Goal: Task Accomplishment & Management: Complete application form

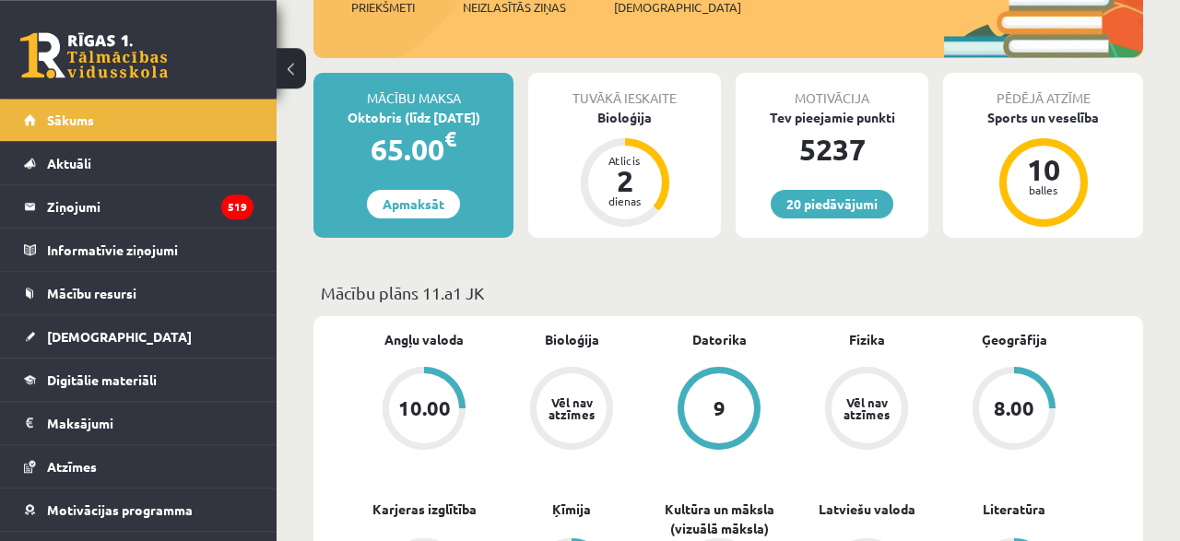
scroll to position [301, 0]
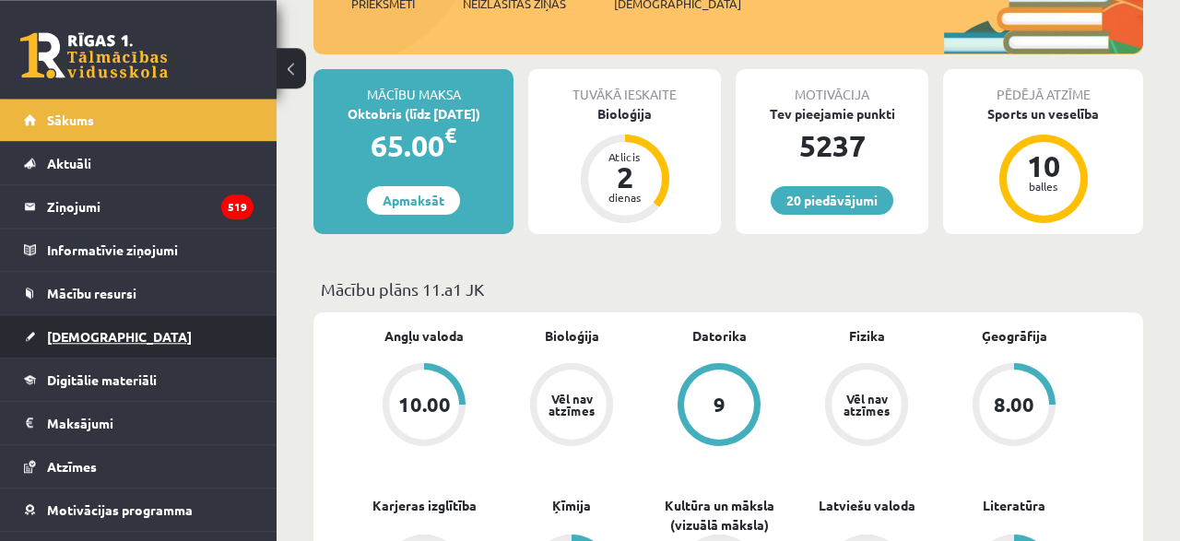
click at [99, 337] on span "[DEMOGRAPHIC_DATA]" at bounding box center [119, 336] width 145 height 17
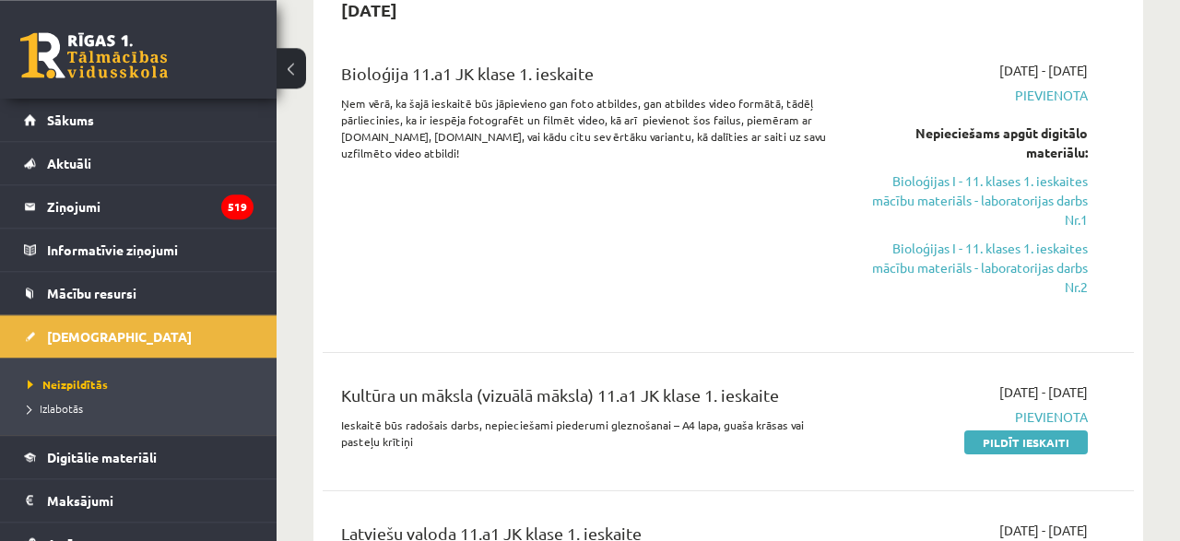
scroll to position [358, 0]
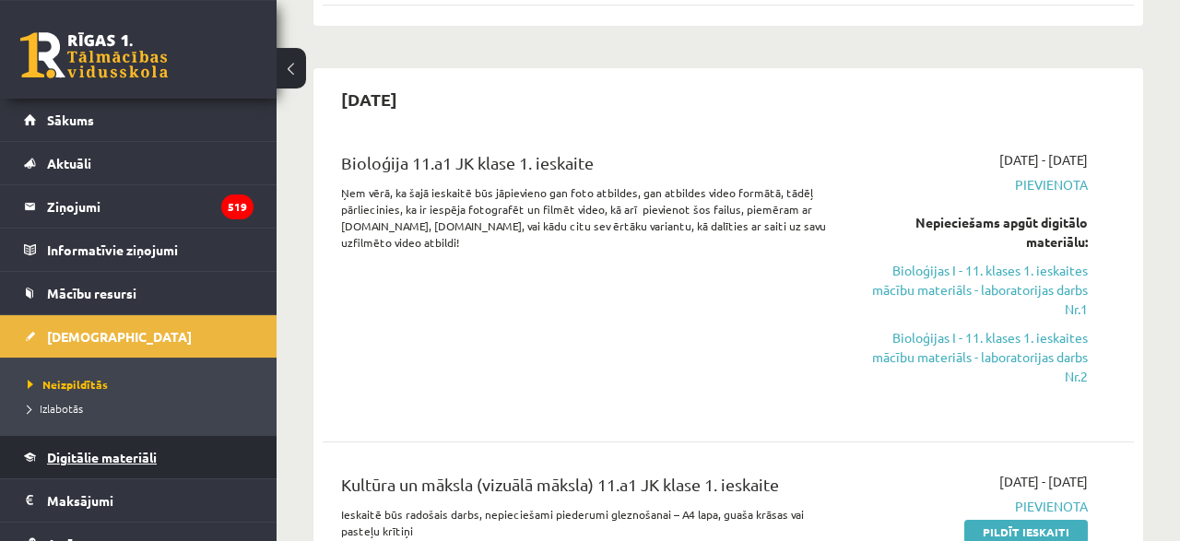
click at [82, 464] on link "Digitālie materiāli" at bounding box center [139, 457] width 230 height 42
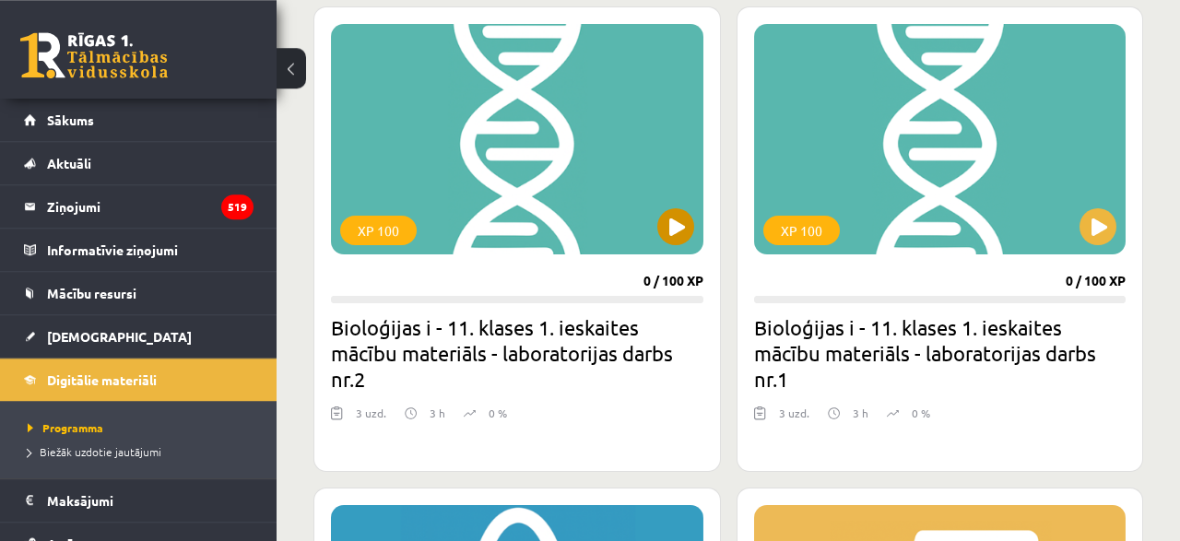
scroll to position [520, 0]
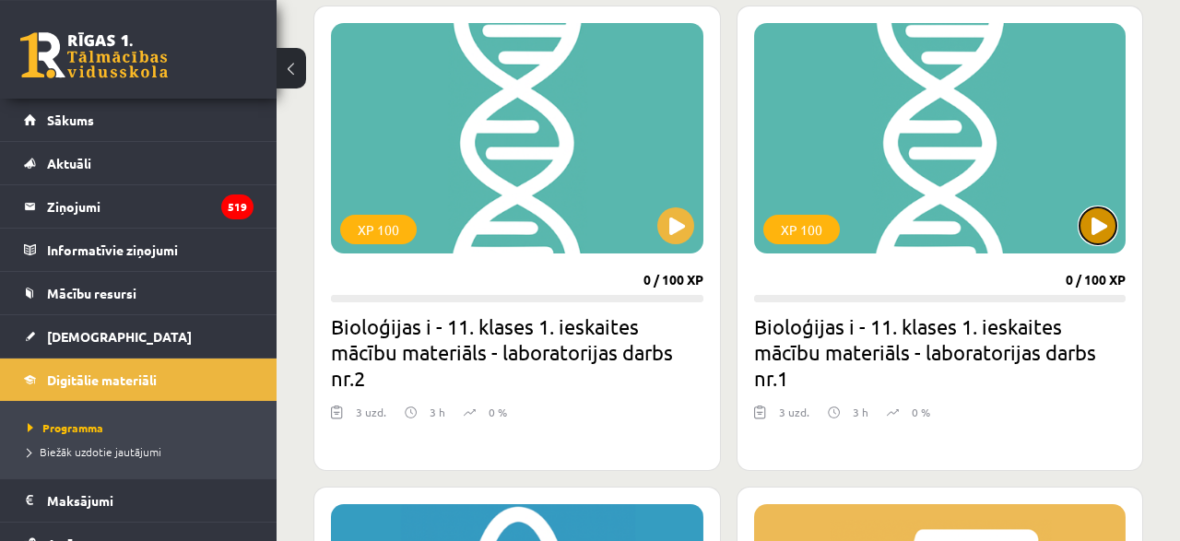
click at [1092, 239] on button at bounding box center [1097, 225] width 37 height 37
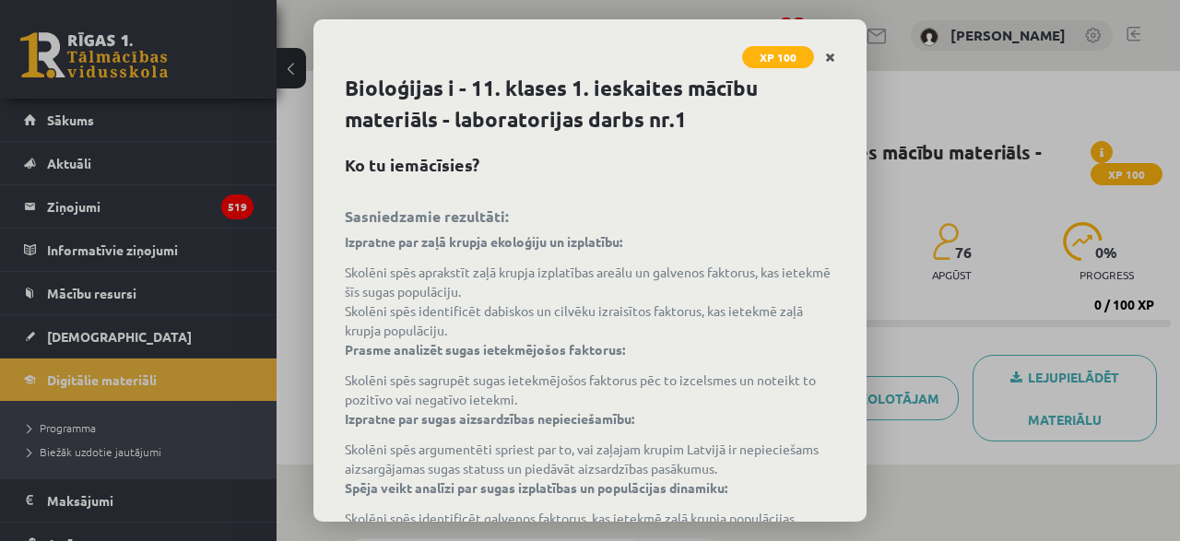
click at [842, 58] on link "Close" at bounding box center [830, 58] width 32 height 36
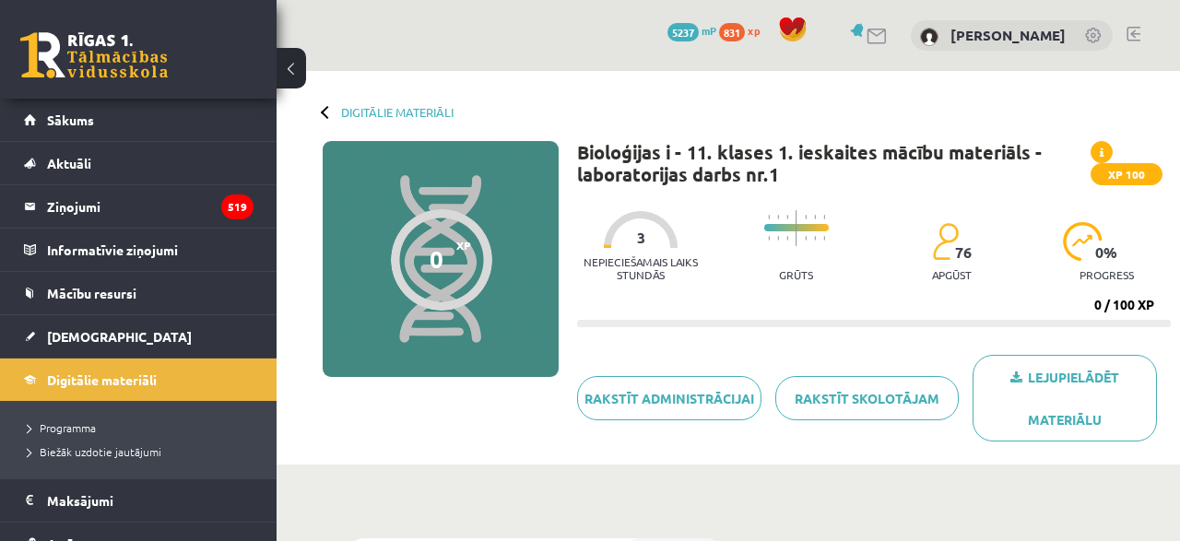
scroll to position [461, 0]
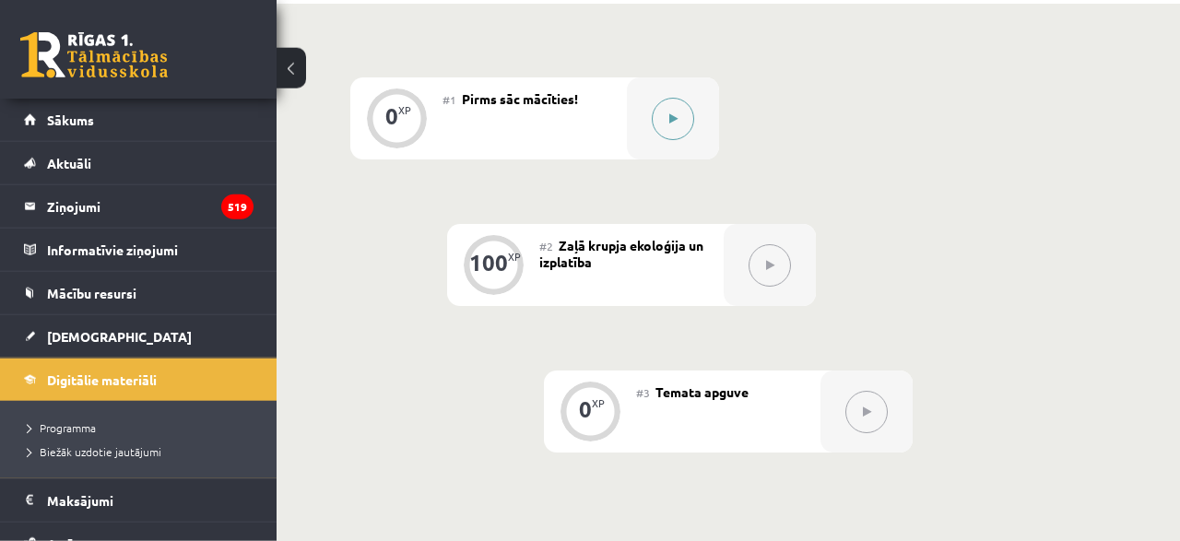
click at [672, 124] on button at bounding box center [673, 119] width 42 height 42
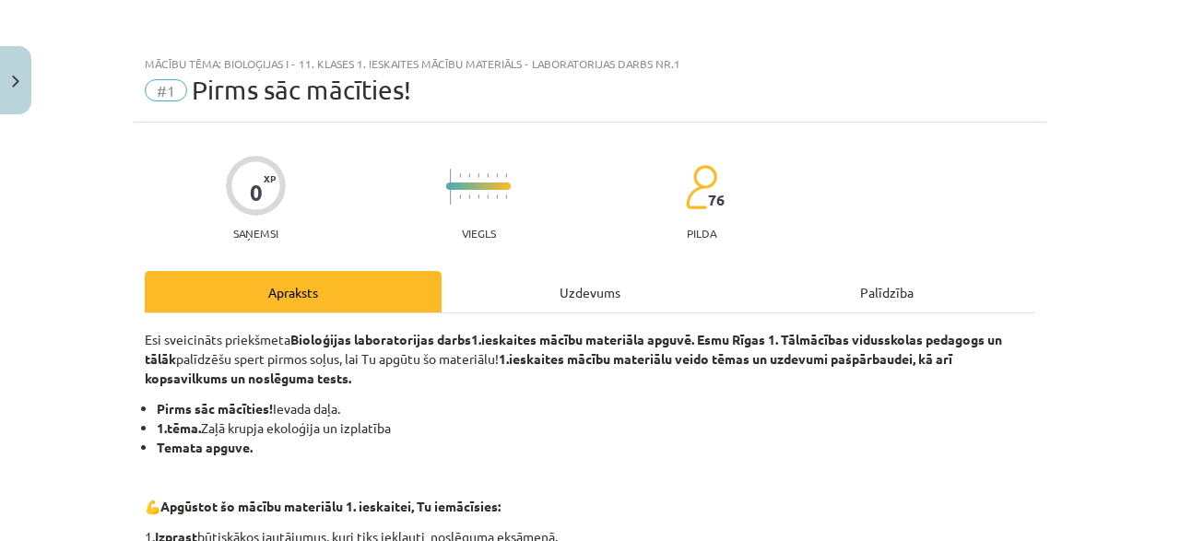
click at [489, 169] on div at bounding box center [478, 176] width 65 height 14
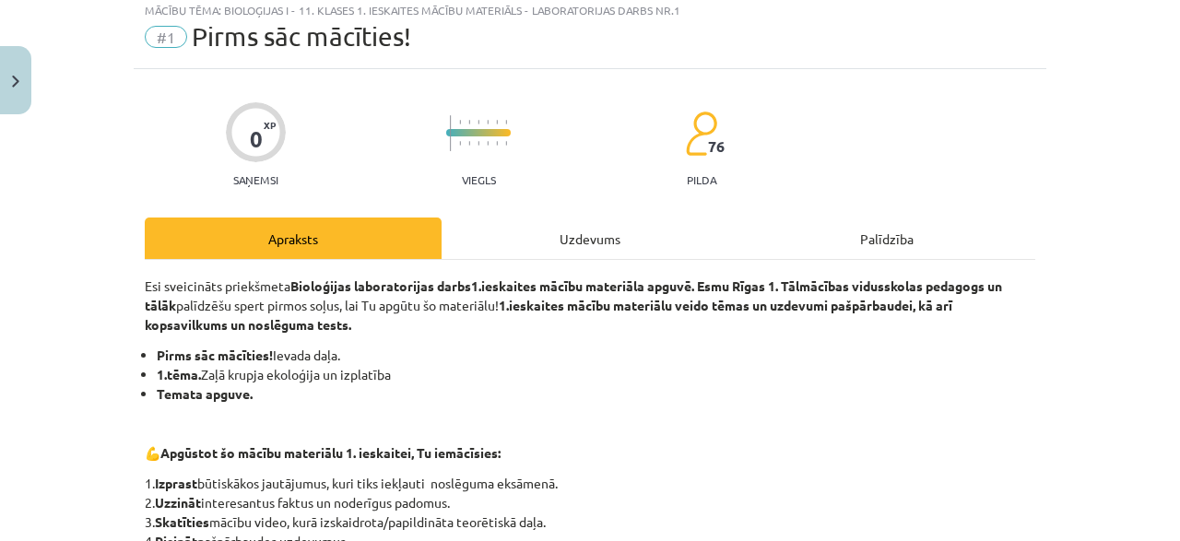
scroll to position [55, 0]
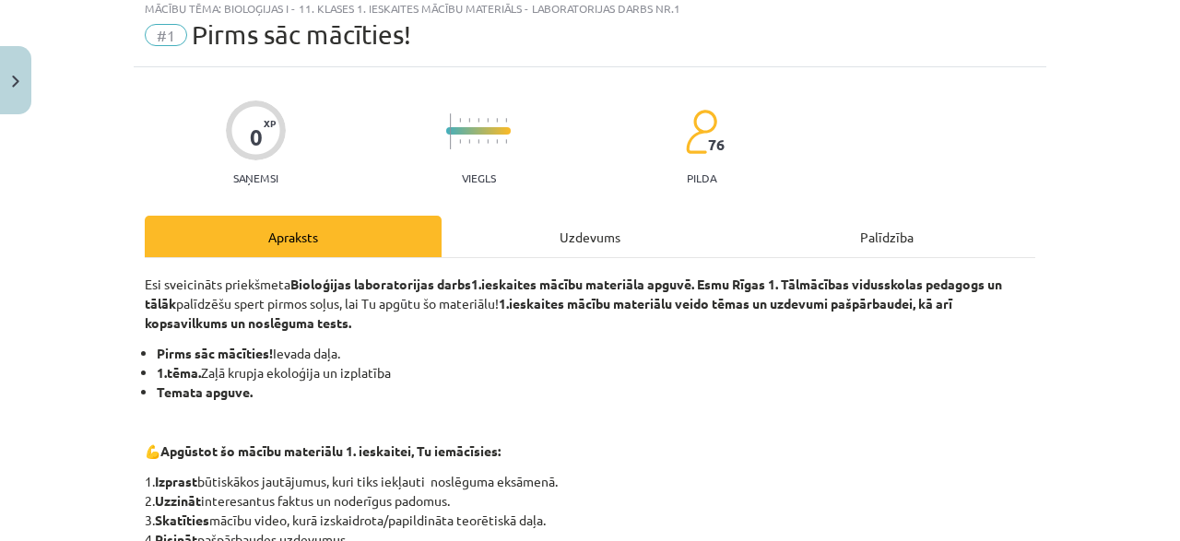
click at [663, 320] on p "Esi sveicināts priekšmeta Bioloģijas laboratorijas darbs 1.ieskaites mācību mat…" at bounding box center [590, 304] width 891 height 58
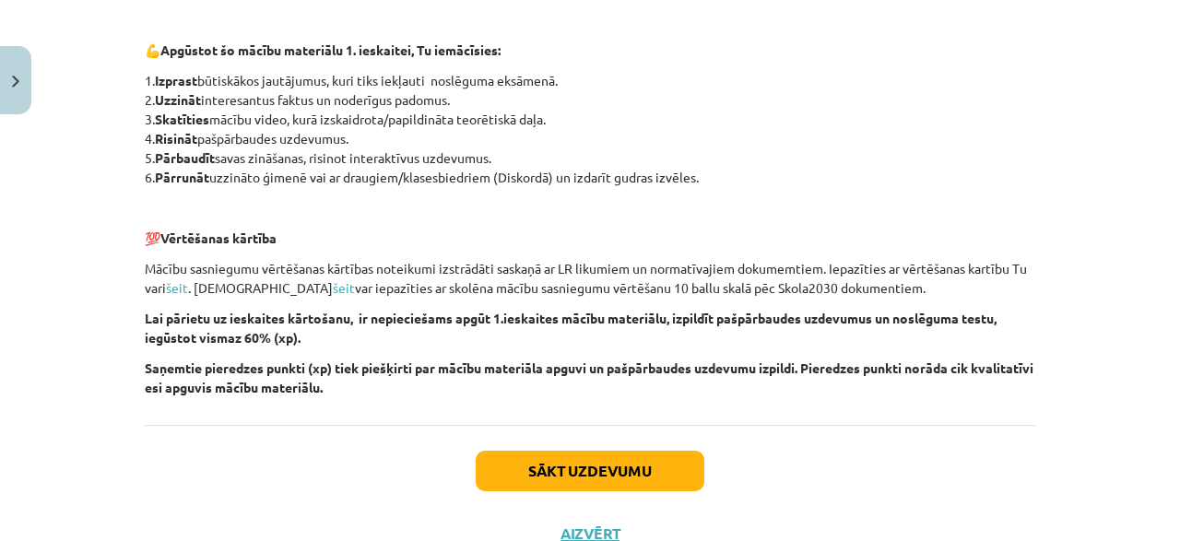
scroll to position [457, 0]
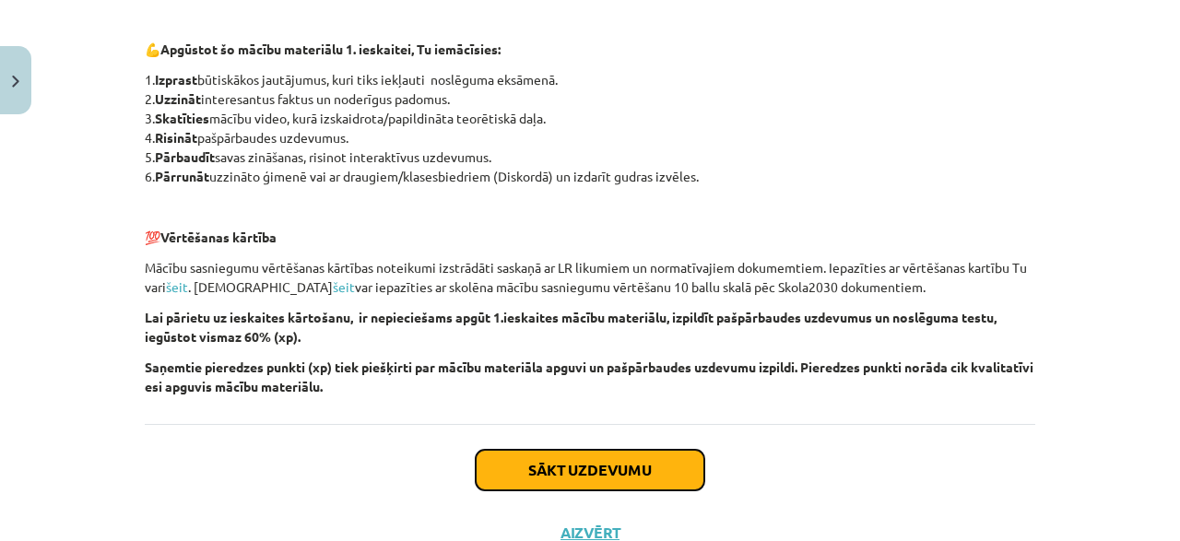
click at [578, 473] on button "Sākt uzdevumu" at bounding box center [590, 470] width 229 height 41
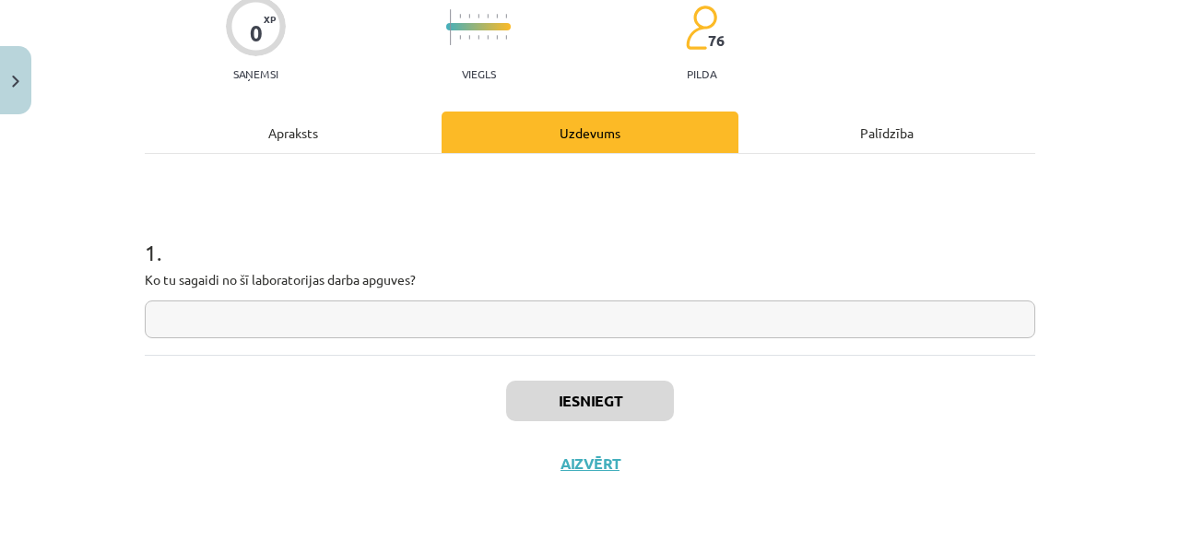
scroll to position [159, 0]
click at [355, 309] on input "text" at bounding box center [590, 320] width 891 height 38
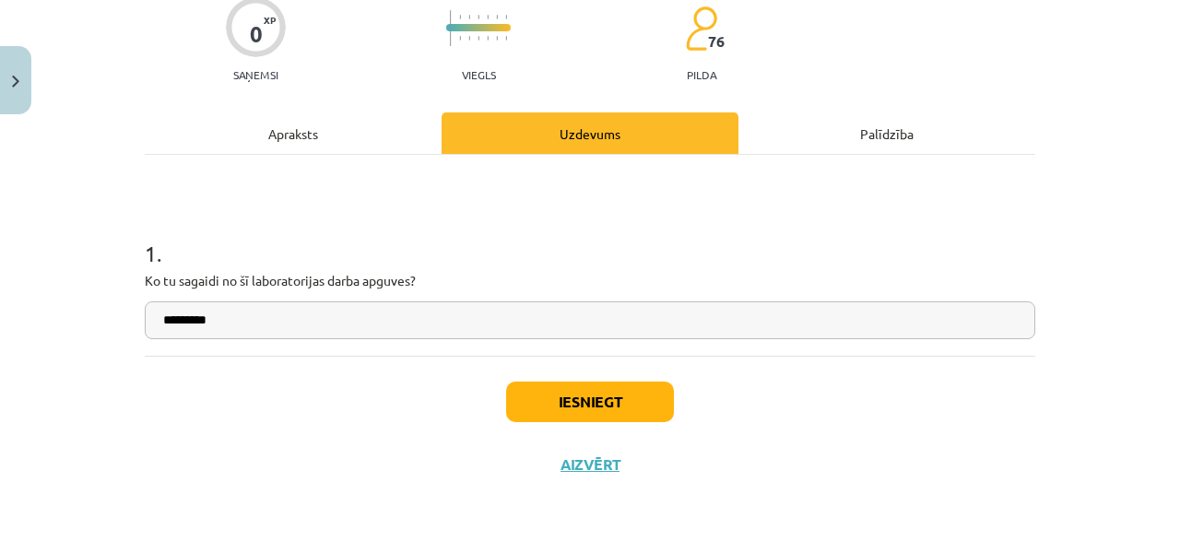
click at [895, 84] on div "0 XP Saņemsi Viegls 76 pilda Apraksts Uzdevums Palīdzība 1 . Ko tu sagaidi no š…" at bounding box center [590, 230] width 913 height 532
click at [248, 324] on input "*********" at bounding box center [590, 320] width 891 height 38
type input "**********"
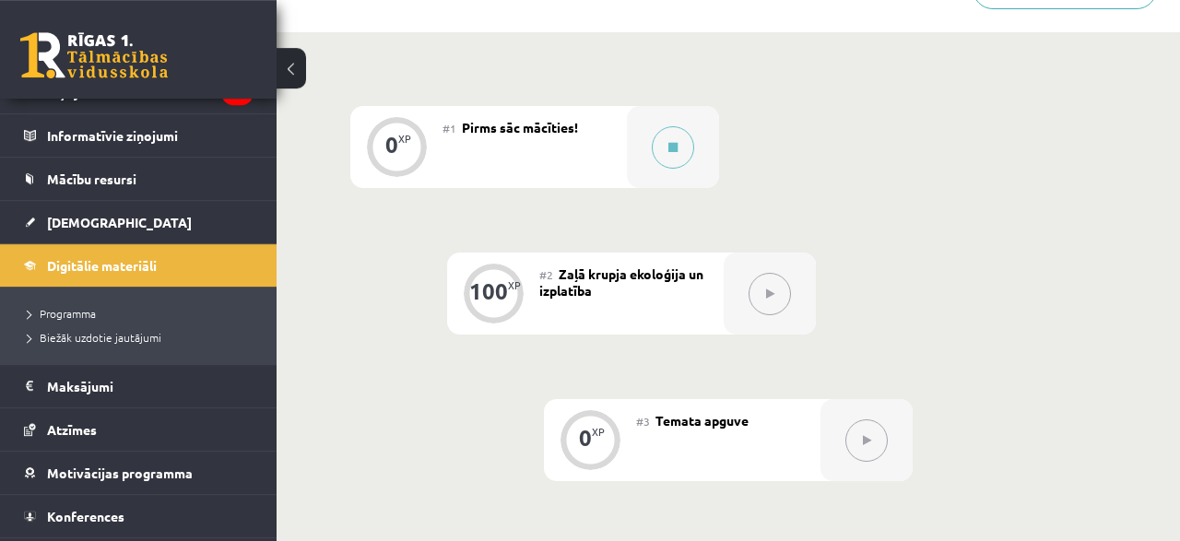
scroll to position [435, 0]
click at [689, 145] on button at bounding box center [673, 145] width 42 height 42
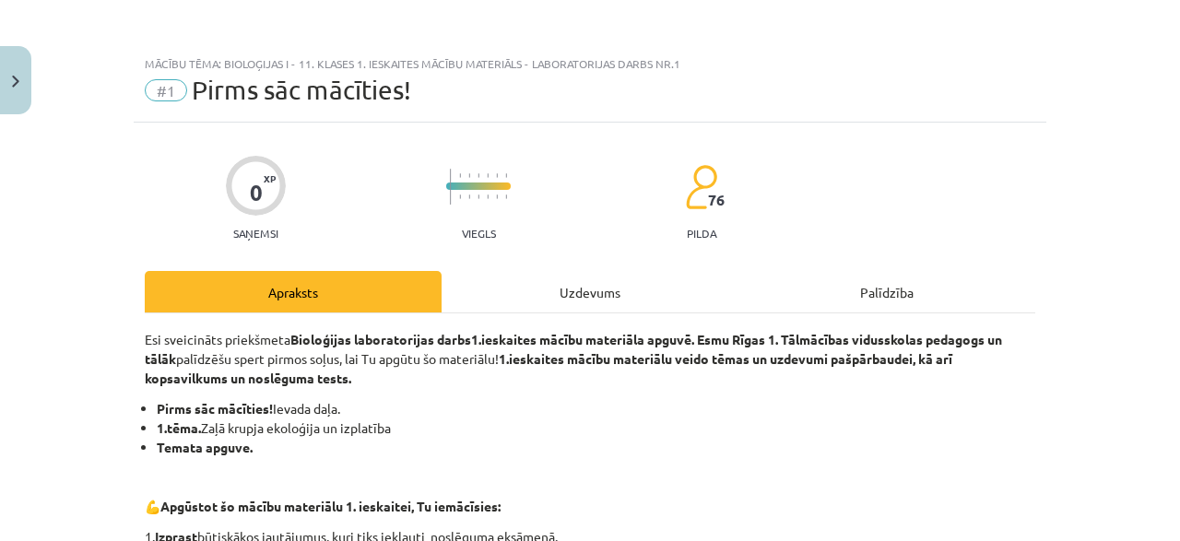
click at [589, 305] on div "Uzdevums" at bounding box center [590, 291] width 297 height 41
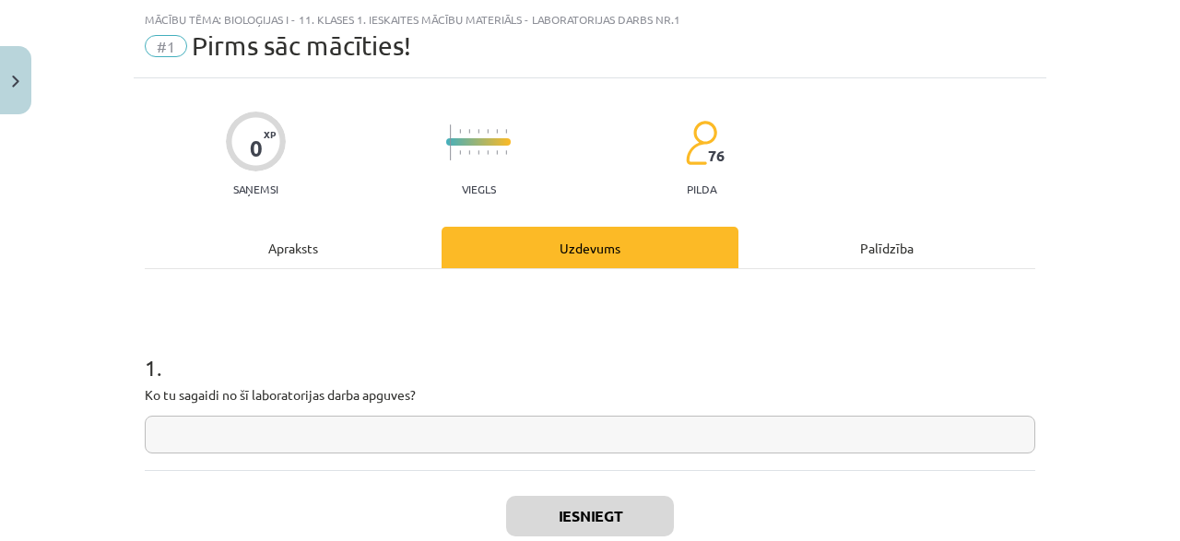
scroll to position [159, 0]
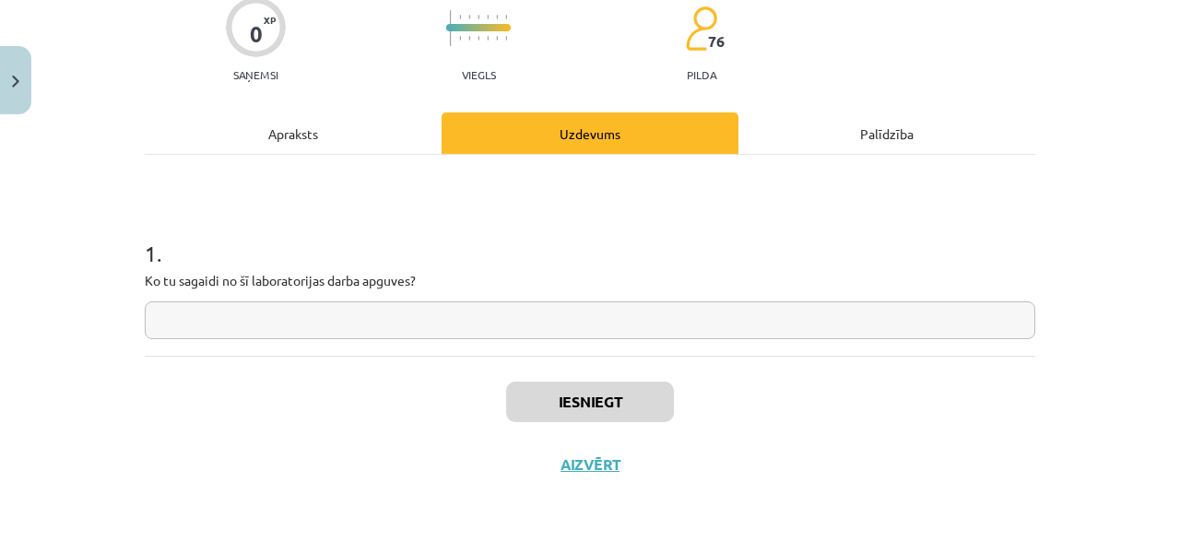
click at [563, 333] on input "text" at bounding box center [590, 320] width 891 height 38
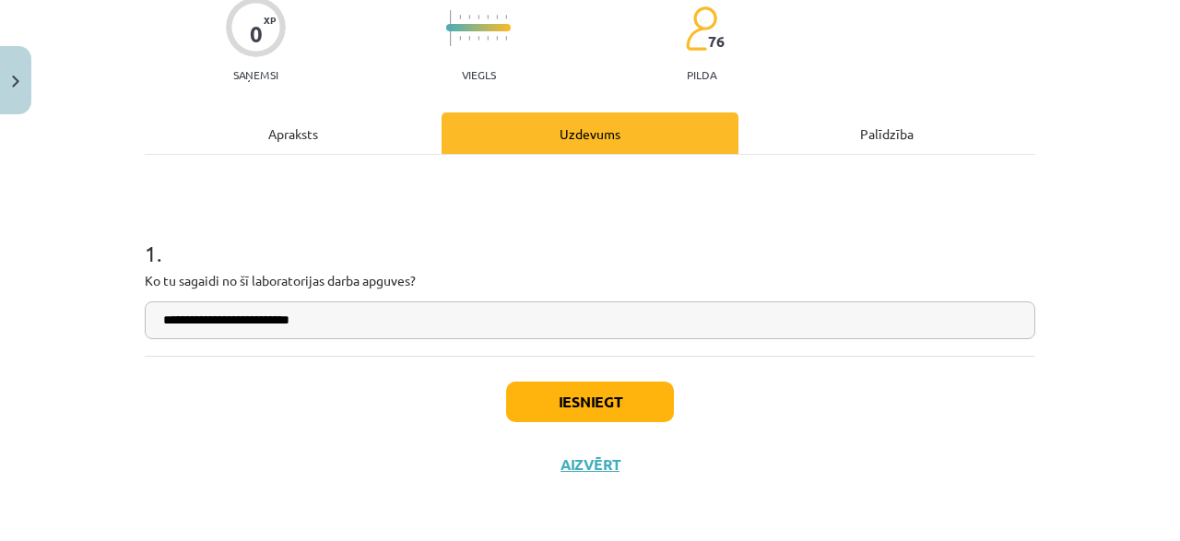
type input "**********"
click at [587, 386] on button "Iesniegt" at bounding box center [590, 402] width 168 height 41
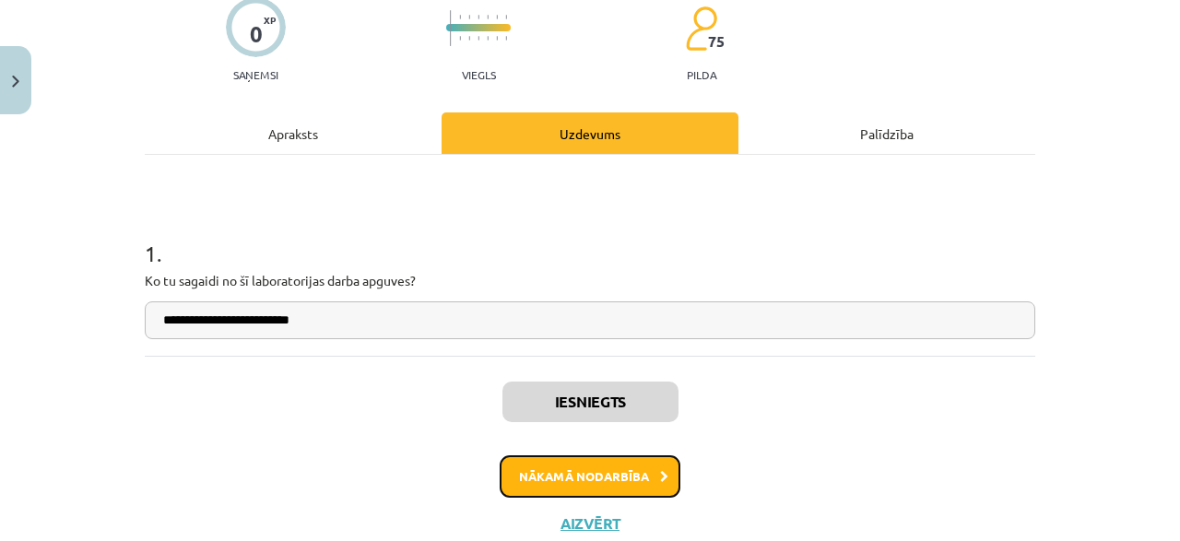
click at [589, 484] on button "Nākamā nodarbība" at bounding box center [590, 476] width 181 height 42
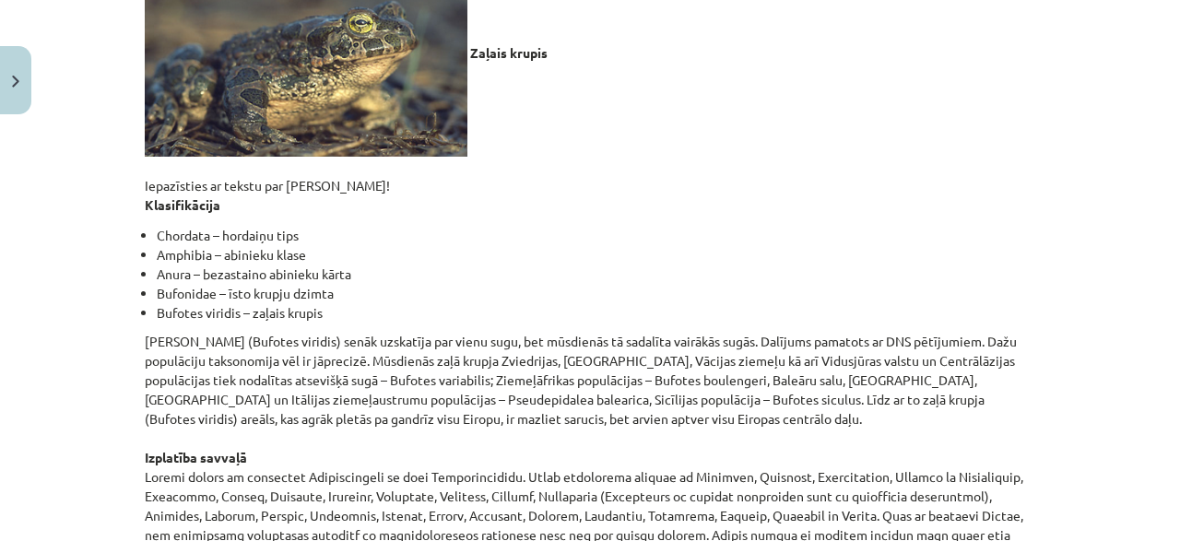
scroll to position [0, 0]
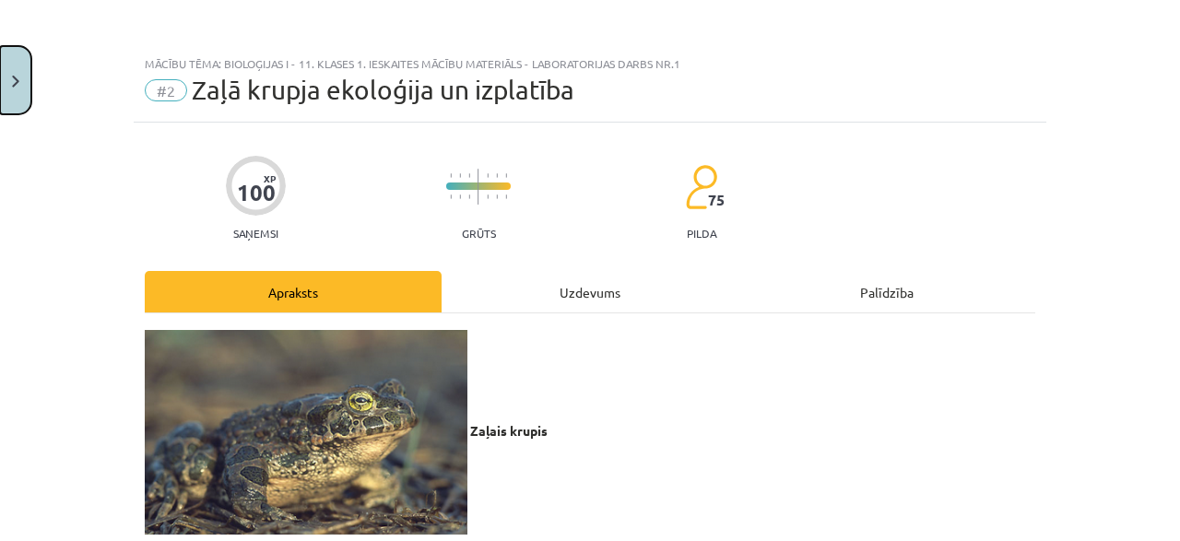
click at [18, 71] on button "Close" at bounding box center [15, 80] width 31 height 68
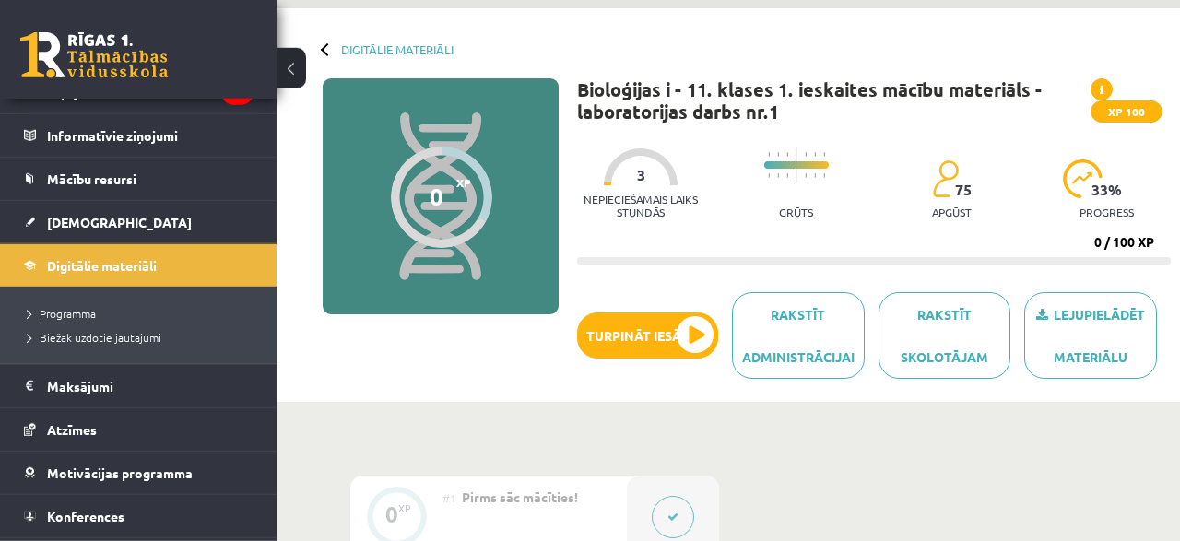
scroll to position [63, 0]
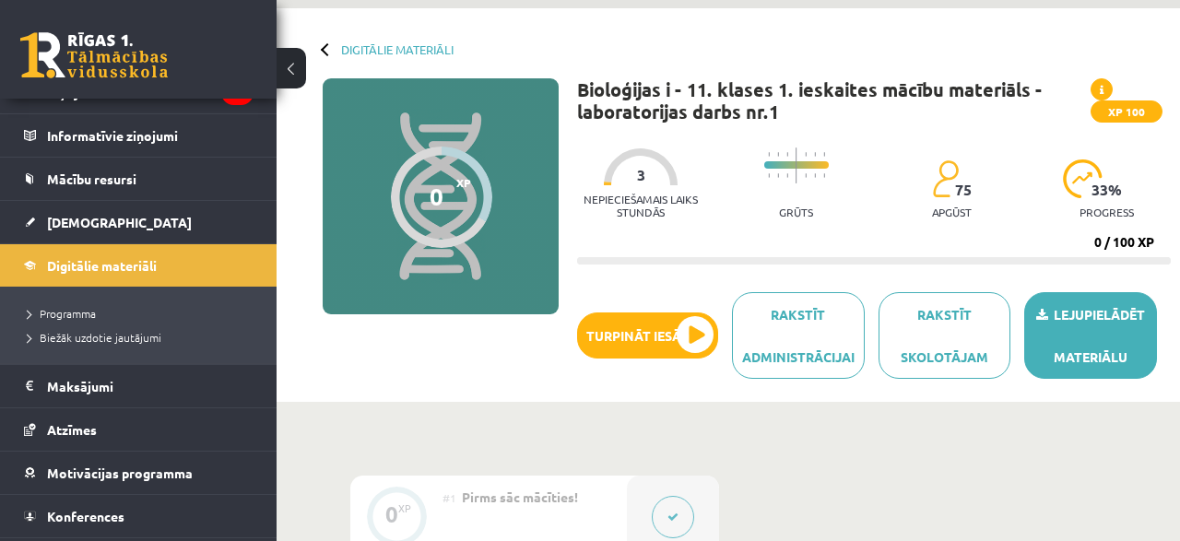
click at [1072, 345] on link "Lejupielādēt materiālu" at bounding box center [1090, 335] width 133 height 87
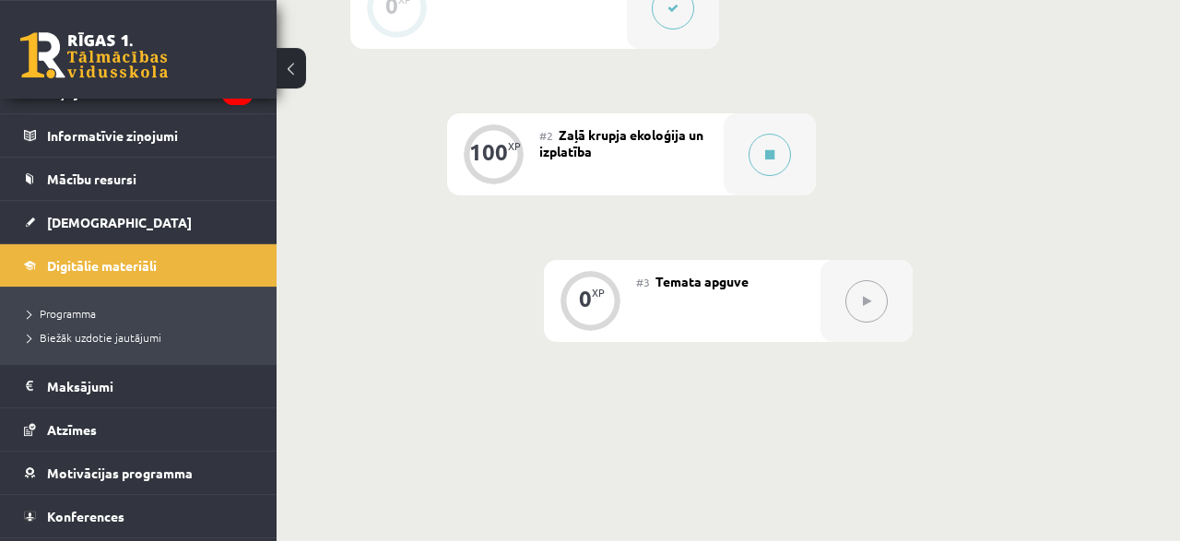
scroll to position [574, 0]
click at [783, 117] on div at bounding box center [770, 152] width 92 height 82
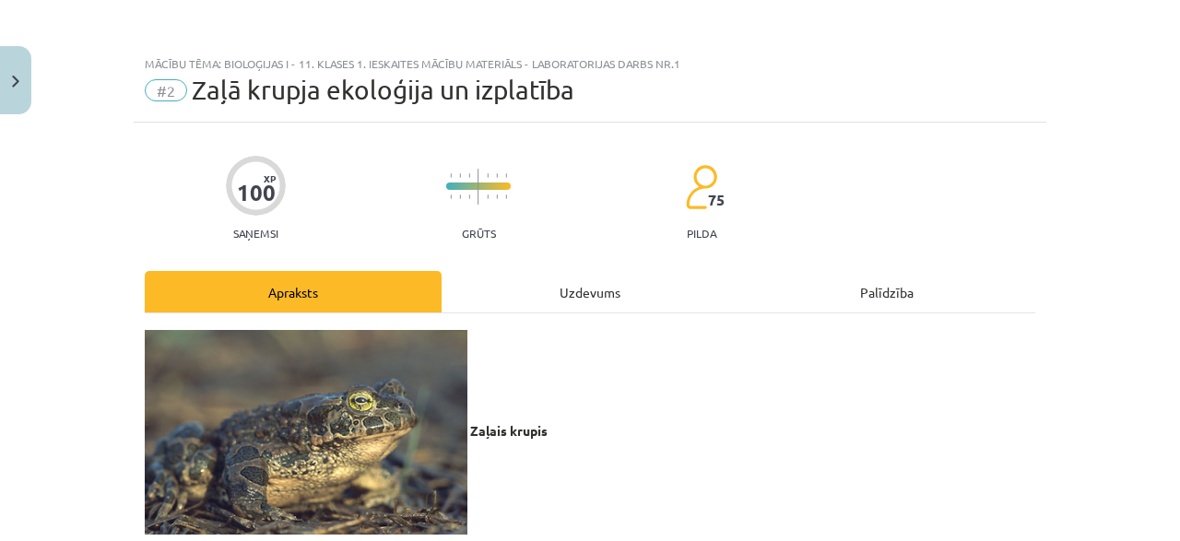
click at [596, 292] on div "Uzdevums" at bounding box center [590, 291] width 297 height 41
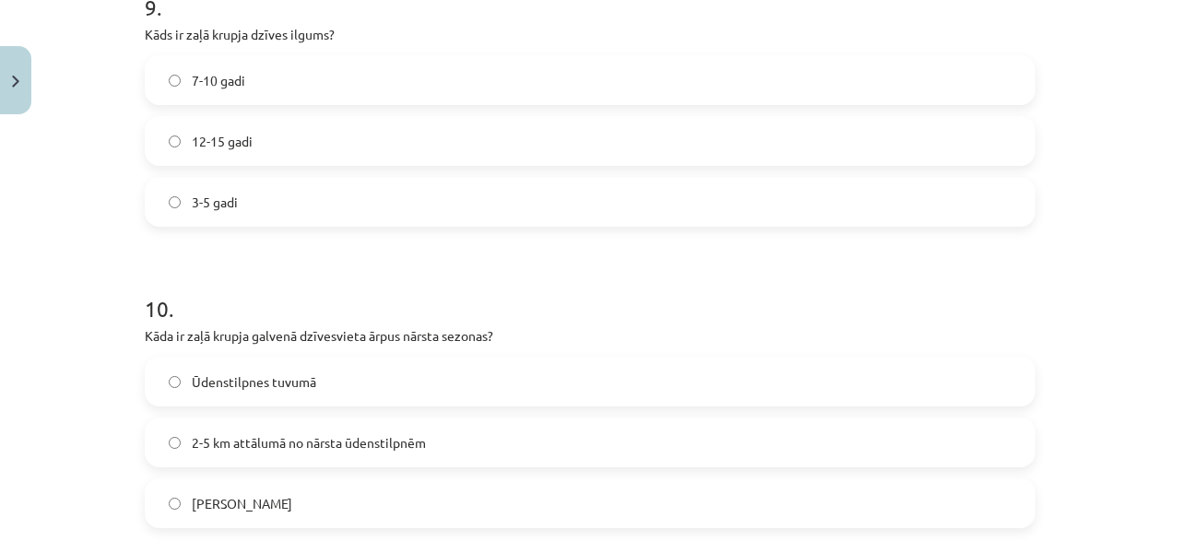
scroll to position [3016, 0]
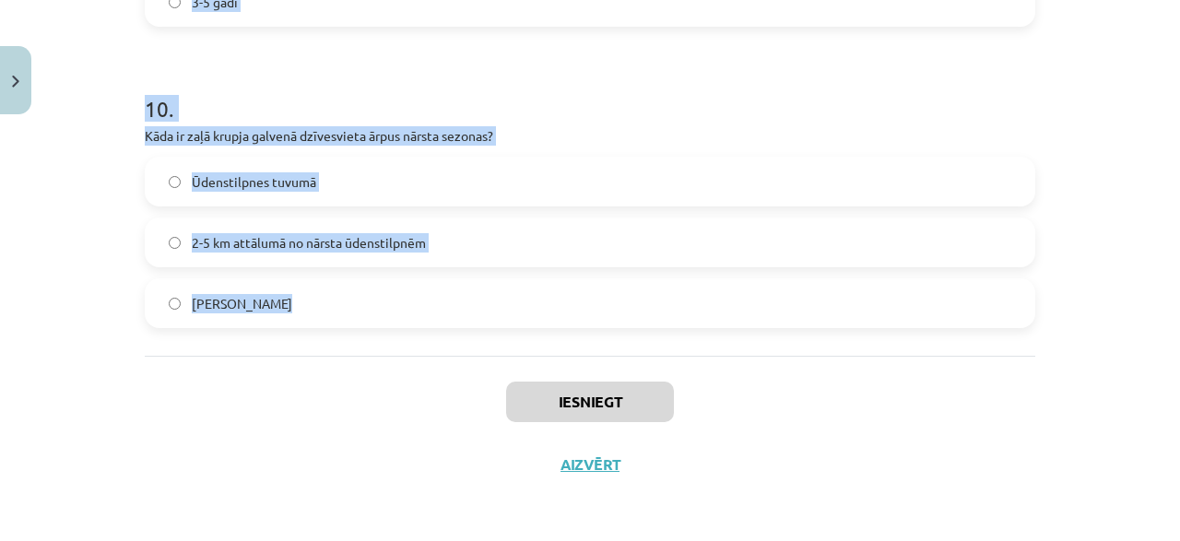
drag, startPoint x: 149, startPoint y: 37, endPoint x: 313, endPoint y: 313, distance: 321.1
copy form "1 . Kāds ir zaļā krupja (Bufotes viridis) dzimumgatavības sasniegšanas laiks? 4…"
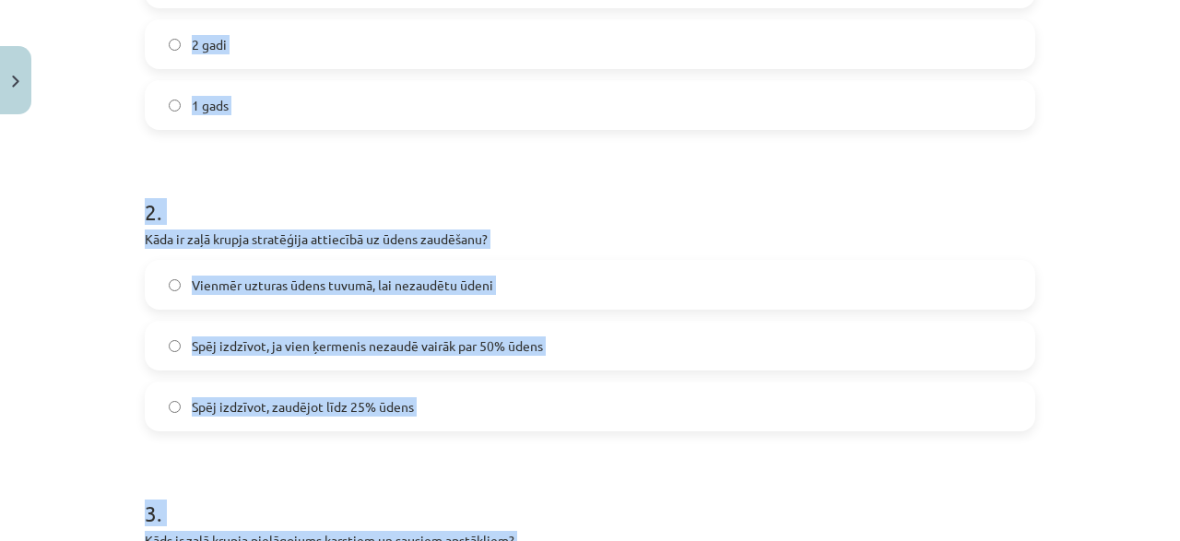
scroll to position [439, 0]
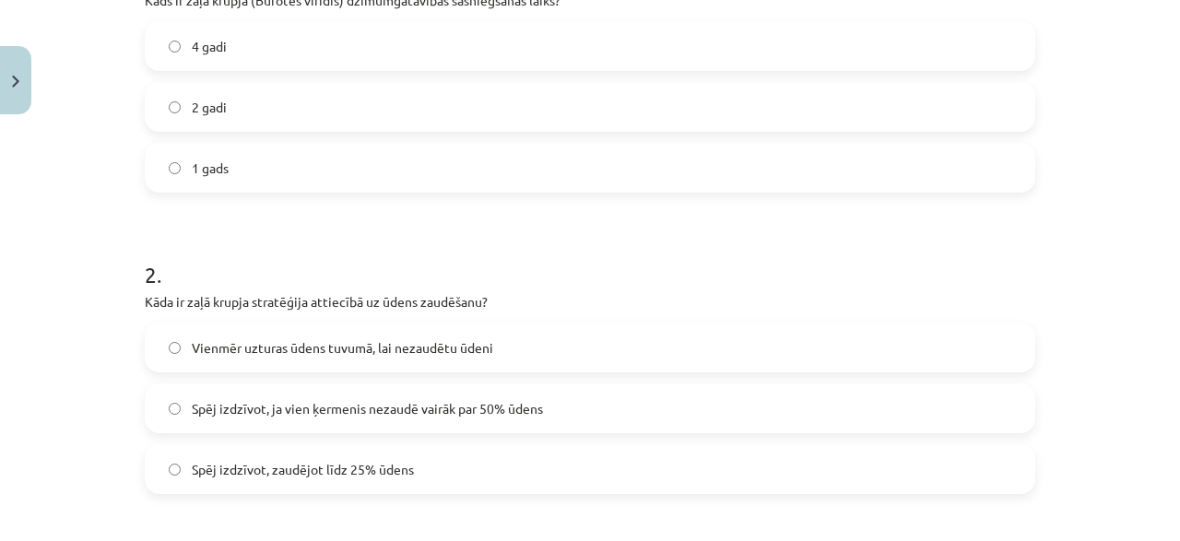
click at [65, 204] on div "Mācību tēma: Bioloģijas i - 11. klases 1. ieskaites mācību materiāls - laborato…" at bounding box center [590, 270] width 1180 height 541
click at [233, 48] on label "4 gadi" at bounding box center [590, 46] width 887 height 46
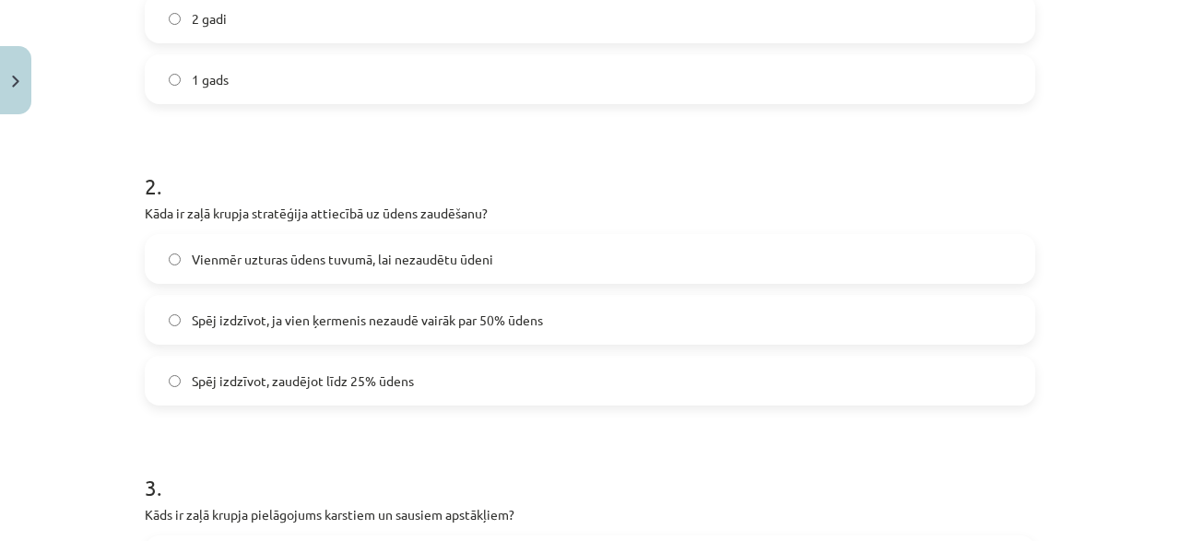
click at [390, 334] on label "Spēj izdzīvot, ja vien ķermenis nezaudē vairāk par 50% ūdens" at bounding box center [590, 320] width 887 height 46
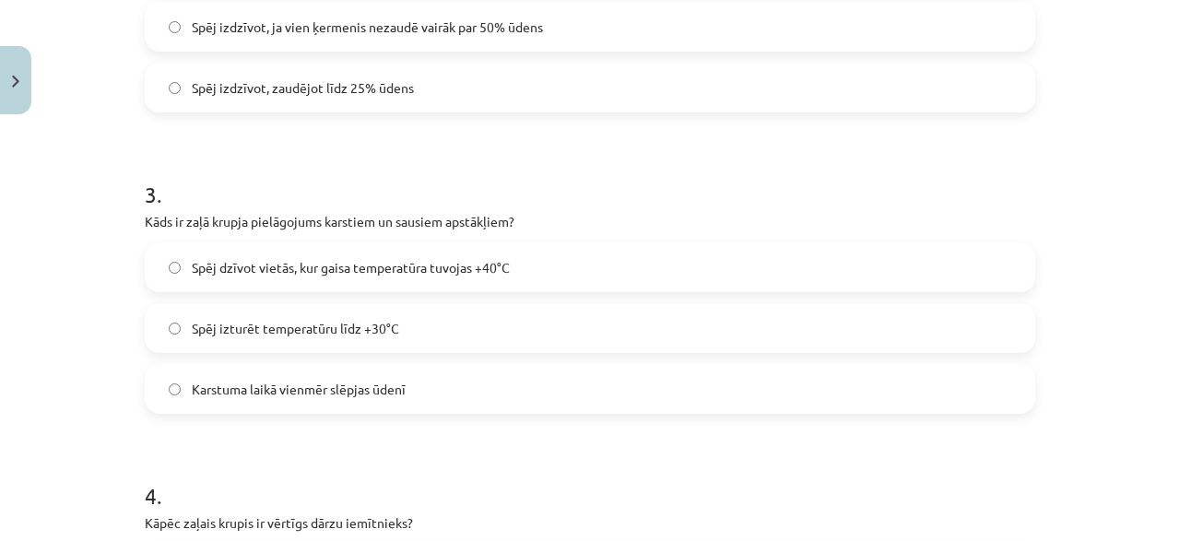
scroll to position [826, 0]
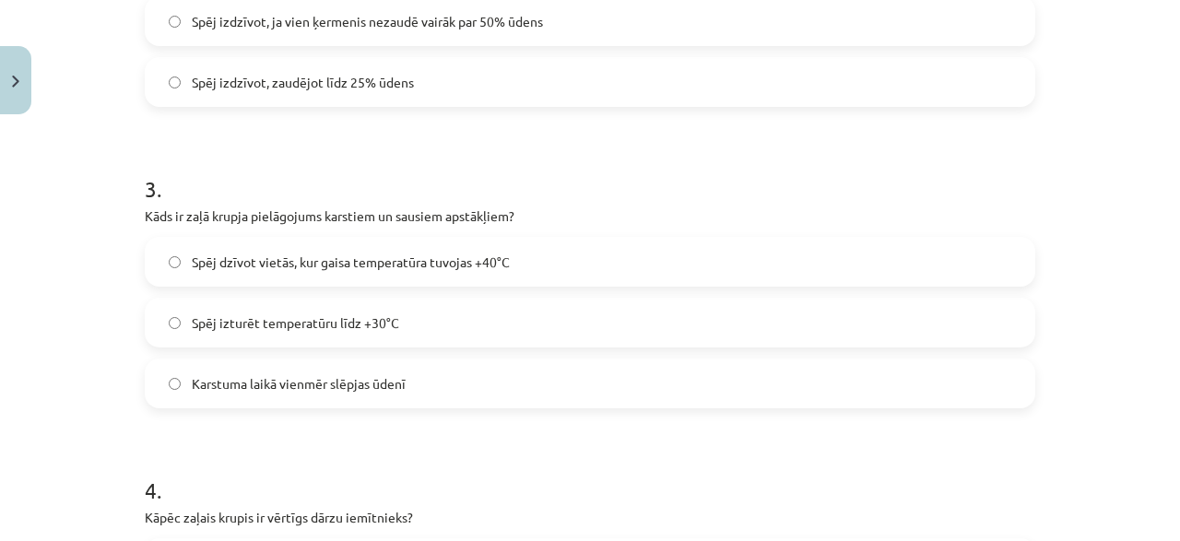
click at [495, 254] on span "Spēj dzīvot vietās, kur gaisa temperatūra tuvojas +40°C" at bounding box center [351, 262] width 318 height 19
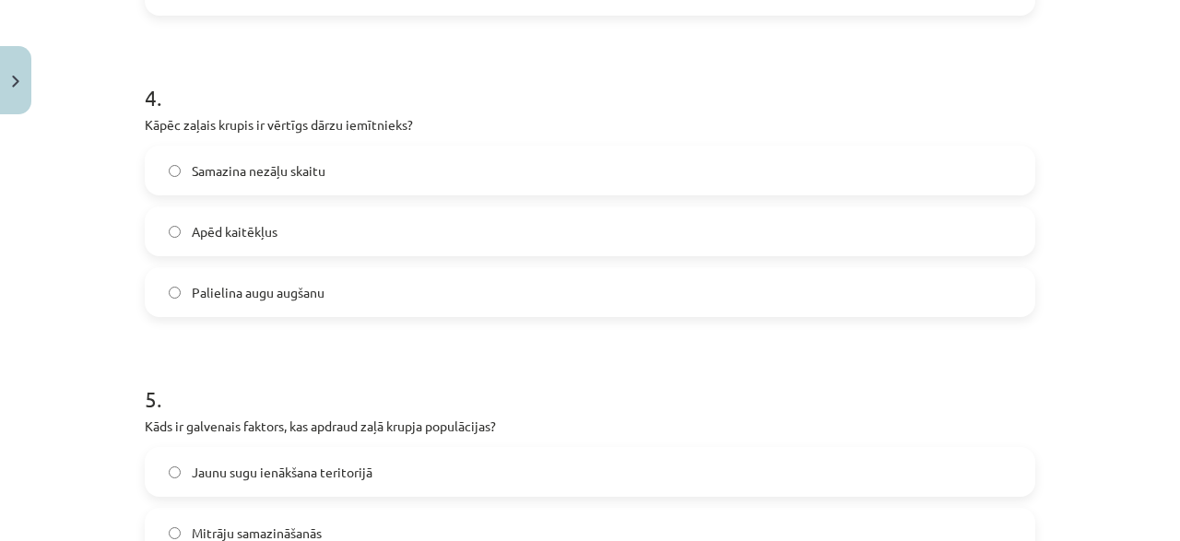
scroll to position [1220, 0]
click at [282, 227] on label "Apēd kaitēkļus" at bounding box center [590, 230] width 887 height 46
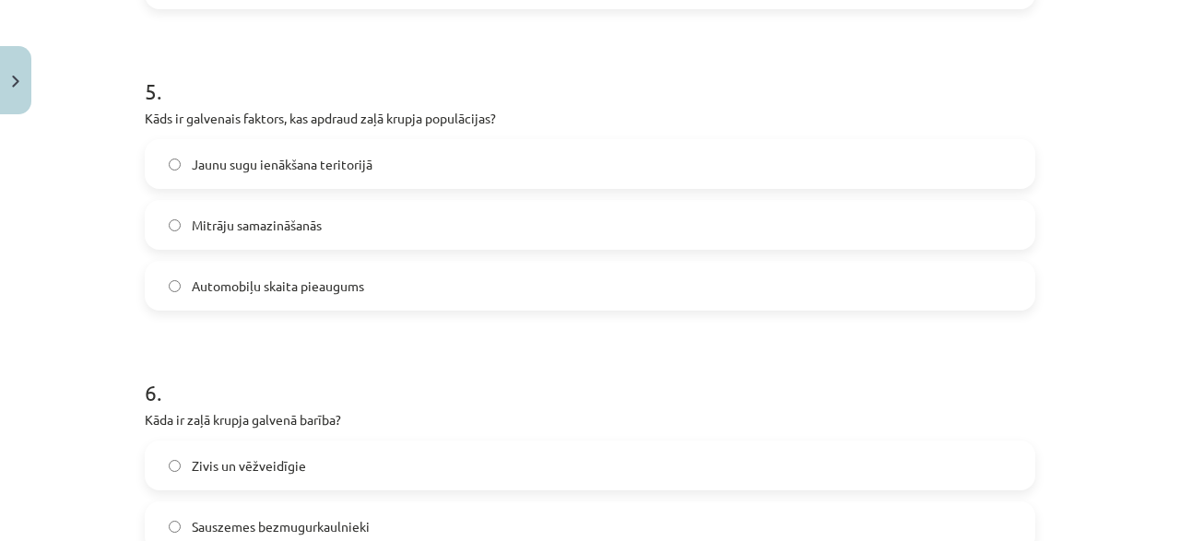
scroll to position [1528, 0]
click at [257, 224] on span "Mitrāju samazināšanās" at bounding box center [257, 223] width 130 height 19
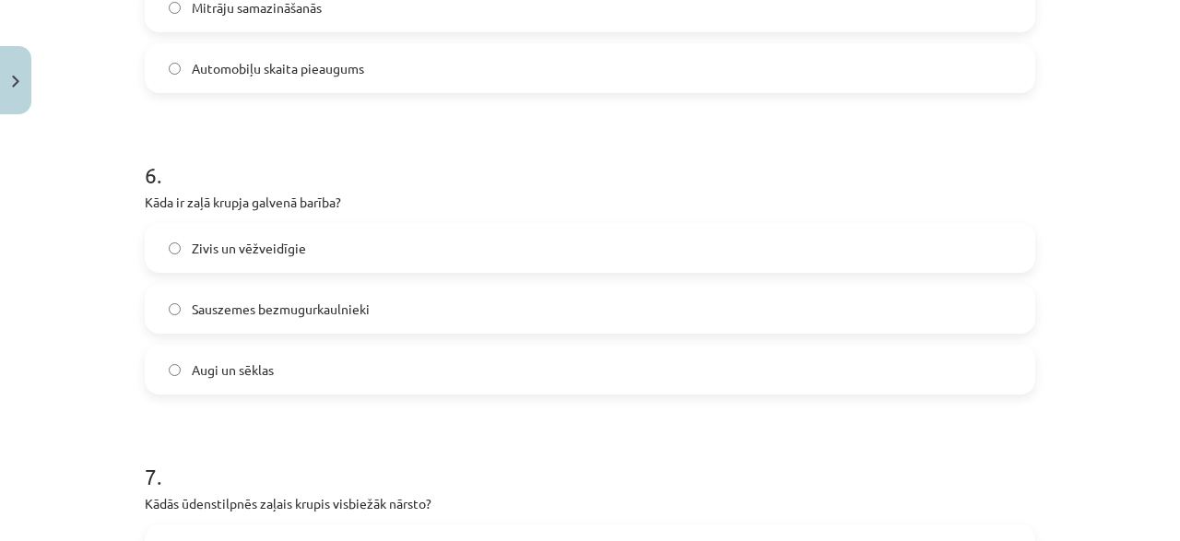
scroll to position [1744, 0]
click at [263, 304] on span "Sauszemes bezmugurkaulnieki" at bounding box center [281, 309] width 178 height 19
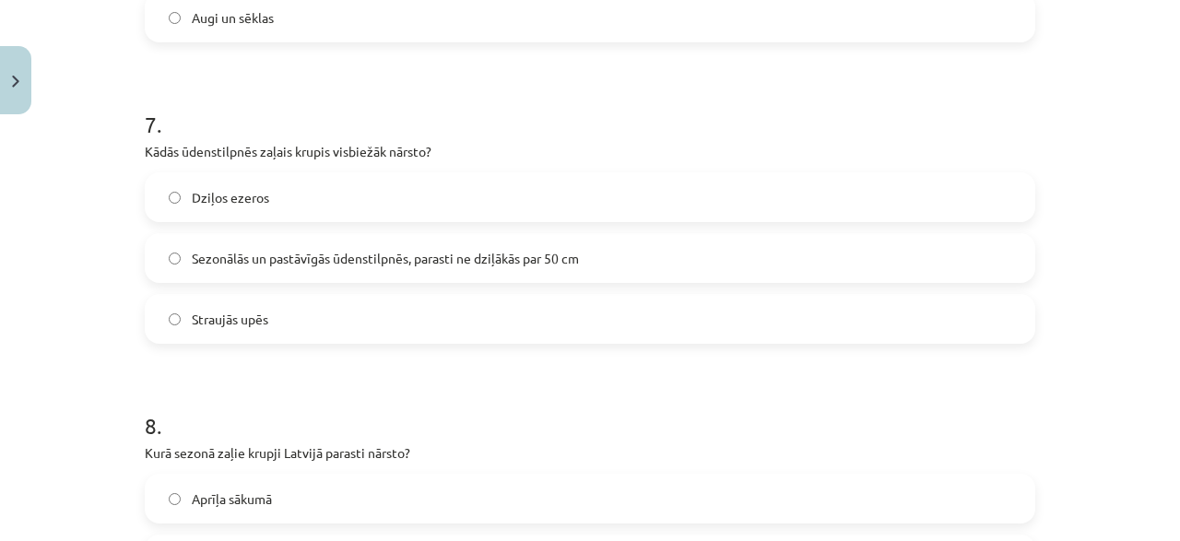
scroll to position [2098, 0]
click at [230, 253] on span "Sezonālās un pastāvīgās ūdenstilpnēs, parasti ne dziļākās par 50 cm" at bounding box center [385, 256] width 387 height 19
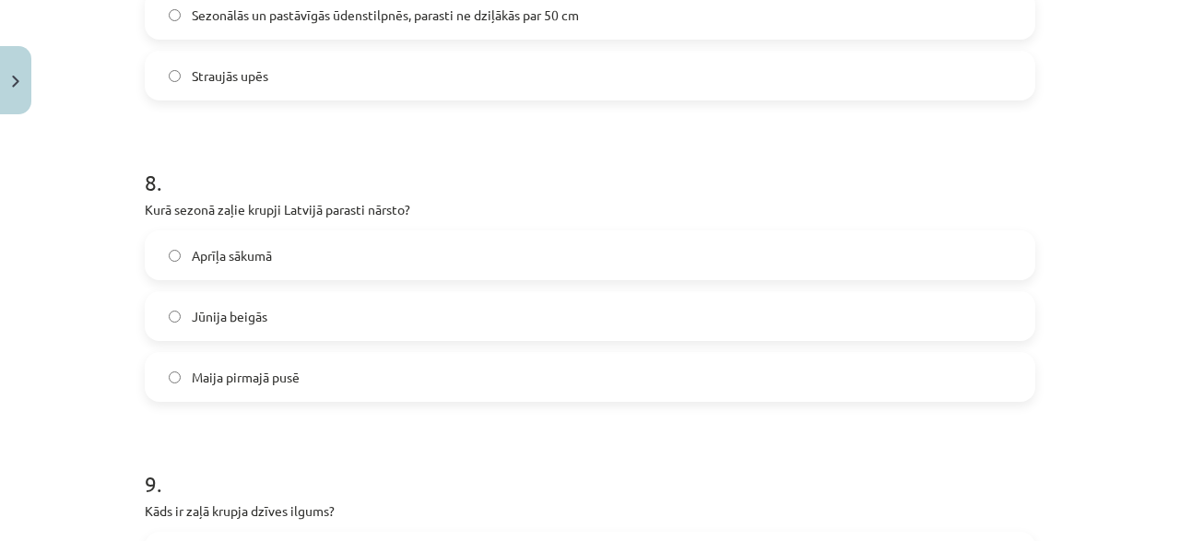
scroll to position [2389, 0]
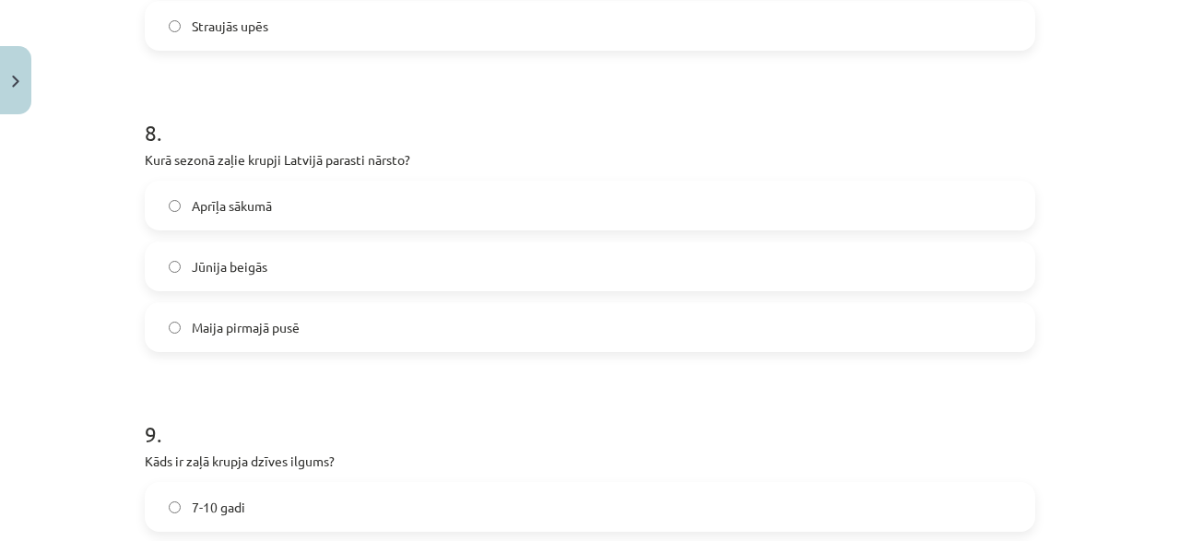
click at [291, 340] on label "Maija pirmajā pusē" at bounding box center [590, 327] width 887 height 46
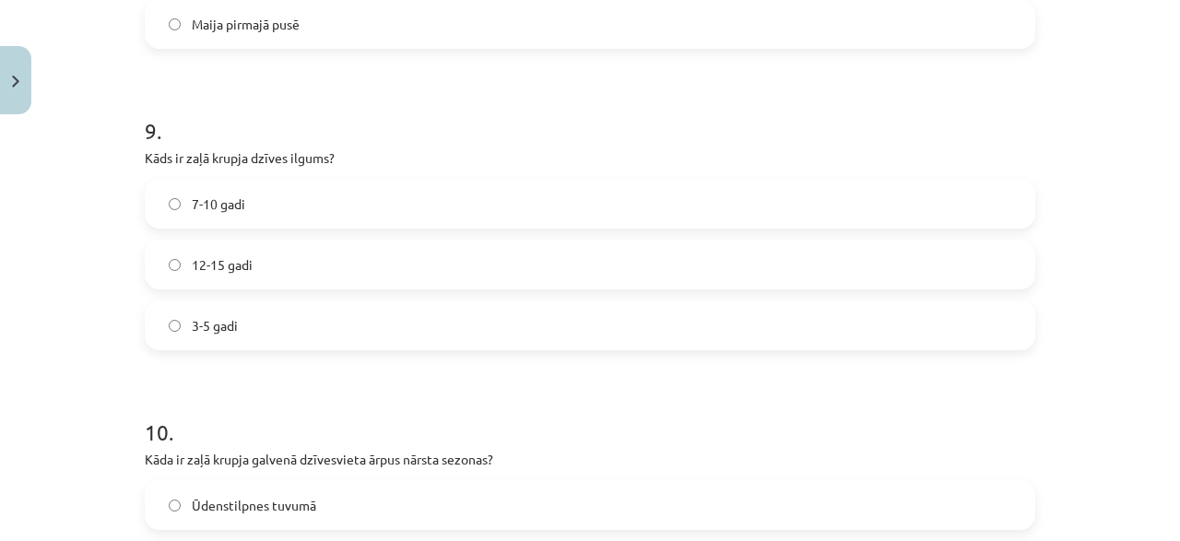
scroll to position [2761, 0]
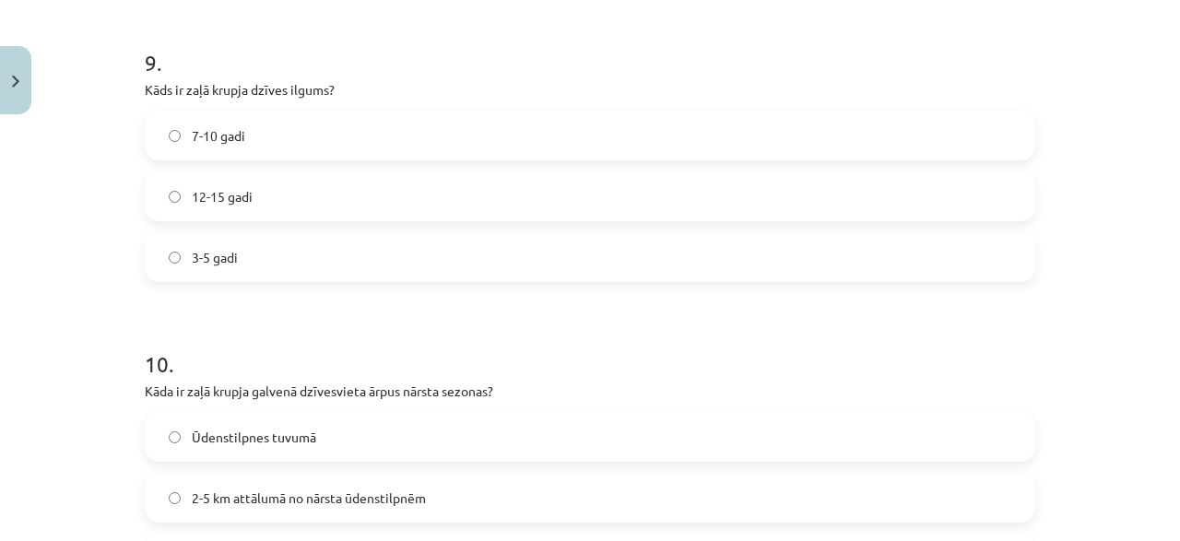
click at [215, 134] on span "7-10 gadi" at bounding box center [218, 135] width 53 height 19
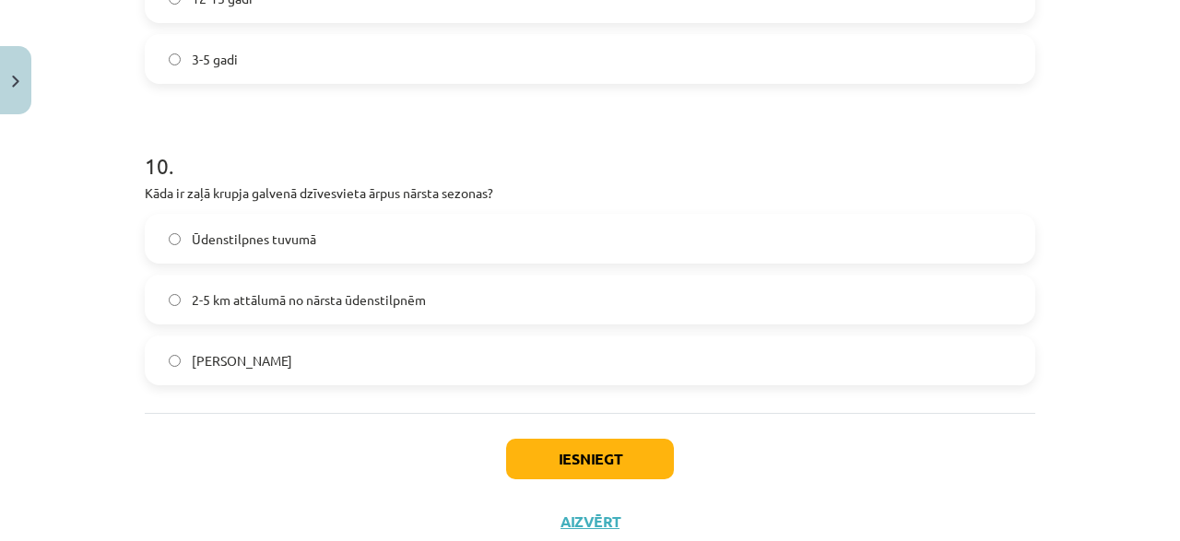
scroll to position [3016, 0]
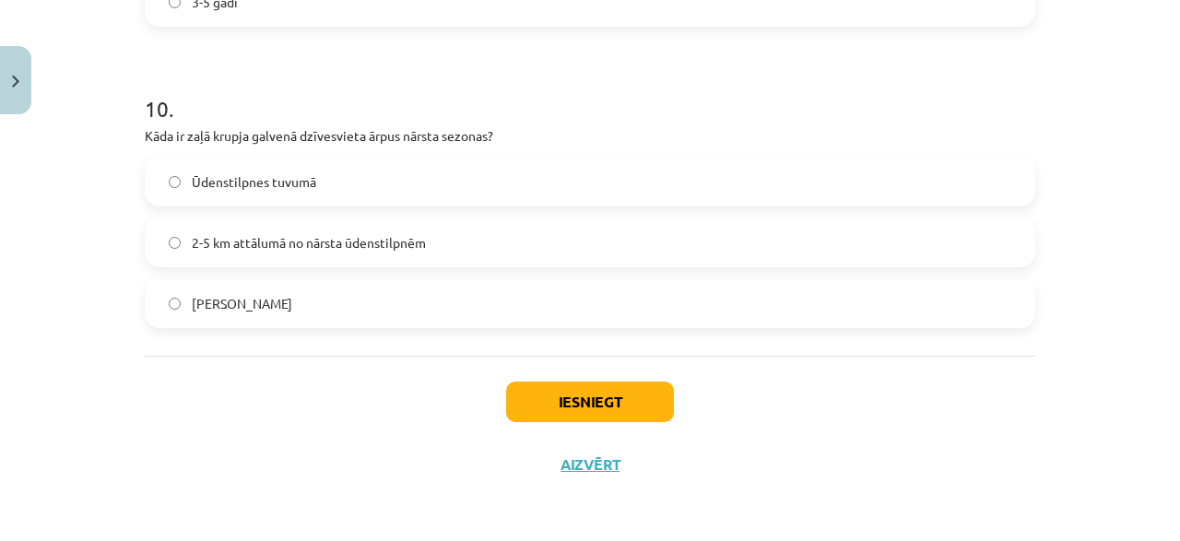
click at [318, 242] on span "2-5 km attālumā no nārsta ūdenstilpnēm" at bounding box center [309, 242] width 234 height 19
click at [574, 400] on button "Iesniegt" at bounding box center [590, 402] width 168 height 41
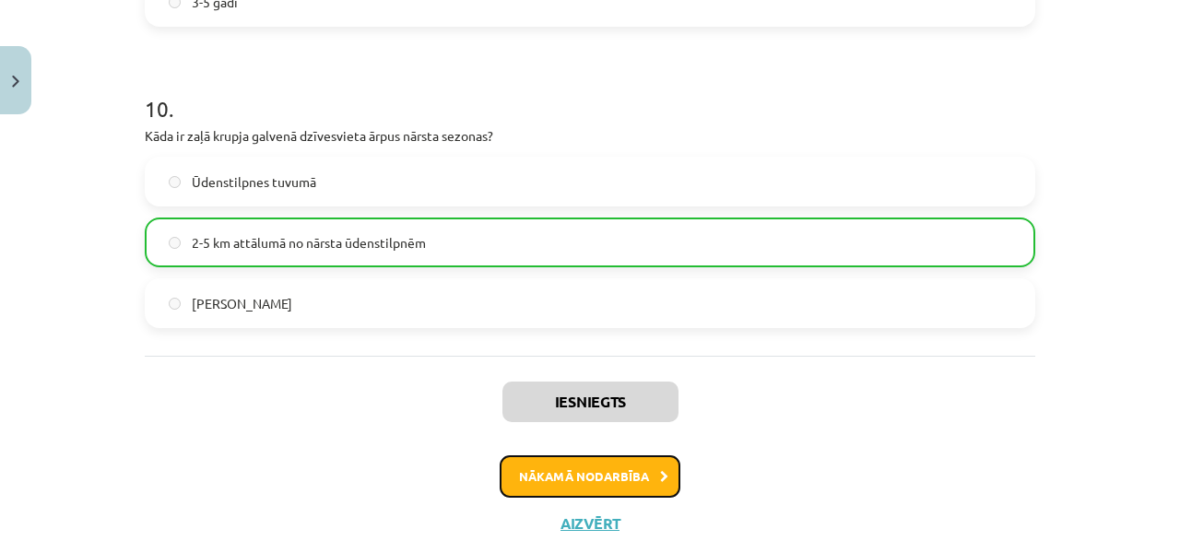
click at [581, 481] on button "Nākamā nodarbība" at bounding box center [590, 476] width 181 height 42
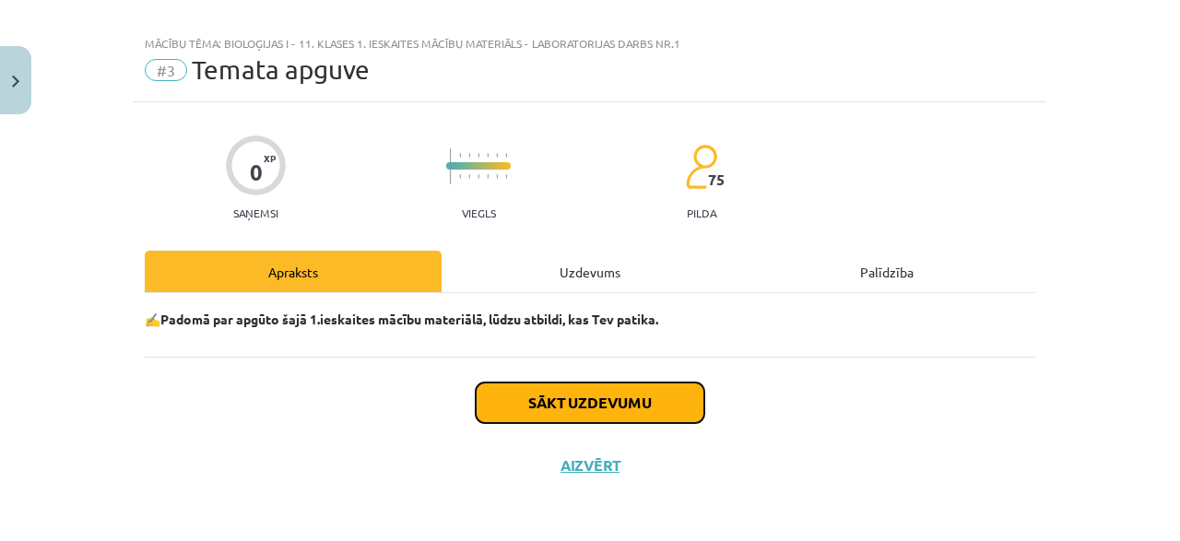
click at [568, 386] on button "Sākt uzdevumu" at bounding box center [590, 403] width 229 height 41
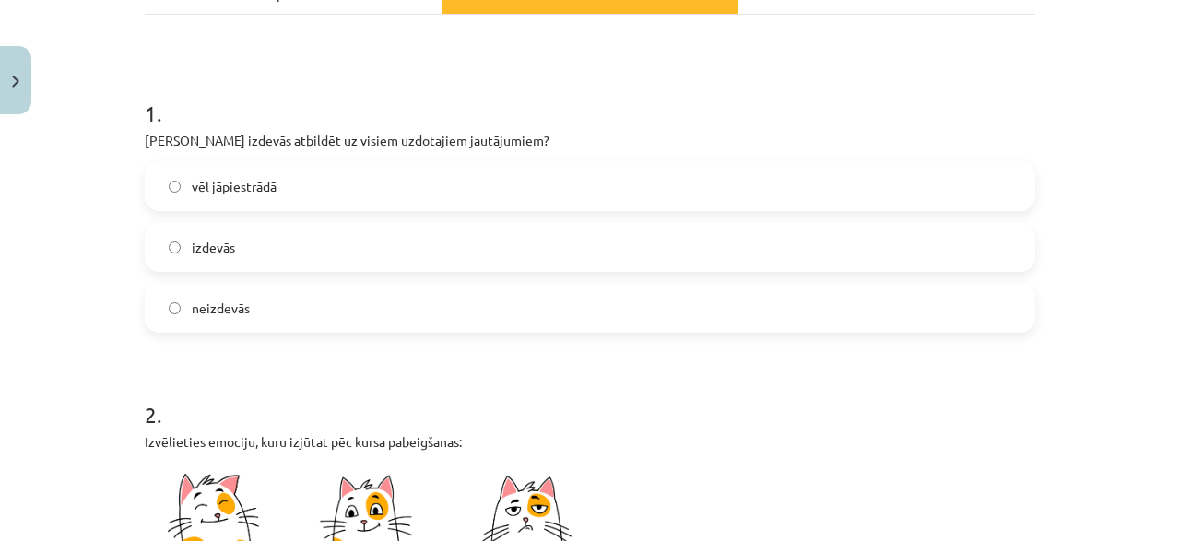
scroll to position [299, 0]
click at [199, 186] on span "vēl jāpiestrādā" at bounding box center [234, 186] width 85 height 19
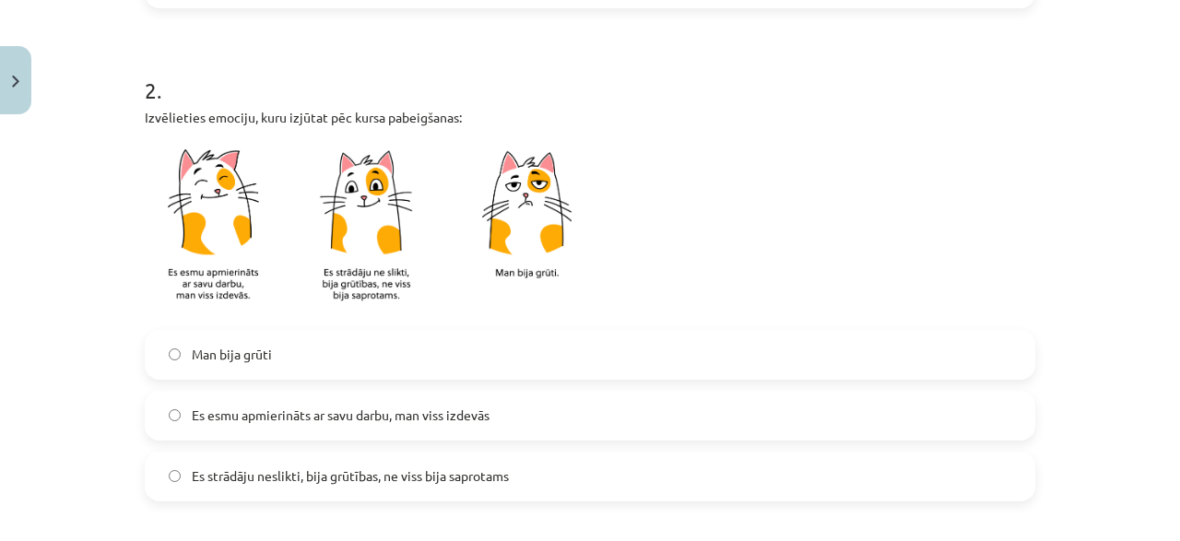
scroll to position [628, 0]
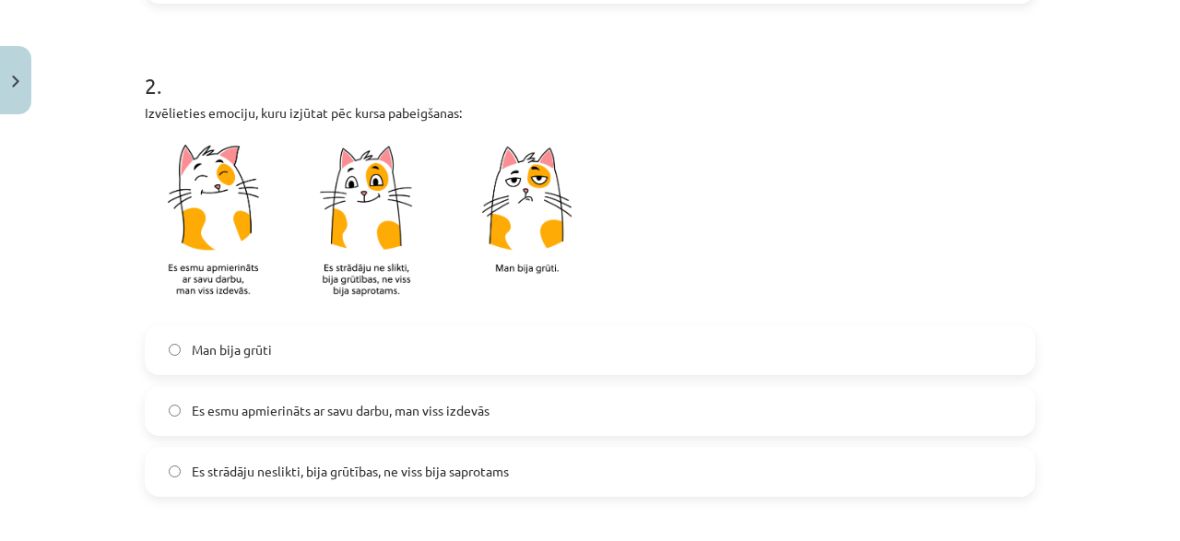
click at [258, 421] on label "Es esmu apmierināts ar savu darbu, man viss izdevās" at bounding box center [590, 411] width 887 height 46
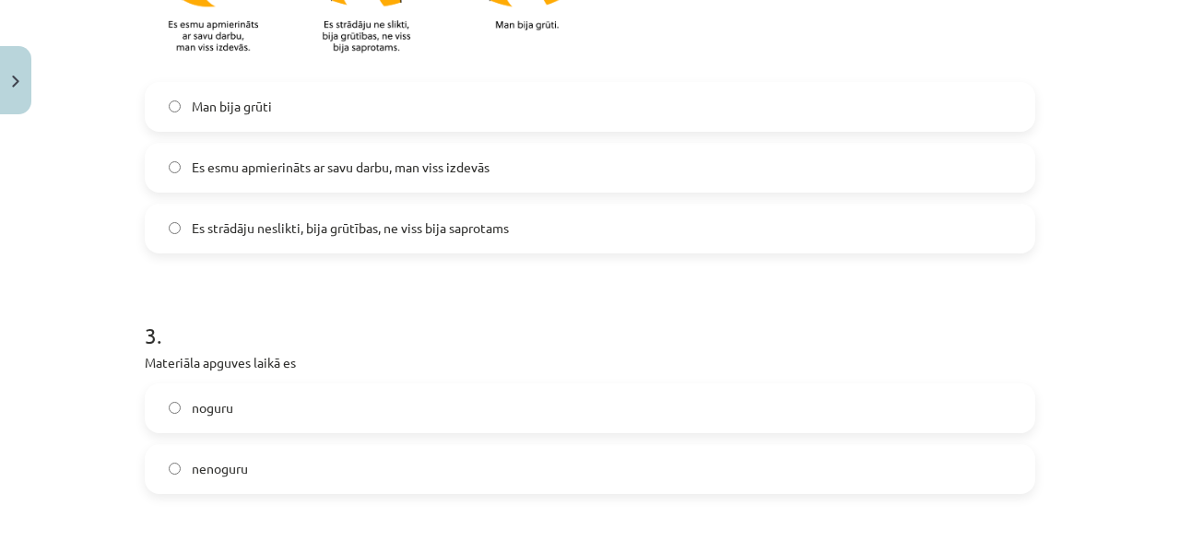
scroll to position [933, 0]
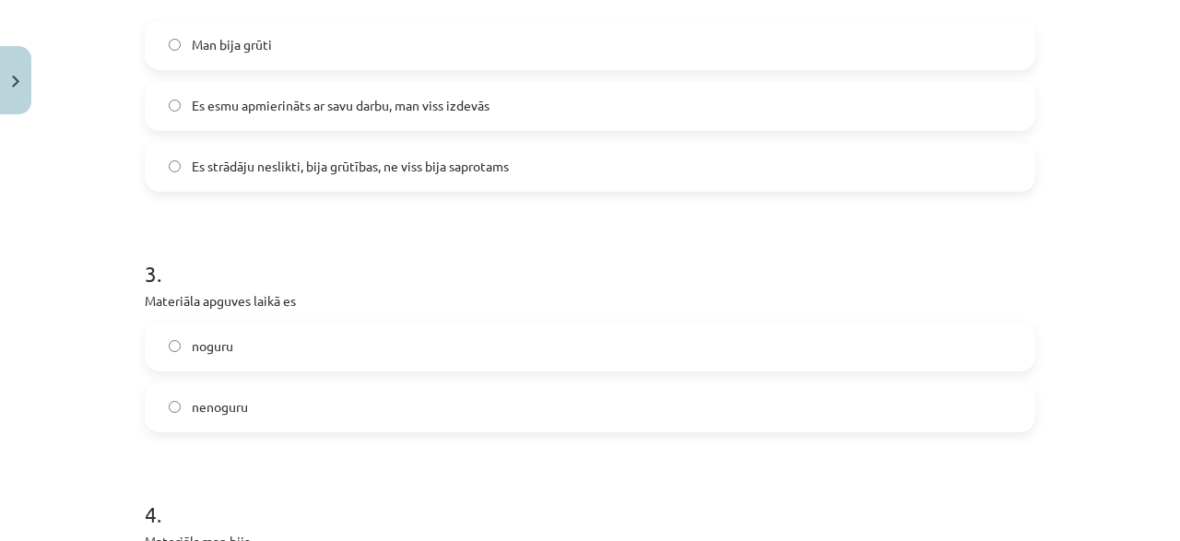
click at [252, 329] on label "noguru" at bounding box center [590, 347] width 887 height 46
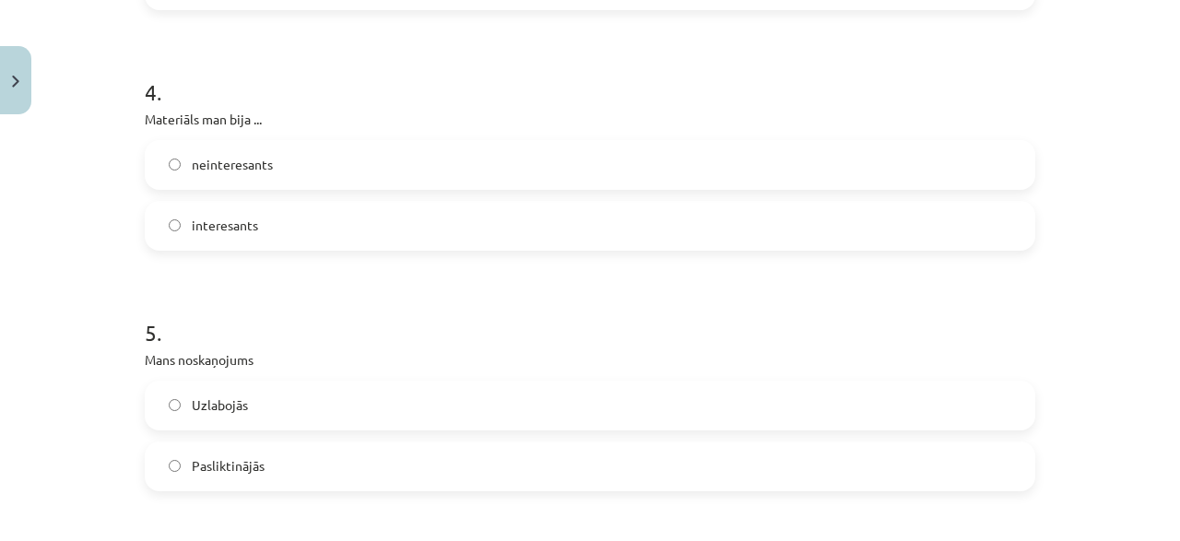
scroll to position [1363, 0]
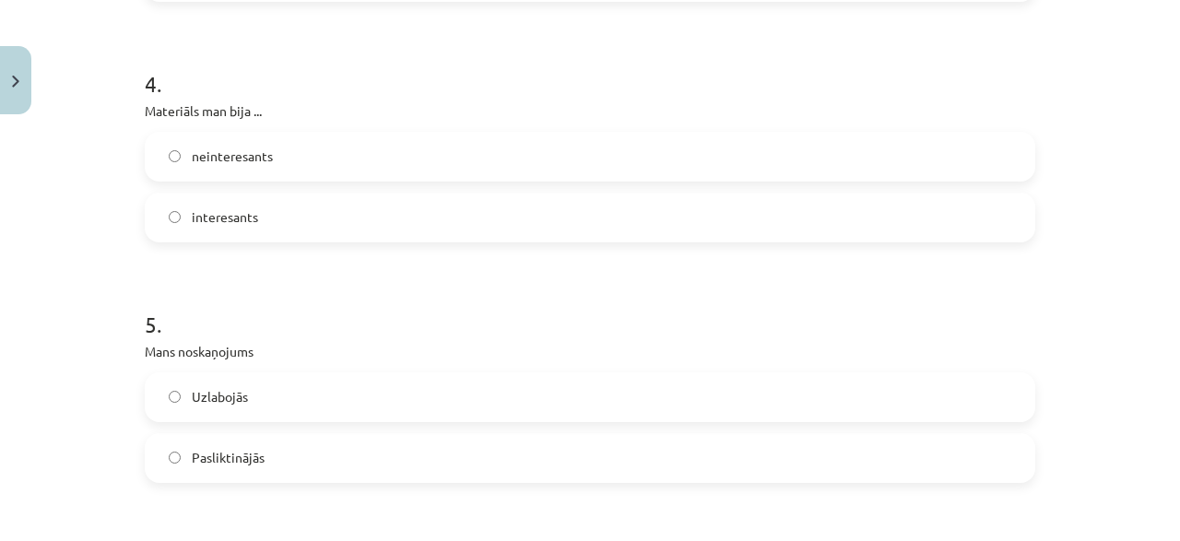
click at [265, 220] on label "interesants" at bounding box center [590, 218] width 887 height 46
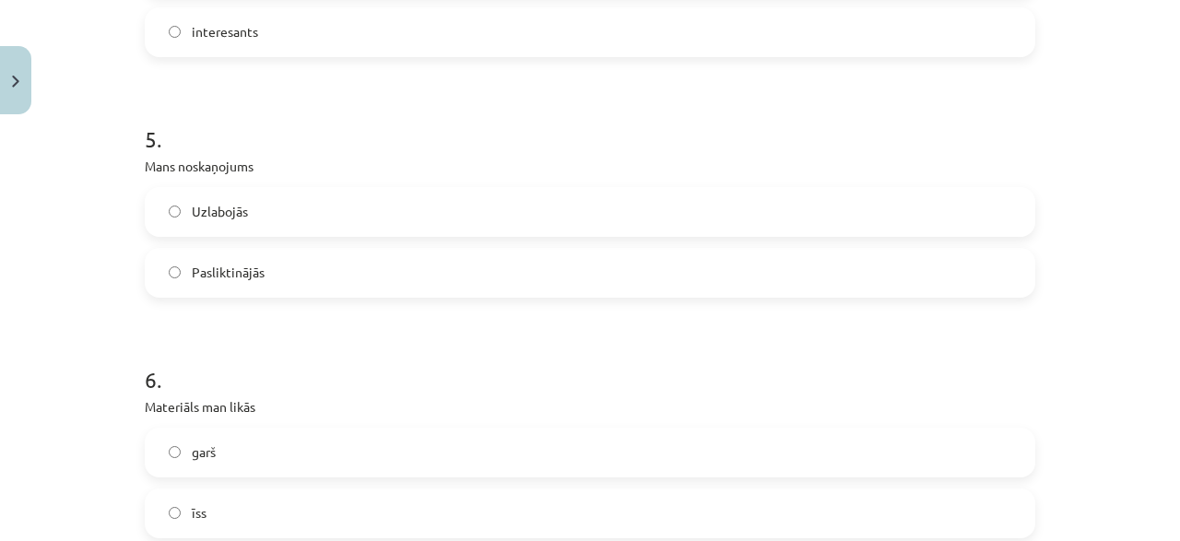
scroll to position [1565, 0]
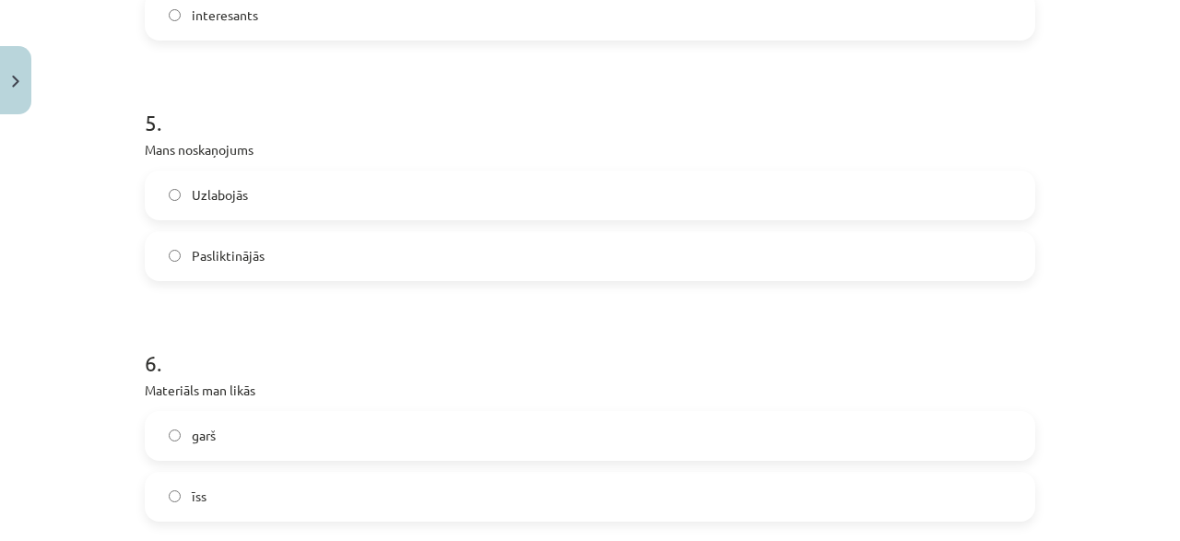
click at [259, 197] on label "Uzlabojās" at bounding box center [590, 195] width 887 height 46
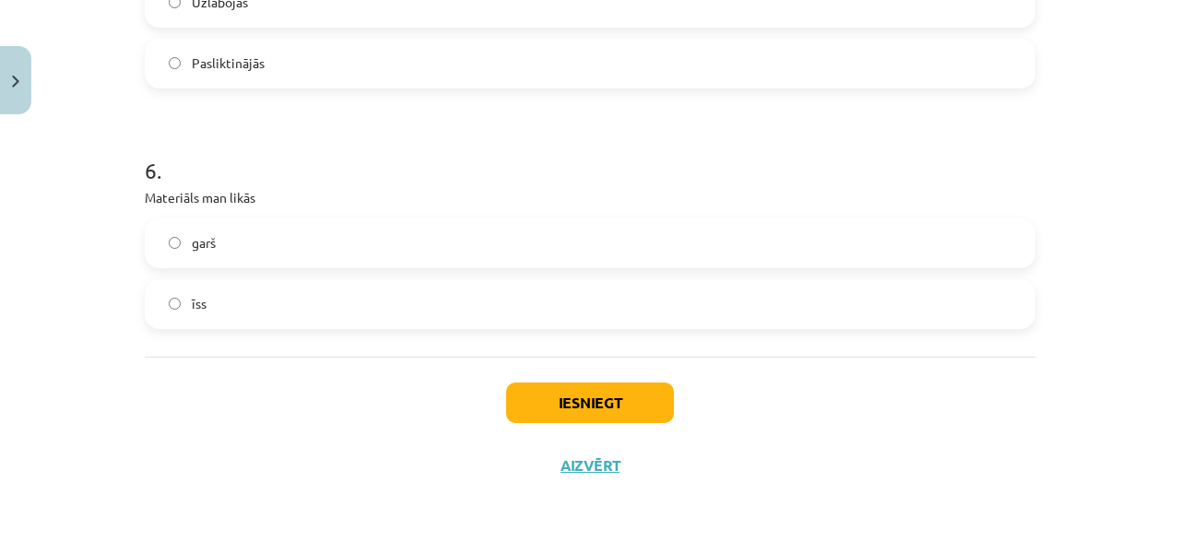
click at [233, 322] on label "īss" at bounding box center [590, 304] width 887 height 46
click at [628, 394] on button "Iesniegt" at bounding box center [590, 403] width 168 height 41
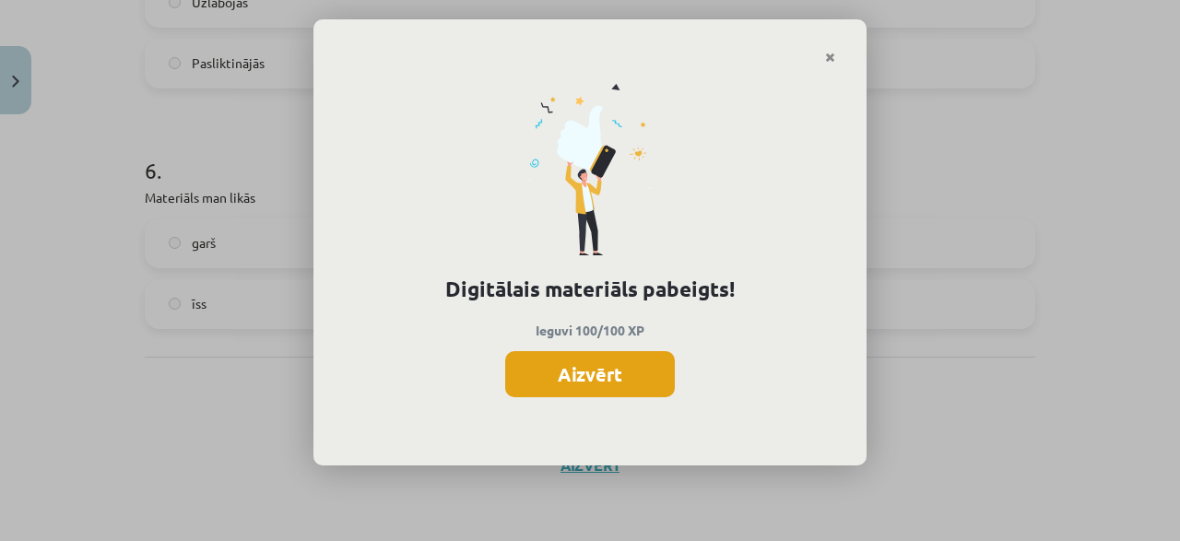
click at [596, 381] on button "Aizvērt" at bounding box center [590, 374] width 170 height 46
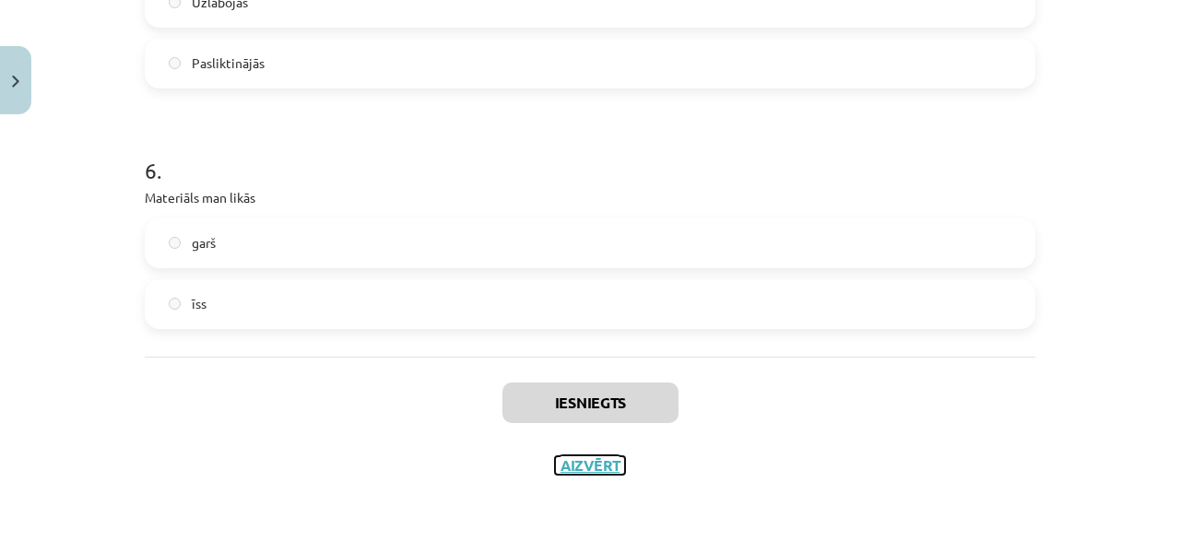
click at [572, 461] on button "Aizvērt" at bounding box center [590, 465] width 70 height 18
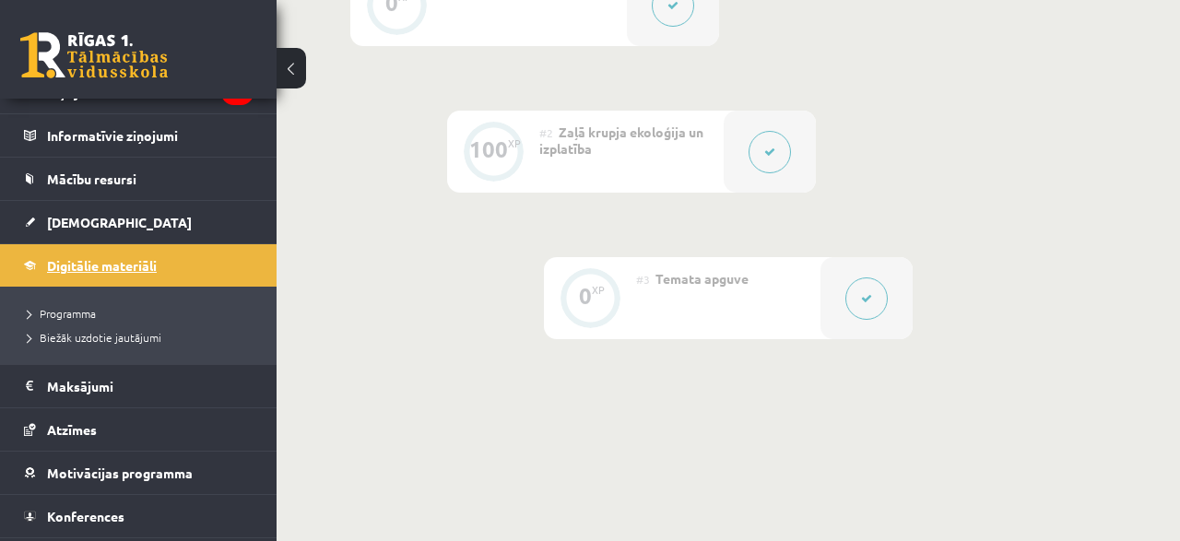
click at [98, 275] on link "Digitālie materiāli" at bounding box center [139, 265] width 230 height 42
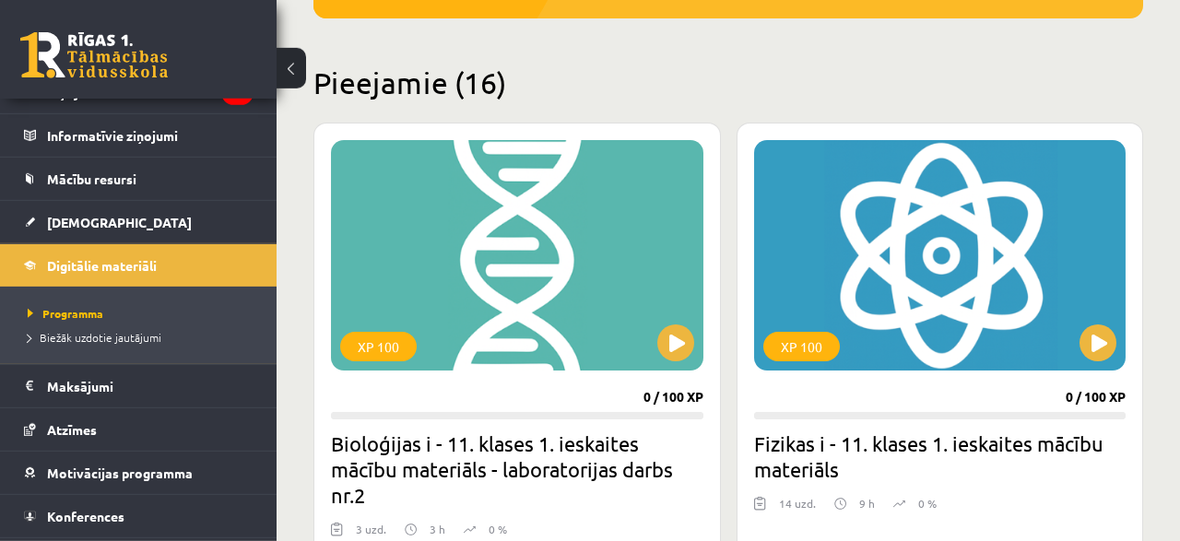
scroll to position [571, 0]
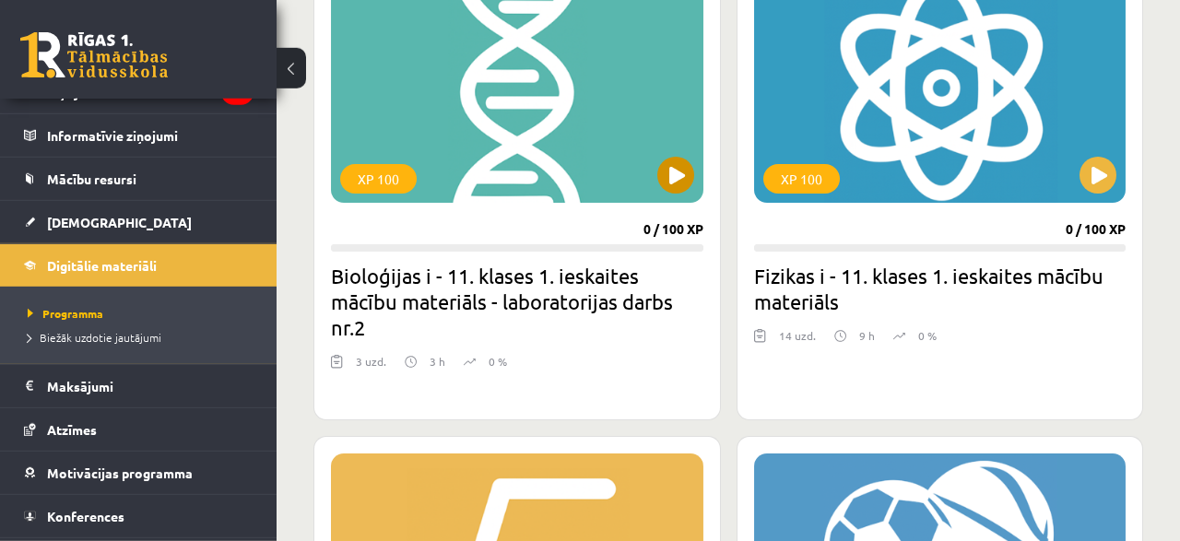
click at [691, 187] on div "XP 100" at bounding box center [517, 87] width 372 height 230
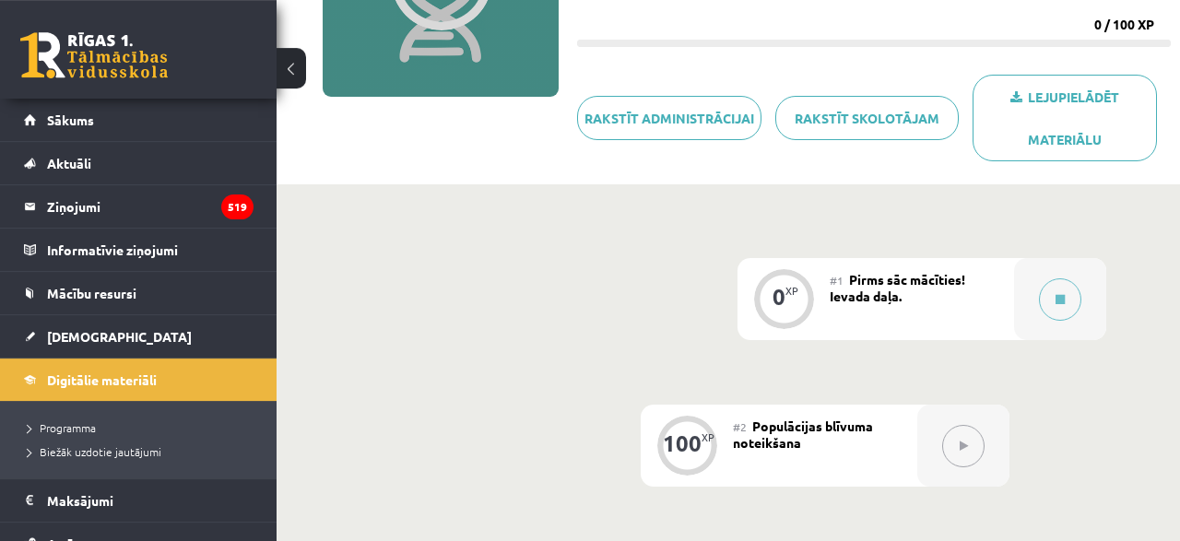
scroll to position [242, 0]
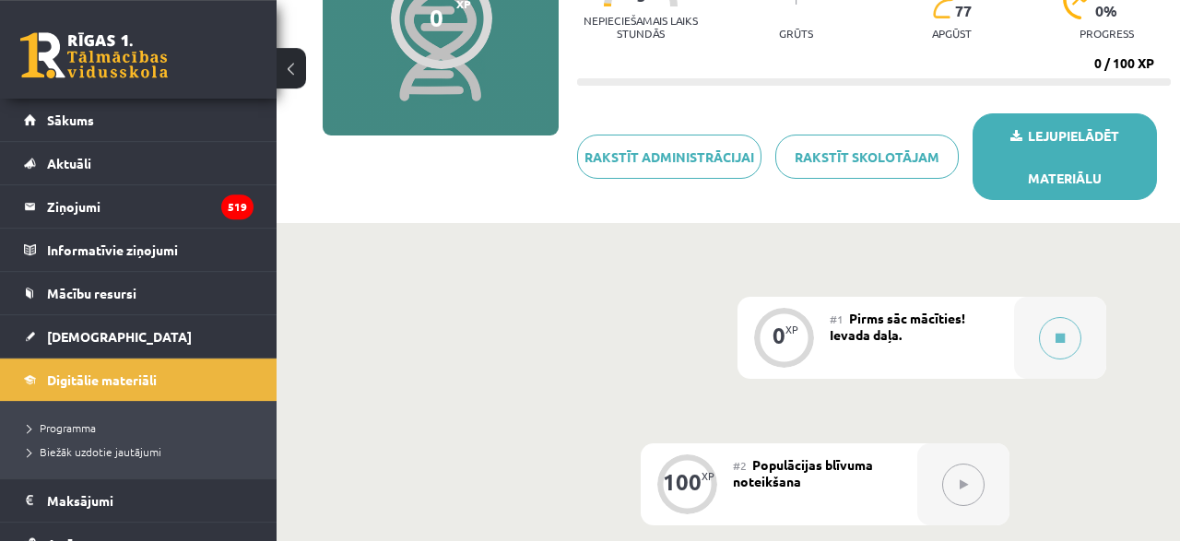
click at [1038, 195] on link "Lejupielādēt materiālu" at bounding box center [1065, 156] width 184 height 87
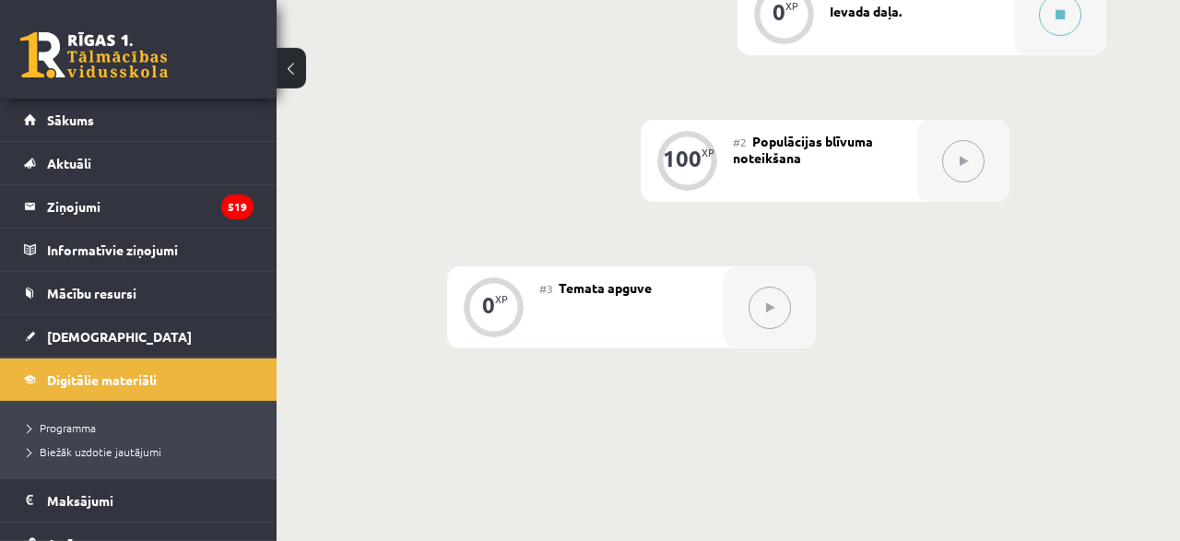
scroll to position [544, 0]
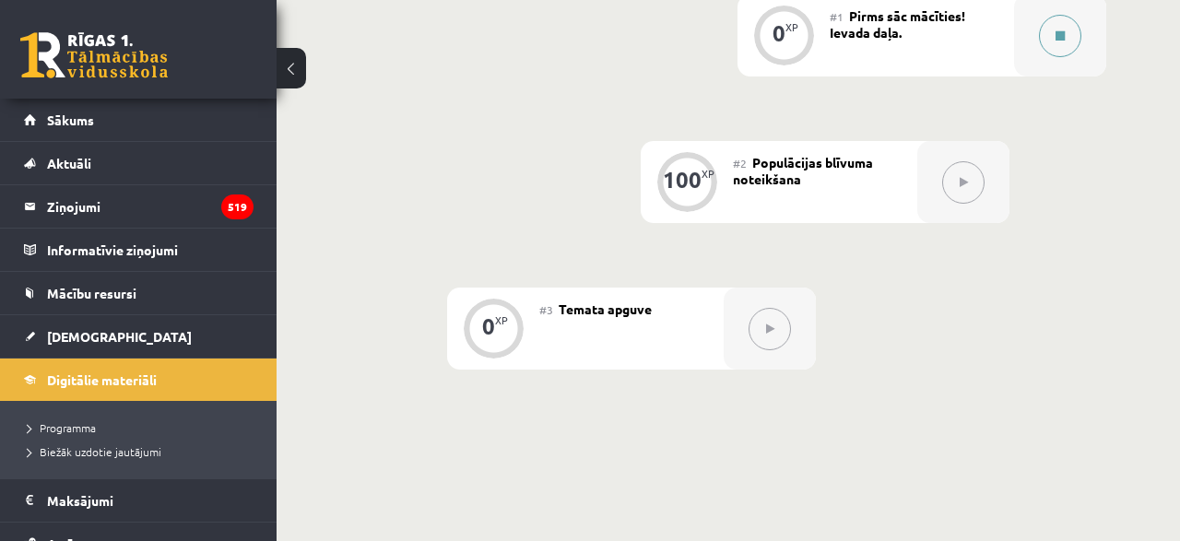
click at [1063, 44] on button at bounding box center [1060, 36] width 42 height 42
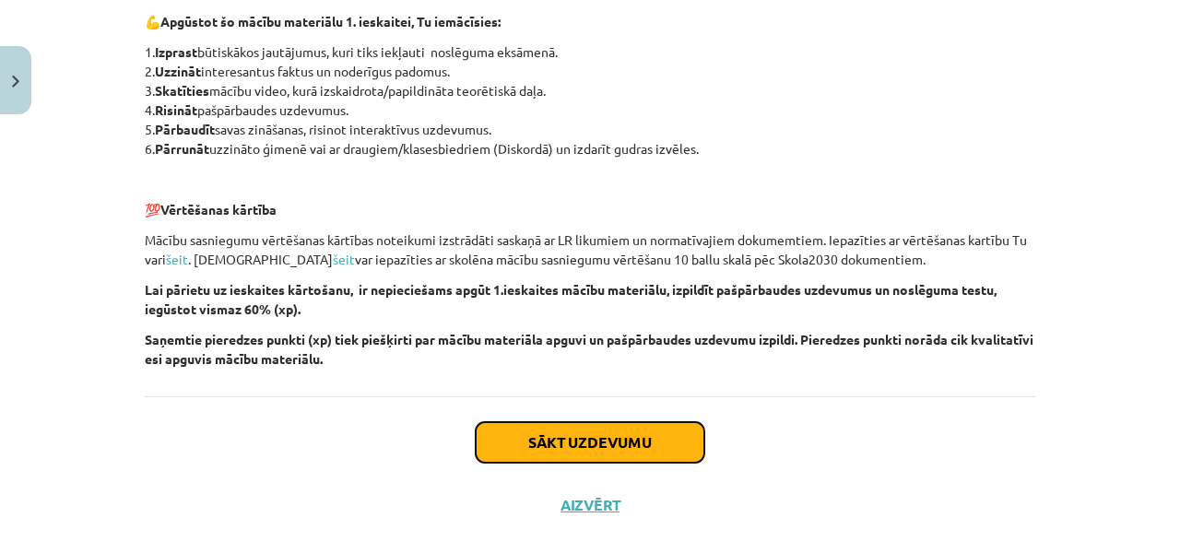
click at [576, 423] on button "Sākt uzdevumu" at bounding box center [590, 442] width 229 height 41
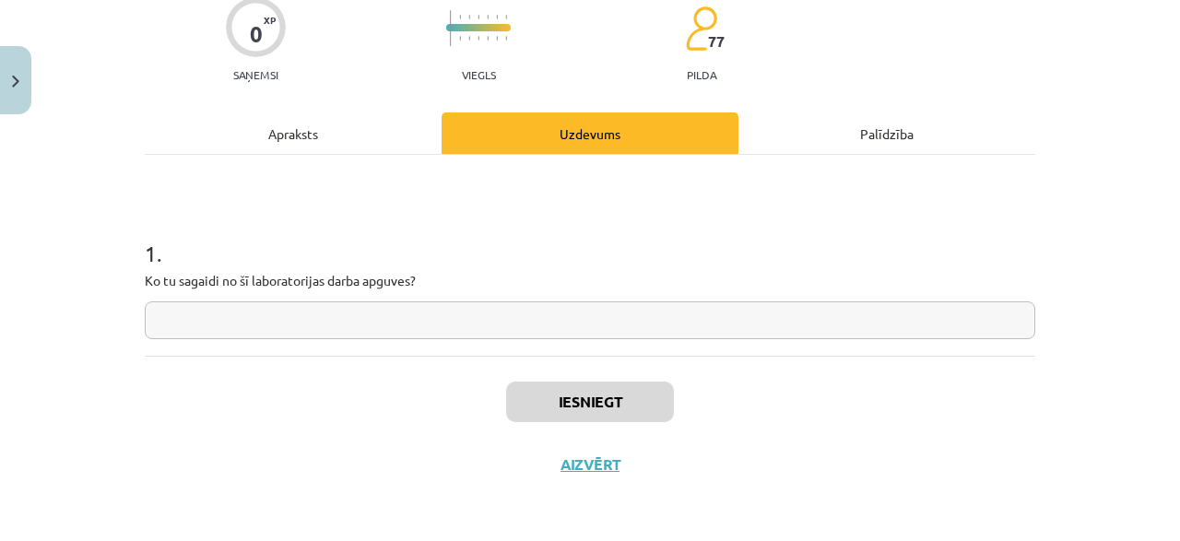
click at [457, 313] on input "text" at bounding box center [590, 320] width 891 height 38
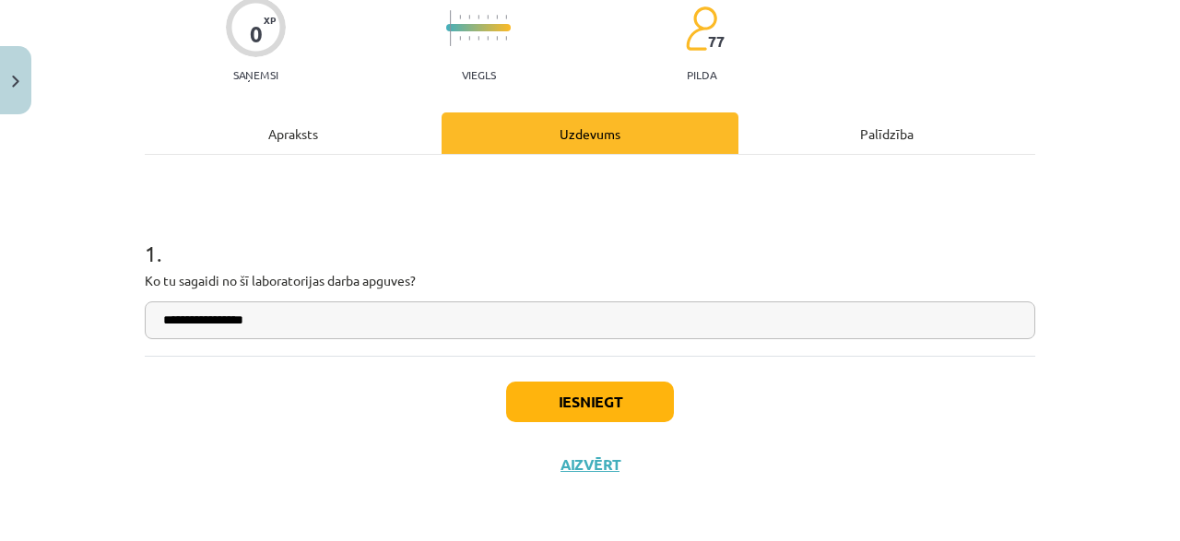
type input "**********"
click at [577, 412] on button "Iesniegt" at bounding box center [590, 402] width 168 height 41
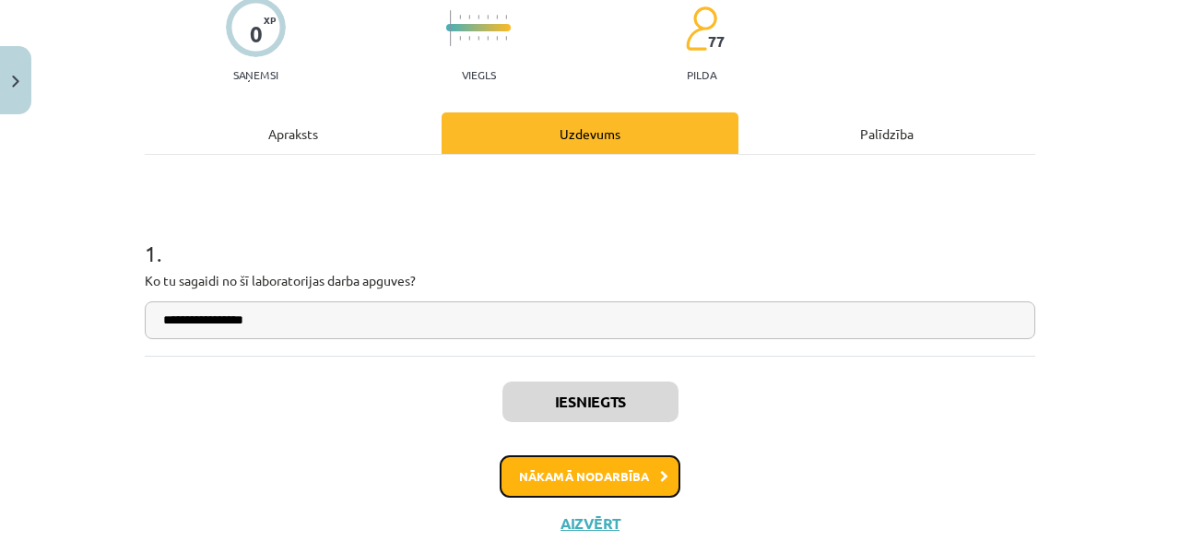
click at [608, 457] on button "Nākamā nodarbība" at bounding box center [590, 476] width 181 height 42
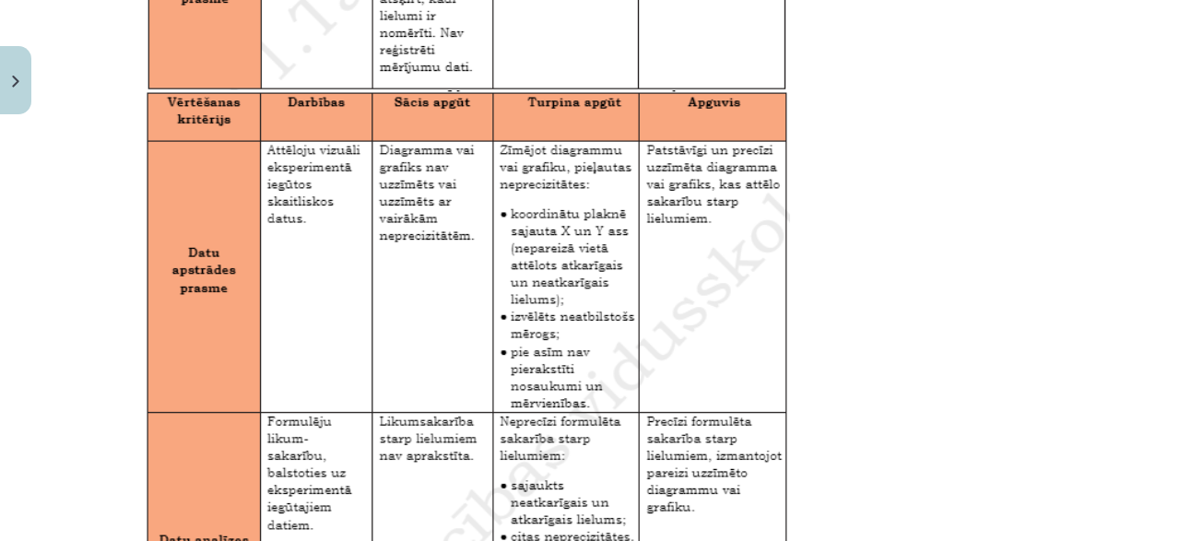
scroll to position [3187, 0]
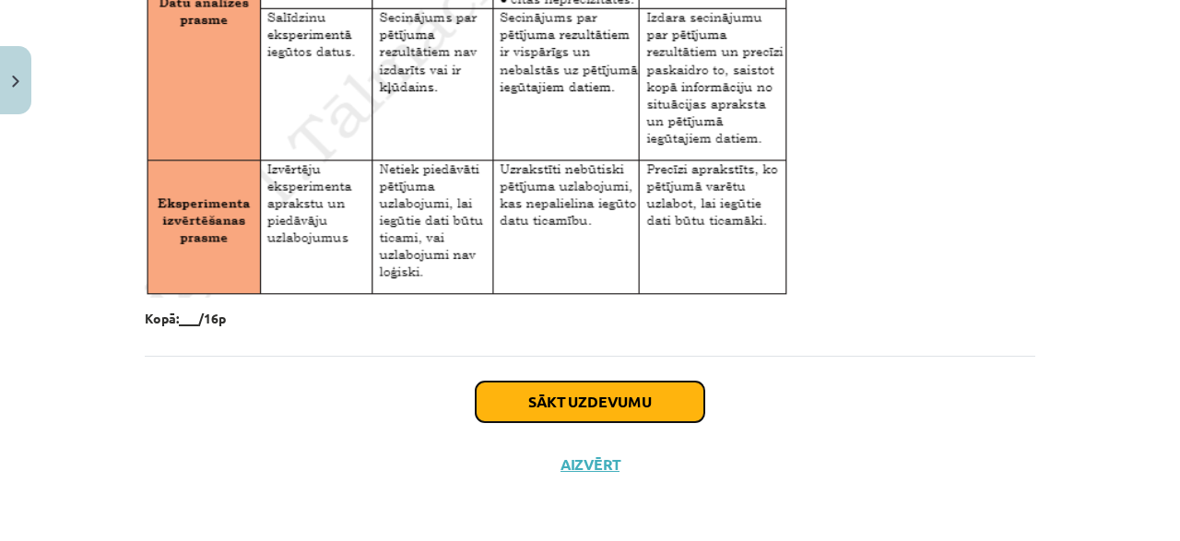
click at [528, 408] on button "Sākt uzdevumu" at bounding box center [590, 402] width 229 height 41
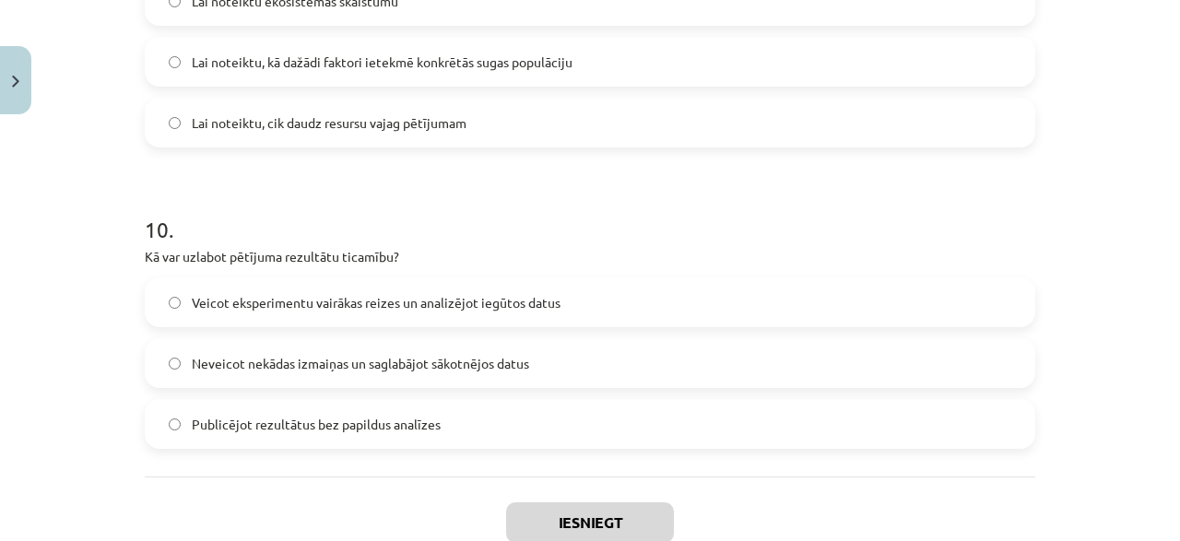
scroll to position [3016, 0]
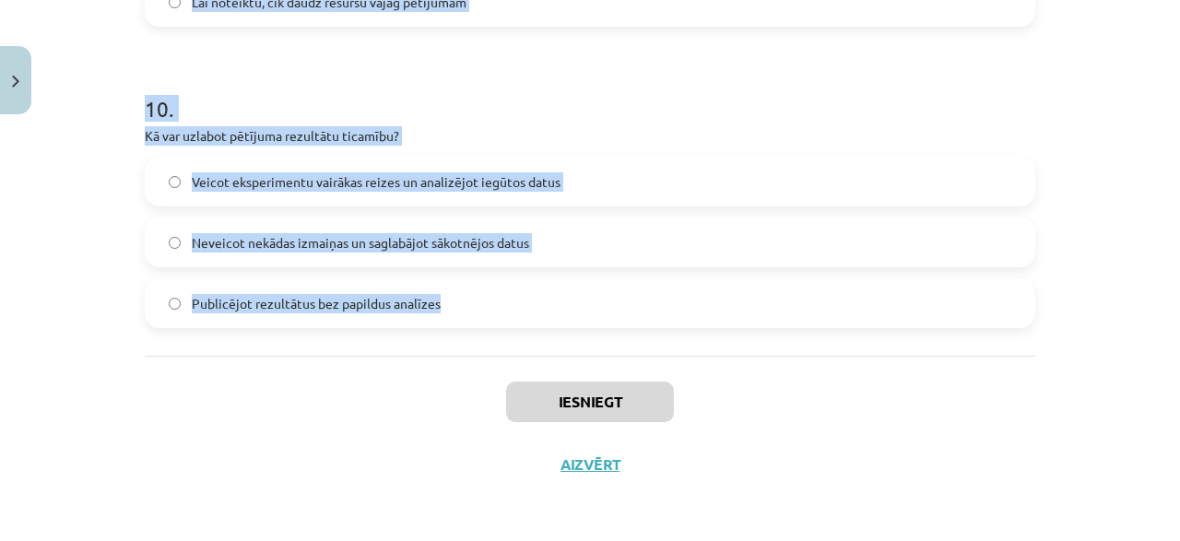
drag, startPoint x: 147, startPoint y: 112, endPoint x: 531, endPoint y: 316, distance: 434.2
copy form "1 . Kāda veida tabula jāizveido datu reģistrēšanai? Tabula, kurā iekļauti tikai…"
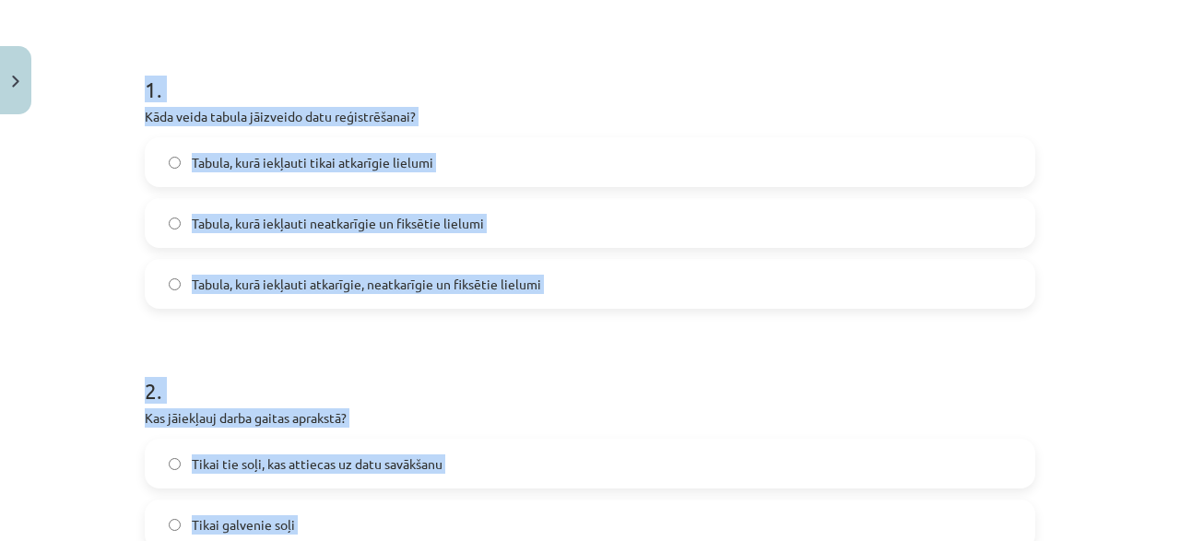
scroll to position [317, 0]
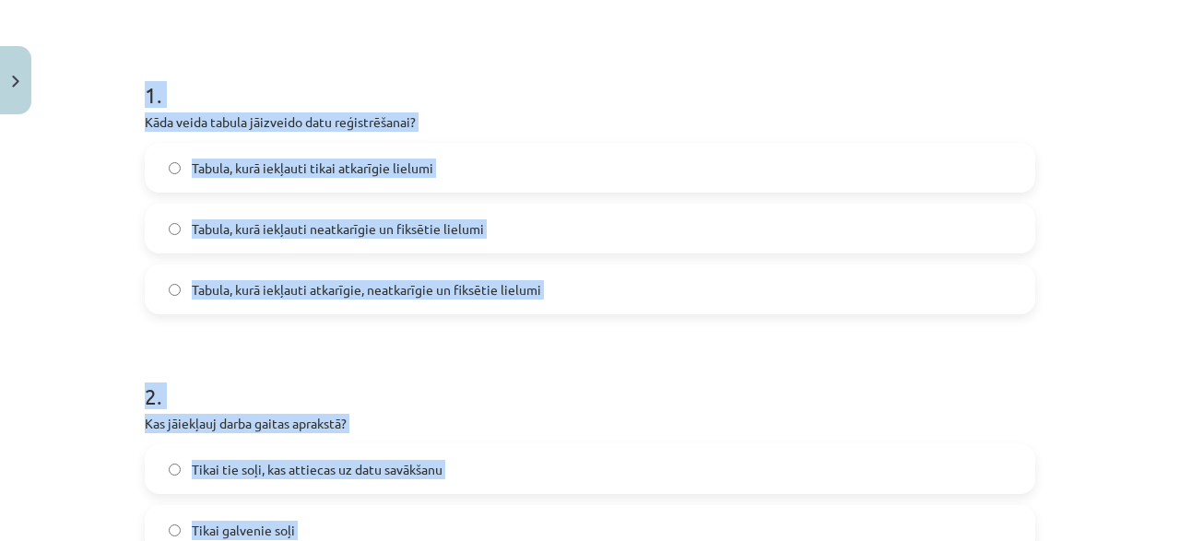
click at [415, 299] on label "Tabula, kurā iekļauti atkarīgie, neatkarīgie un fiksētie lielumi" at bounding box center [590, 289] width 887 height 46
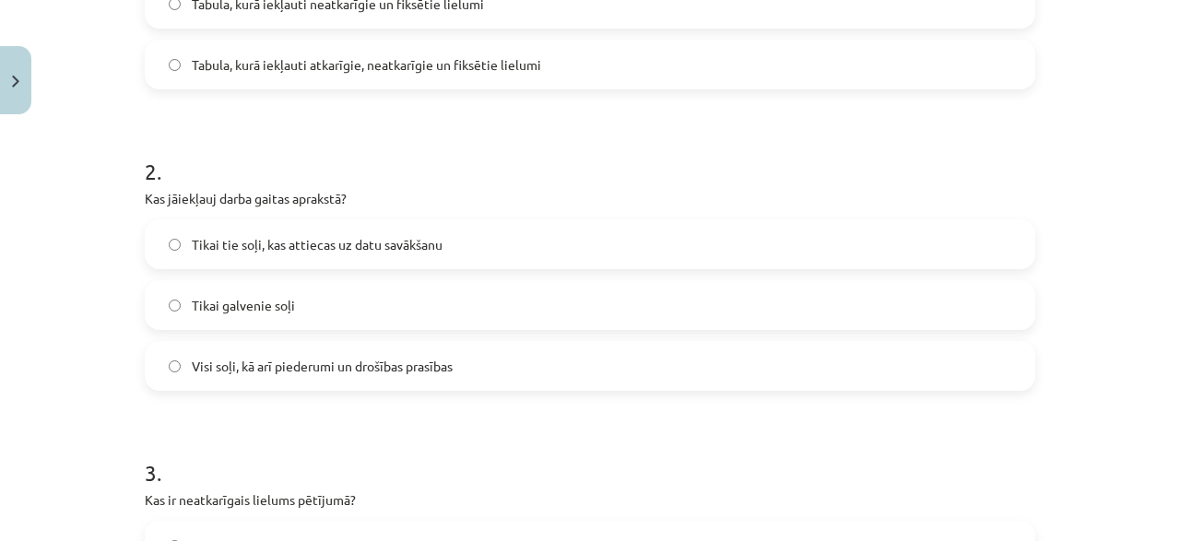
scroll to position [487, 0]
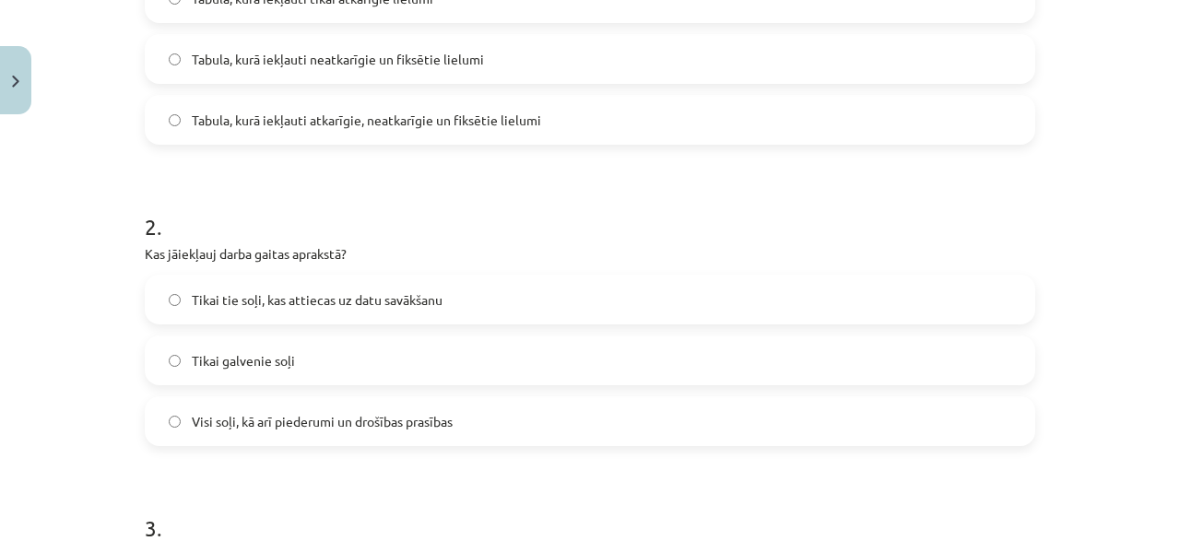
click at [277, 418] on span "Visi soļi, kā arī piederumi un drošības prasības" at bounding box center [322, 421] width 261 height 19
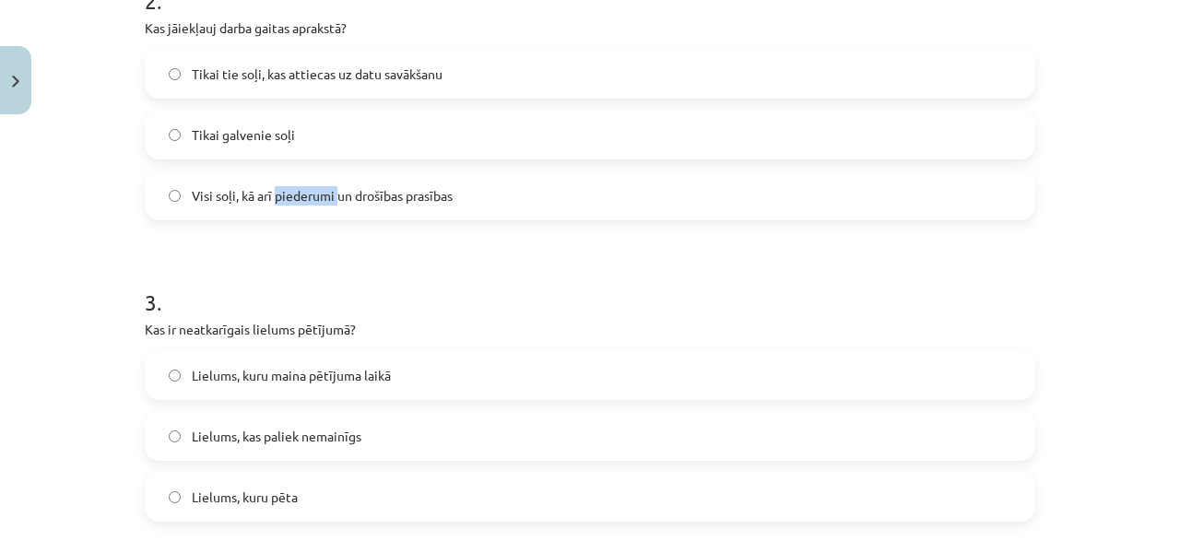
scroll to position [749, 0]
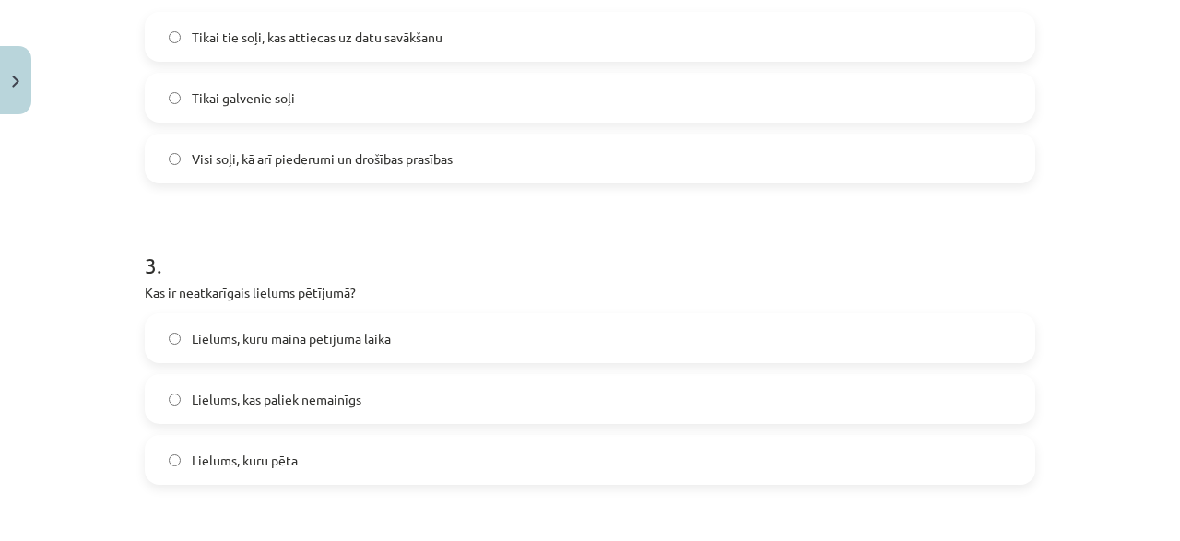
click at [348, 353] on label "Lielums, kuru maina pētījuma laikā" at bounding box center [590, 338] width 887 height 46
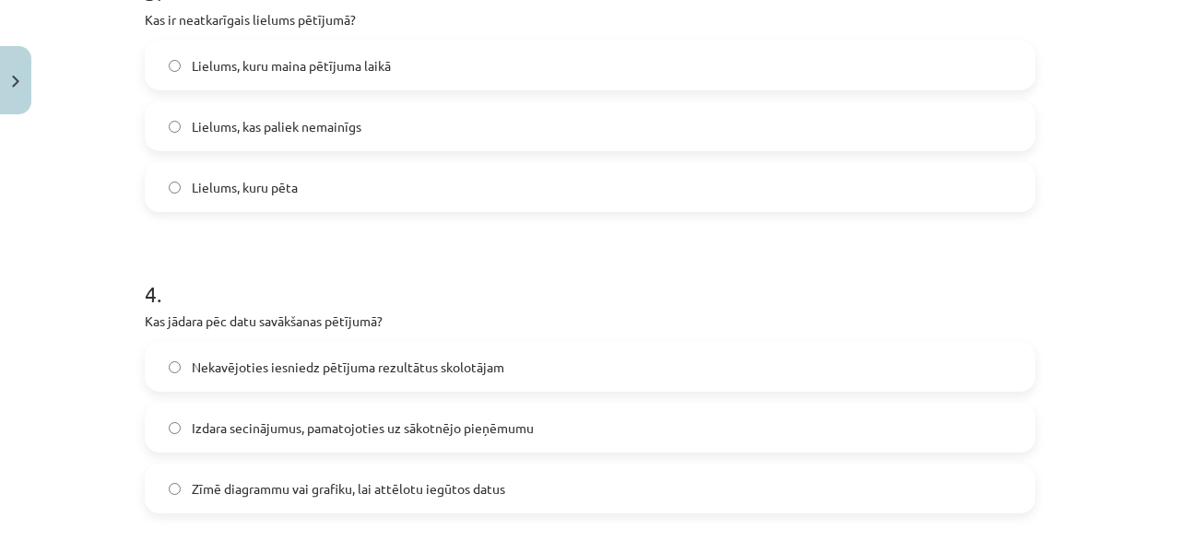
scroll to position [1207, 0]
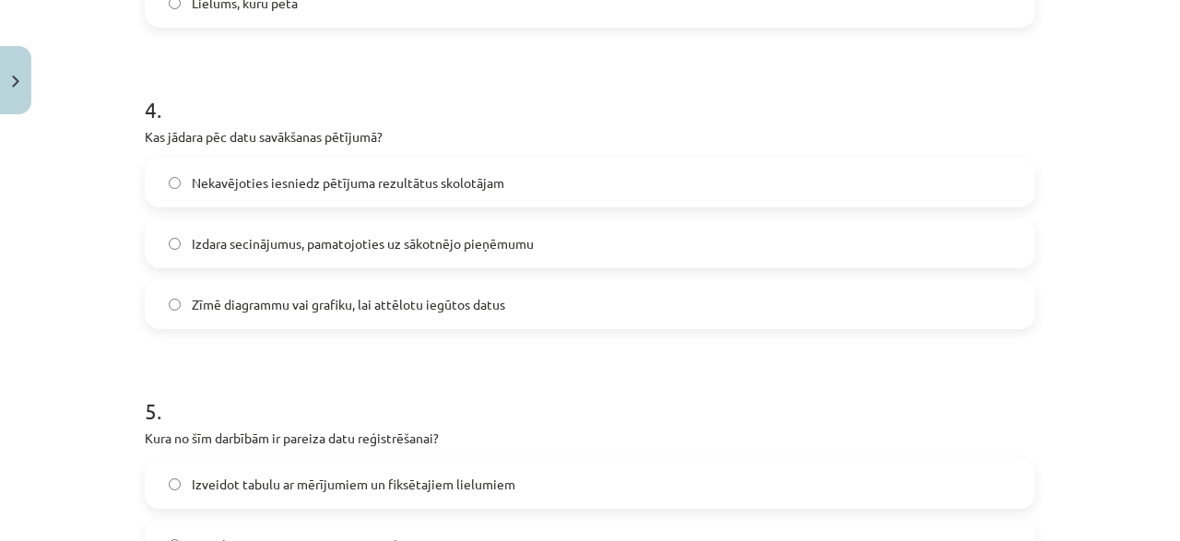
click at [230, 311] on span "Zīmē diagrammu vai grafiku, lai attēlotu iegūtos datus" at bounding box center [348, 304] width 313 height 19
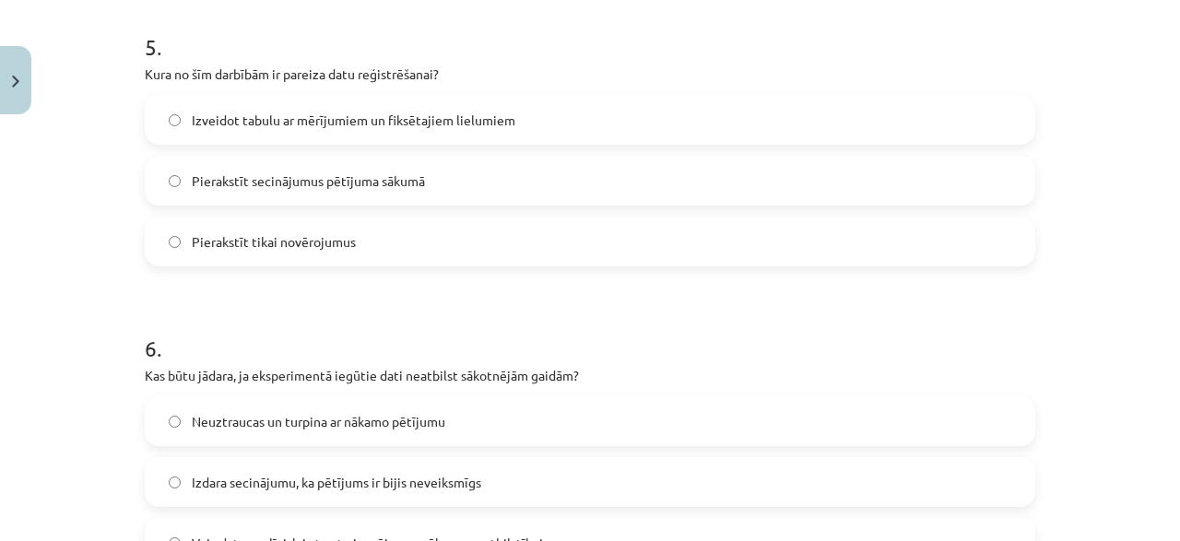
scroll to position [1575, 0]
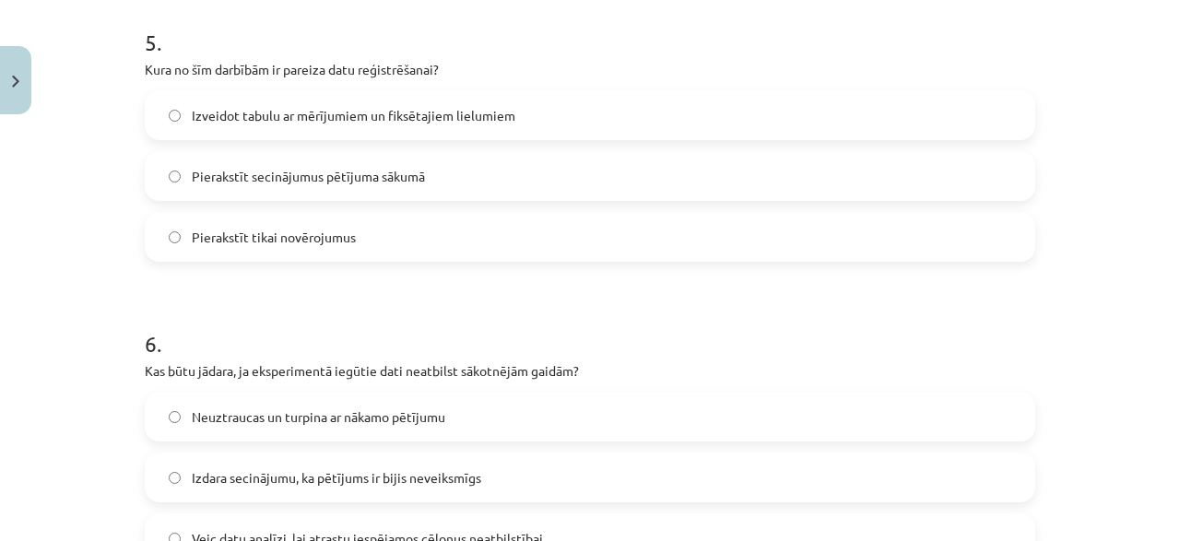
click at [292, 101] on label "Izveidot tabulu ar mērījumiem un fiksētajiem lielumiem" at bounding box center [590, 115] width 887 height 46
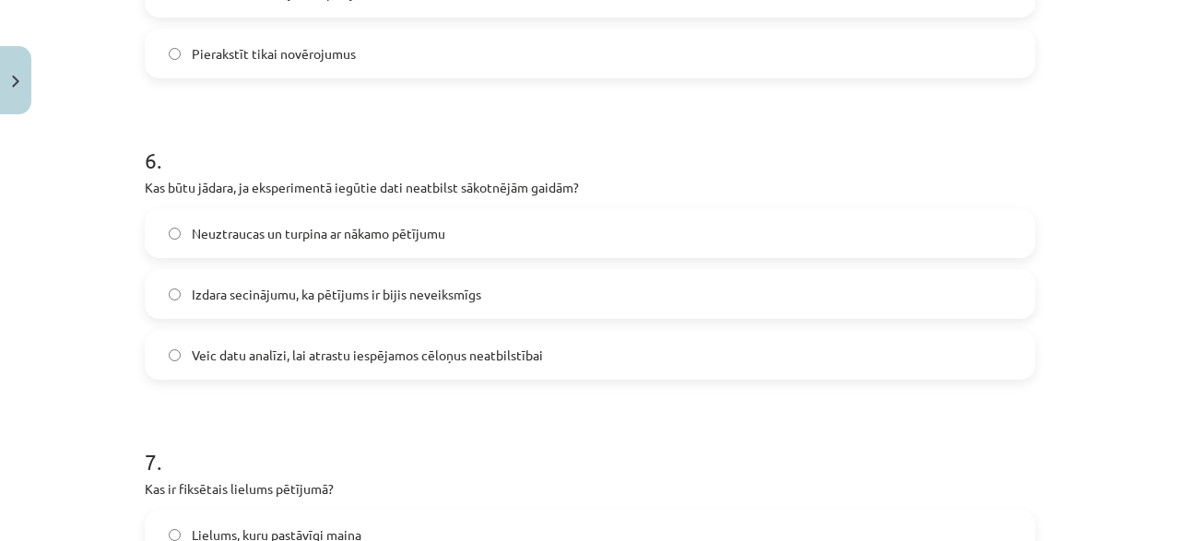
scroll to position [1781, 0]
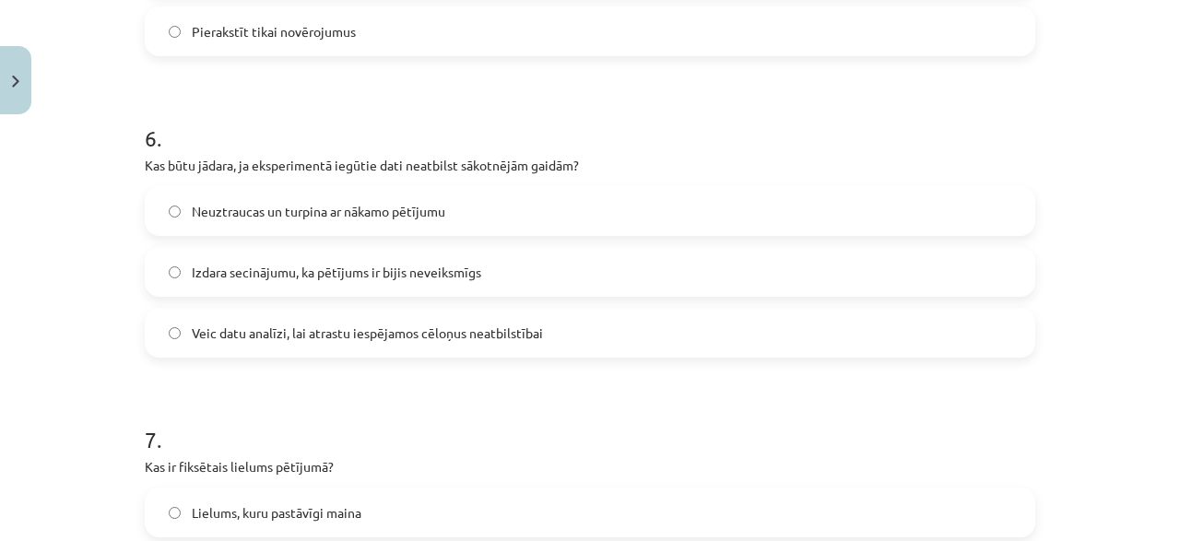
click at [311, 333] on span "Veic datu analīzi, lai atrastu iespējamos cēloņus neatbilstībai" at bounding box center [367, 333] width 351 height 19
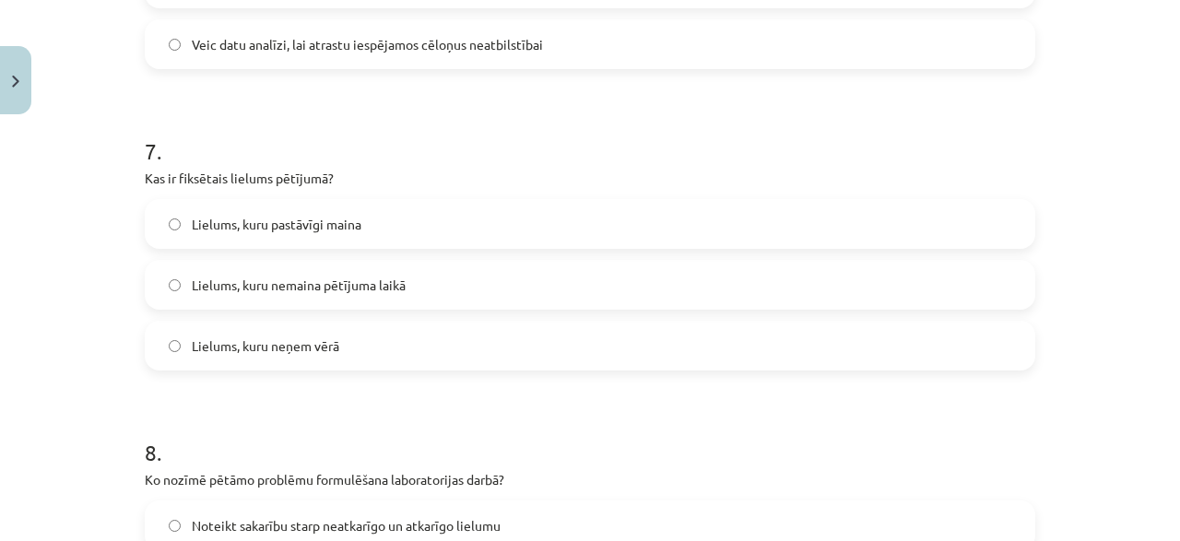
scroll to position [2091, 0]
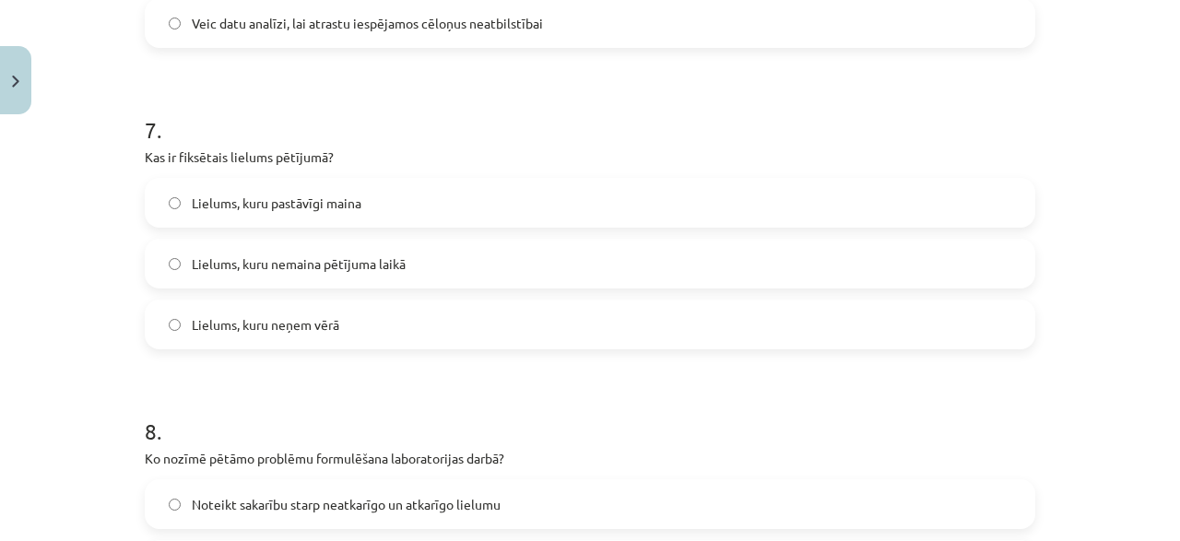
click at [305, 260] on span "Lielums, kuru nemaina pētījuma laikā" at bounding box center [299, 263] width 214 height 19
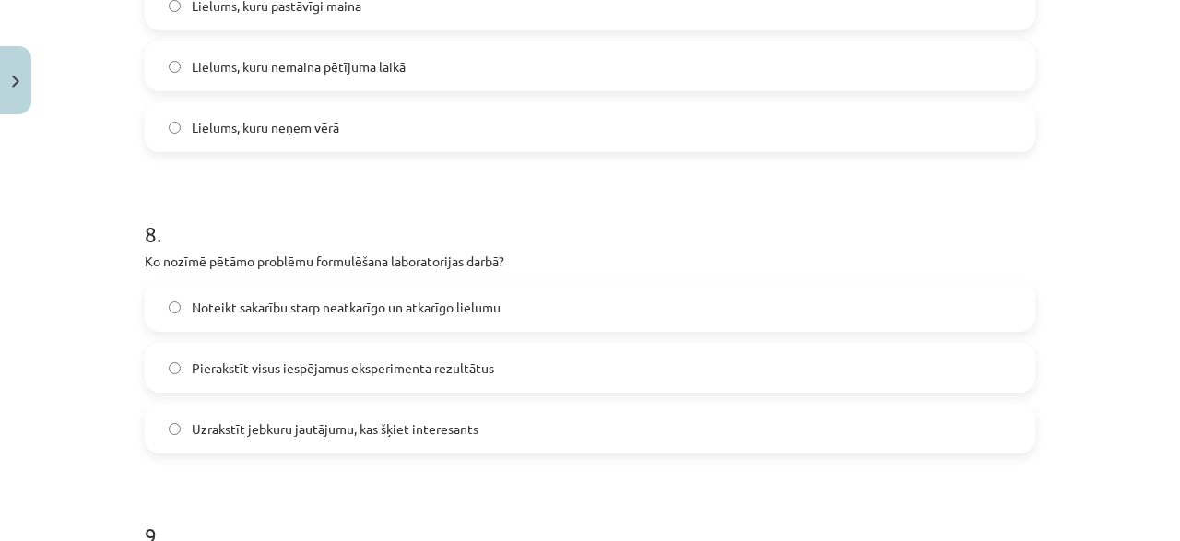
scroll to position [2289, 0]
click at [319, 132] on span "Lielums, kuru neņem vērā" at bounding box center [265, 126] width 147 height 19
click at [343, 65] on span "Lielums, kuru nemaina pētījuma laikā" at bounding box center [299, 65] width 214 height 19
click at [270, 314] on span "Noteikt sakarību starp neatkarīgo un atkarīgo lielumu" at bounding box center [346, 306] width 309 height 19
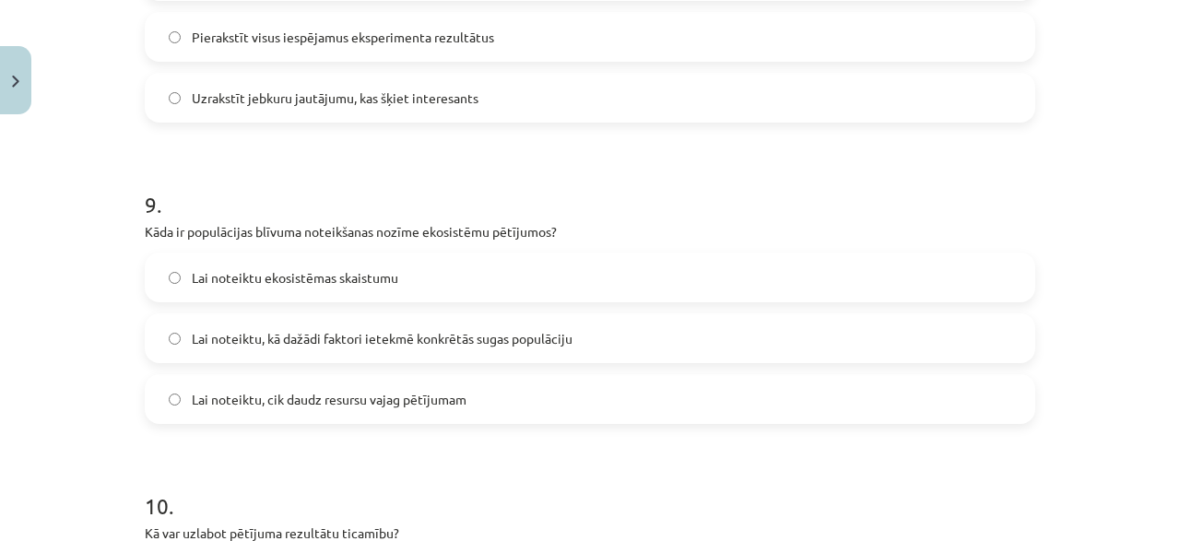
scroll to position [2635, 0]
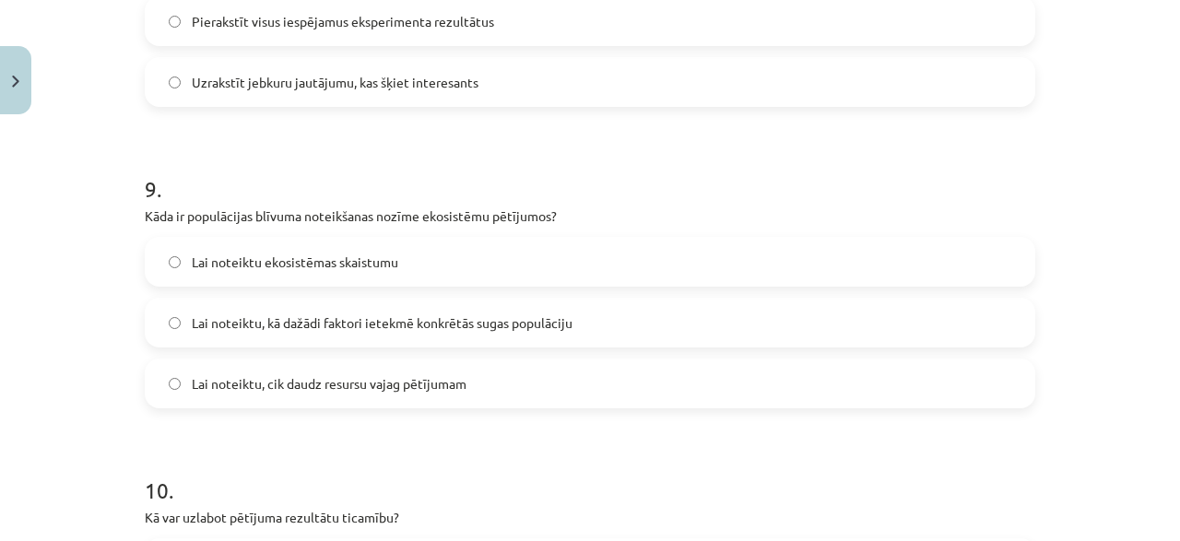
click at [340, 333] on label "Lai noteiktu, kā dažādi faktori ietekmē konkrētās sugas populāciju" at bounding box center [590, 323] width 887 height 46
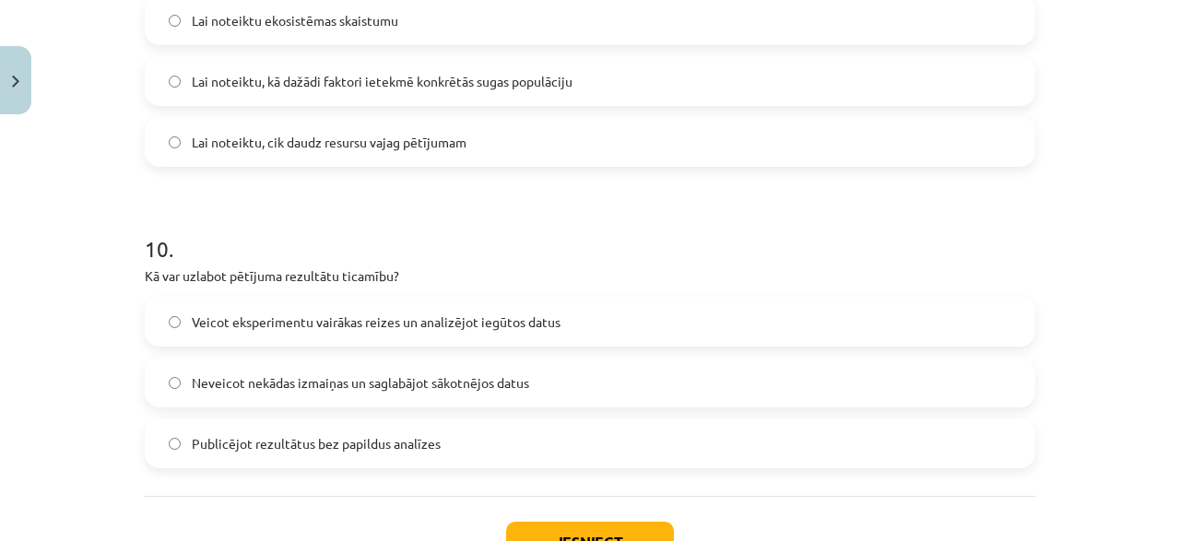
scroll to position [2956, 0]
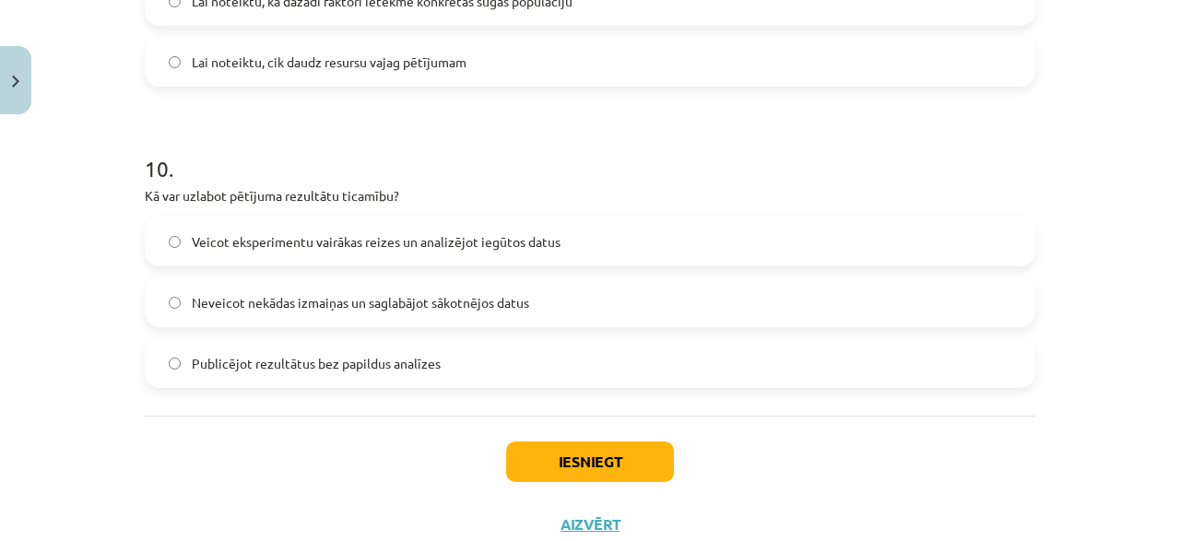
click at [338, 213] on div "10 . Kā var uzlabot pētījuma rezultātu ticamību? Veicot eksperimentu vairākas r…" at bounding box center [590, 256] width 891 height 265
click at [355, 248] on span "Veicot eksperimentu vairākas reizes un analizējot iegūtos datus" at bounding box center [376, 241] width 369 height 19
click at [597, 448] on button "Iesniegt" at bounding box center [590, 462] width 168 height 41
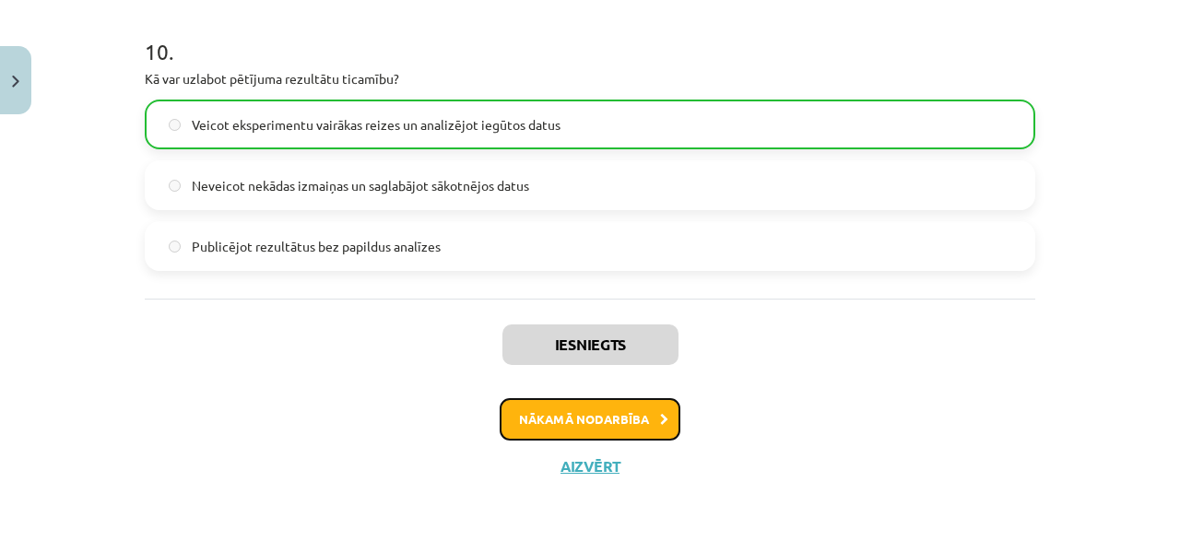
click at [576, 412] on button "Nākamā nodarbība" at bounding box center [590, 419] width 181 height 42
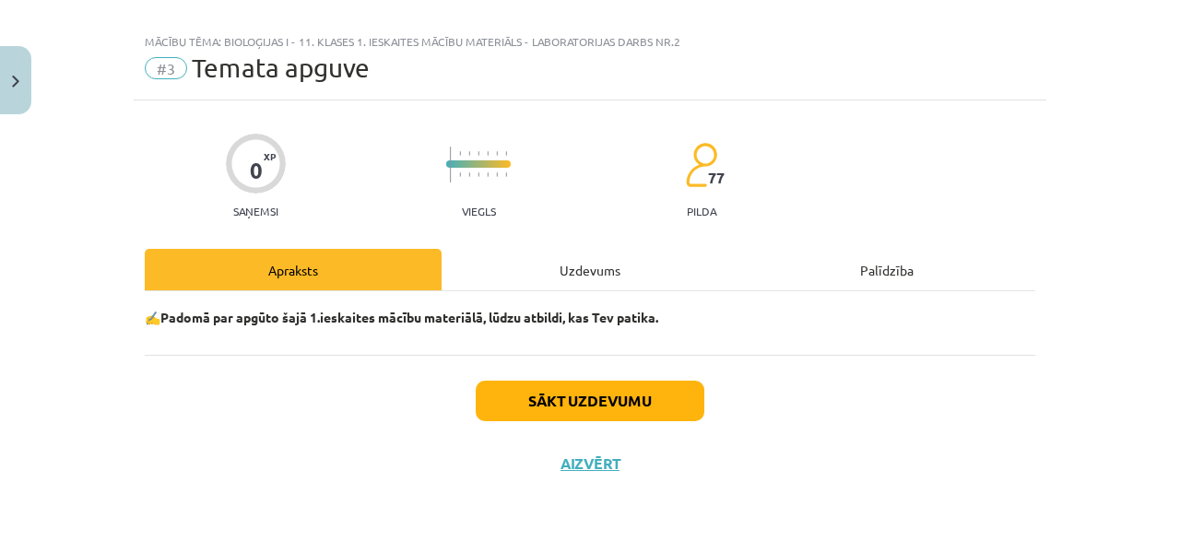
scroll to position [20, 0]
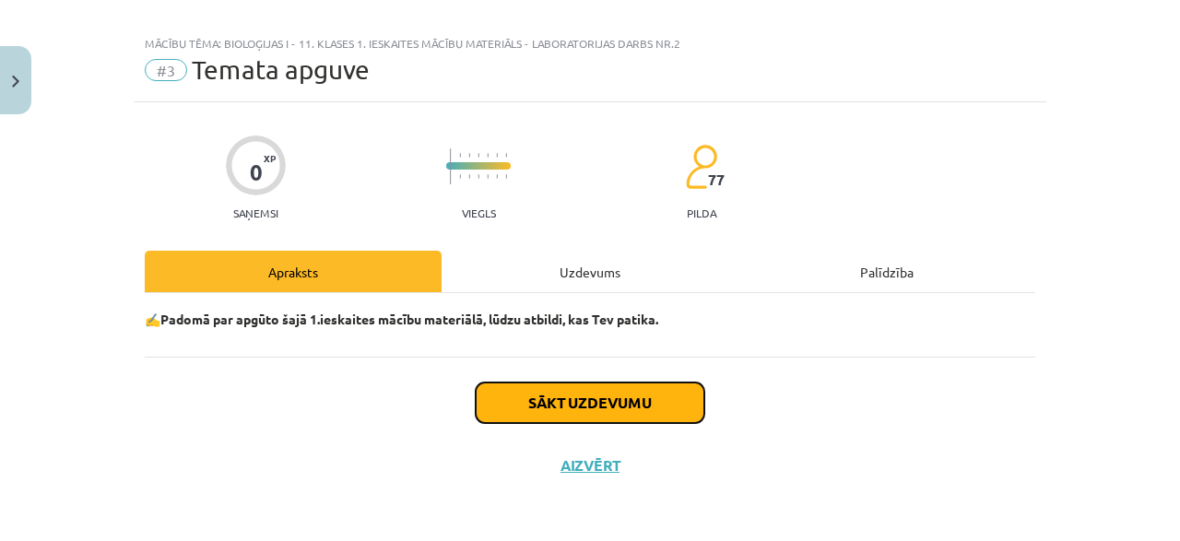
click at [571, 408] on button "Sākt uzdevumu" at bounding box center [590, 403] width 229 height 41
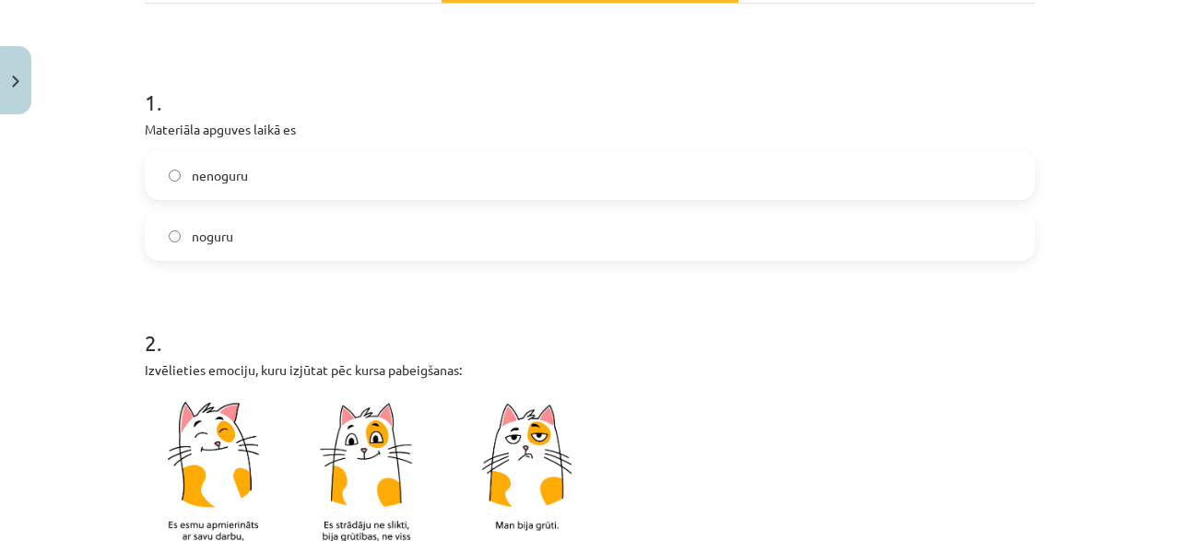
scroll to position [349, 0]
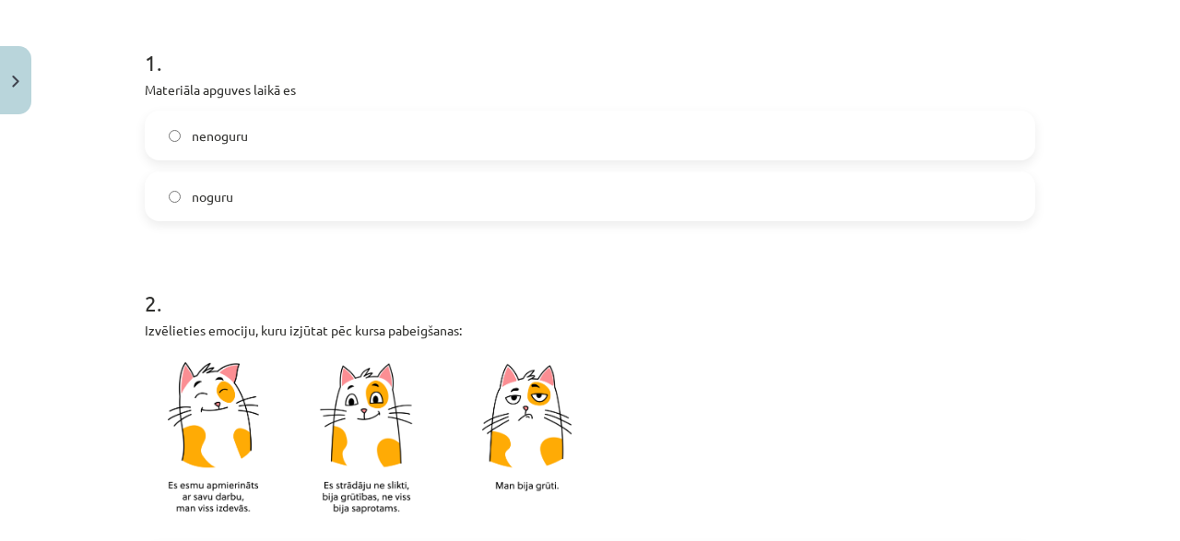
click at [303, 204] on label "noguru" at bounding box center [590, 196] width 887 height 46
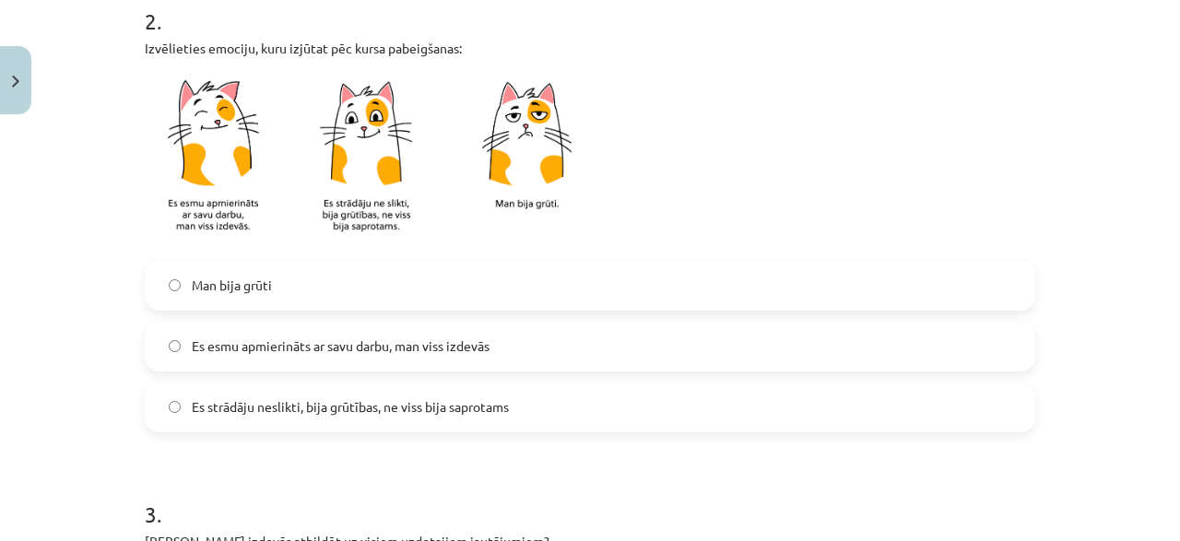
scroll to position [637, 0]
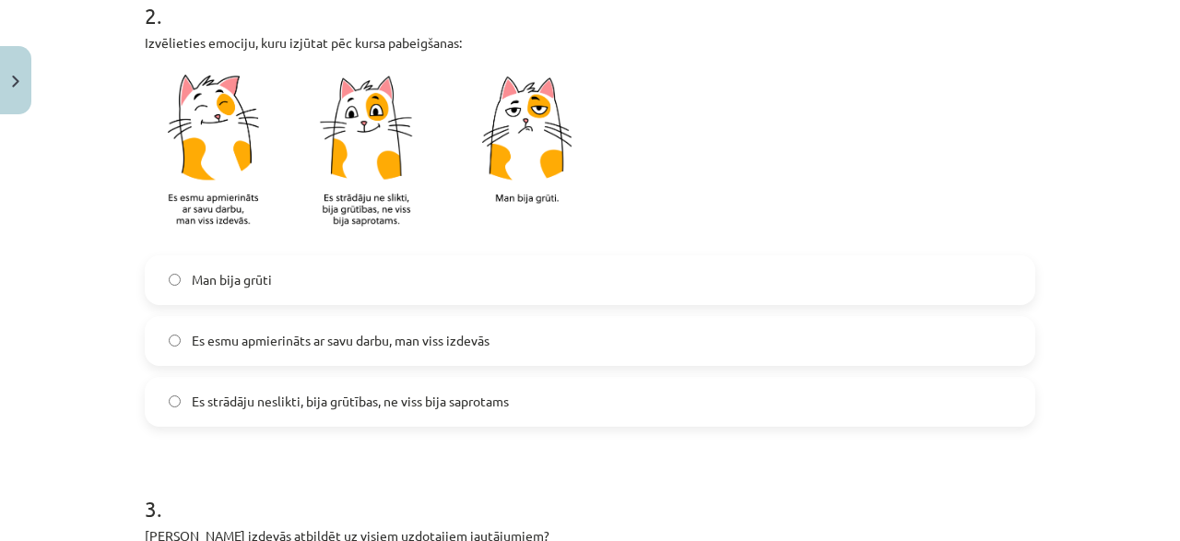
click at [261, 349] on span "Es esmu apmierināts ar savu darbu, man viss izdevās" at bounding box center [341, 340] width 298 height 19
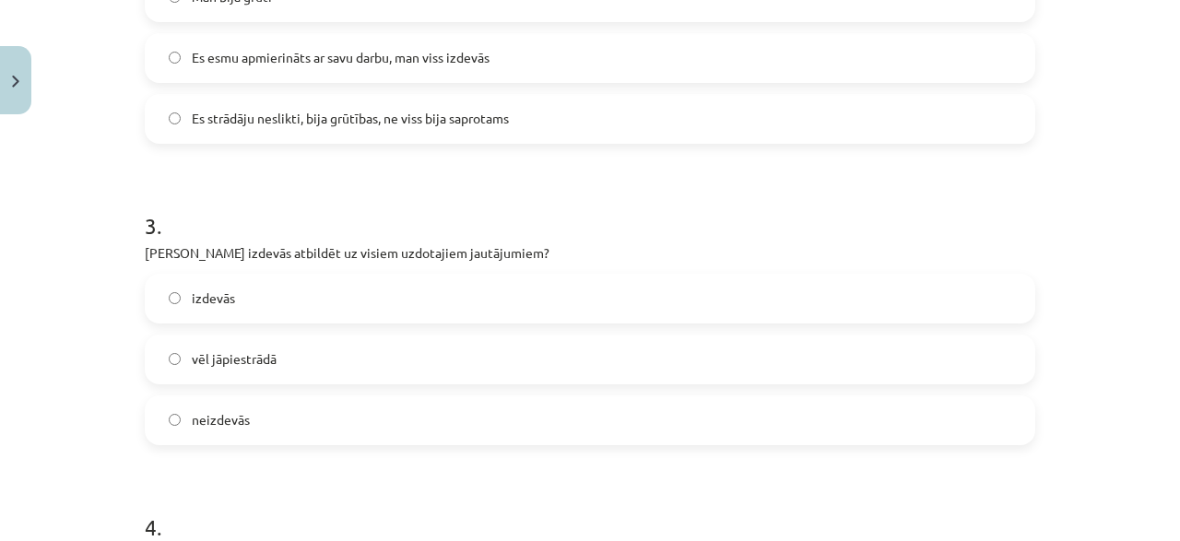
scroll to position [922, 0]
click at [250, 292] on label "izdevās" at bounding box center [590, 297] width 887 height 46
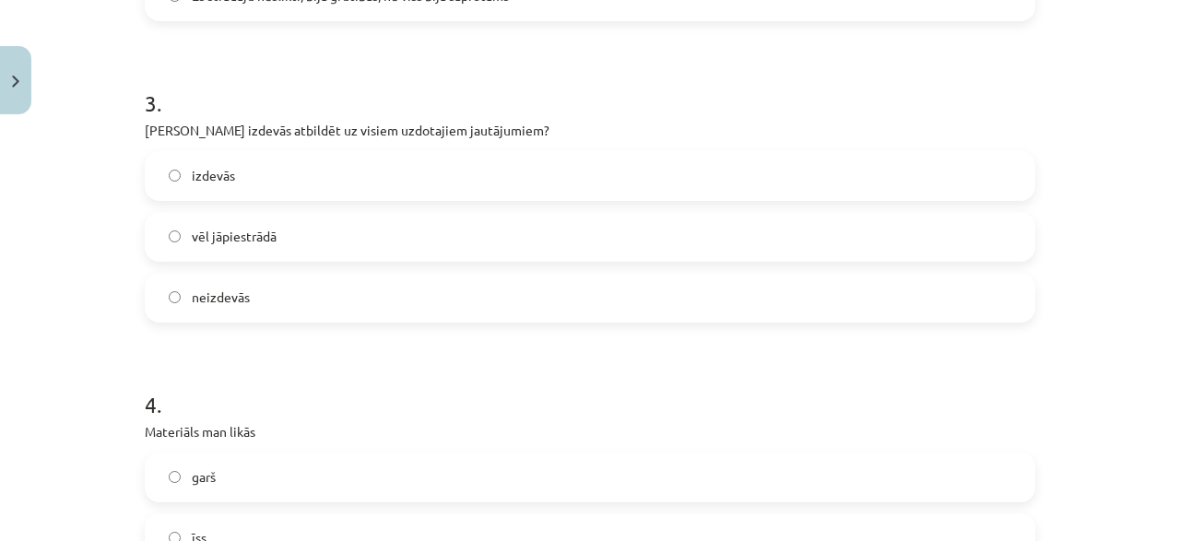
click at [242, 235] on span "vēl jāpiestrādā" at bounding box center [234, 236] width 85 height 19
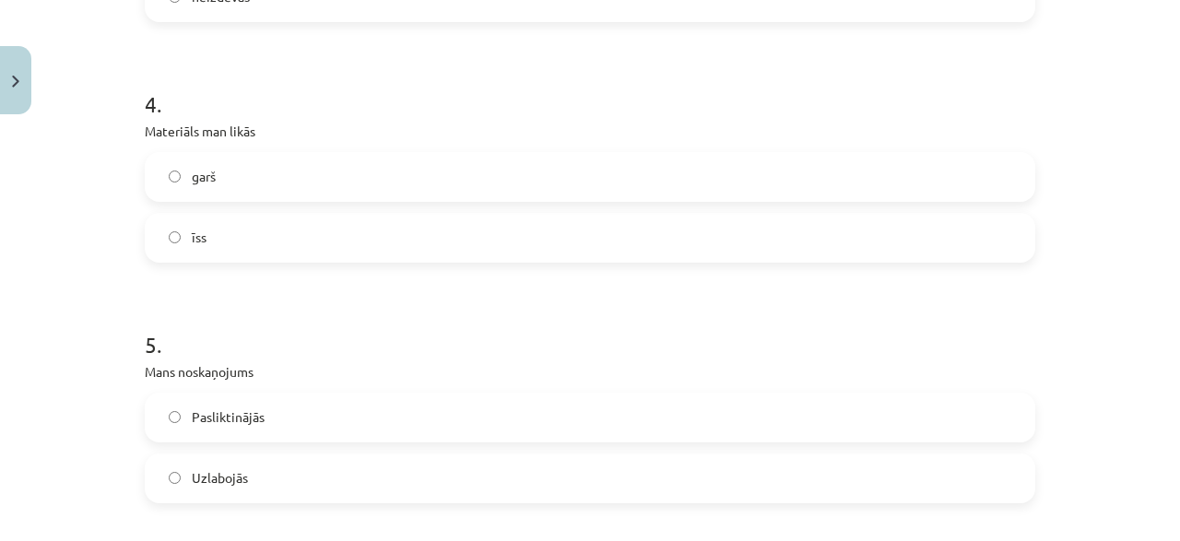
scroll to position [1379, 0]
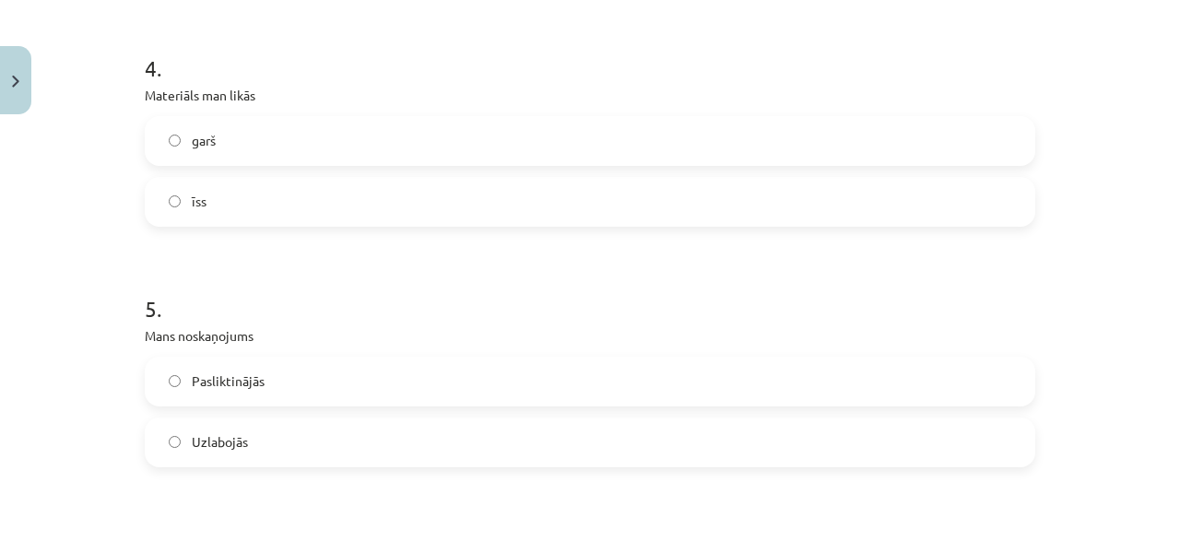
click at [224, 200] on label "īss" at bounding box center [590, 202] width 887 height 46
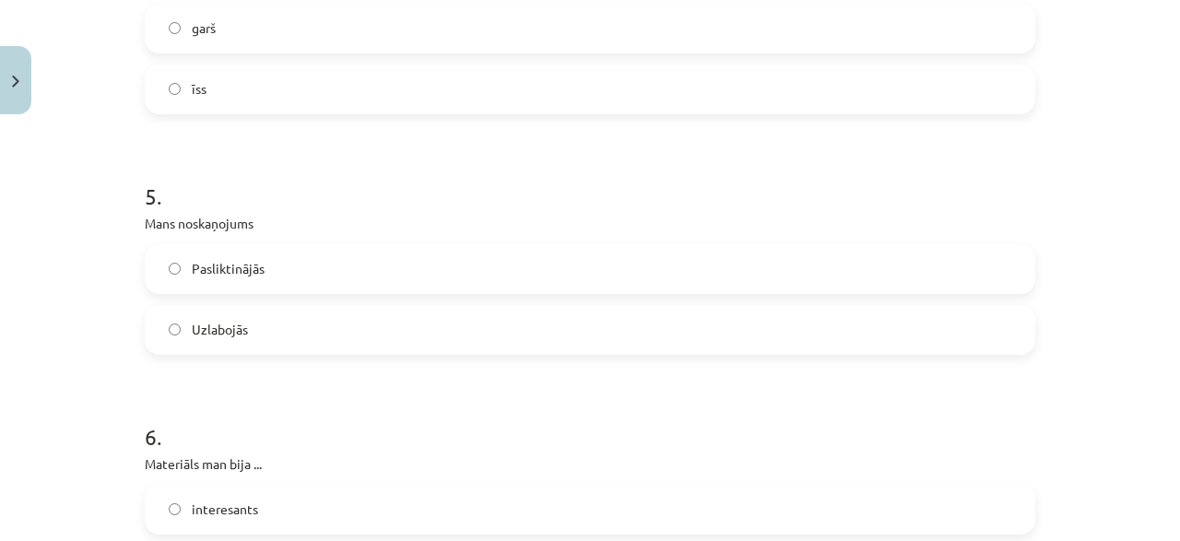
click at [227, 344] on label "Uzlabojās" at bounding box center [590, 330] width 887 height 46
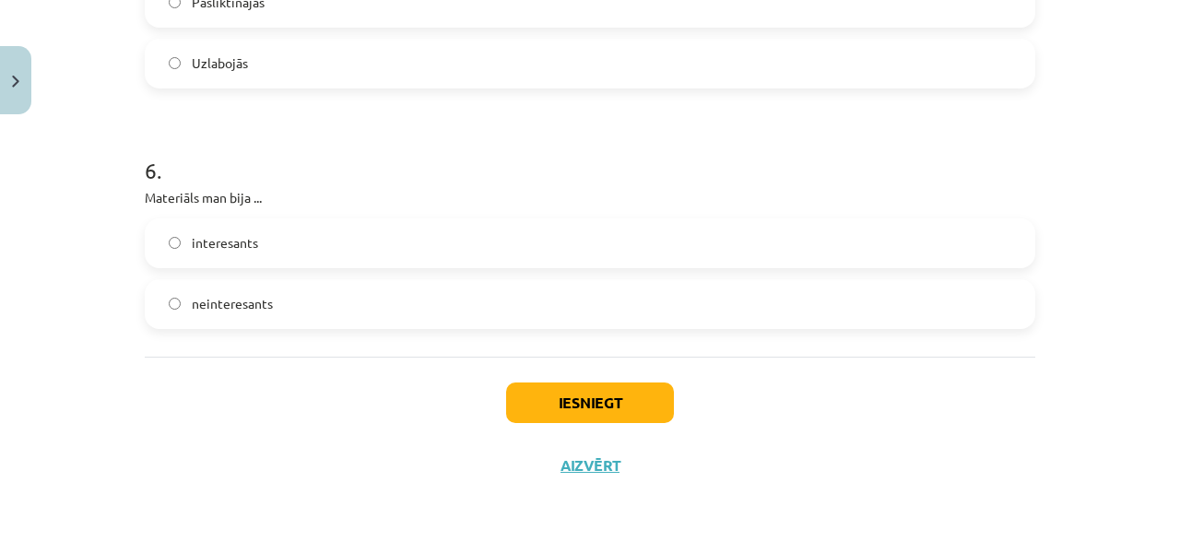
click at [227, 252] on label "interesants" at bounding box center [590, 243] width 887 height 46
click at [544, 394] on button "Iesniegt" at bounding box center [590, 403] width 168 height 41
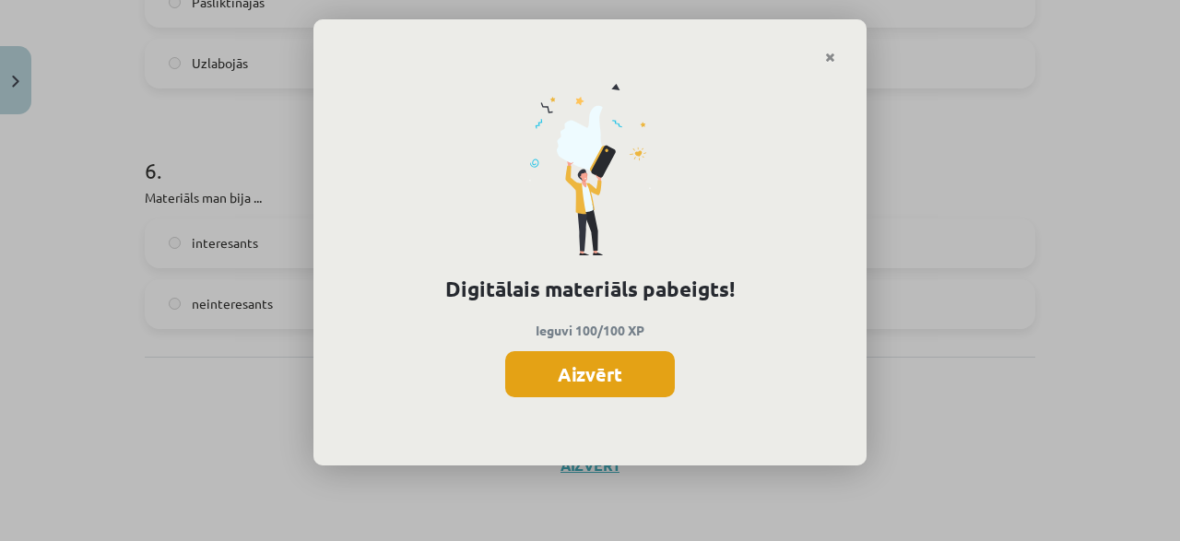
click at [562, 372] on button "Aizvērt" at bounding box center [590, 374] width 170 height 46
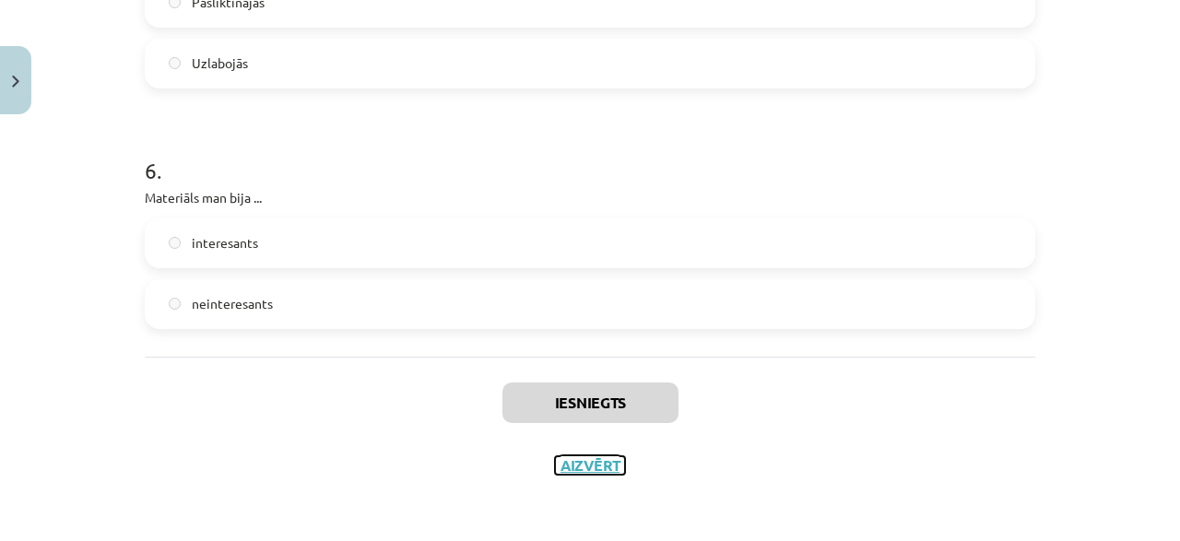
click at [580, 457] on button "Aizvērt" at bounding box center [590, 465] width 70 height 18
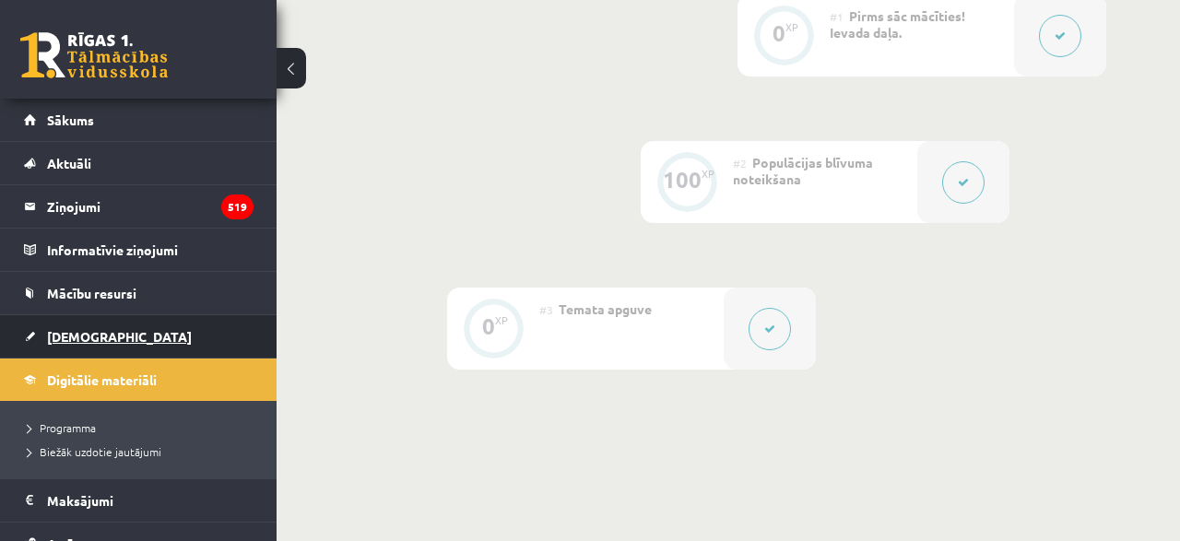
click at [116, 329] on link "[DEMOGRAPHIC_DATA]" at bounding box center [139, 336] width 230 height 42
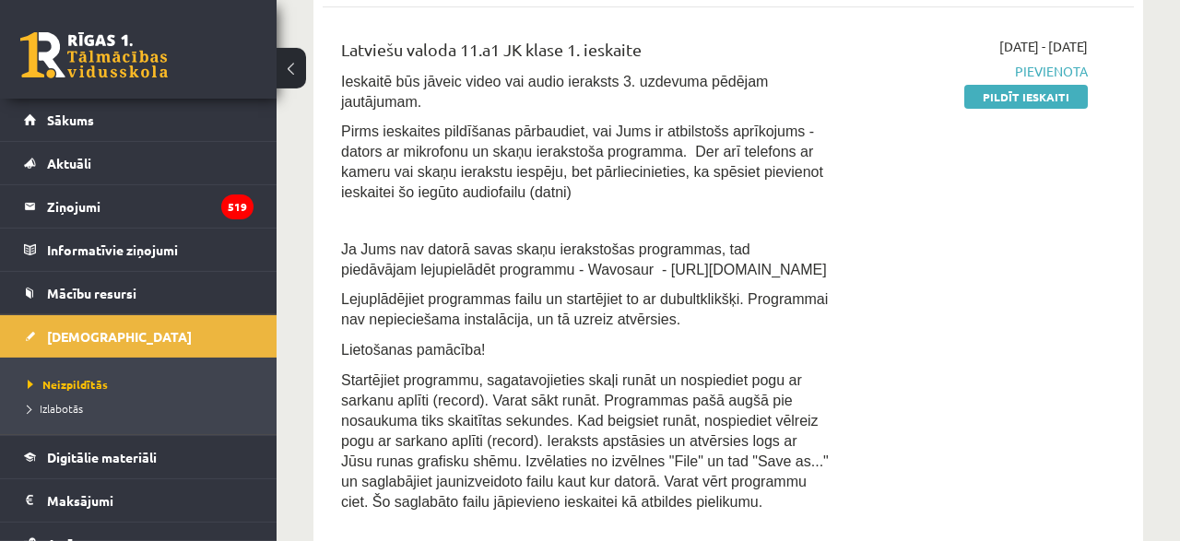
scroll to position [779, 0]
click at [989, 95] on link "Pildīt ieskaiti" at bounding box center [1026, 99] width 124 height 24
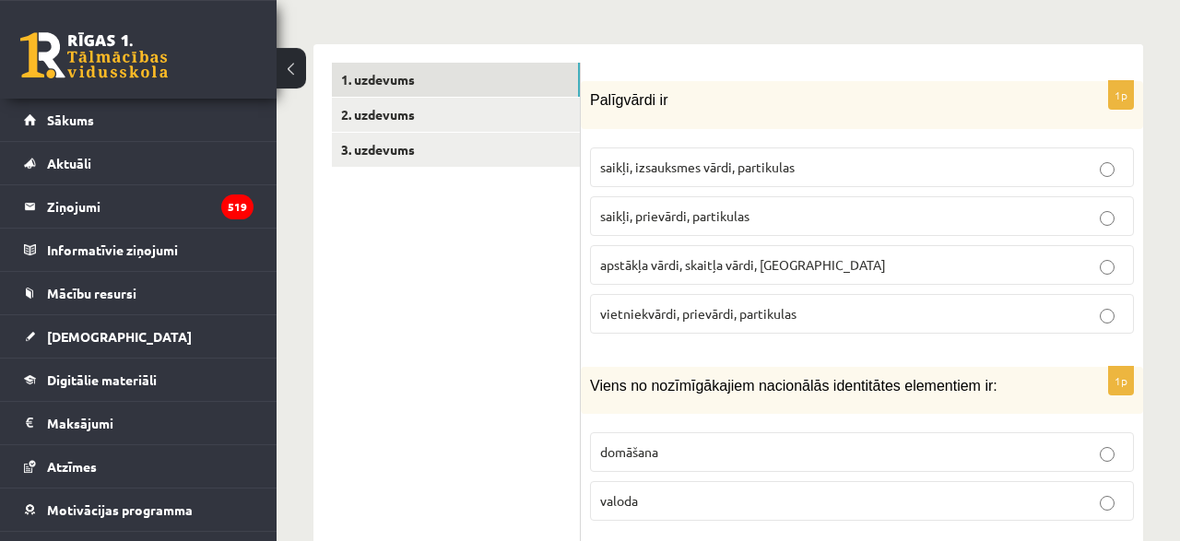
scroll to position [642, 0]
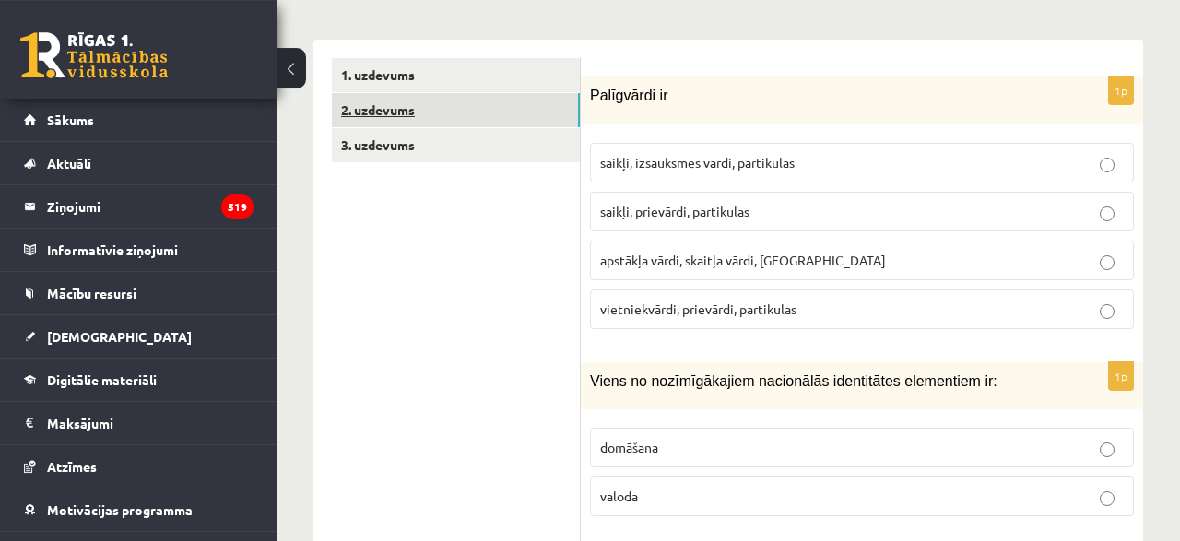
click at [501, 93] on link "2. uzdevums" at bounding box center [456, 110] width 248 height 34
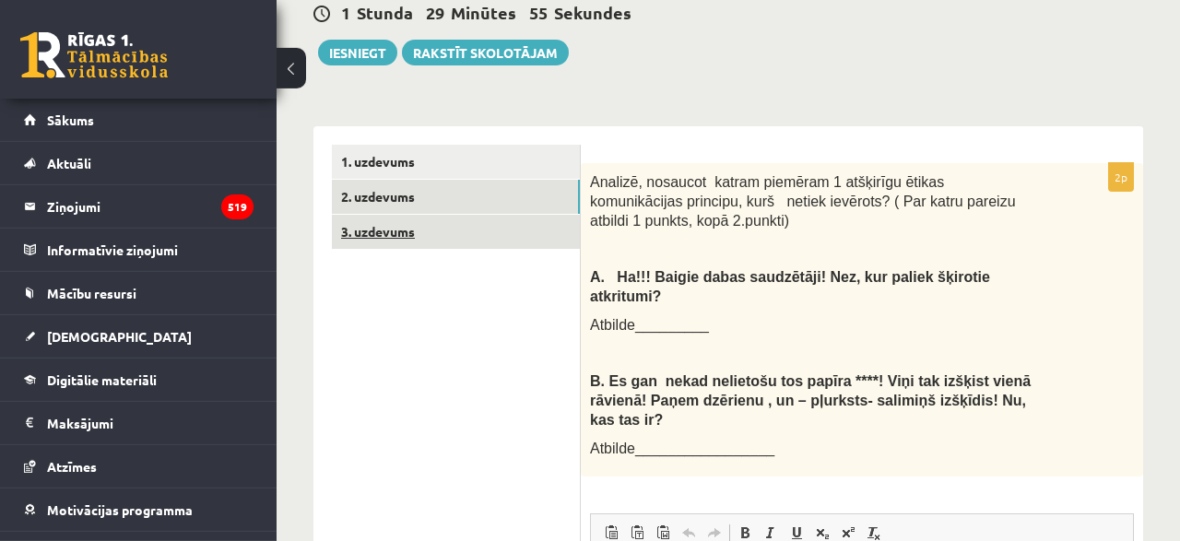
scroll to position [0, 0]
click at [512, 215] on link "3. uzdevums" at bounding box center [456, 232] width 248 height 34
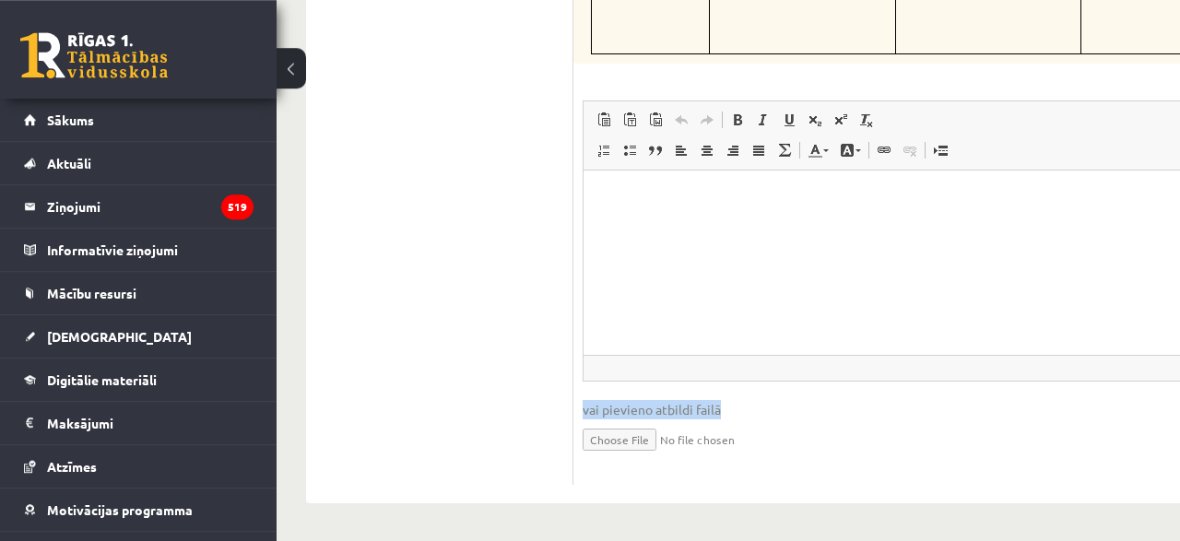
scroll to position [6877, 7]
drag, startPoint x: 593, startPoint y: 155, endPoint x: 1087, endPoint y: 64, distance: 502.5
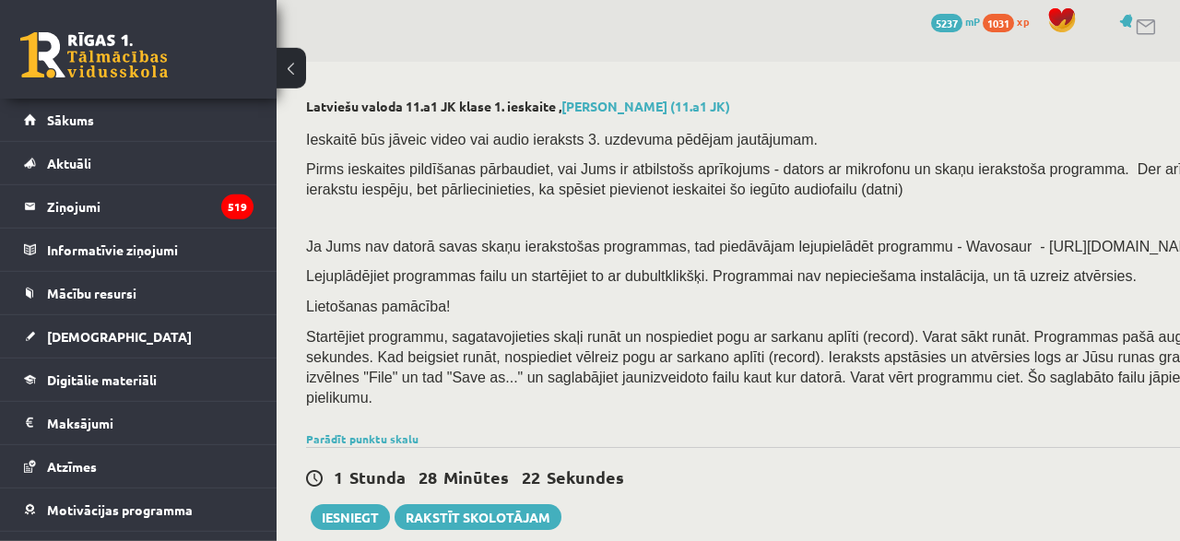
scroll to position [0, 7]
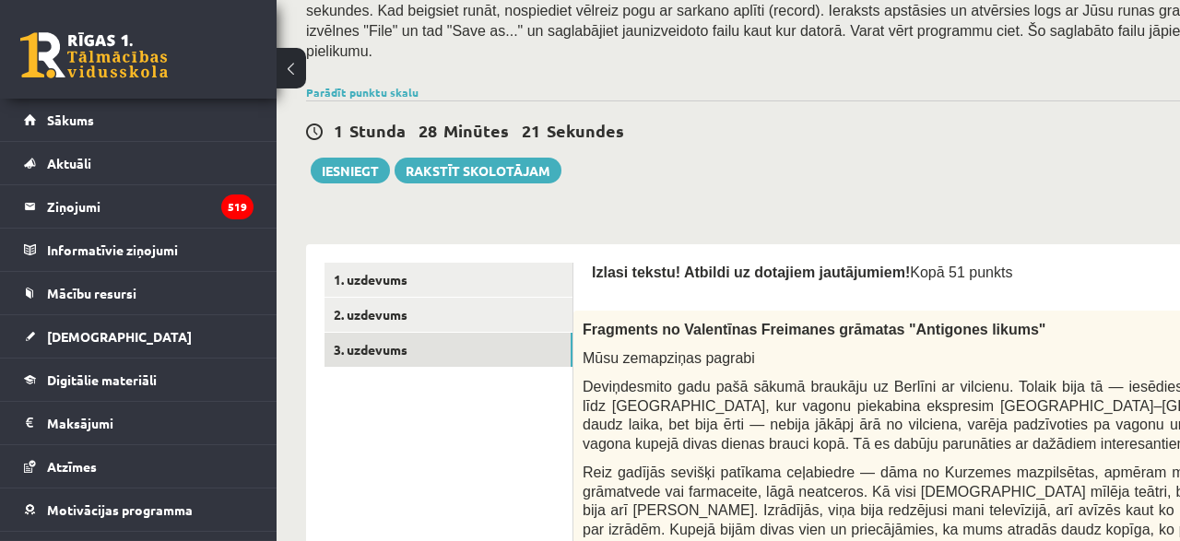
click at [705, 162] on div "1 Stunda 28 Minūtes 21 Sekundes Ieskaite saglabāta! Iesniegt Rakstīt skolotājam" at bounding box center [859, 141] width 1106 height 83
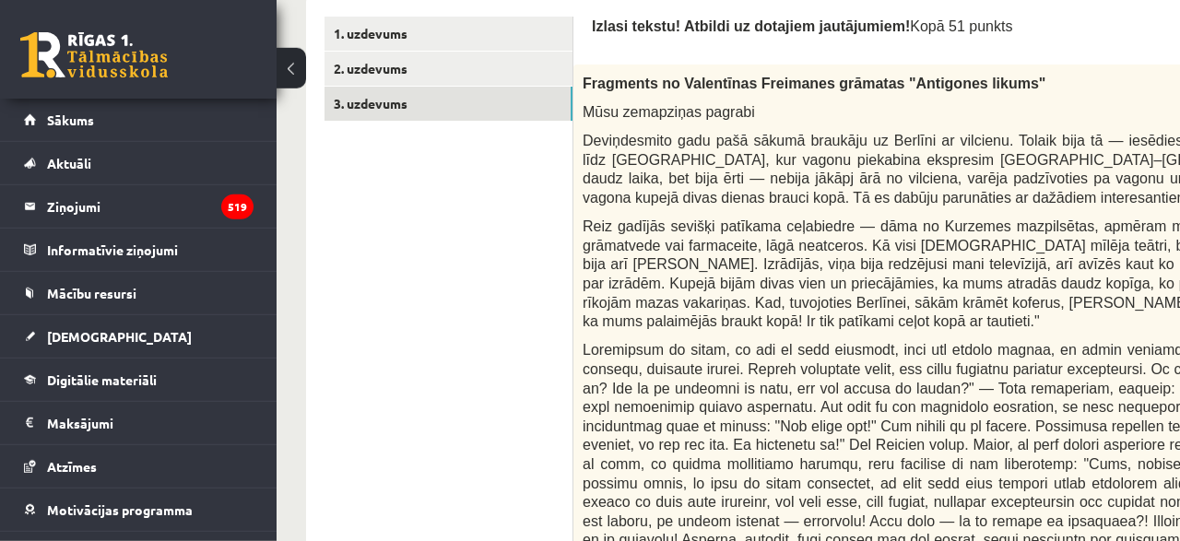
scroll to position [603, 7]
click at [704, 162] on span "Deviņdesmito gadu pašā sākumā braukāju uz Berlīni ar vilcienu. Tolaik bija tā —…" at bounding box center [1022, 168] width 878 height 73
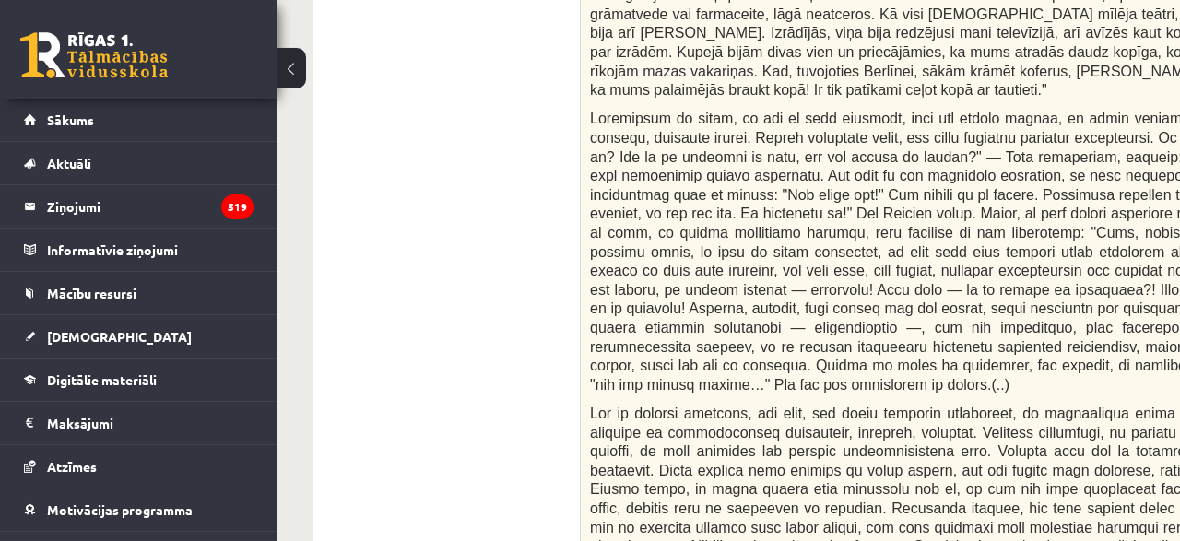
scroll to position [834, 0]
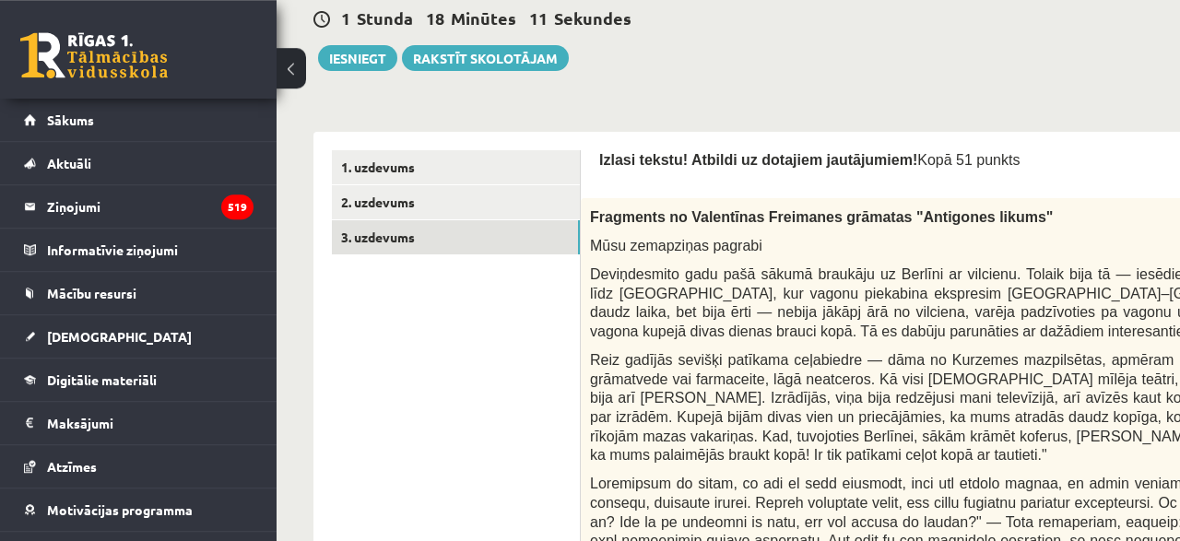
scroll to position [442, 0]
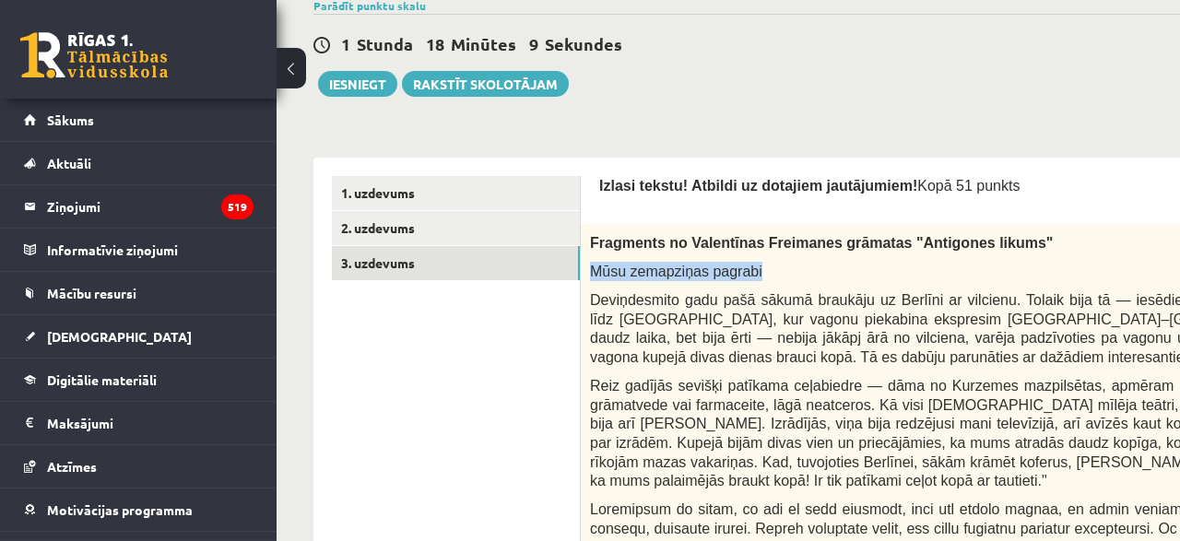
drag, startPoint x: 593, startPoint y: 271, endPoint x: 773, endPoint y: 271, distance: 180.7
click at [773, 271] on p "Mūsu zemapziņas pagrabi" at bounding box center [1029, 271] width 878 height 19
copy span "Mūsu zemapziņas pagrabi"
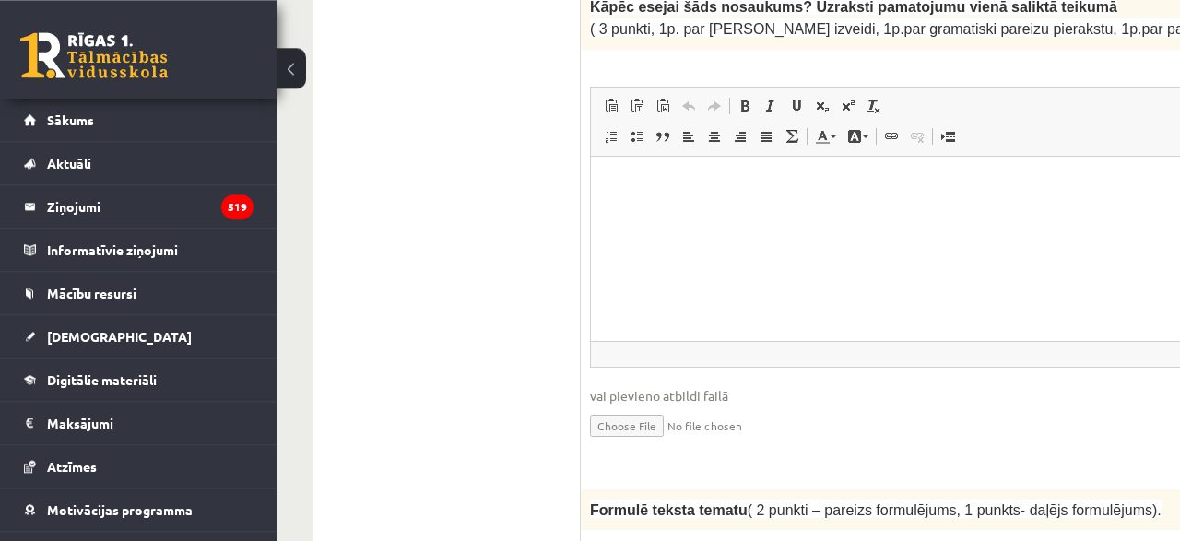
scroll to position [1728, 0]
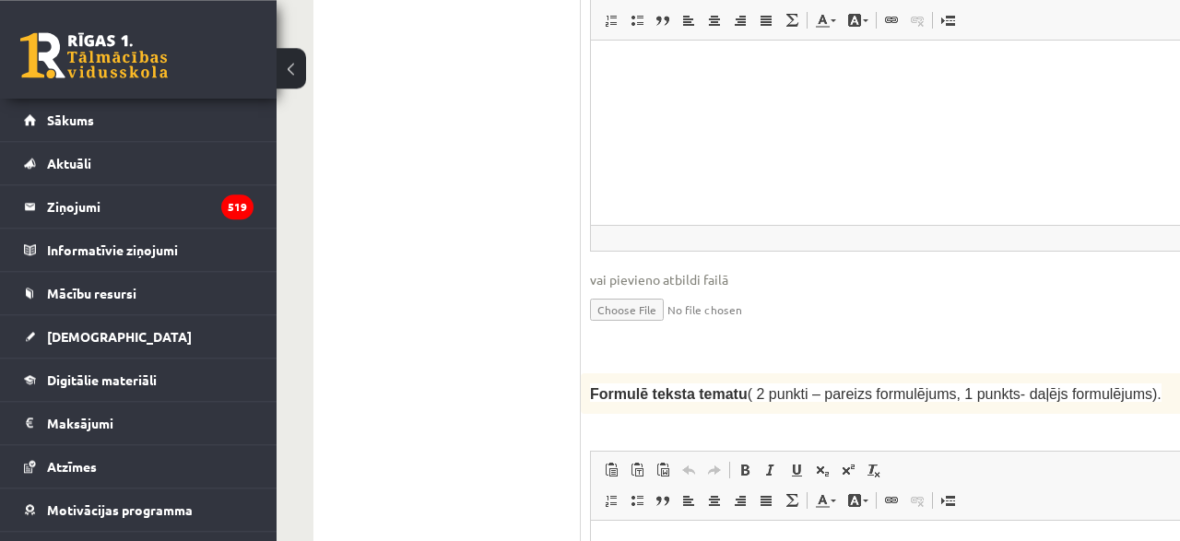
click at [767, 62] on p "Editor, wiswyg-editor-user-answer-47433779424000" at bounding box center [1074, 67] width 931 height 19
drag, startPoint x: 767, startPoint y: 62, endPoint x: 783, endPoint y: 50, distance: 19.7
click at [783, 50] on html "*" at bounding box center [1075, 132] width 968 height 184
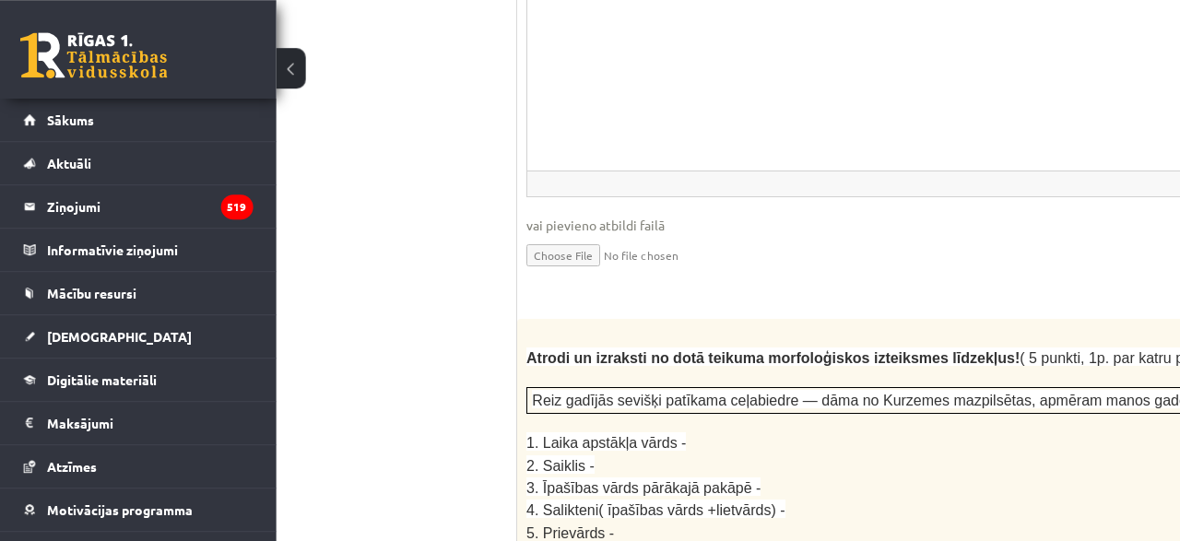
scroll to position [2263, 65]
click at [684, 37] on html at bounding box center [1010, 78] width 968 height 184
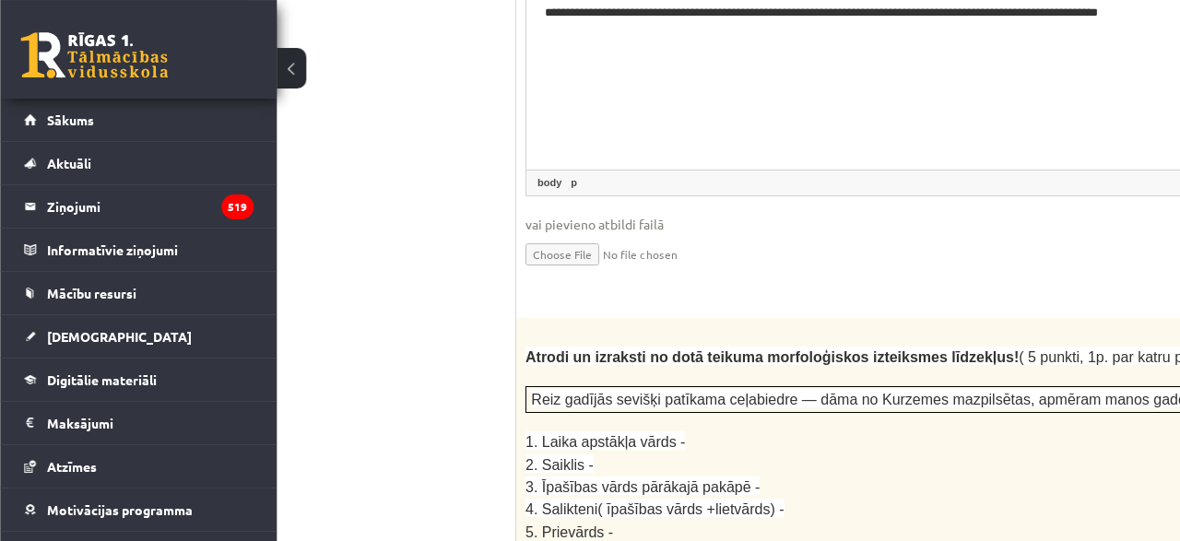
scroll to position [2262, 66]
click at [571, 42] on p "**********" at bounding box center [862, 24] width 638 height 39
click at [649, 36] on p "**********" at bounding box center [862, 24] width 638 height 39
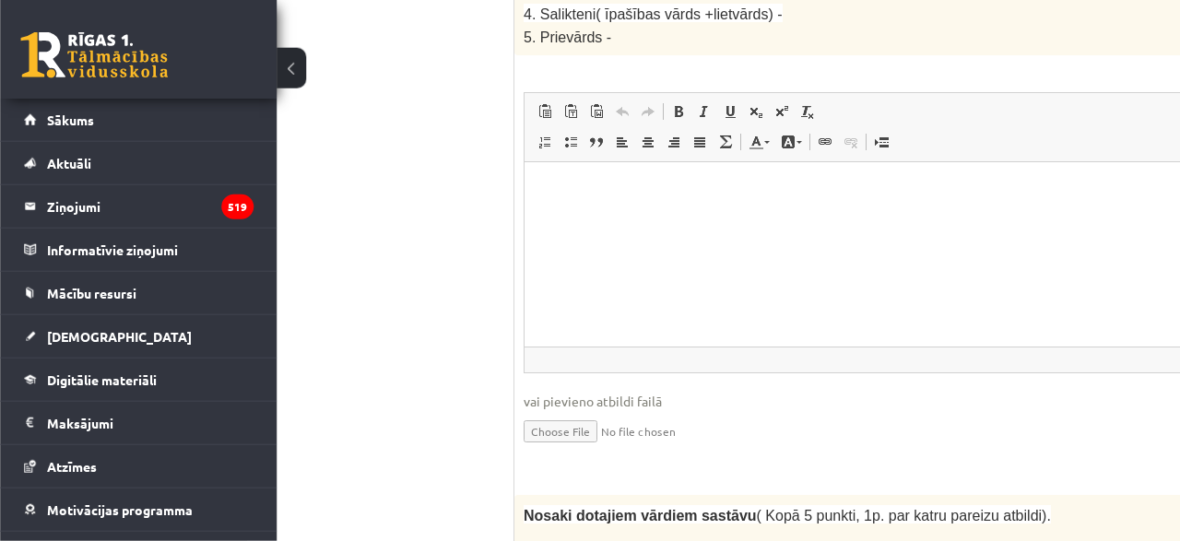
scroll to position [2760, 66]
click at [632, 215] on html at bounding box center [1009, 252] width 968 height 184
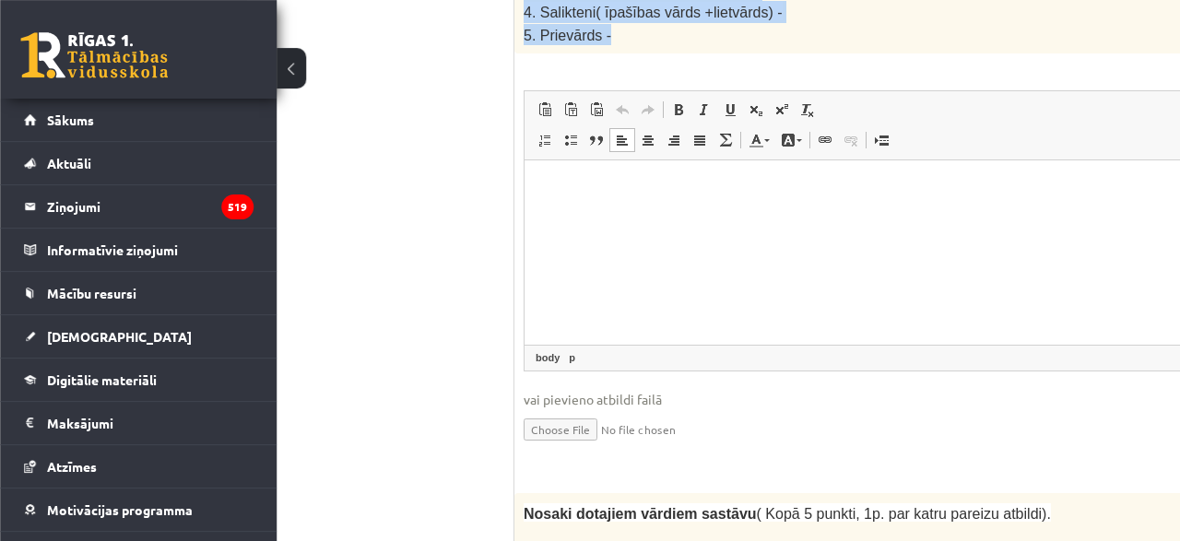
drag, startPoint x: 524, startPoint y: 235, endPoint x: 612, endPoint y: 327, distance: 127.8
copy div "1. Laika apstākļa vārds - 2. Saiklis - 3. Īpašības vārds pārākajā pakāpē - 4. S…"
click at [607, 172] on html at bounding box center [1009, 252] width 968 height 184
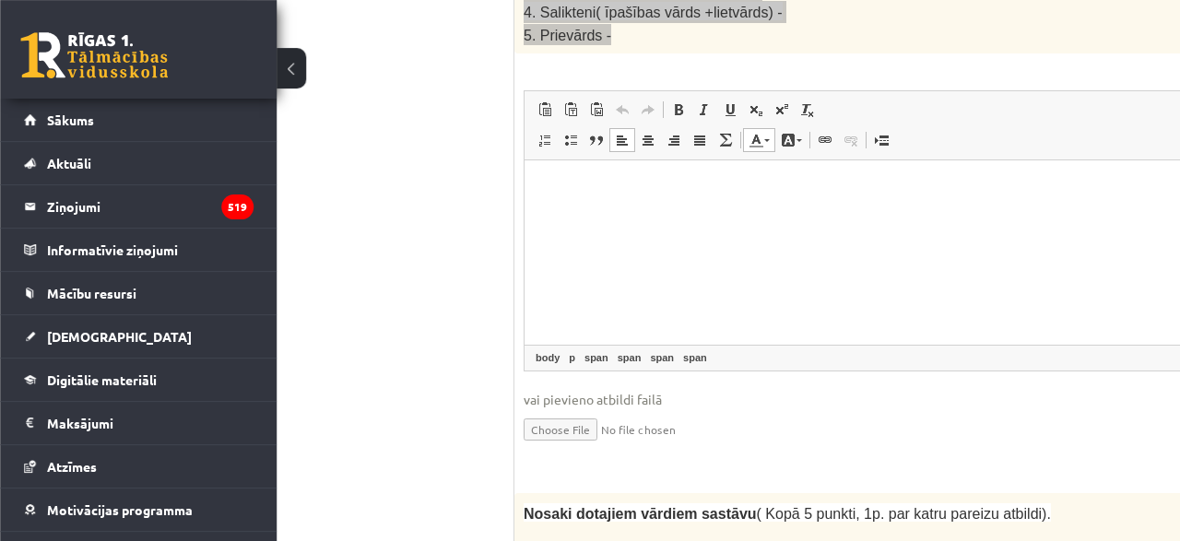
scroll to position [2799, 66]
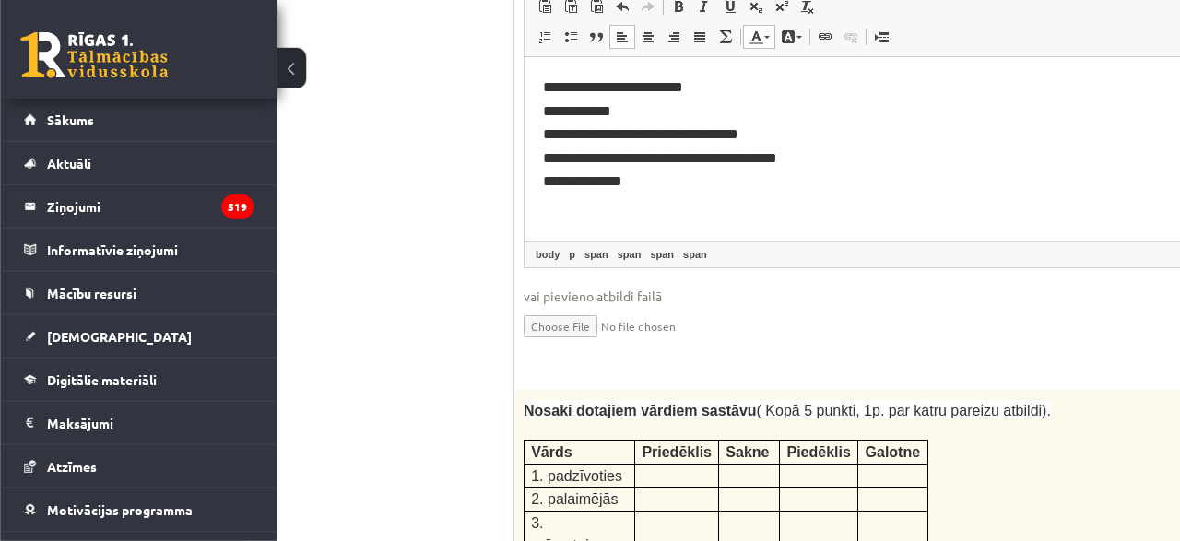
scroll to position [2864, 66]
click at [722, 86] on p "**********" at bounding box center [1008, 87] width 931 height 24
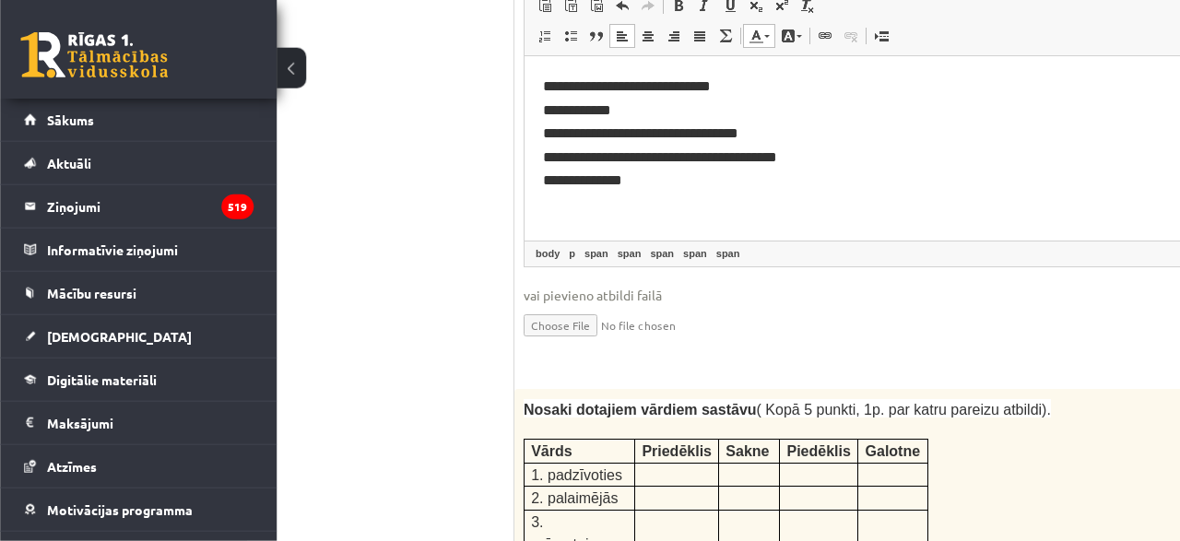
click at [632, 108] on p "**********" at bounding box center [1008, 111] width 931 height 24
click at [787, 138] on p "**********" at bounding box center [1008, 134] width 931 height 24
drag, startPoint x: 657, startPoint y: 105, endPoint x: 655, endPoint y: 94, distance: 11.2
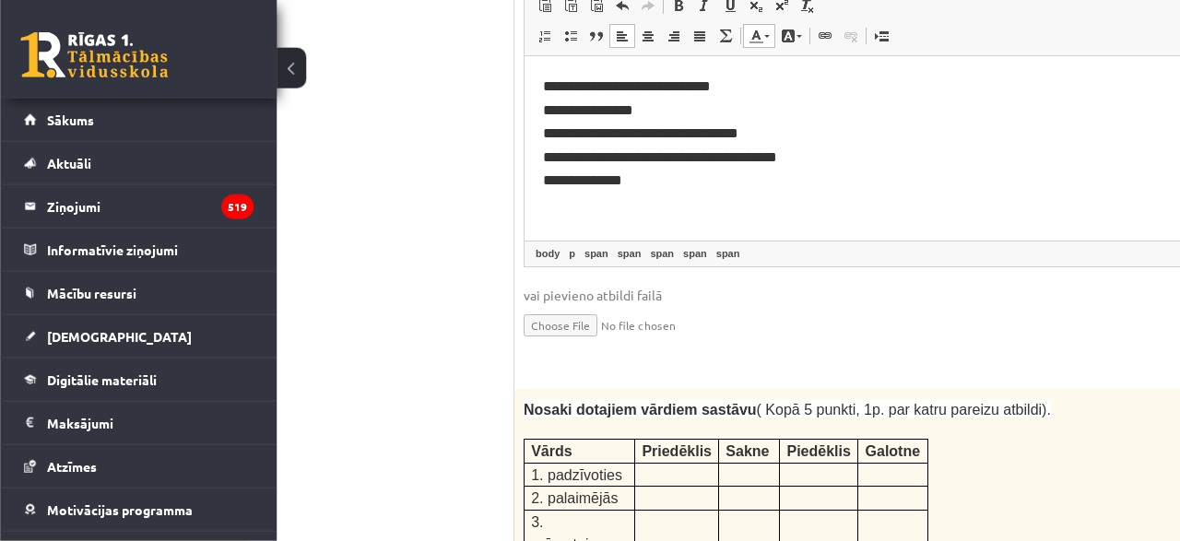
copy span "jaunāka"
click at [712, 116] on p "**********" at bounding box center [1008, 111] width 931 height 24
click at [800, 146] on p "**********" at bounding box center [1008, 134] width 931 height 24
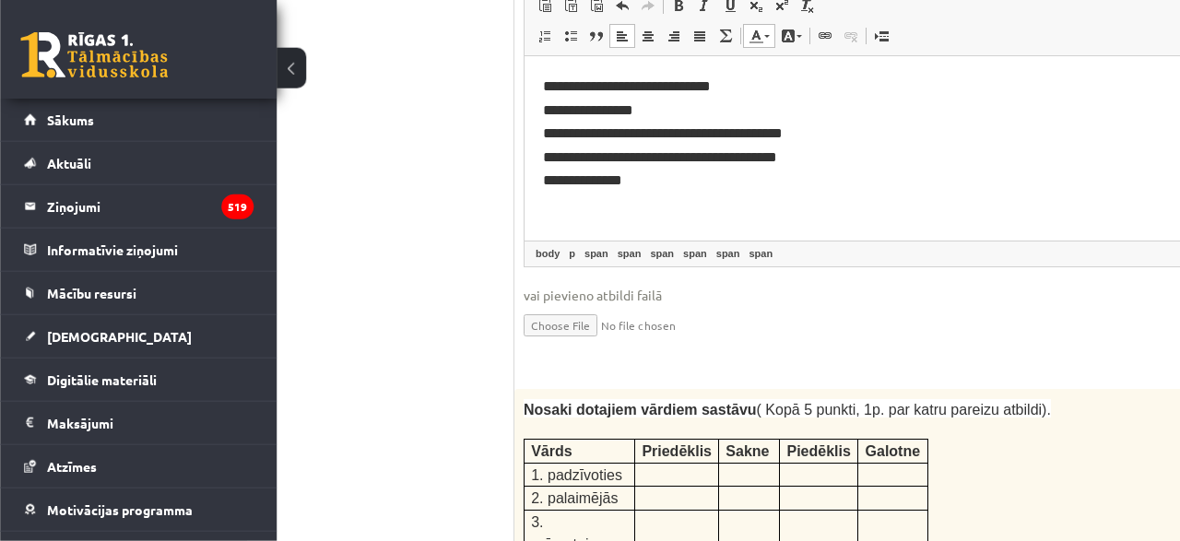
click at [811, 163] on p "**********" at bounding box center [1008, 158] width 931 height 24
copy span "mazpilsētas"
click at [858, 156] on p "**********" at bounding box center [1008, 158] width 931 height 24
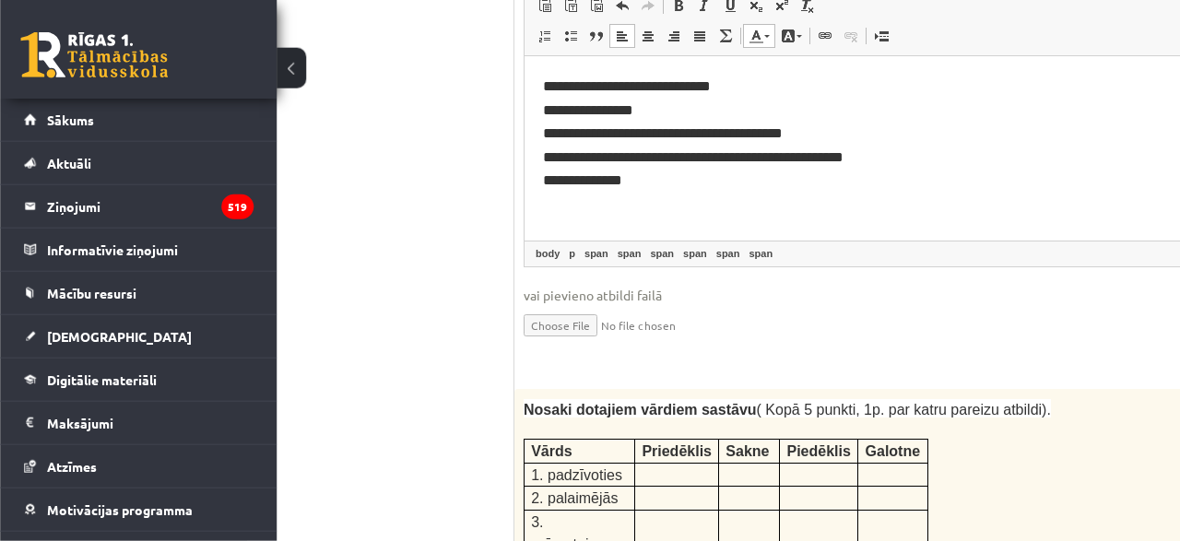
click at [741, 189] on p "**********" at bounding box center [1008, 181] width 931 height 24
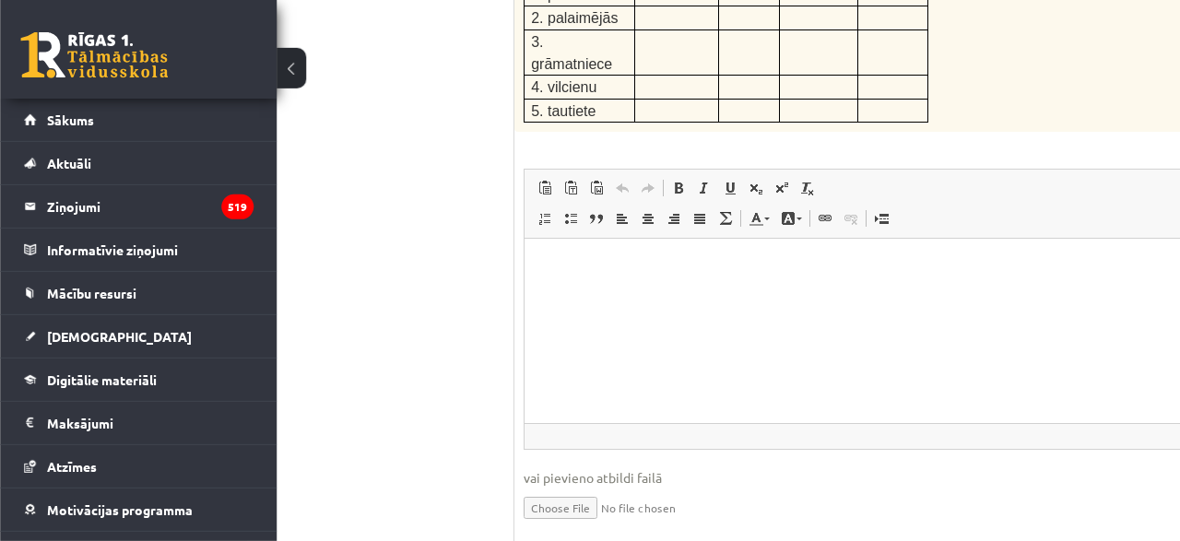
scroll to position [3531, 66]
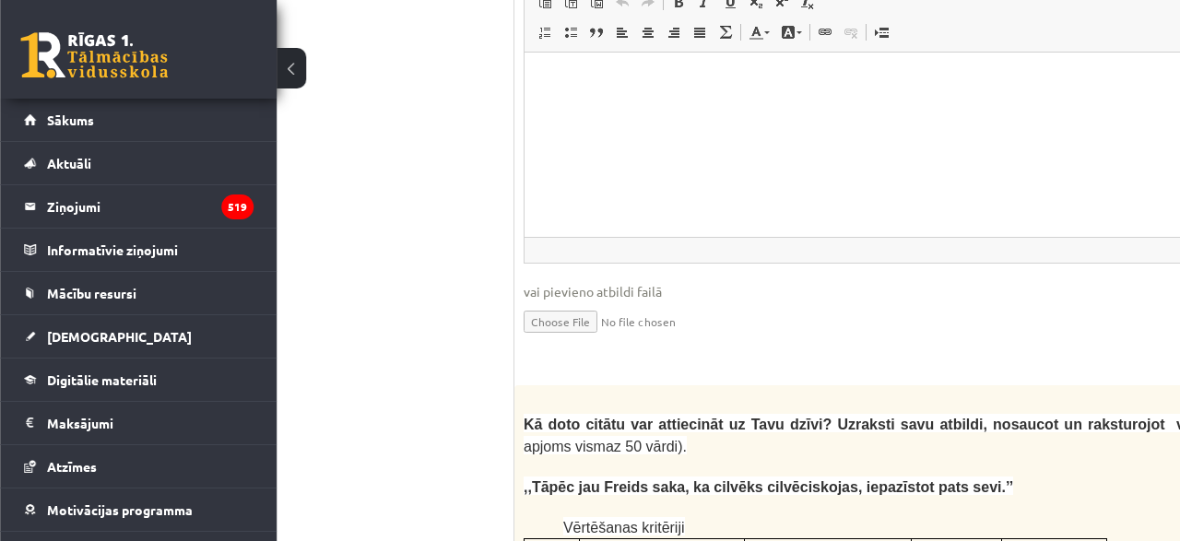
drag, startPoint x: 531, startPoint y: 59, endPoint x: 988, endPoint y: 187, distance: 474.9
copy tbody "Vārds Priedēklis Sakne Piedēklis Galotne 1. padzīvoties 2. palaimējās 3. grāmat…"
click at [802, 161] on html at bounding box center [1009, 145] width 968 height 184
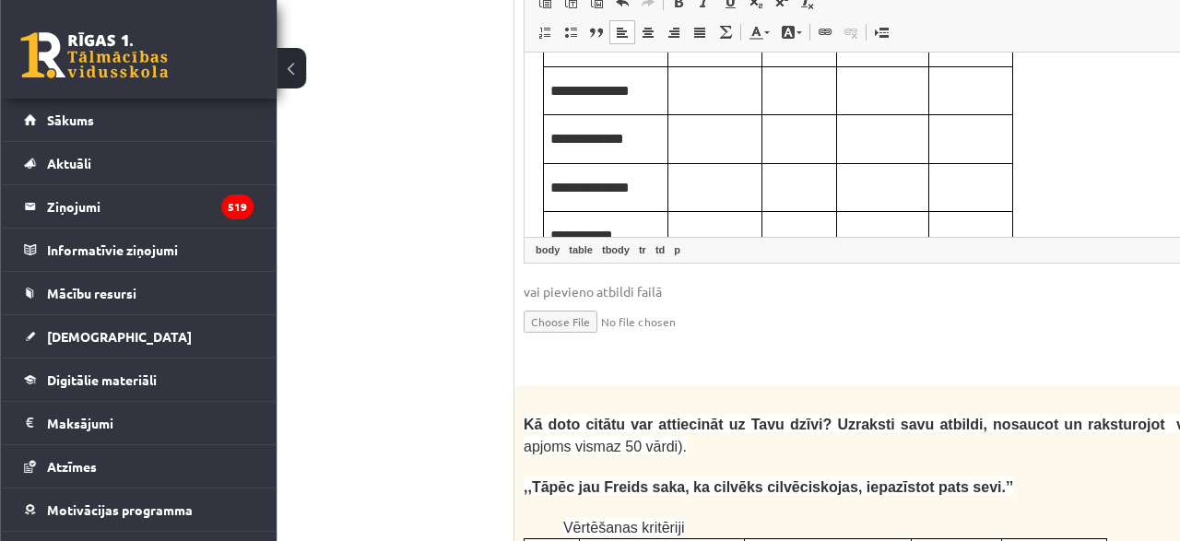
scroll to position [0, 0]
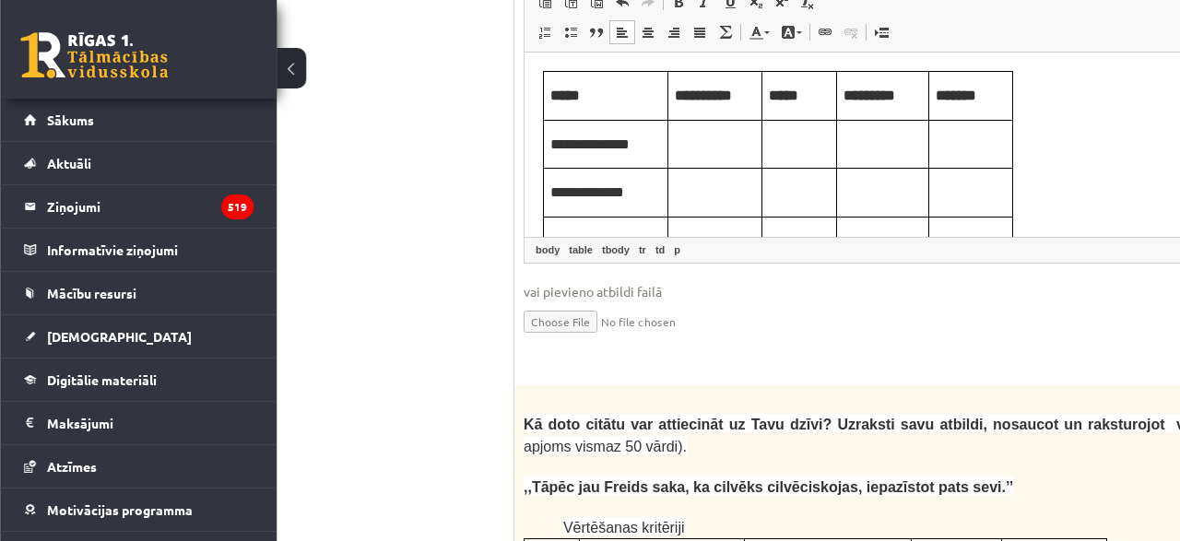
click at [713, 148] on p "Editor, wiswyg-editor-user-answer-47433779129420" at bounding box center [715, 142] width 80 height 19
click at [716, 162] on td "Editor, wiswyg-editor-user-answer-47433779129420" at bounding box center [715, 144] width 94 height 49
click at [800, 154] on td "Editor, wiswyg-editor-user-answer-47433779129420" at bounding box center [799, 144] width 75 height 49
click at [800, 154] on td "***" at bounding box center [799, 144] width 75 height 49
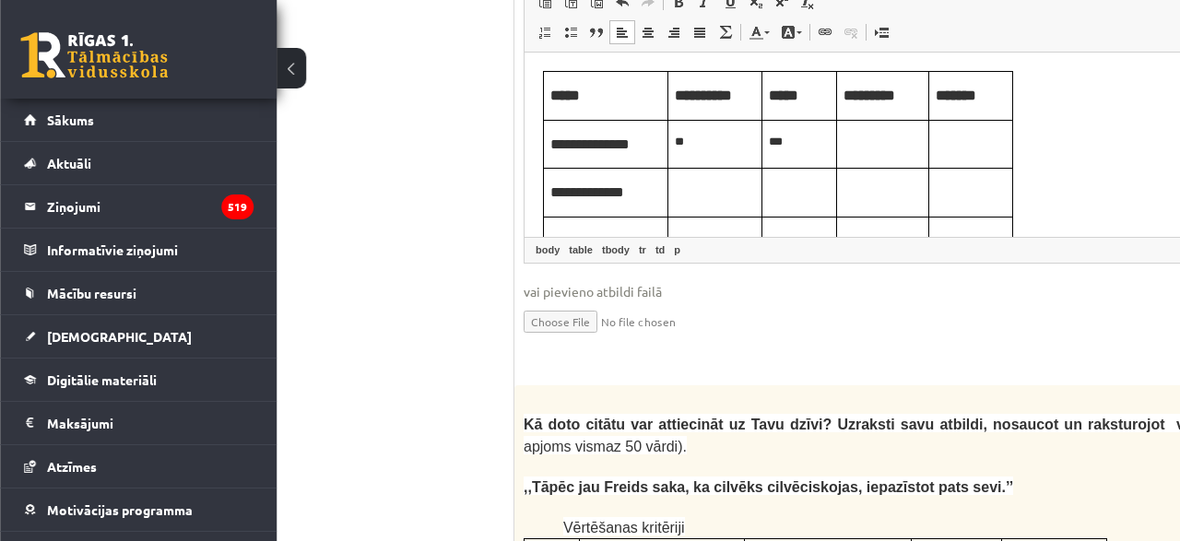
click at [800, 154] on td "***" at bounding box center [799, 144] width 75 height 49
click at [800, 154] on td "*" at bounding box center [799, 144] width 75 height 49
click at [885, 159] on td "Editor, wiswyg-editor-user-answer-47433779129420" at bounding box center [883, 144] width 92 height 49
click at [975, 154] on td "Editor, wiswyg-editor-user-answer-47433779129420" at bounding box center [971, 144] width 84 height 49
click at [803, 130] on td "****" at bounding box center [799, 144] width 75 height 49
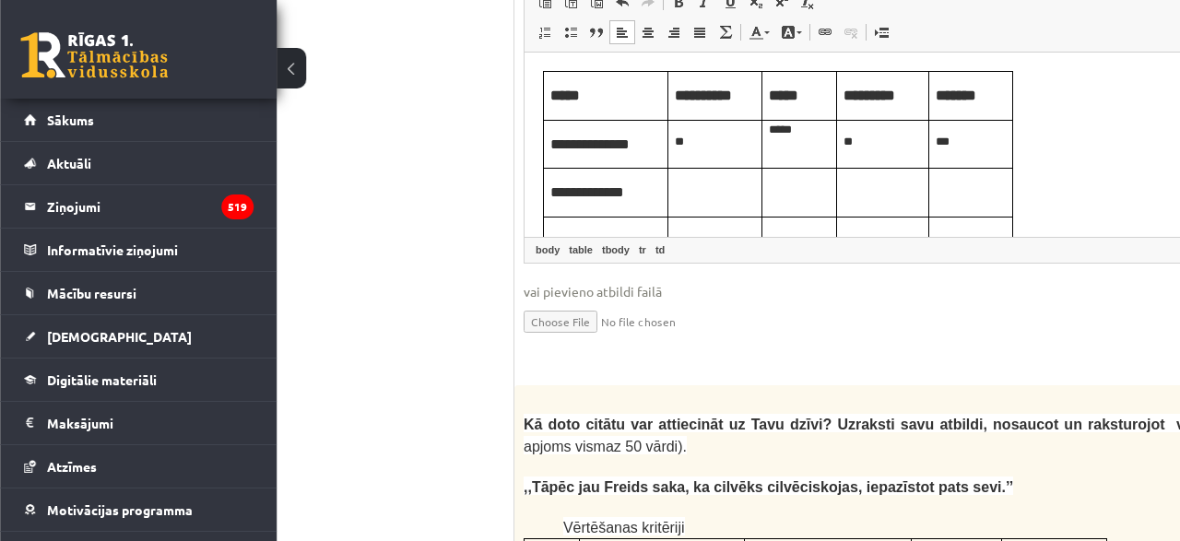
click at [861, 147] on p "**" at bounding box center [882, 142] width 78 height 19
click at [969, 138] on p "***" at bounding box center [971, 142] width 70 height 19
drag, startPoint x: 544, startPoint y: 88, endPoint x: 619, endPoint y: 91, distance: 75.7
copy span "padzīvoties"
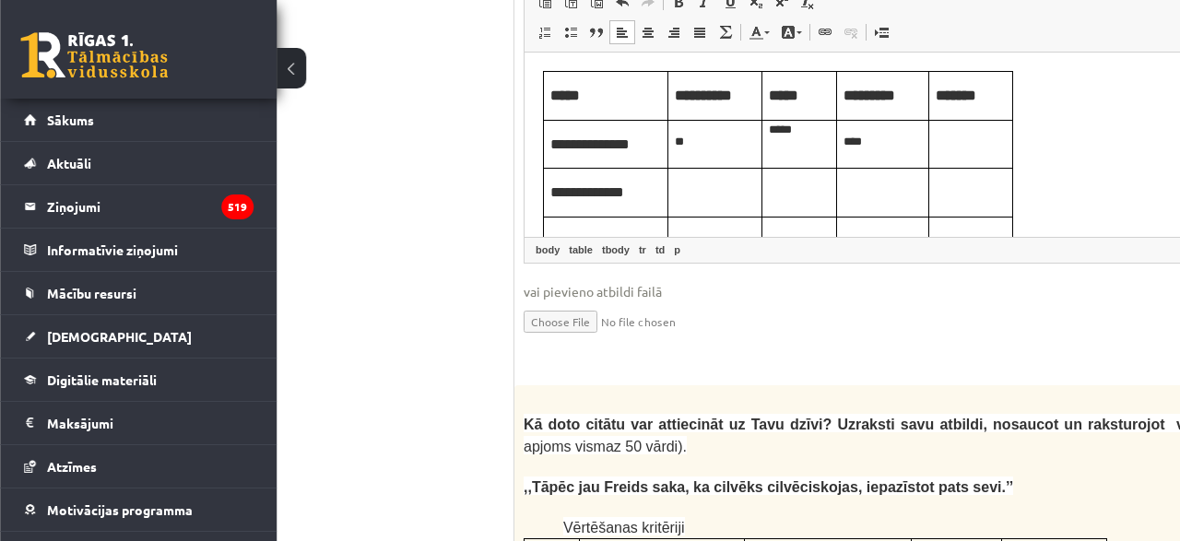
click at [995, 136] on p "Editor, wiswyg-editor-user-answer-47433779129420" at bounding box center [971, 142] width 70 height 19
click at [726, 200] on td "Editor, wiswyg-editor-user-answer-47433779129420" at bounding box center [715, 193] width 94 height 49
click at [788, 190] on p "Editor, wiswyg-editor-user-answer-47433779129420" at bounding box center [799, 190] width 61 height 19
click at [885, 206] on td "Editor, wiswyg-editor-user-answer-47433779129420" at bounding box center [883, 193] width 92 height 49
click at [960, 190] on p "Editor, wiswyg-editor-user-answer-47433779129420" at bounding box center [971, 190] width 70 height 19
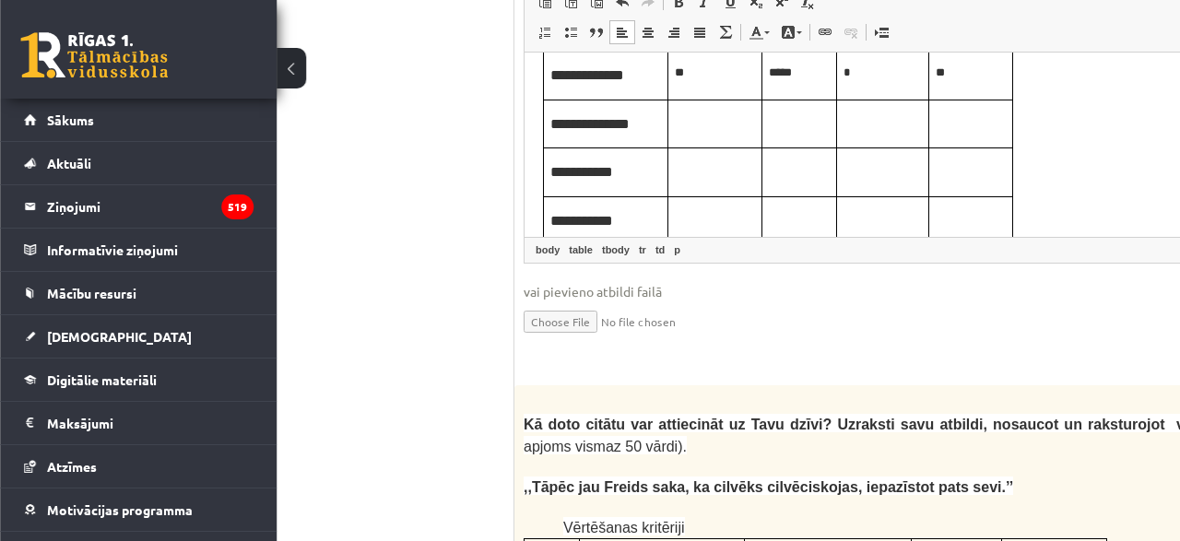
scroll to position [120, 0]
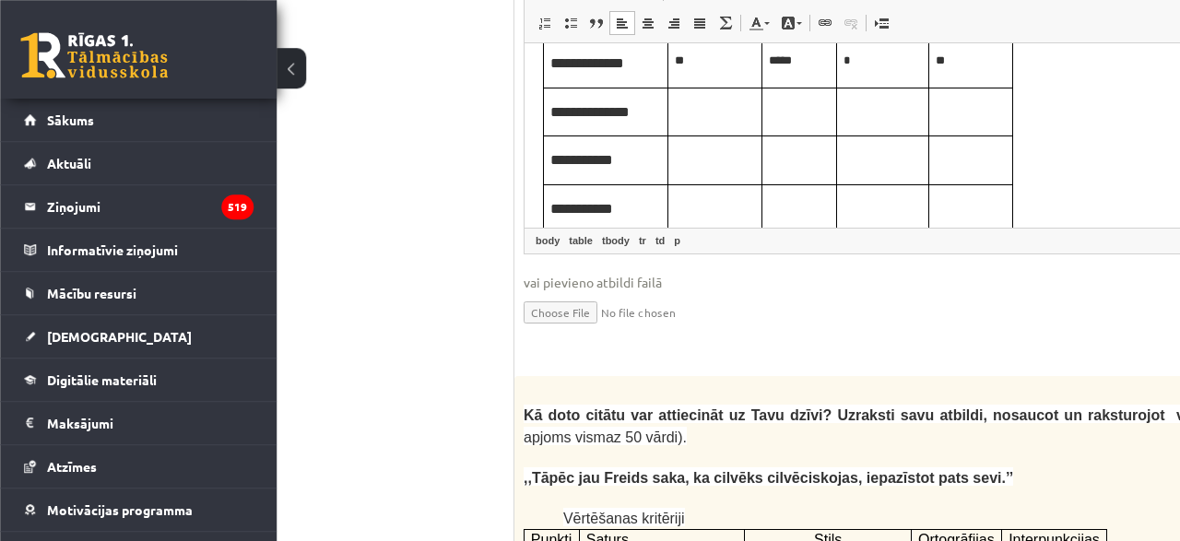
click at [748, 110] on p "Editor, wiswyg-editor-user-answer-47433779129420" at bounding box center [715, 109] width 80 height 19
click at [784, 115] on p "Editor, wiswyg-editor-user-answer-47433779129420" at bounding box center [799, 109] width 61 height 19
click at [784, 115] on p "**" at bounding box center [799, 109] width 61 height 19
click at [854, 131] on td "Editor, wiswyg-editor-user-answer-47433779129420" at bounding box center [883, 112] width 92 height 49
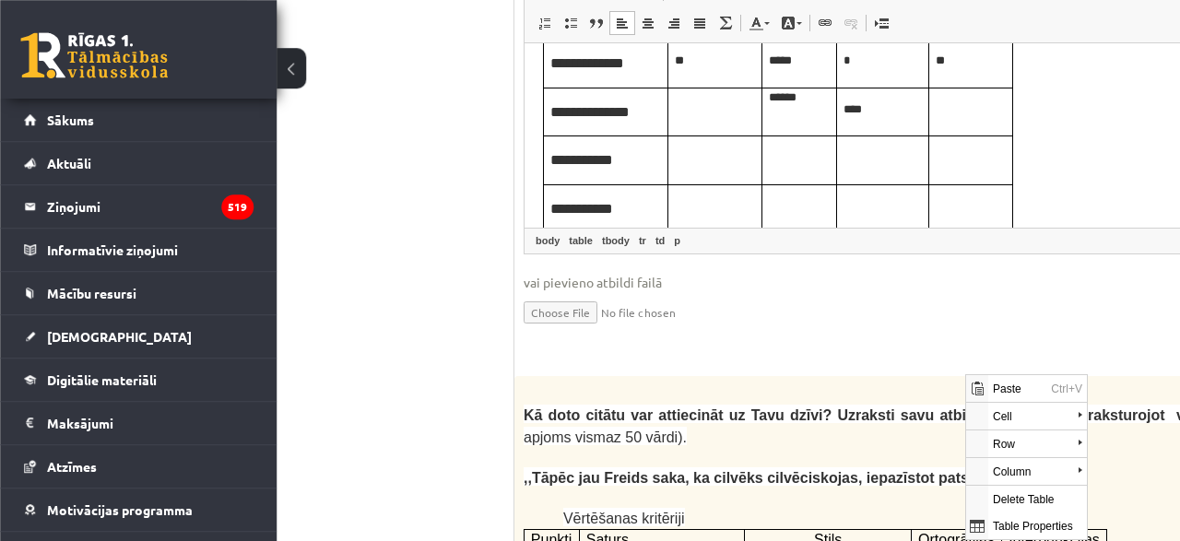
scroll to position [0, 0]
click at [949, 113] on p "Editor, wiswyg-editor-user-answer-47433779129420" at bounding box center [971, 109] width 70 height 19
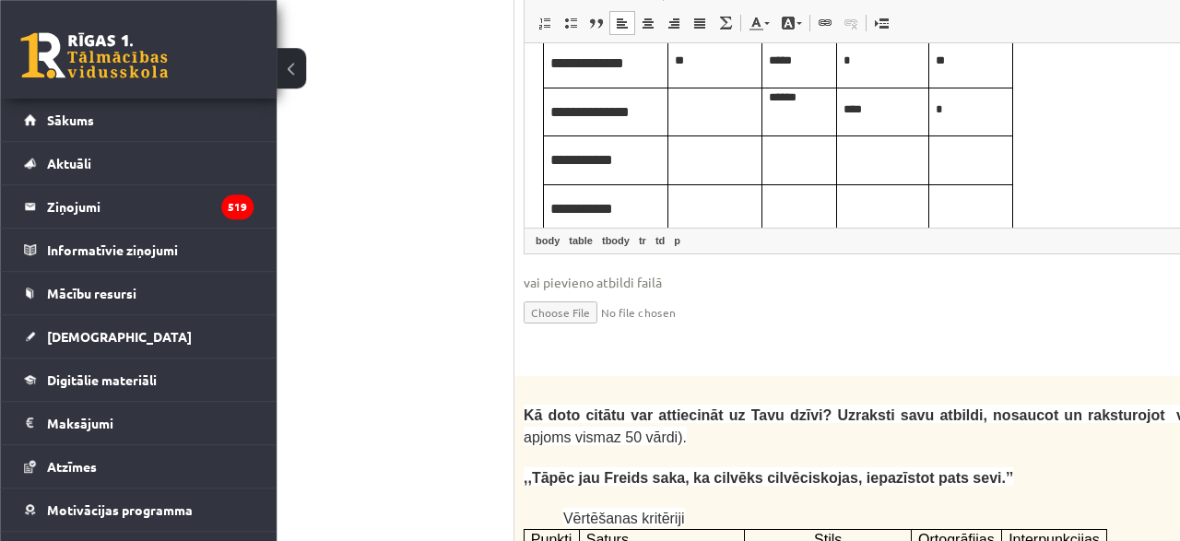
click at [723, 123] on td "Editor, wiswyg-editor-user-answer-47433779129420" at bounding box center [715, 112] width 94 height 49
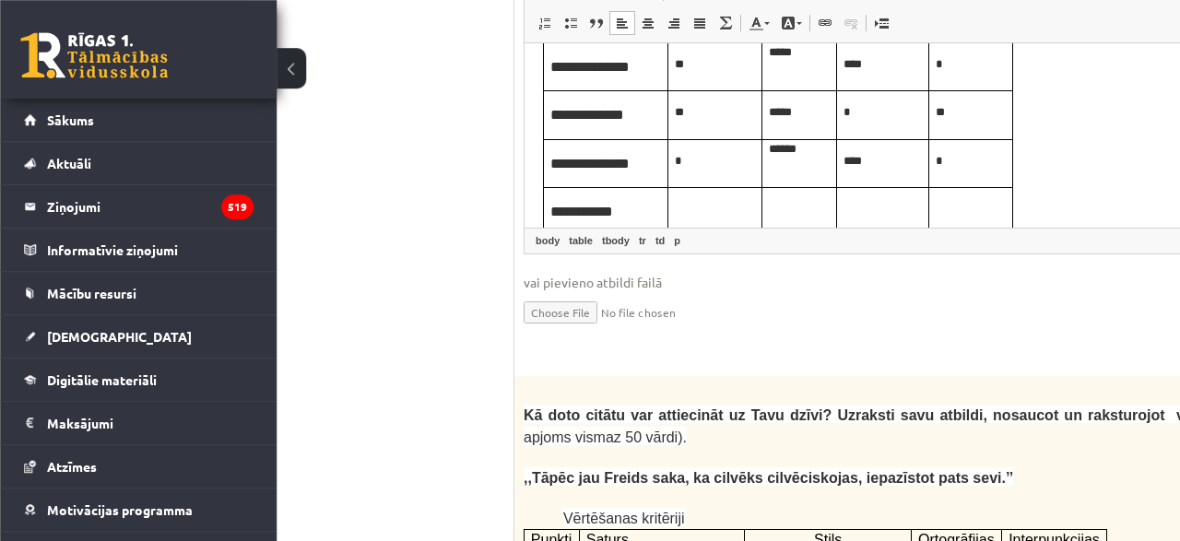
scroll to position [116, 0]
click at [727, 173] on td "Editor, wiswyg-editor-user-answer-47433779129420" at bounding box center [715, 164] width 94 height 49
click at [797, 173] on td "Editor, wiswyg-editor-user-answer-47433779129420" at bounding box center [799, 164] width 75 height 49
click at [868, 175] on td "Editor, wiswyg-editor-user-answer-47433779129420" at bounding box center [883, 164] width 92 height 49
click at [973, 159] on p "Editor, wiswyg-editor-user-answer-47433779129420" at bounding box center [971, 161] width 70 height 19
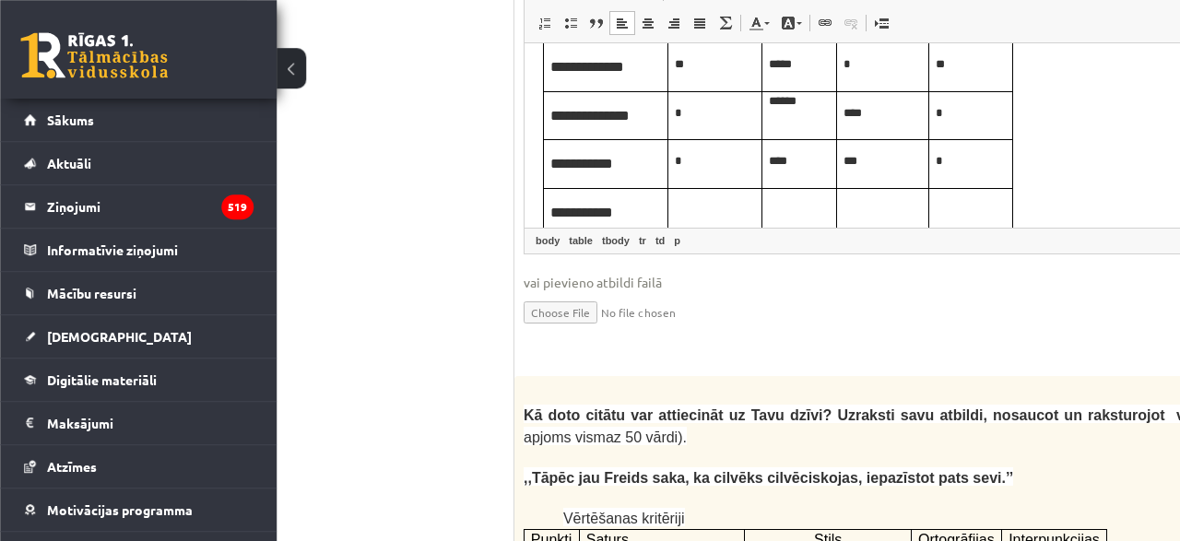
click at [902, 153] on p "***" at bounding box center [882, 161] width 78 height 19
click at [799, 170] on p "****" at bounding box center [799, 161] width 61 height 19
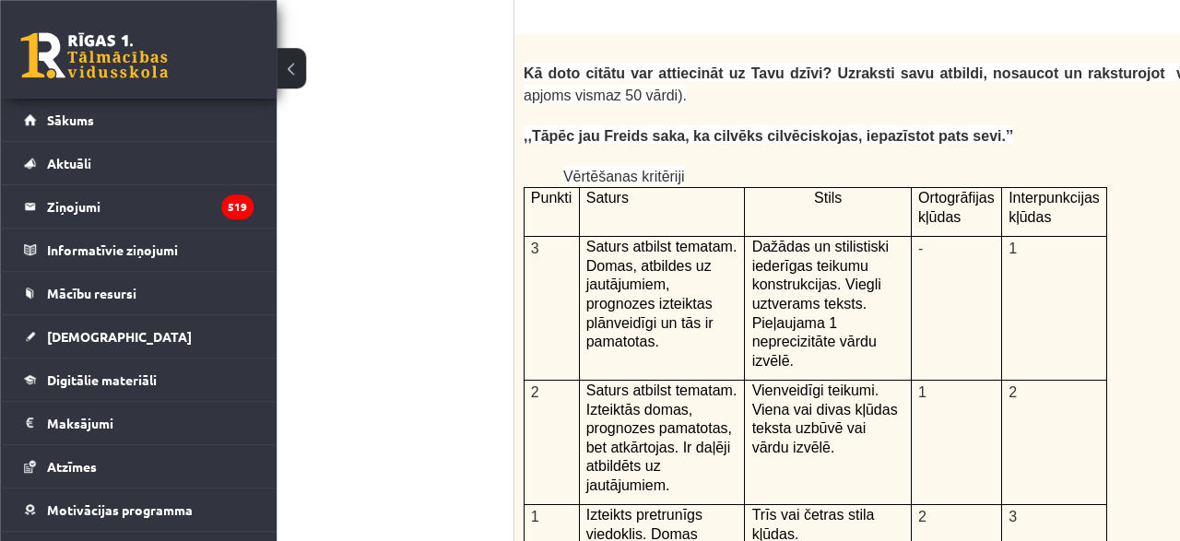
scroll to position [3883, 66]
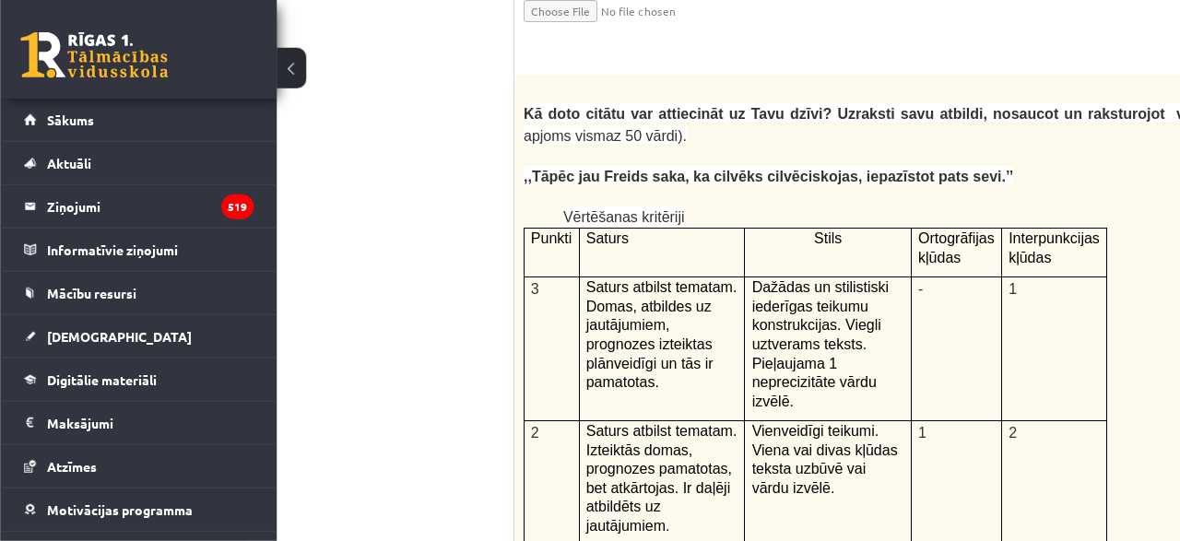
scroll to position [3840, 66]
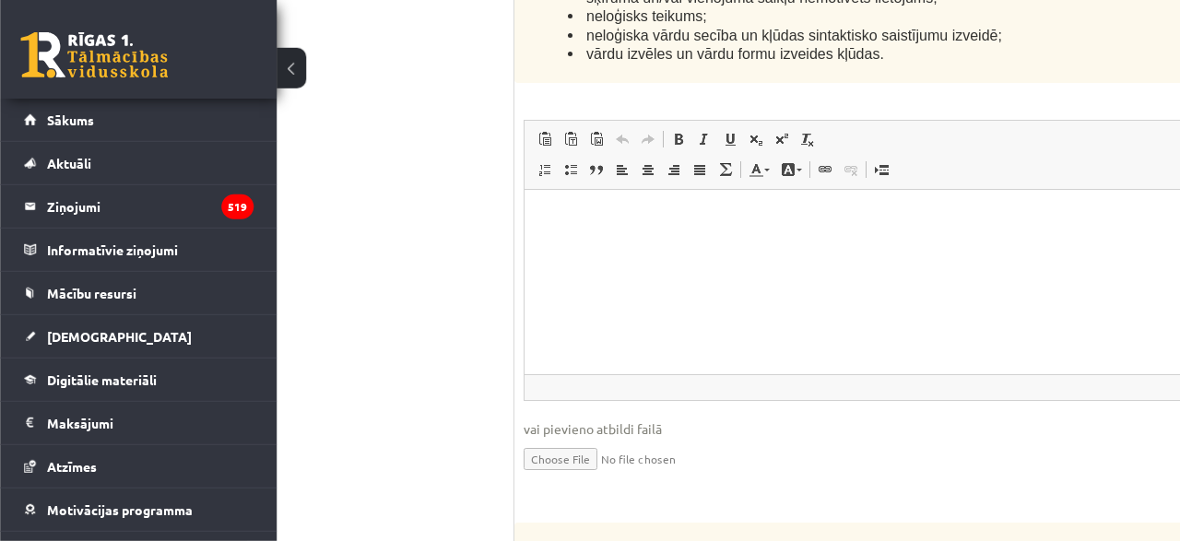
scroll to position [4794, 66]
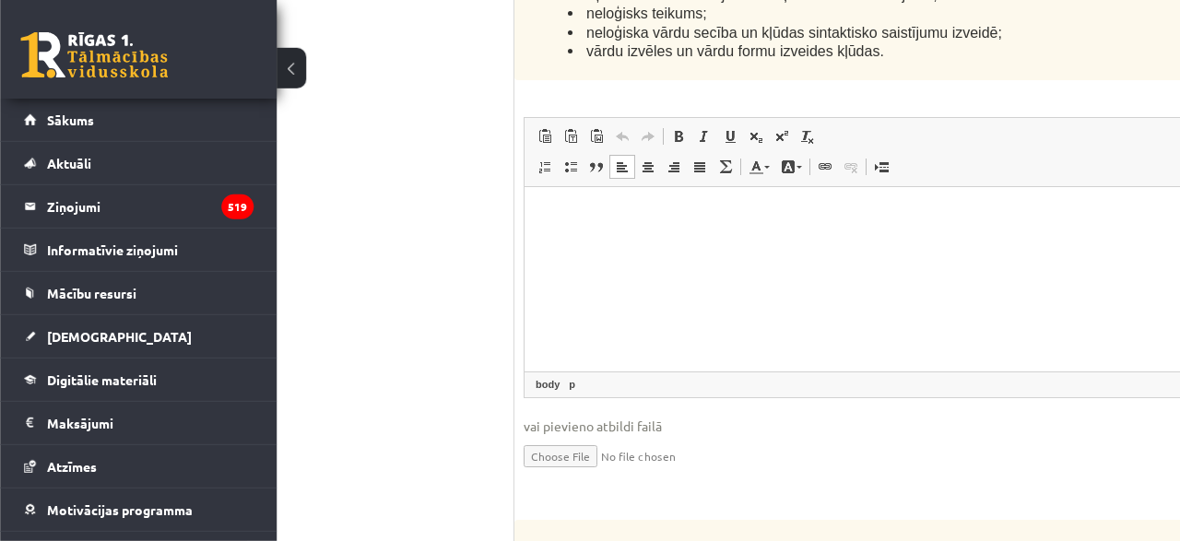
click at [702, 250] on html at bounding box center [1009, 278] width 968 height 184
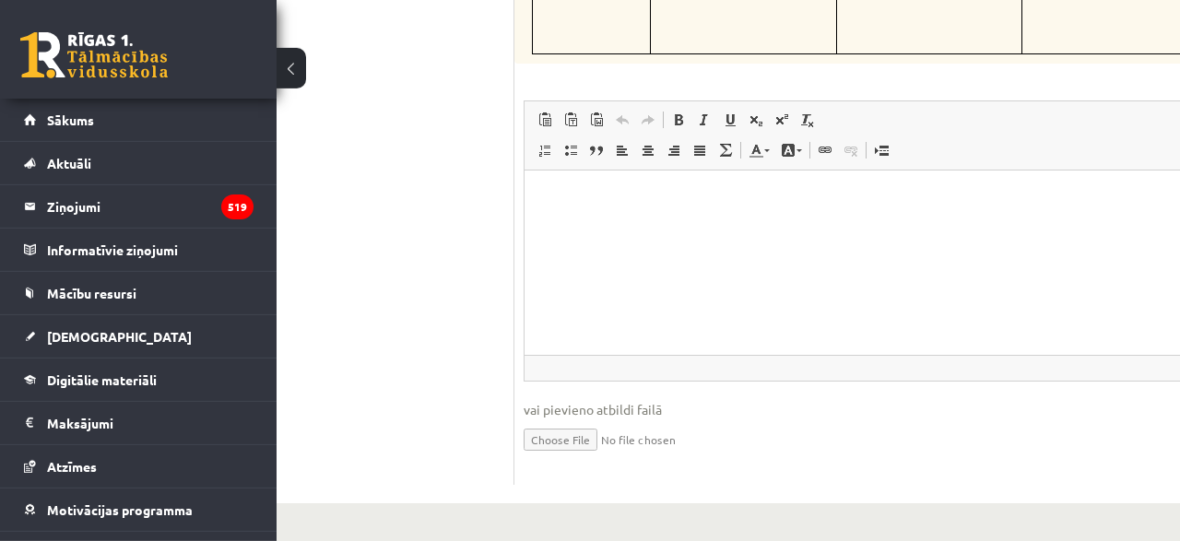
scroll to position [6873, 66]
click at [554, 442] on input "file" at bounding box center [1009, 438] width 970 height 38
type input "**********"
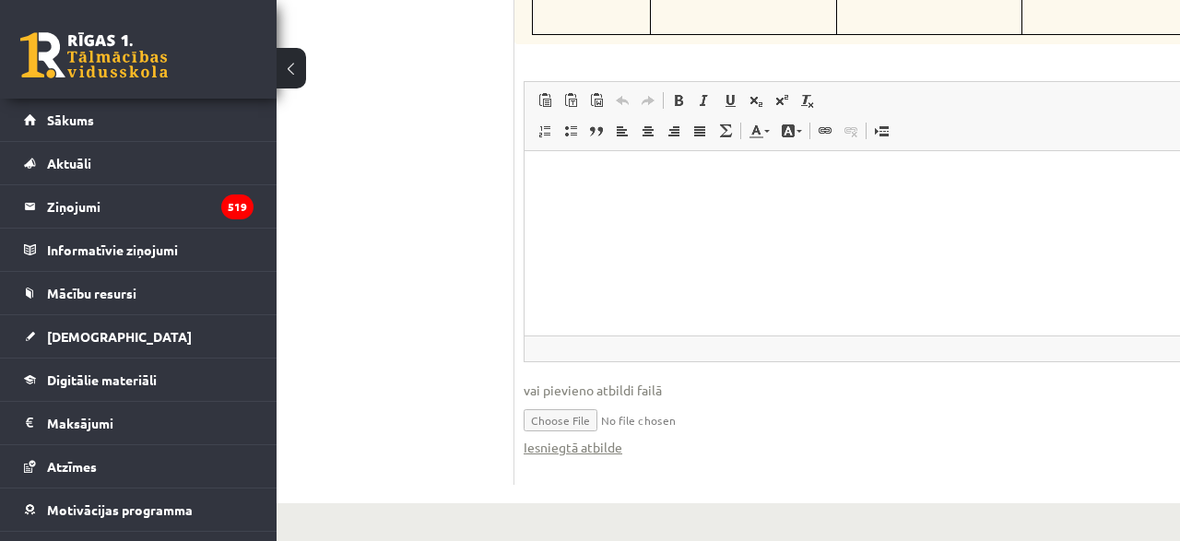
click at [657, 438] on input "file" at bounding box center [1009, 419] width 970 height 38
click at [552, 457] on link "Iesniegtā atbilde" at bounding box center [573, 447] width 99 height 19
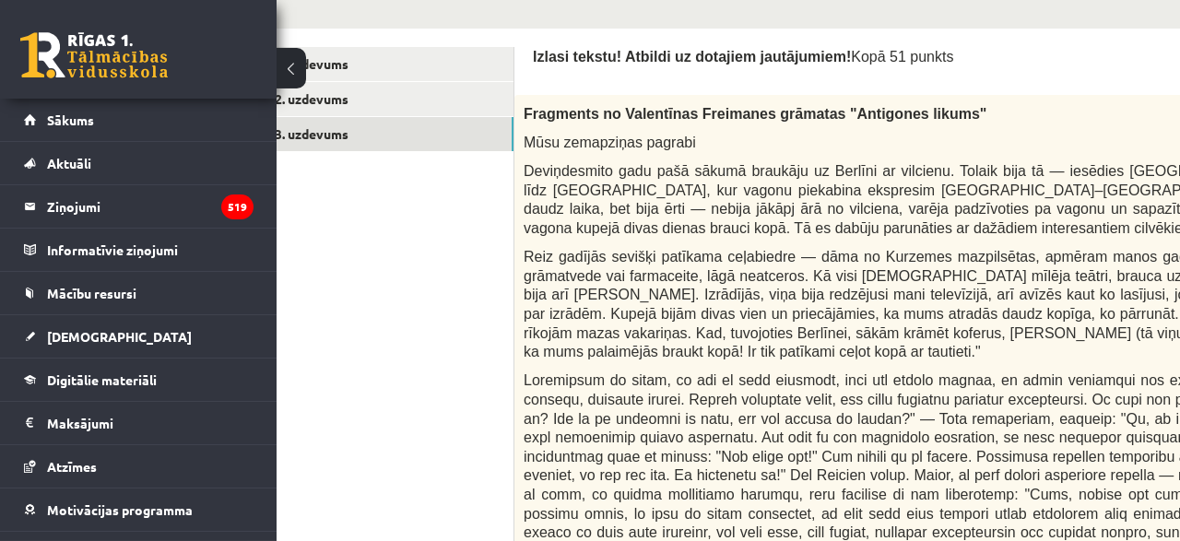
scroll to position [572, 0]
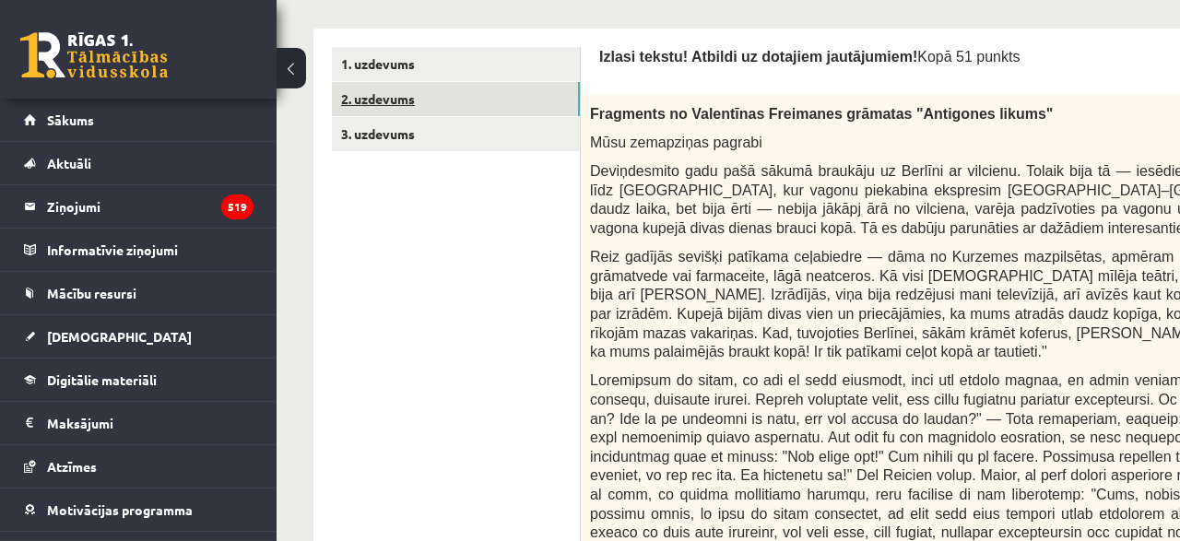
click at [567, 99] on link "2. uzdevums" at bounding box center [456, 99] width 248 height 34
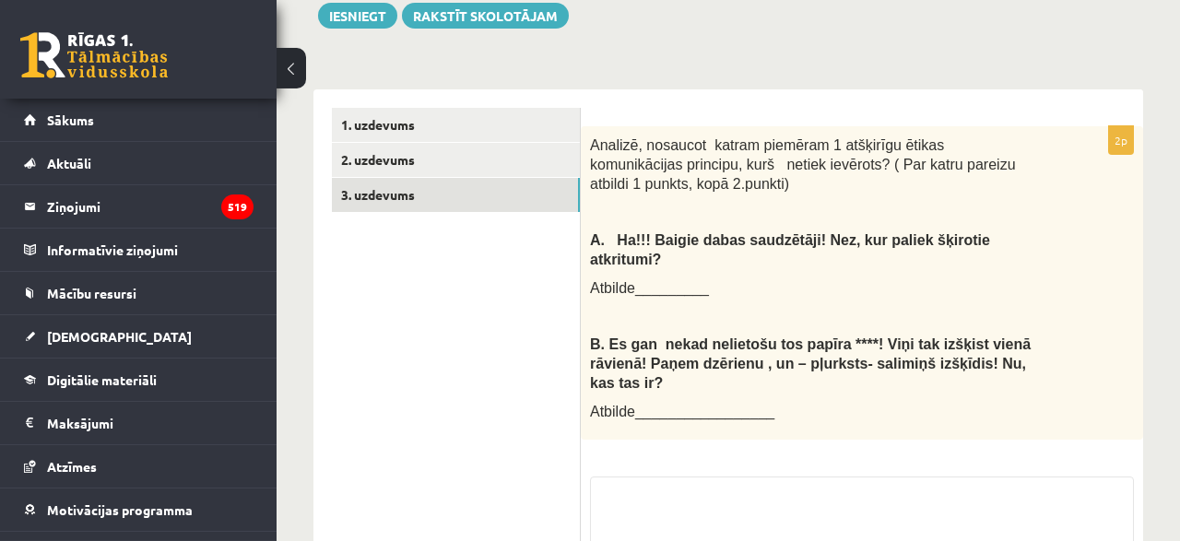
click at [552, 178] on link "3. uzdevums" at bounding box center [456, 195] width 248 height 34
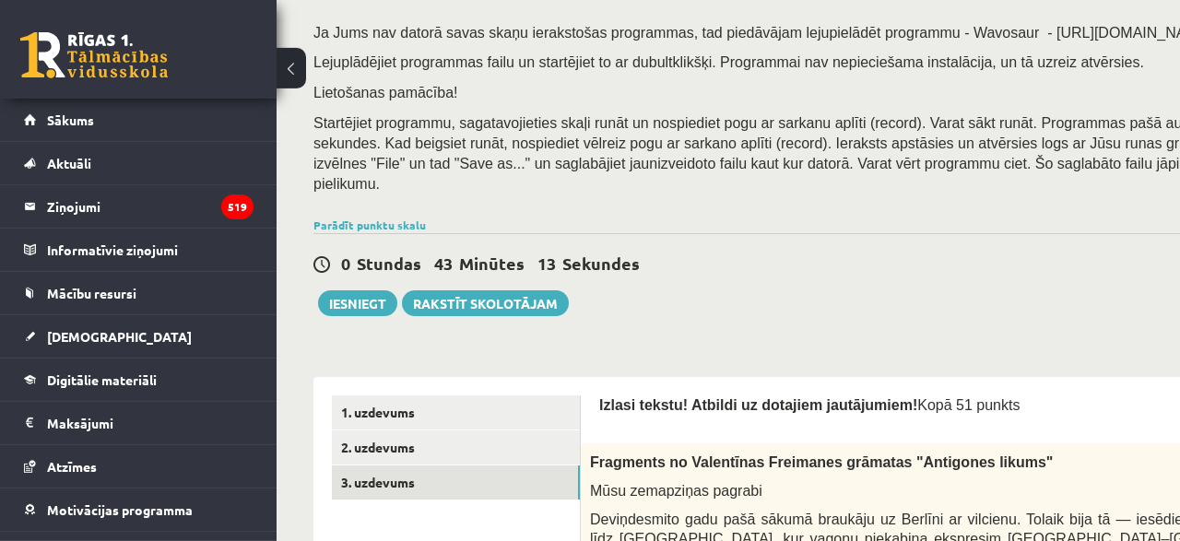
scroll to position [500, 0]
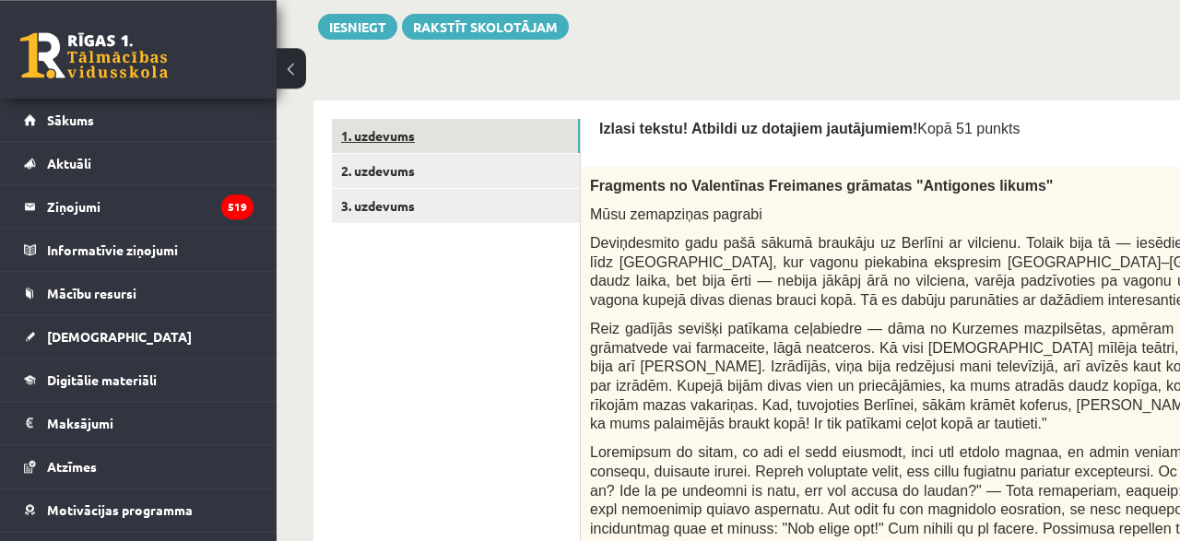
click at [501, 133] on link "1. uzdevums" at bounding box center [456, 136] width 248 height 34
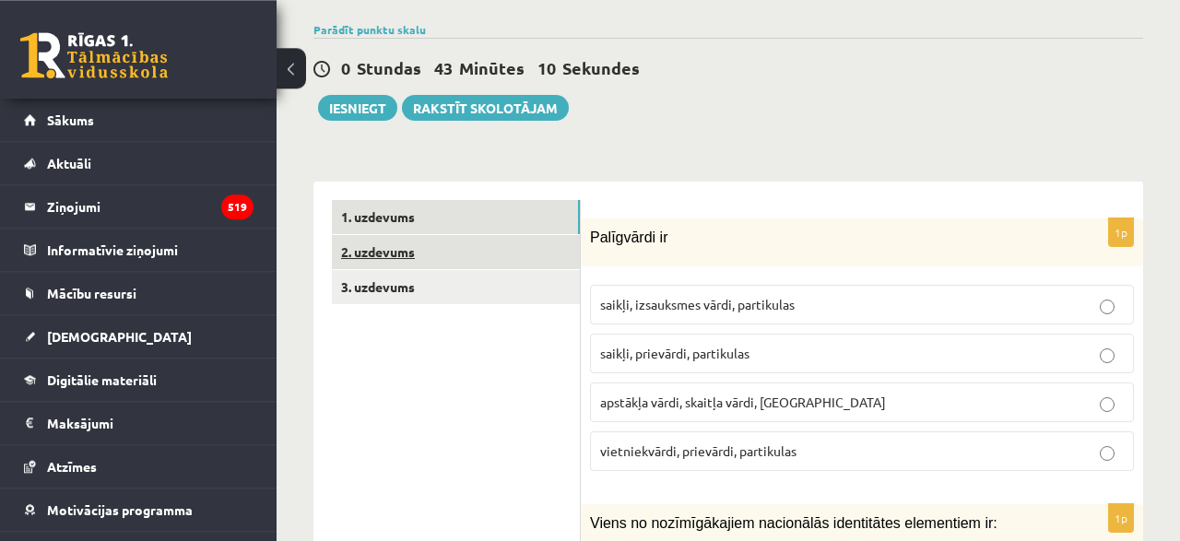
scroll to position [520, 0]
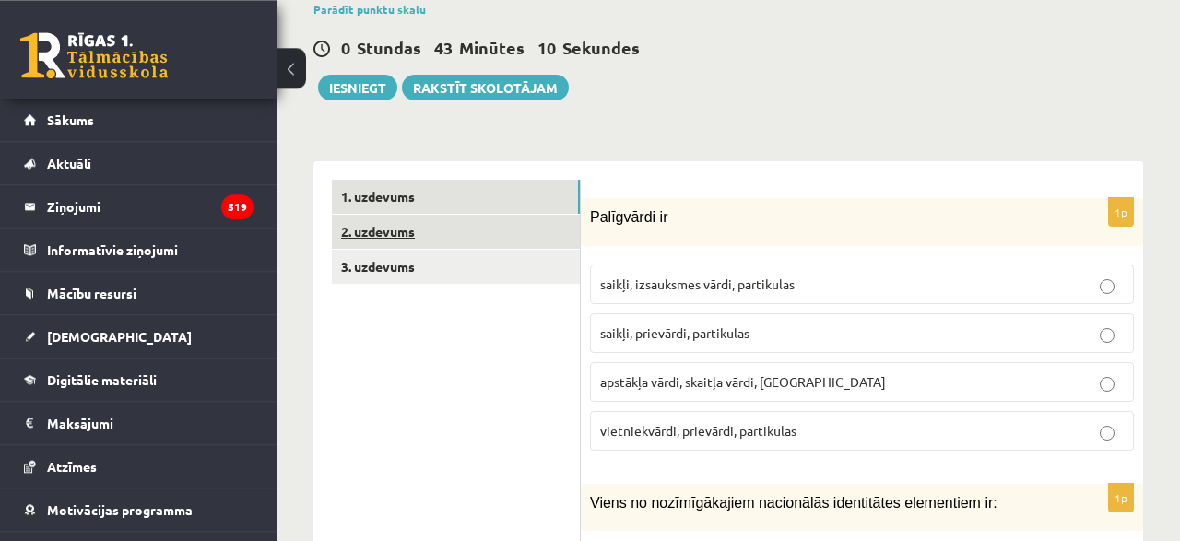
click at [519, 215] on link "2. uzdevums" at bounding box center [456, 232] width 248 height 34
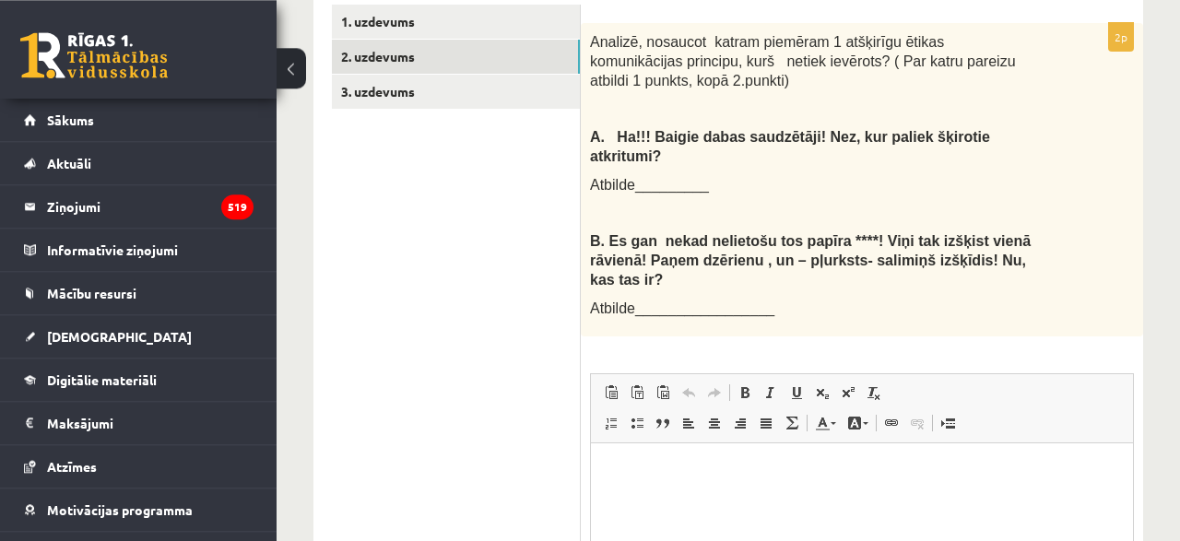
scroll to position [863, 0]
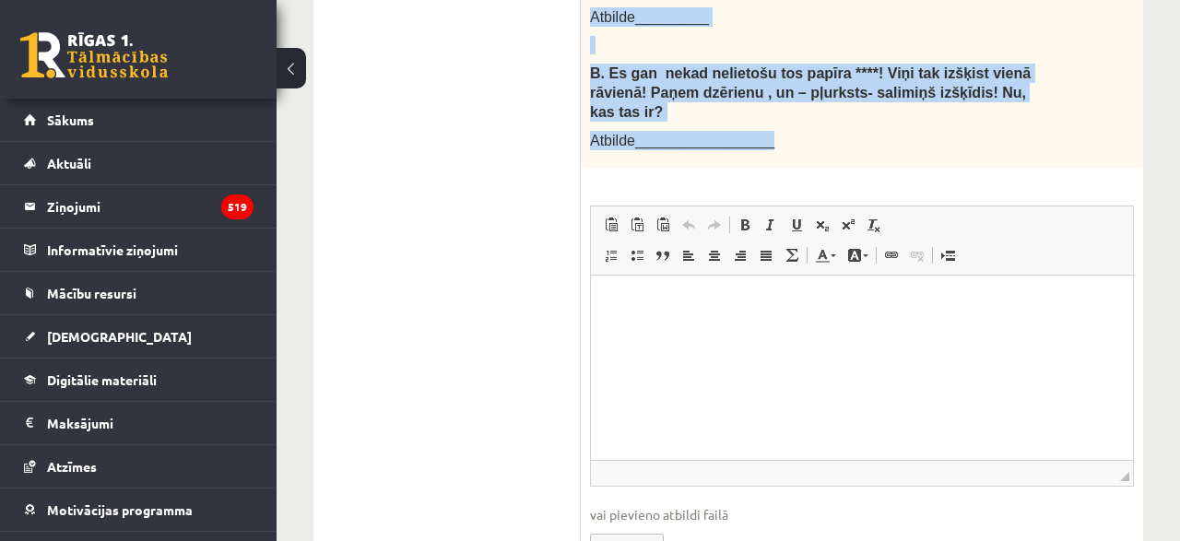
drag, startPoint x: 583, startPoint y: 63, endPoint x: 771, endPoint y: 49, distance: 188.6
click at [771, 49] on div "Analizē, nosaucot katram piemēram 1 atšķirīgu ētikas komunikācijas principu, ku…" at bounding box center [862, 11] width 562 height 313
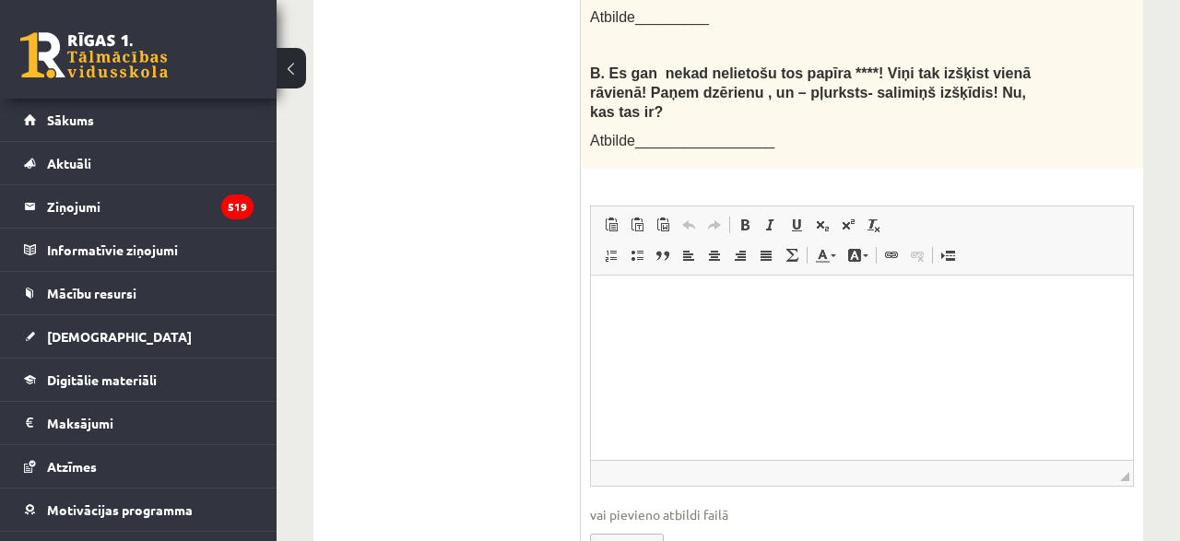
click at [567, 378] on ul "1. uzdevums 2. uzdevums 3. uzdevums" at bounding box center [456, 213] width 249 height 753
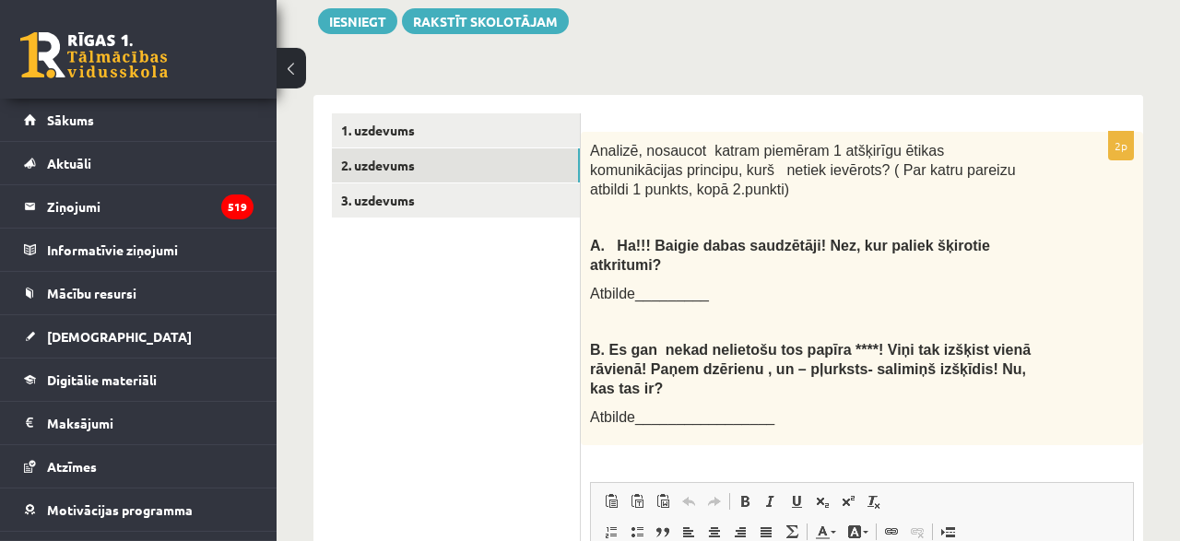
scroll to position [588, 0]
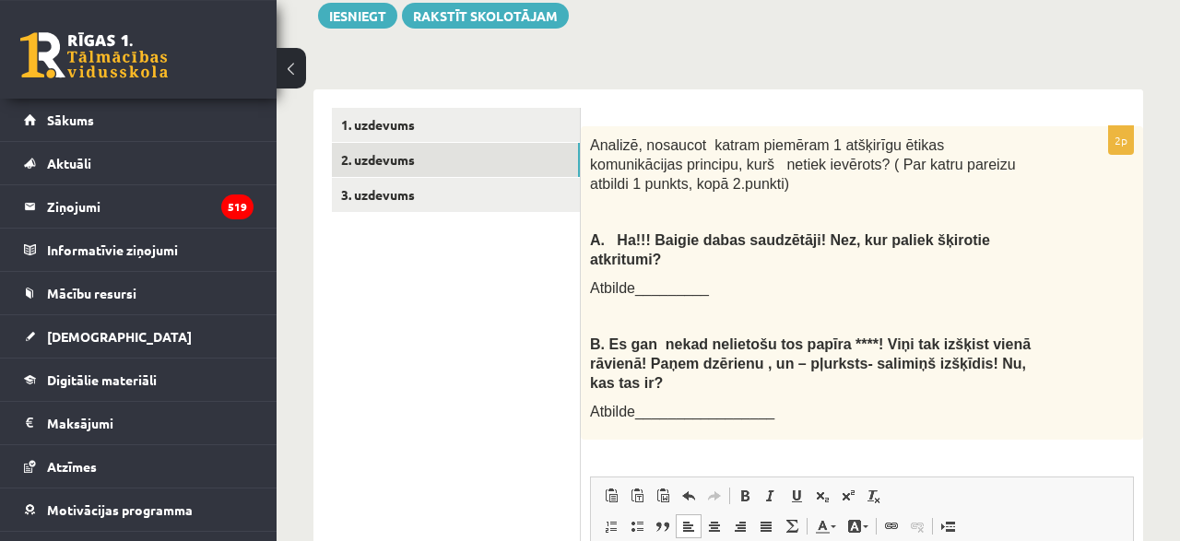
scroll to position [583, 0]
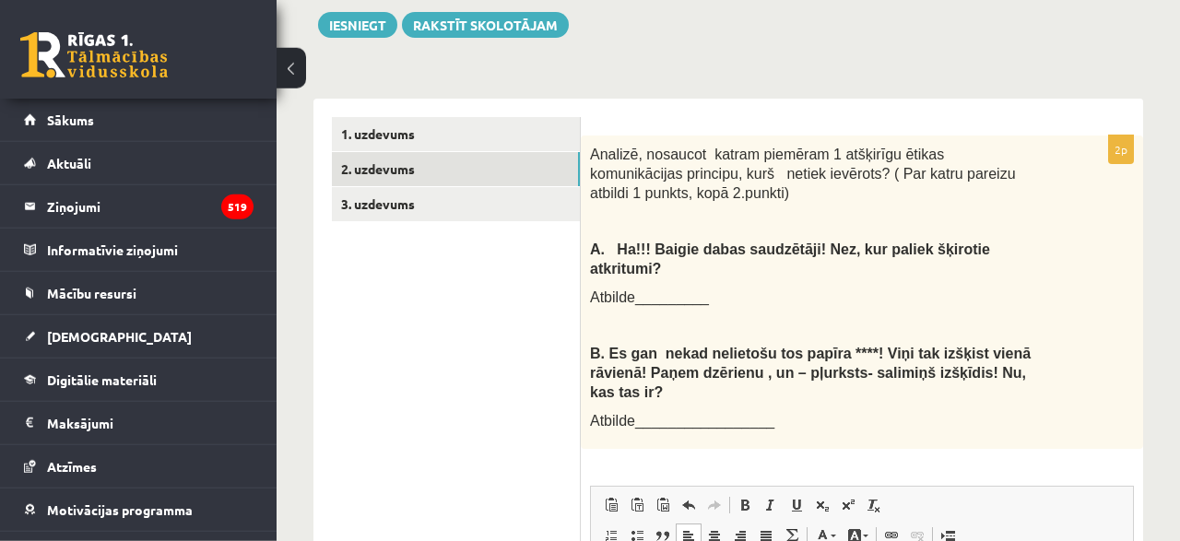
click at [353, 310] on ul "1. uzdevums 2. uzdevums 3. uzdevums" at bounding box center [456, 493] width 249 height 753
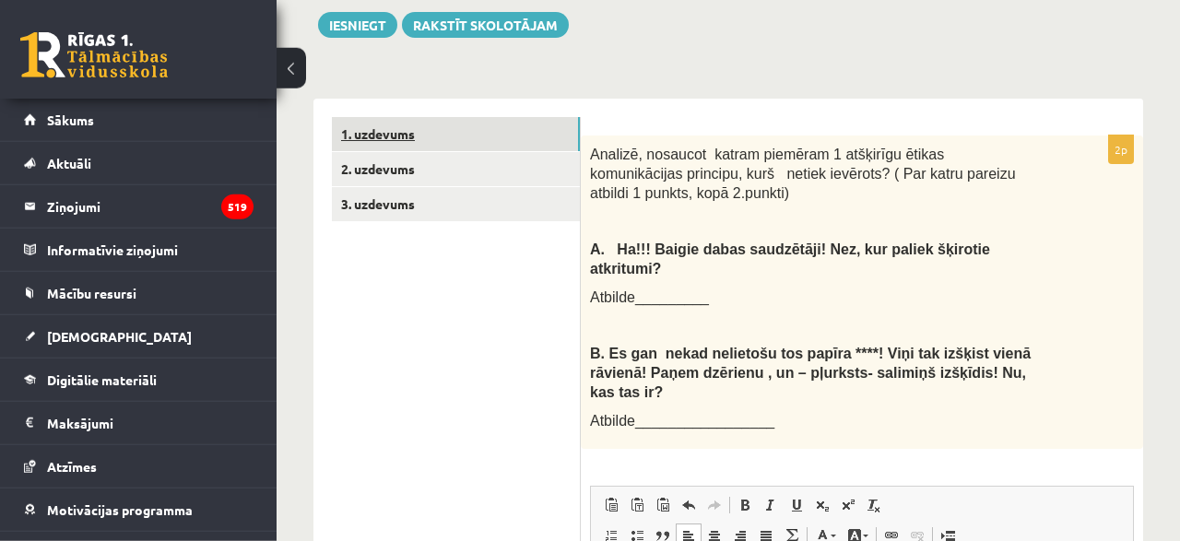
click at [432, 117] on link "1. uzdevums" at bounding box center [456, 134] width 248 height 34
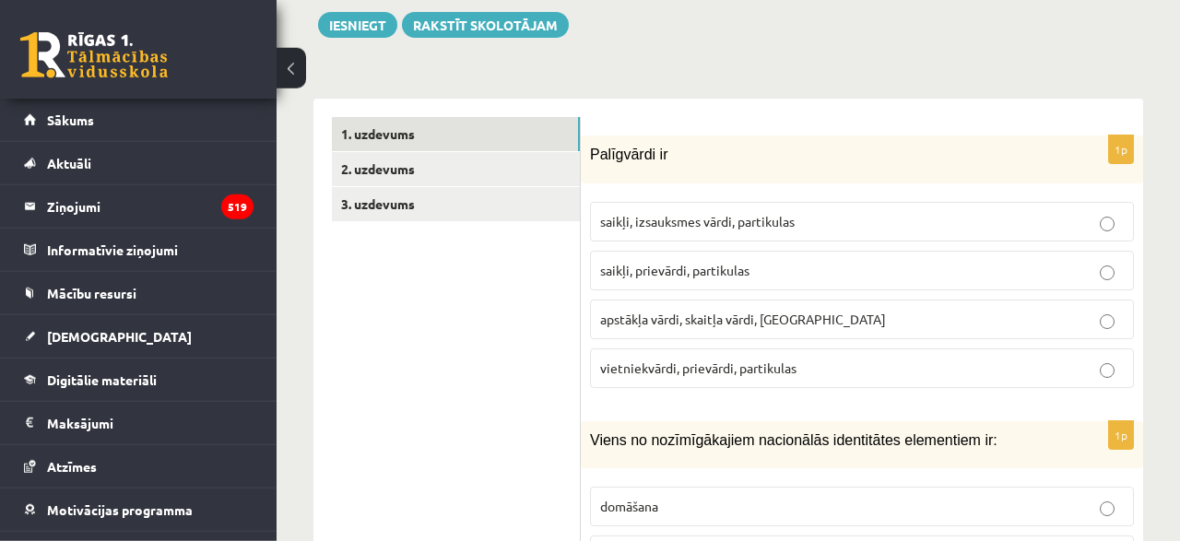
click at [595, 147] on span "Palīgvārdi ir" at bounding box center [628, 155] width 77 height 16
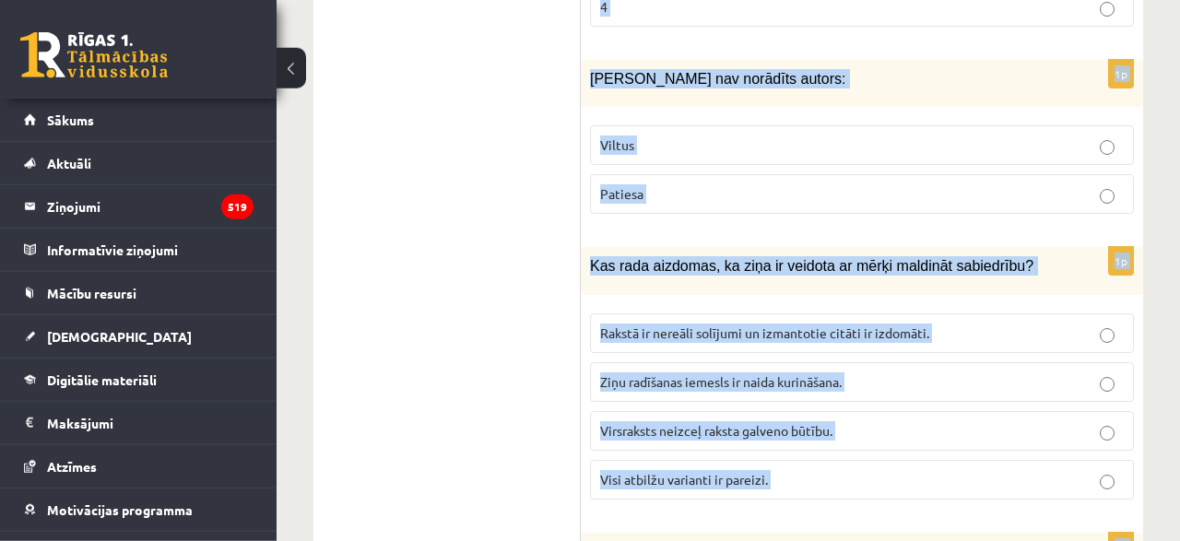
scroll to position [8995, 0]
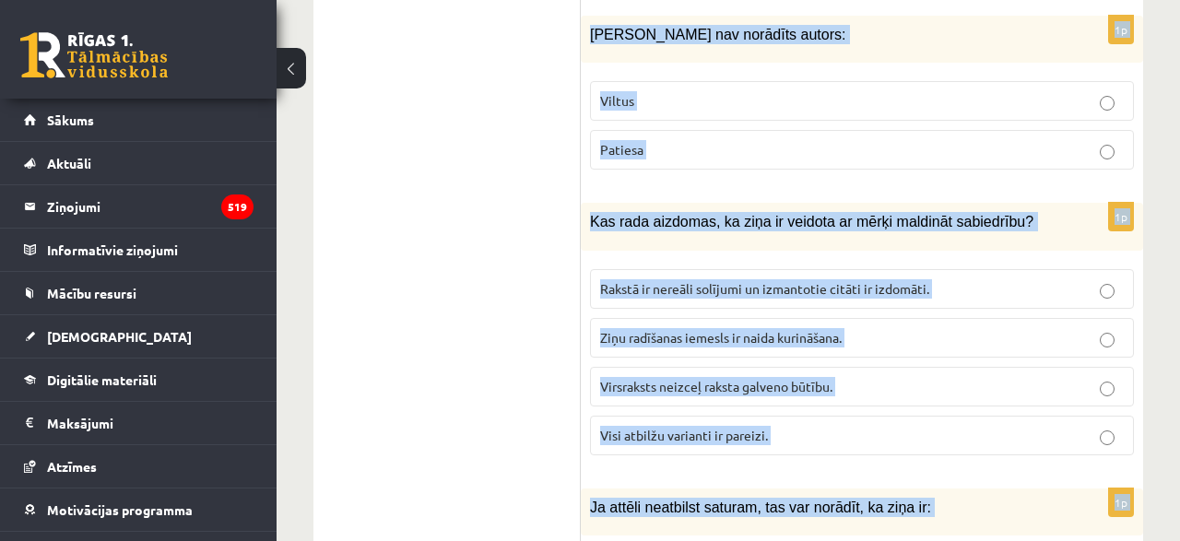
drag, startPoint x: 591, startPoint y: 89, endPoint x: 906, endPoint y: 585, distance: 587.7
copy form "Palīgvārdi ir saikļi, izsauksmes vārdi, partikulas saikļi, prievārdi, partikula…"
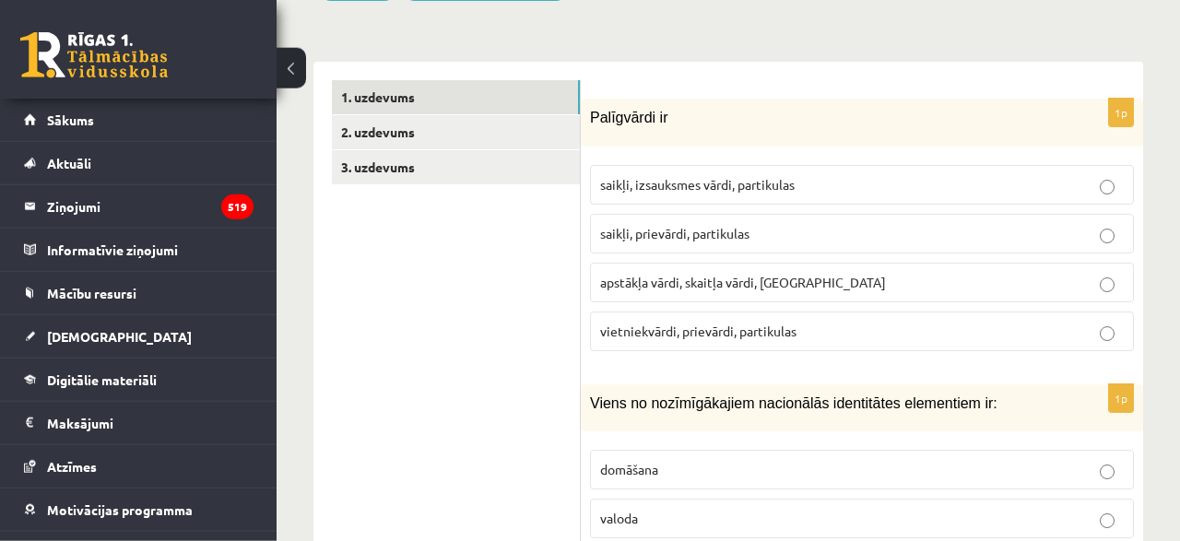
scroll to position [618, 0]
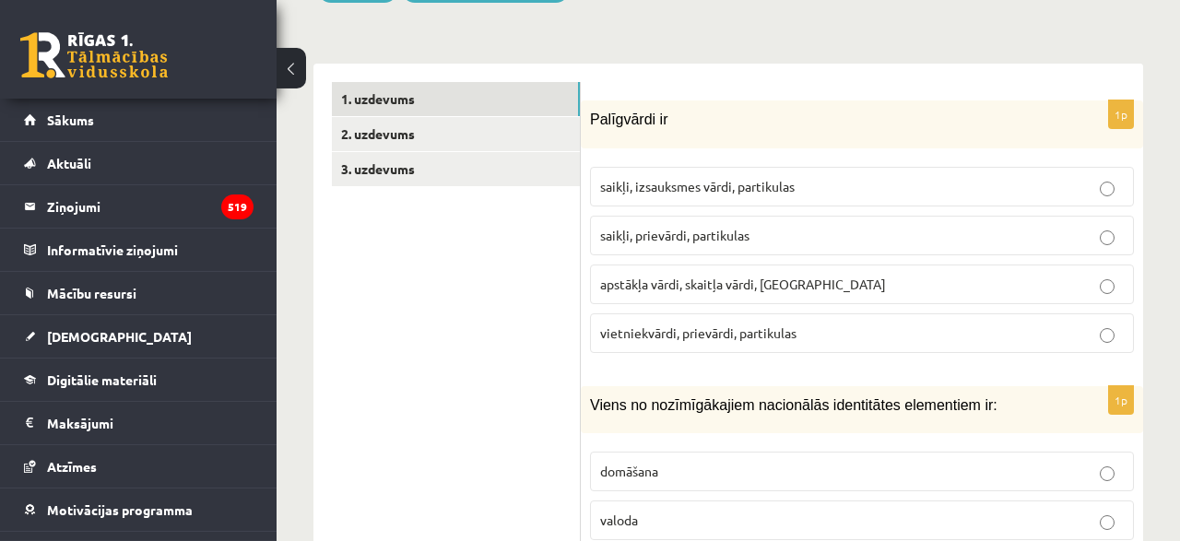
click at [666, 167] on label "saikļi, izsauksmes vārdi, partikulas" at bounding box center [862, 187] width 544 height 40
click at [656, 511] on p "valoda" at bounding box center [862, 520] width 524 height 19
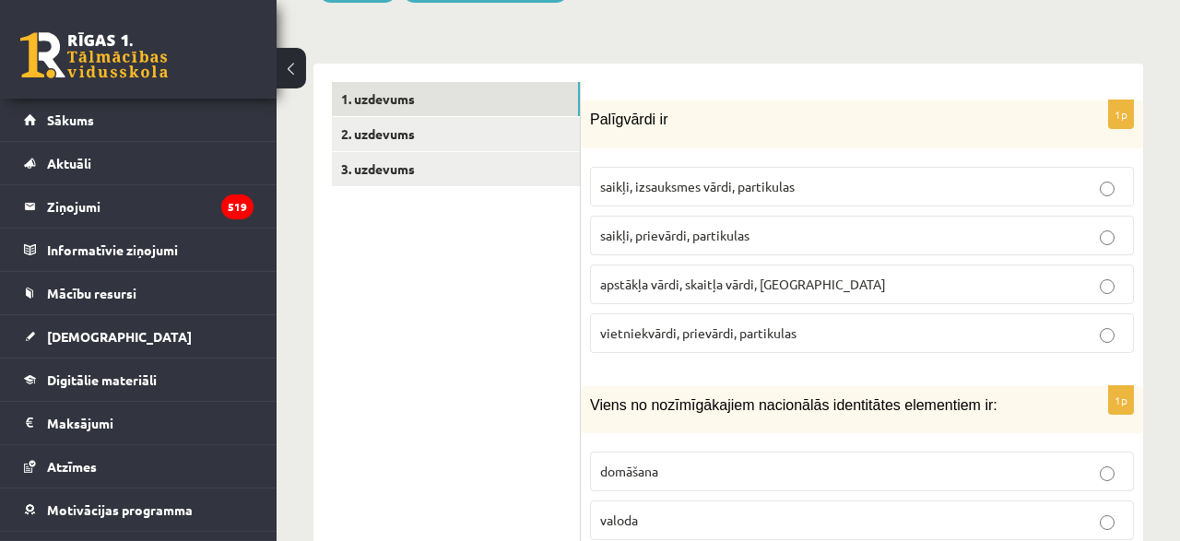
click at [808, 397] on span "Viens no nozīmīgākajiem nacionālās identitātes elementiem ir:" at bounding box center [793, 405] width 407 height 16
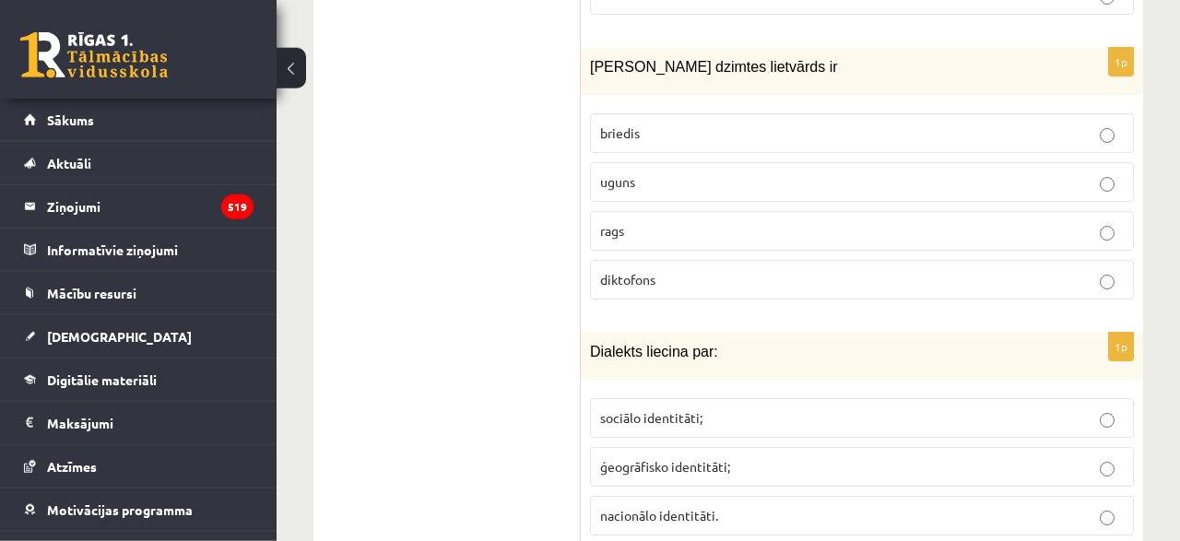
scroll to position [1145, 0]
click at [678, 160] on label "uguns" at bounding box center [862, 180] width 544 height 40
click at [691, 456] on span "ģeogrāfisko identitāti;" at bounding box center [665, 464] width 130 height 17
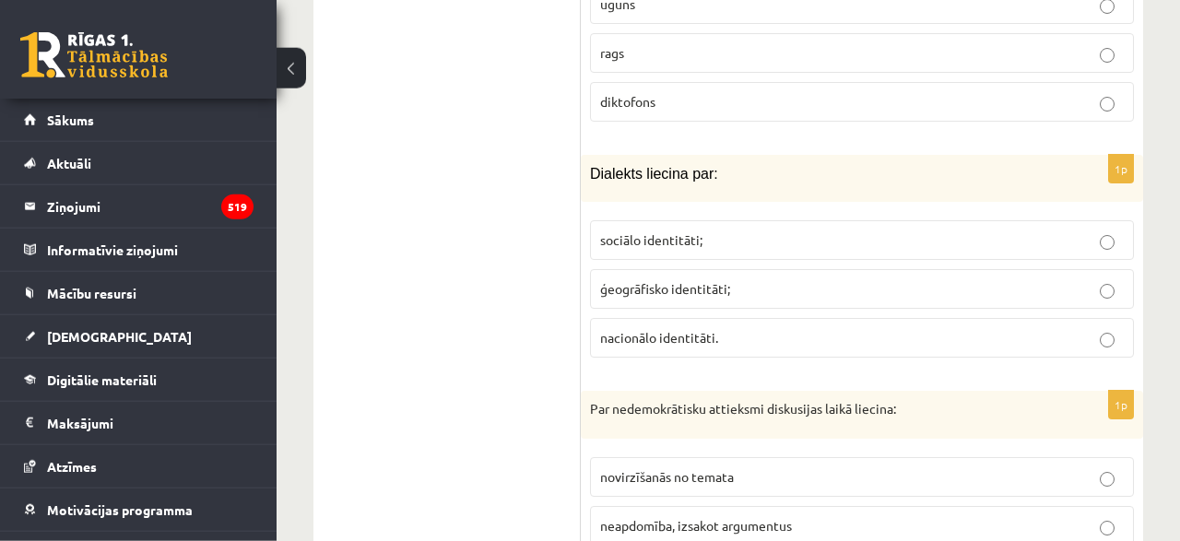
scroll to position [1433, 0]
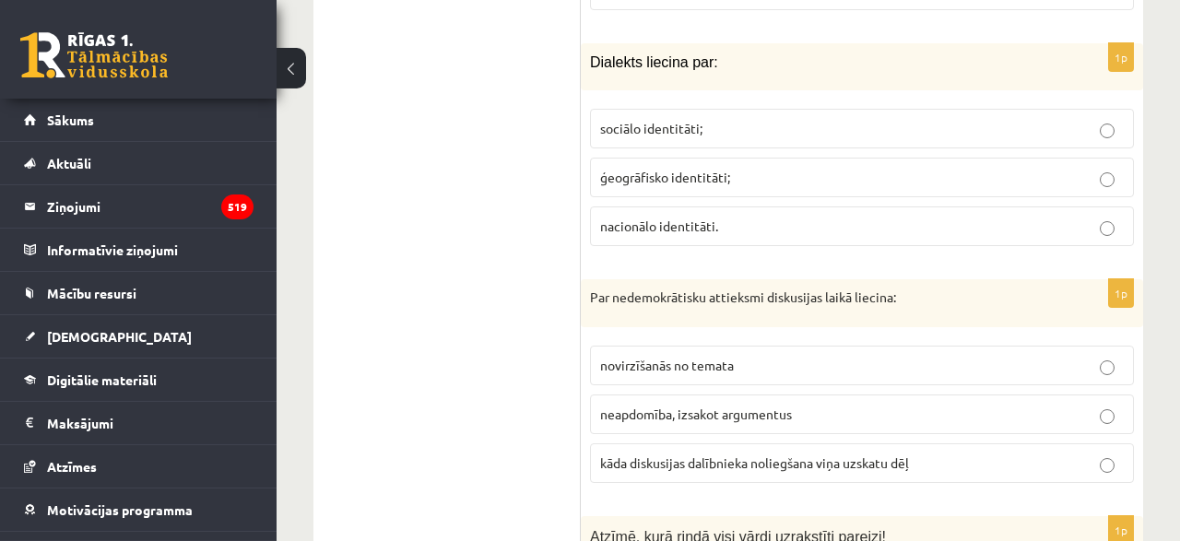
click at [656, 406] on span "neapdomība, izsakot argumentus" at bounding box center [696, 414] width 192 height 17
click at [669, 443] on label "kāda diskusijas dalībnieka noliegšana viņa uzskatu dēļ" at bounding box center [862, 463] width 544 height 40
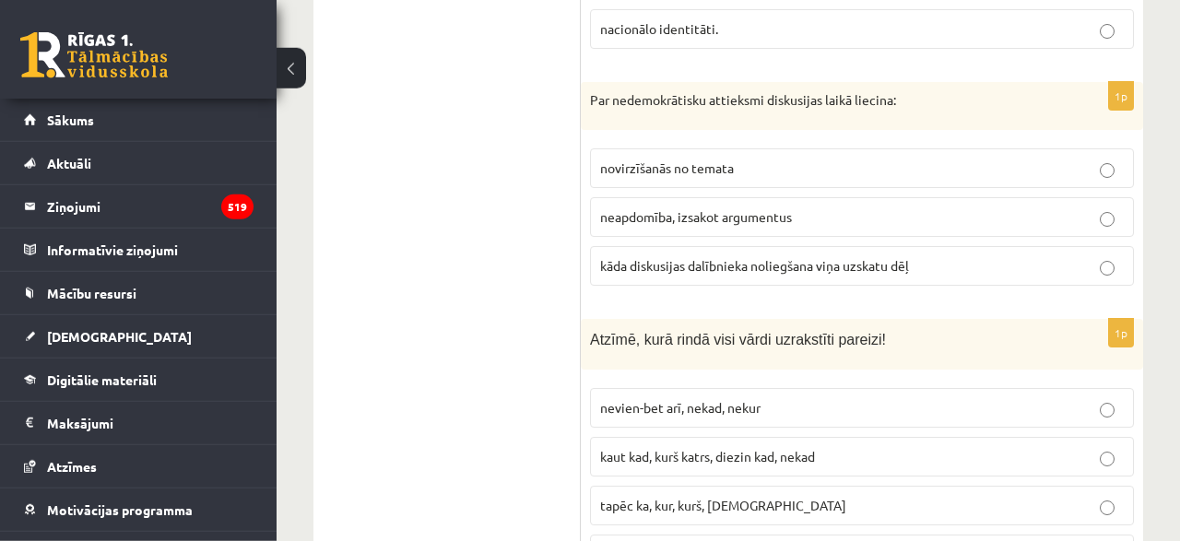
scroll to position [1720, 0]
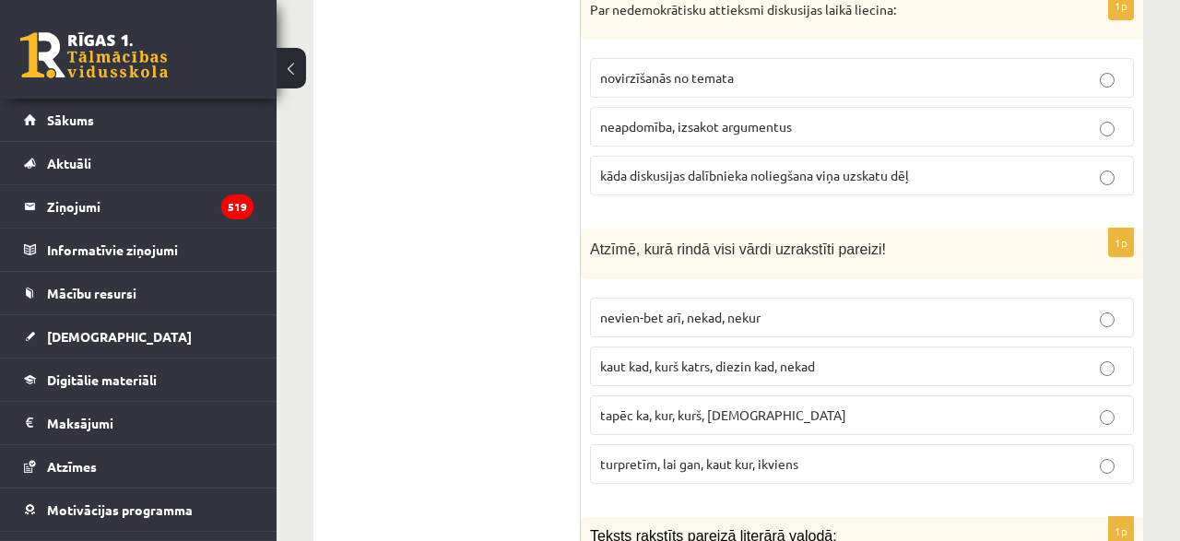
click at [730, 406] on p "tapēc ka, kur, kurš, neviens" at bounding box center [862, 415] width 524 height 19
click at [682, 347] on label "kaut kad, kurš katrs, diezin kad, nekad" at bounding box center [862, 367] width 544 height 40
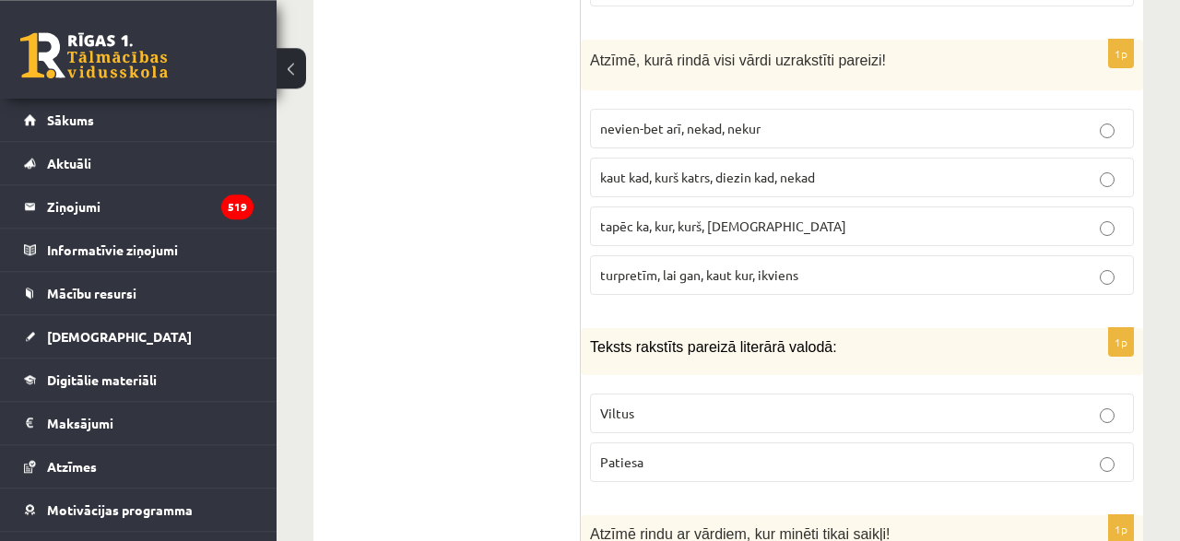
scroll to position [1912, 0]
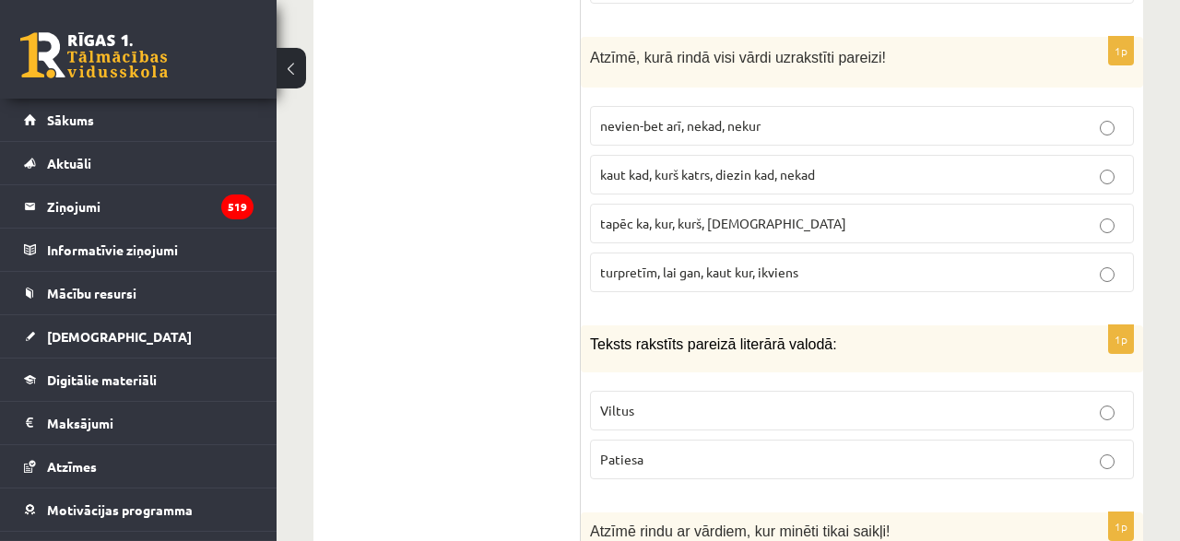
click at [693, 440] on label "Patiesa" at bounding box center [862, 460] width 544 height 40
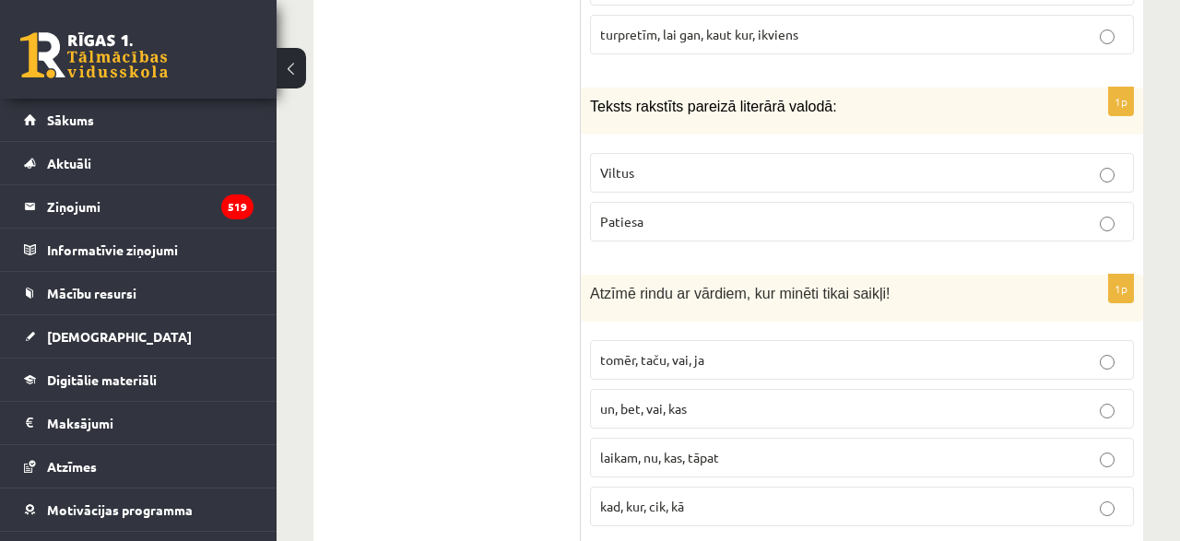
scroll to position [2200, 0]
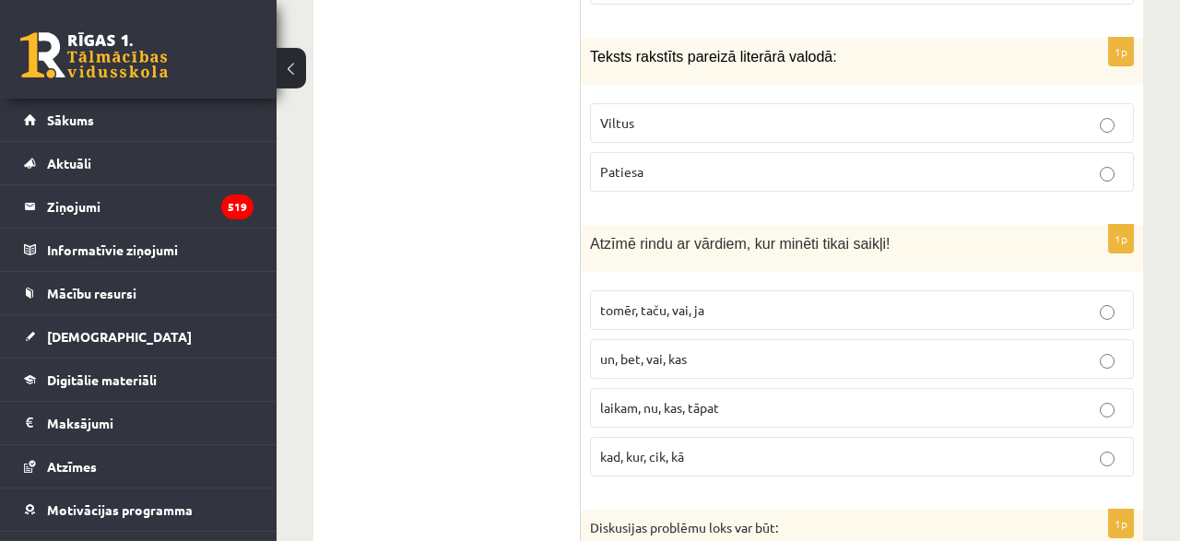
click at [712, 349] on p "un, bet, vai, kas" at bounding box center [862, 358] width 524 height 19
click at [668, 301] on span "tomēr, taču, vai, ja" at bounding box center [652, 309] width 104 height 17
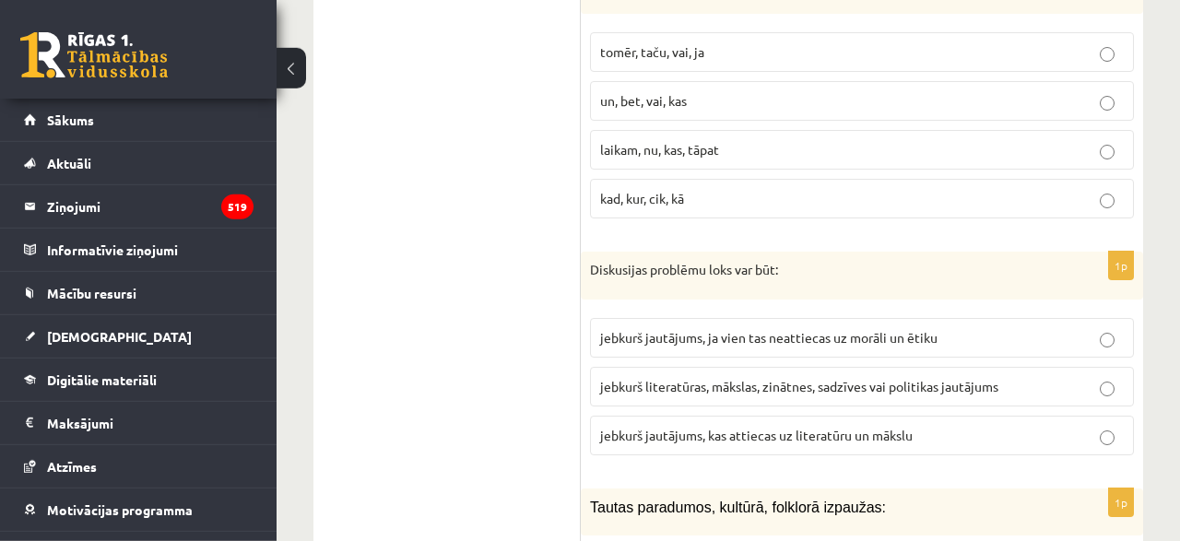
scroll to position [2487, 0]
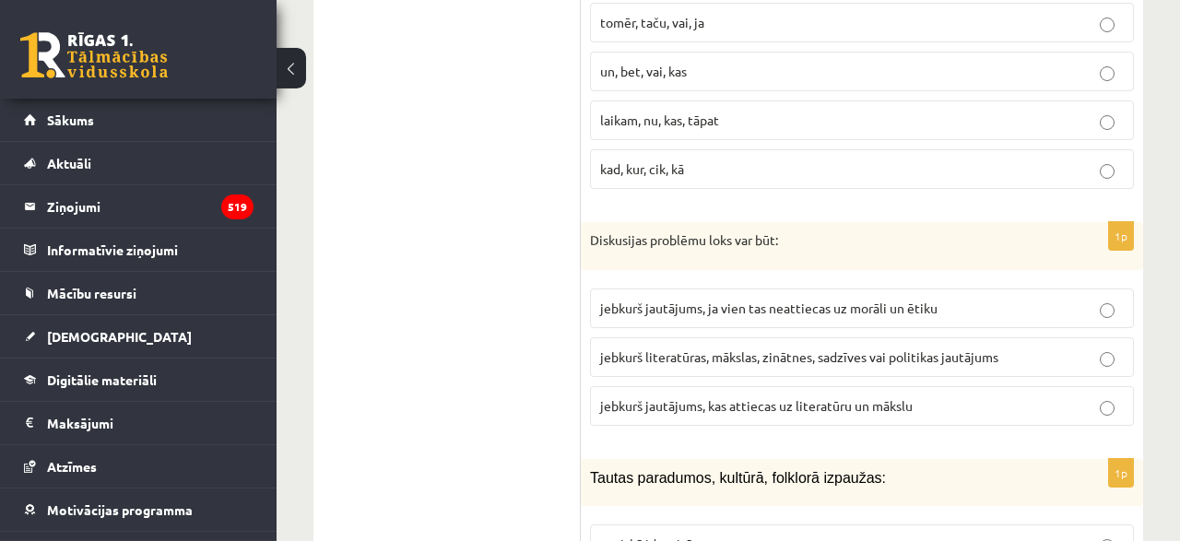
click at [725, 348] on p "jebkurš literatūras, mākslas, zinātnes, sadzīves vai politikas jautājums" at bounding box center [862, 357] width 524 height 19
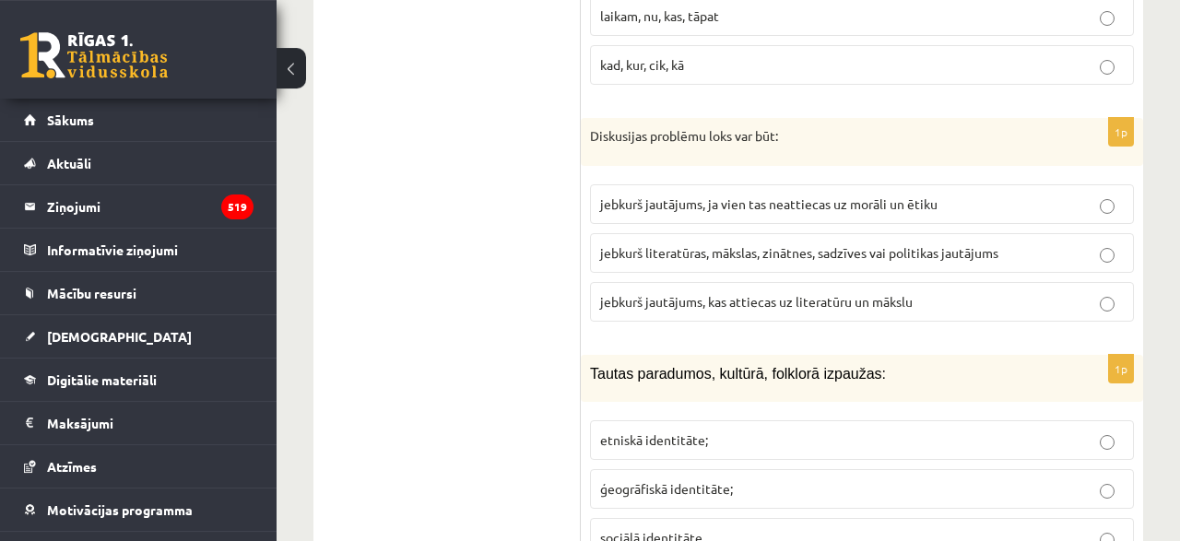
scroll to position [2775, 0]
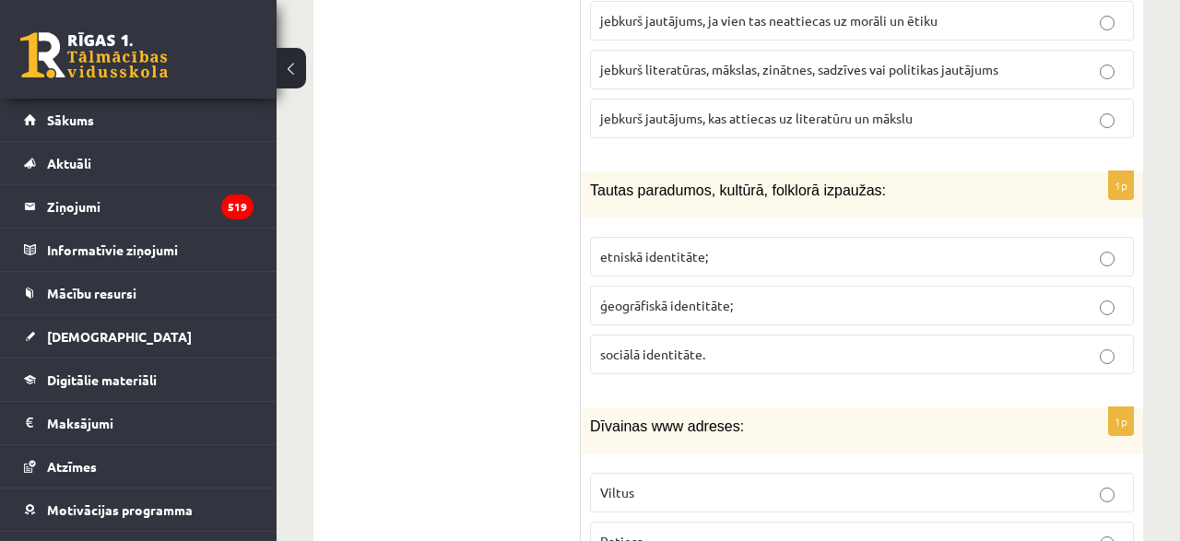
click at [716, 237] on label "etniskā identitāte;" at bounding box center [862, 257] width 544 height 40
click at [699, 297] on span "ģeogrāfiskā identitāte;" at bounding box center [666, 305] width 133 height 17
click at [686, 237] on label "etniskā identitāte;" at bounding box center [862, 257] width 544 height 40
click at [697, 483] on p "Viltus" at bounding box center [862, 492] width 524 height 19
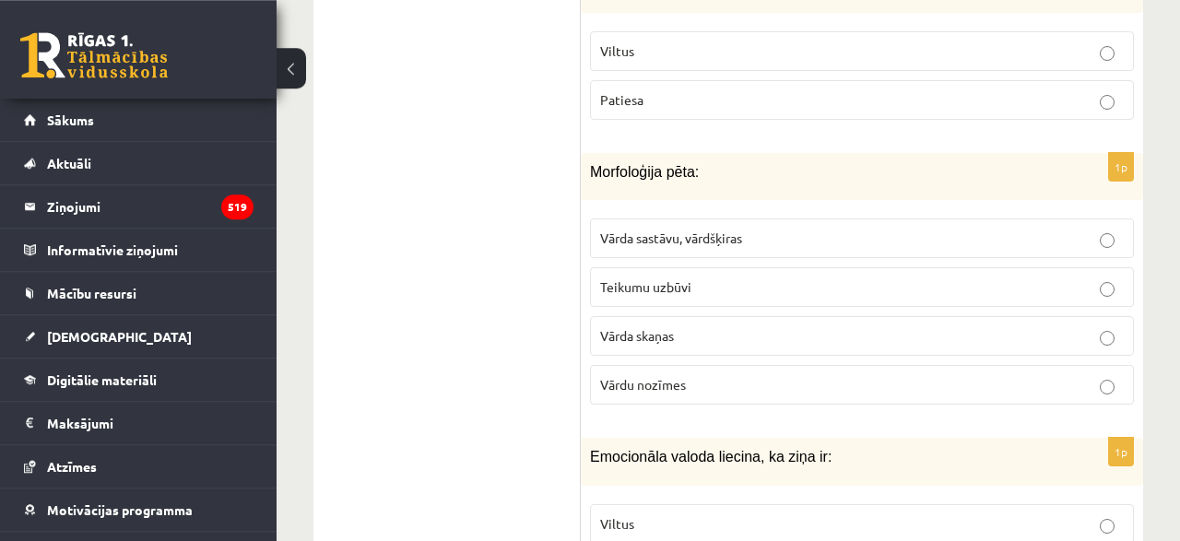
scroll to position [3254, 0]
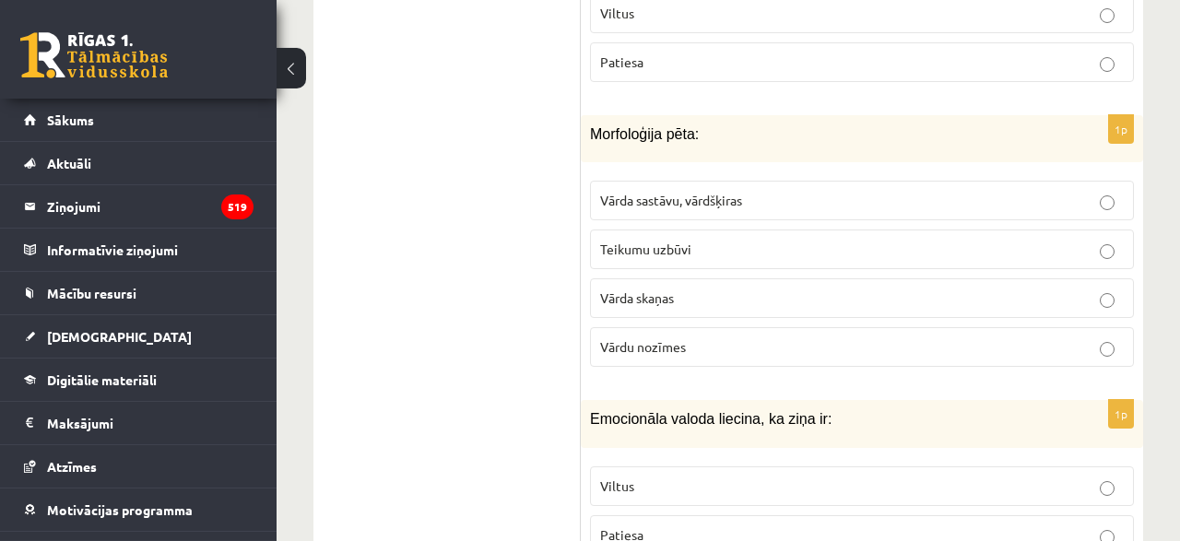
click at [731, 181] on label "Vārda sastāvu, vārdšķiras" at bounding box center [862, 201] width 544 height 40
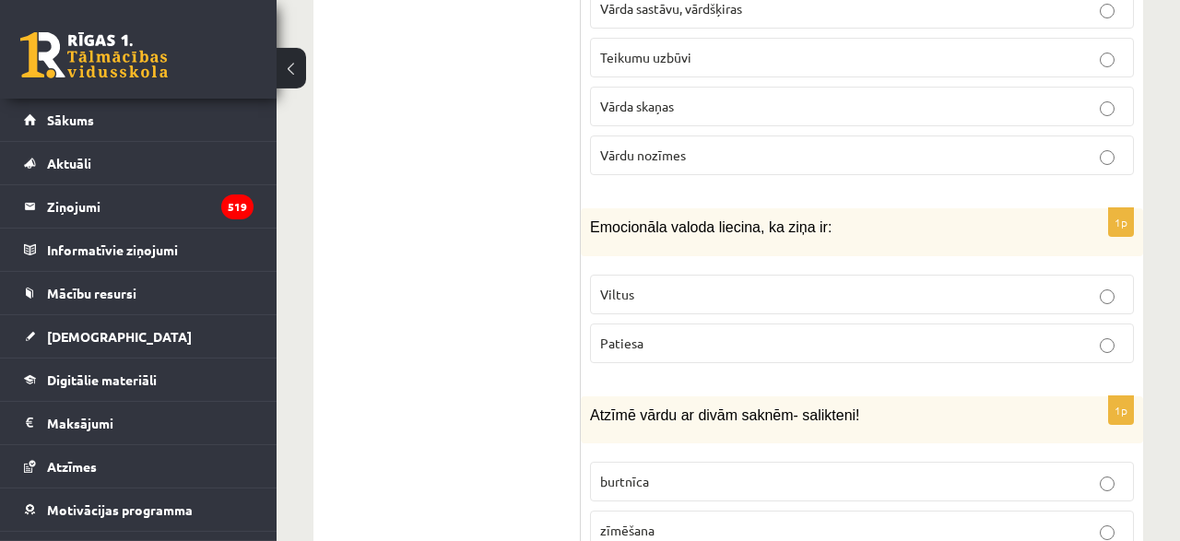
scroll to position [3446, 0]
click at [635, 285] on p "Viltus" at bounding box center [862, 294] width 524 height 19
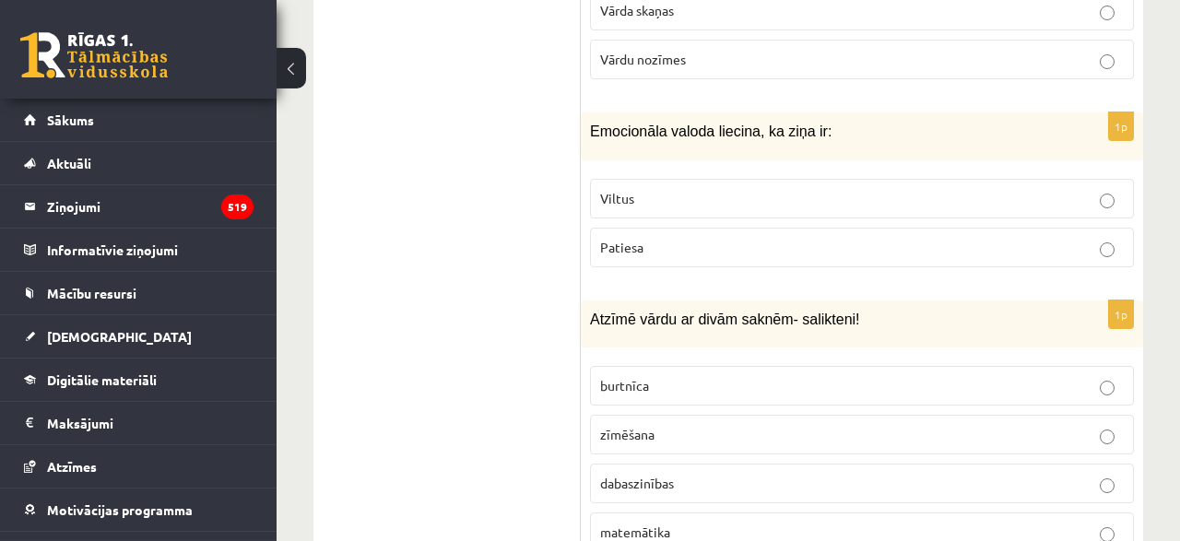
click at [675, 474] on p "dabaszinības" at bounding box center [862, 483] width 524 height 19
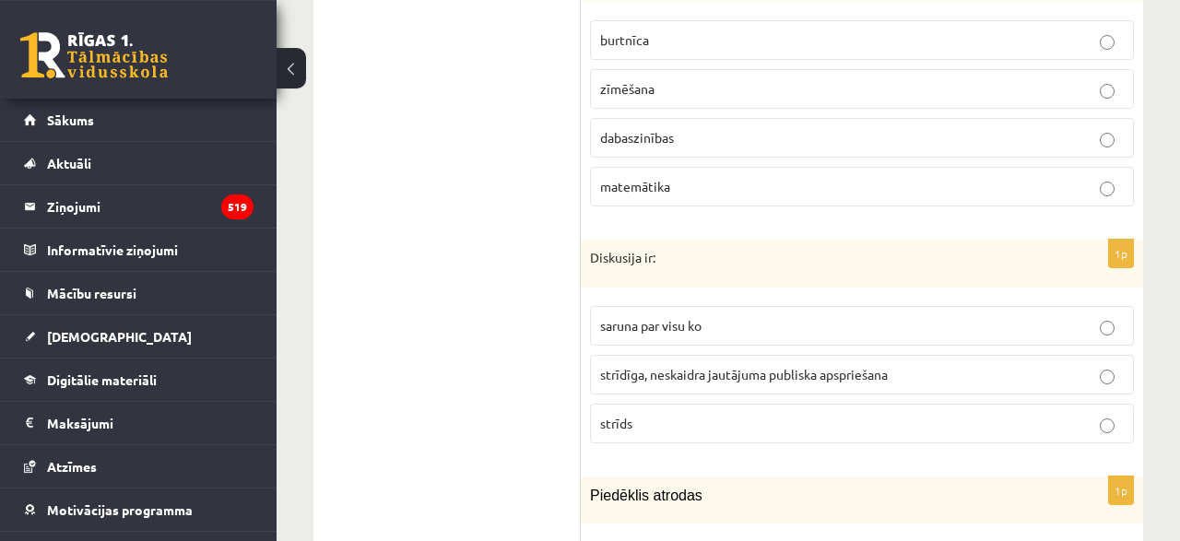
scroll to position [3925, 0]
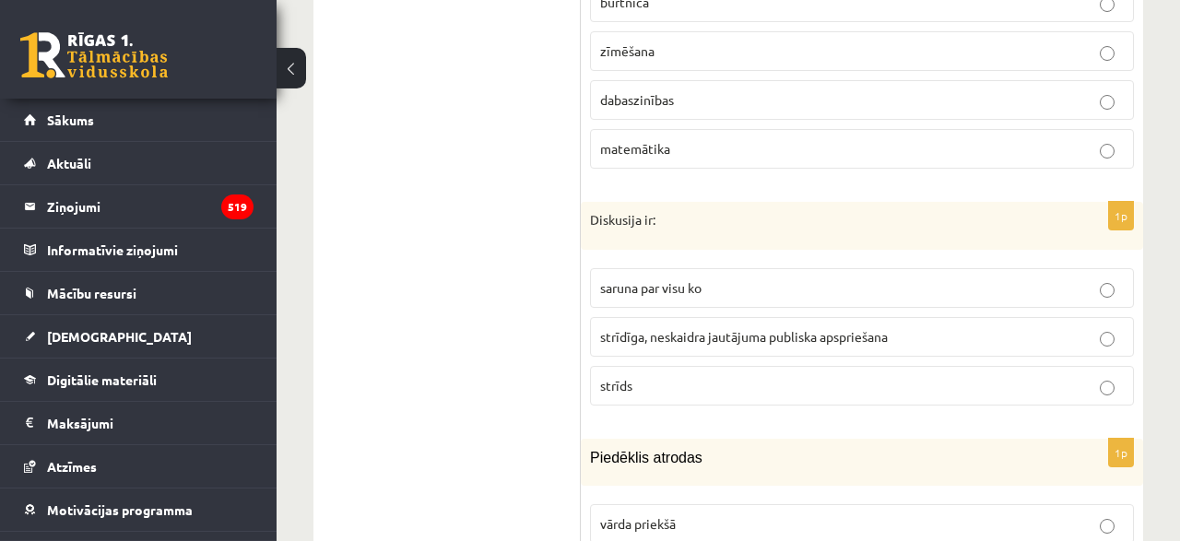
click at [711, 328] on span "strīdīga, neskaidra jautājuma publiska apspriešana" at bounding box center [744, 336] width 288 height 17
click at [707, 278] on p "saruna par visu ko" at bounding box center [862, 287] width 524 height 19
click at [729, 317] on label "strīdīga, neskaidra jautājuma publiska apspriešana" at bounding box center [862, 337] width 544 height 40
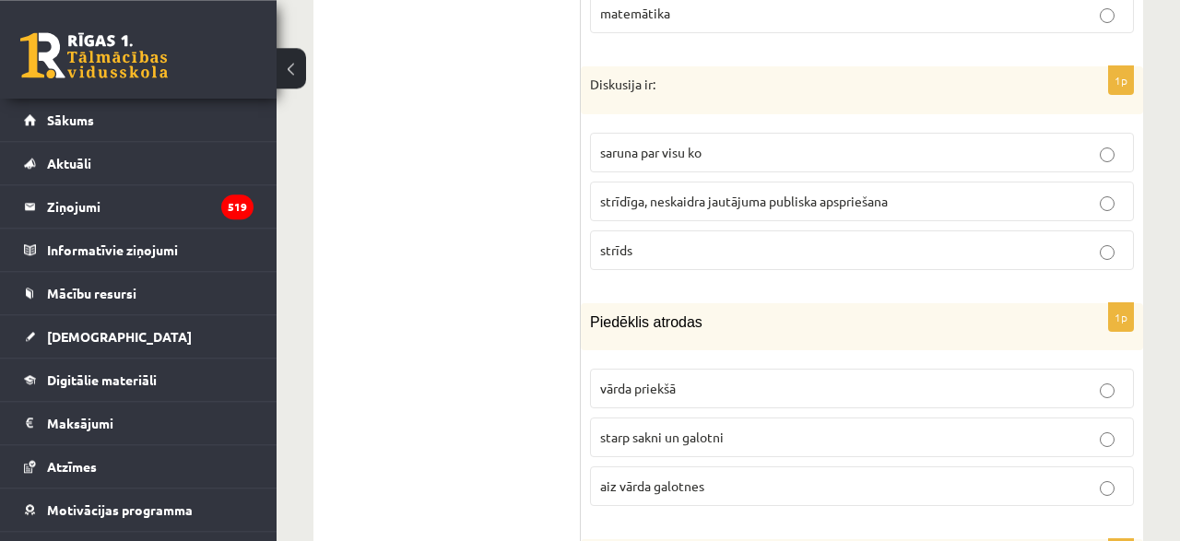
scroll to position [4117, 0]
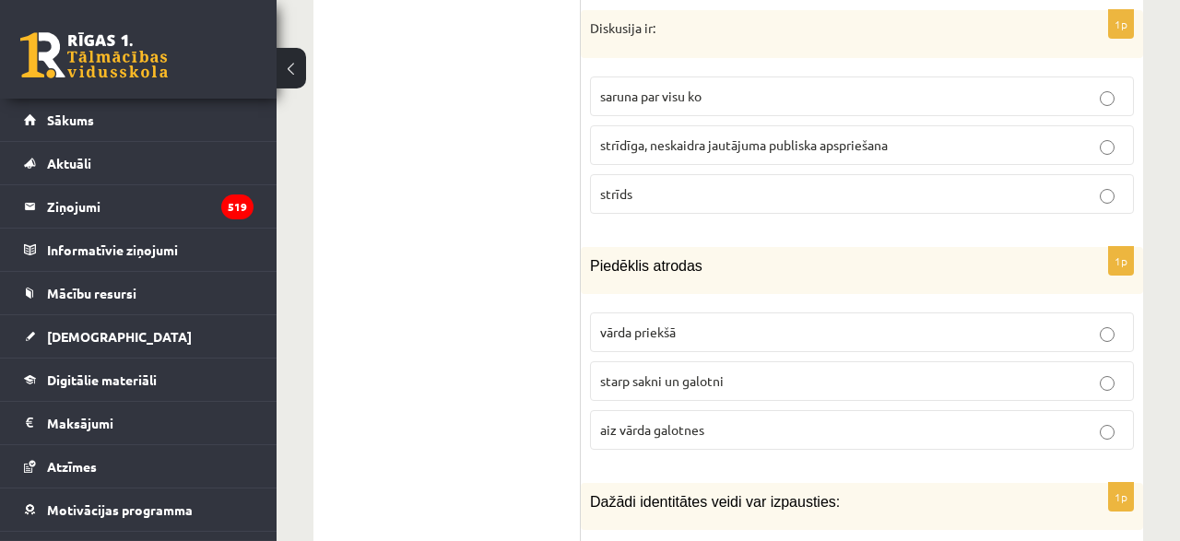
click at [696, 361] on label "starp sakni un galotni" at bounding box center [862, 381] width 544 height 40
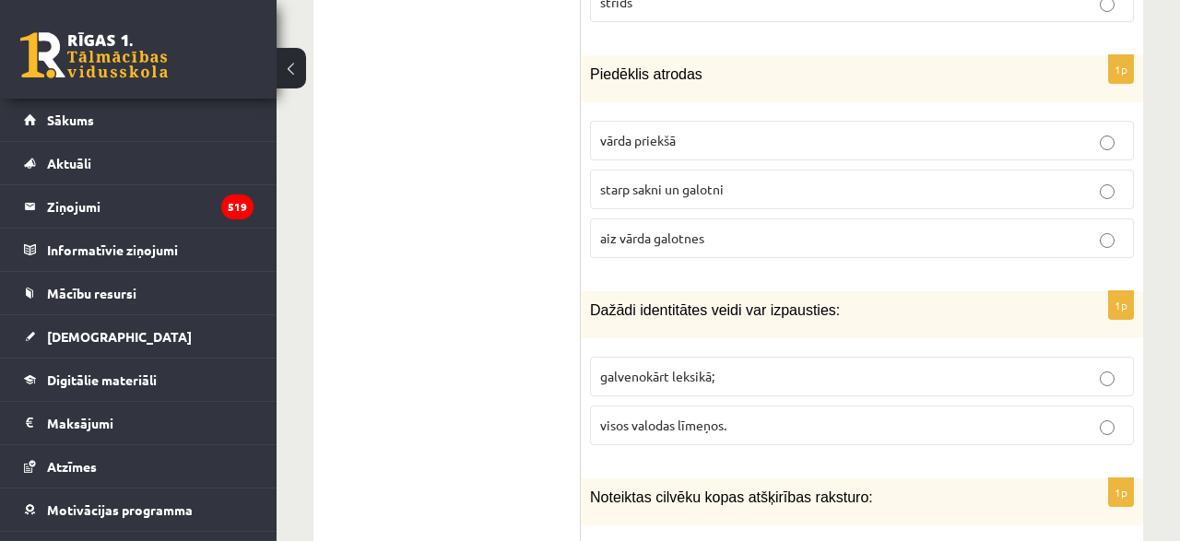
click at [657, 417] on span "visos valodas līmeņos." at bounding box center [663, 425] width 126 height 17
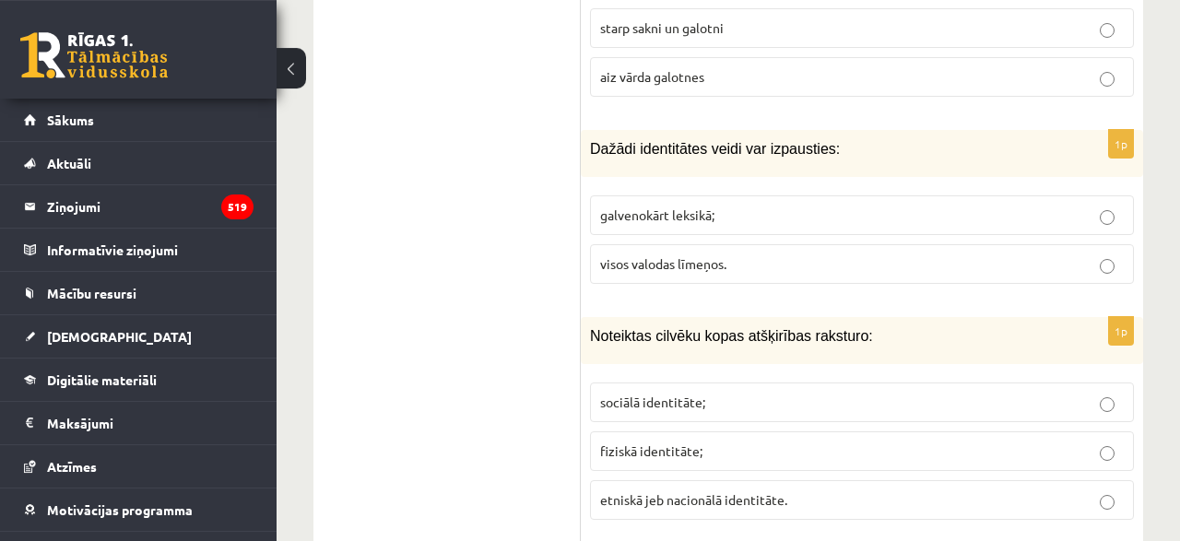
scroll to position [4500, 0]
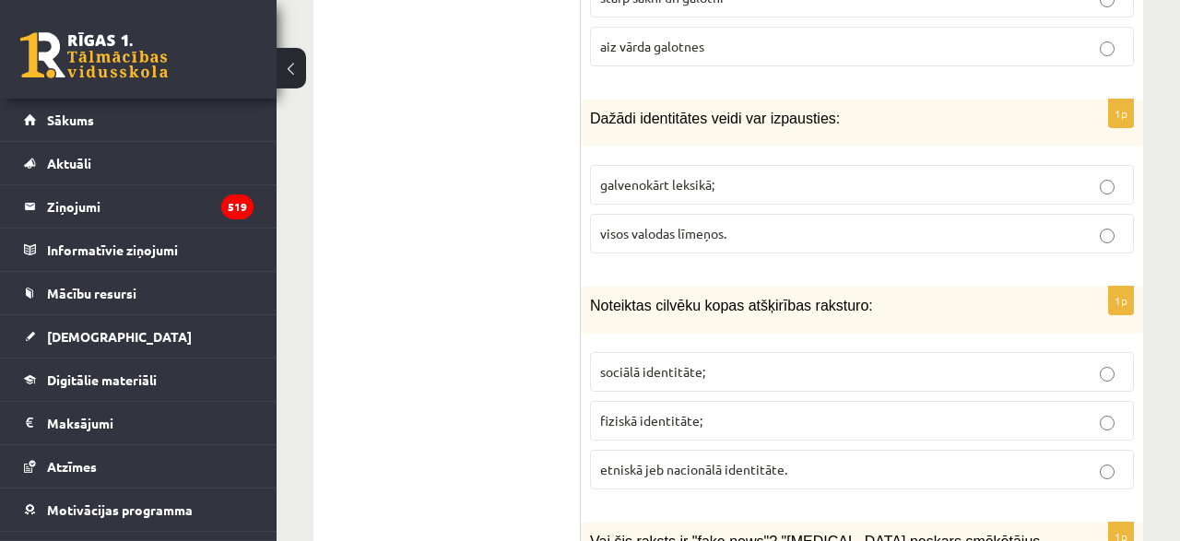
click at [698, 411] on p "fiziskā identitāte;" at bounding box center [862, 420] width 524 height 19
click at [666, 362] on p "sociālā identitāte;" at bounding box center [862, 371] width 524 height 19
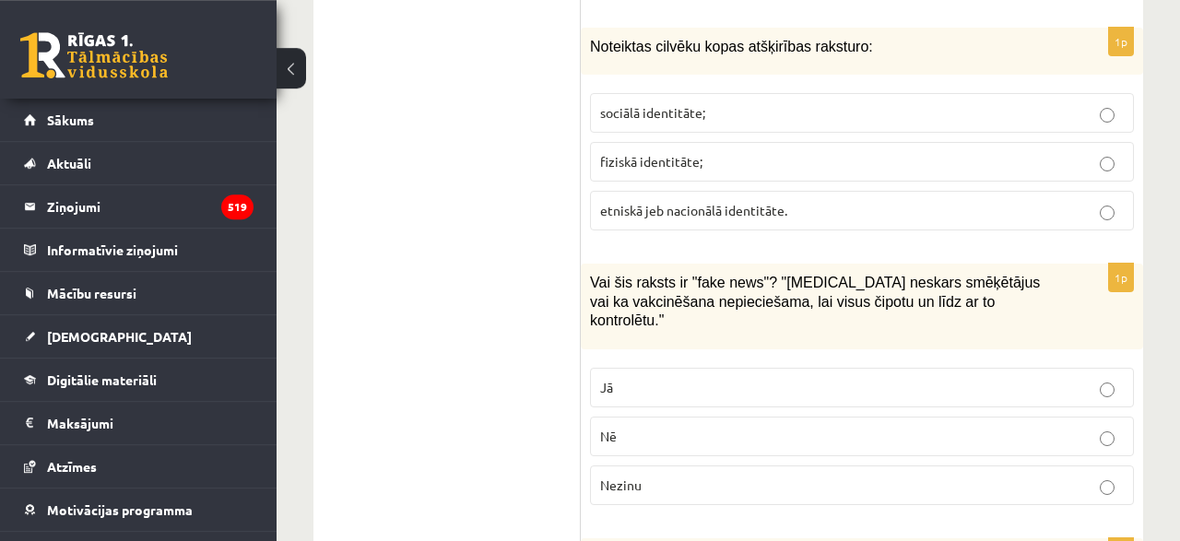
scroll to position [4788, 0]
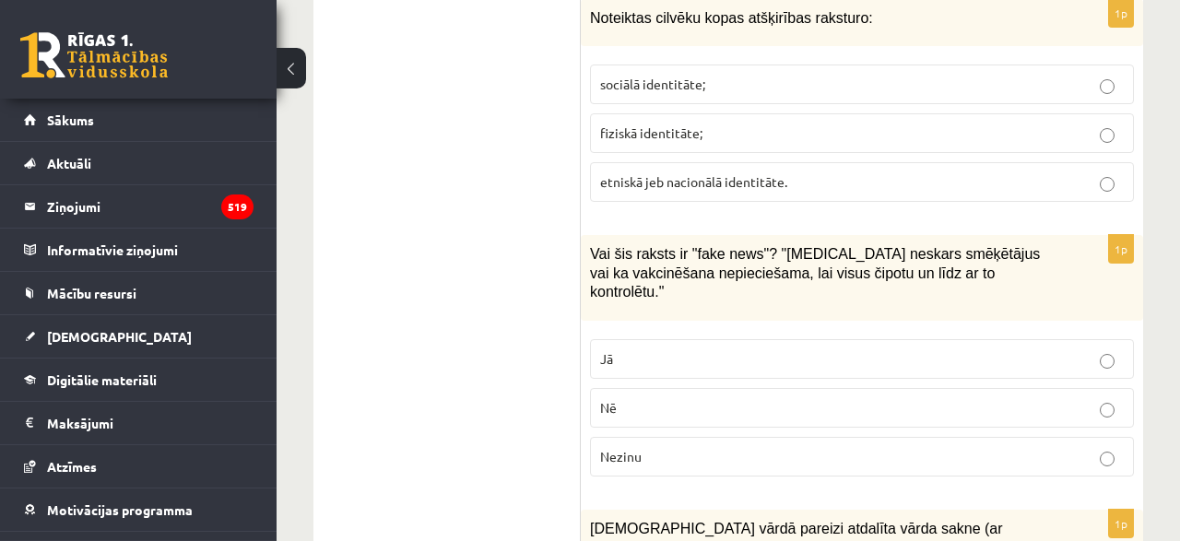
click at [631, 349] on p "Jā" at bounding box center [862, 358] width 524 height 19
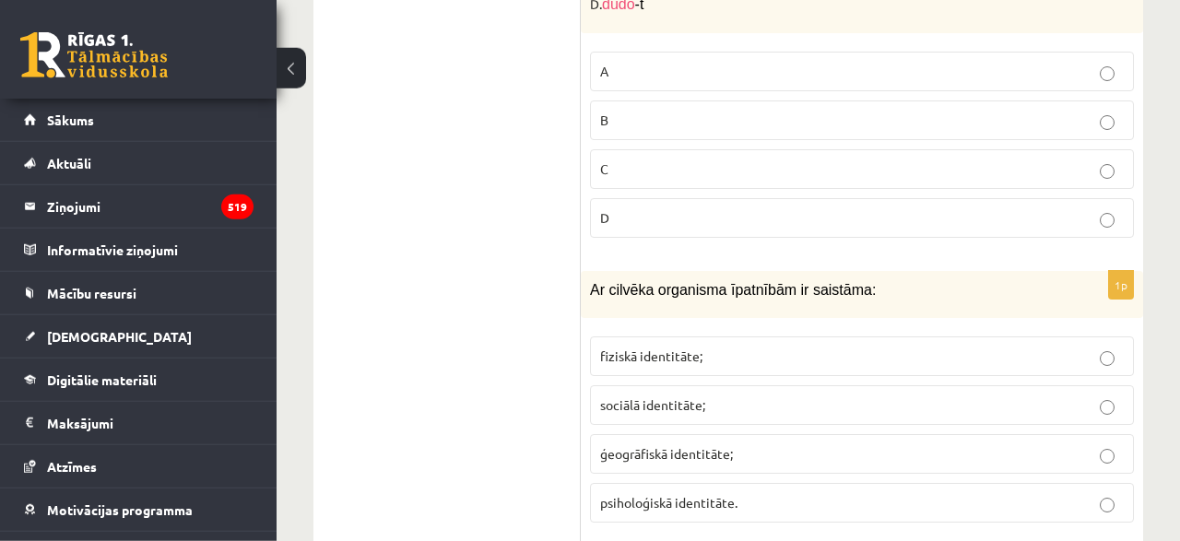
scroll to position [5459, 0]
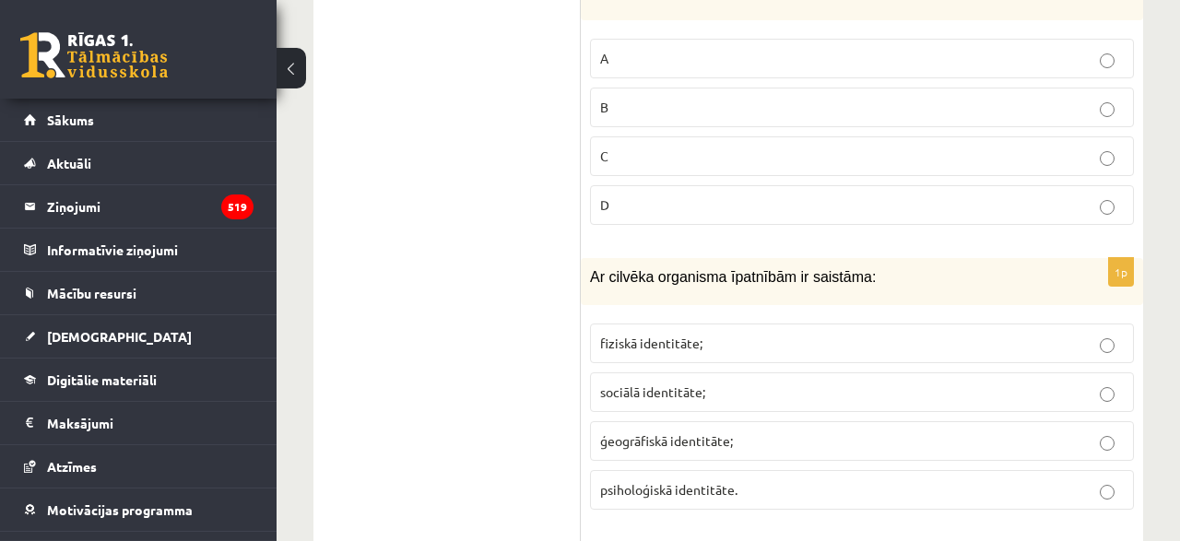
click at [654, 314] on fieldset "fiziskā identitāte; sociālā identitāte; ģeogrāfiskā identitāte; psiholoģiskā id…" at bounding box center [862, 414] width 544 height 201
click at [643, 335] on span "fiziskā identitāte;" at bounding box center [651, 343] width 102 height 17
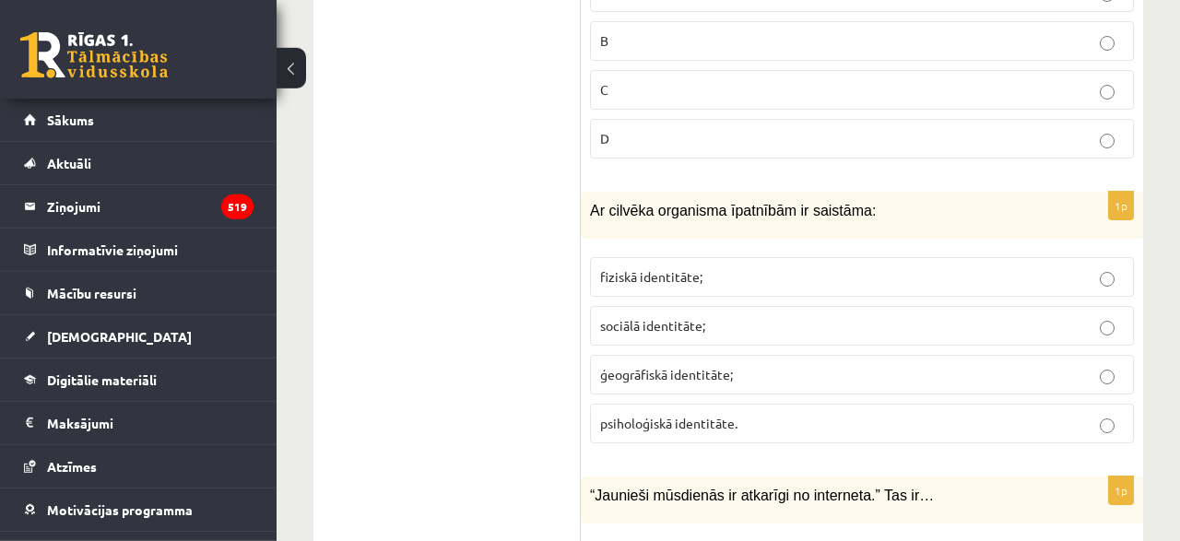
scroll to position [5555, 0]
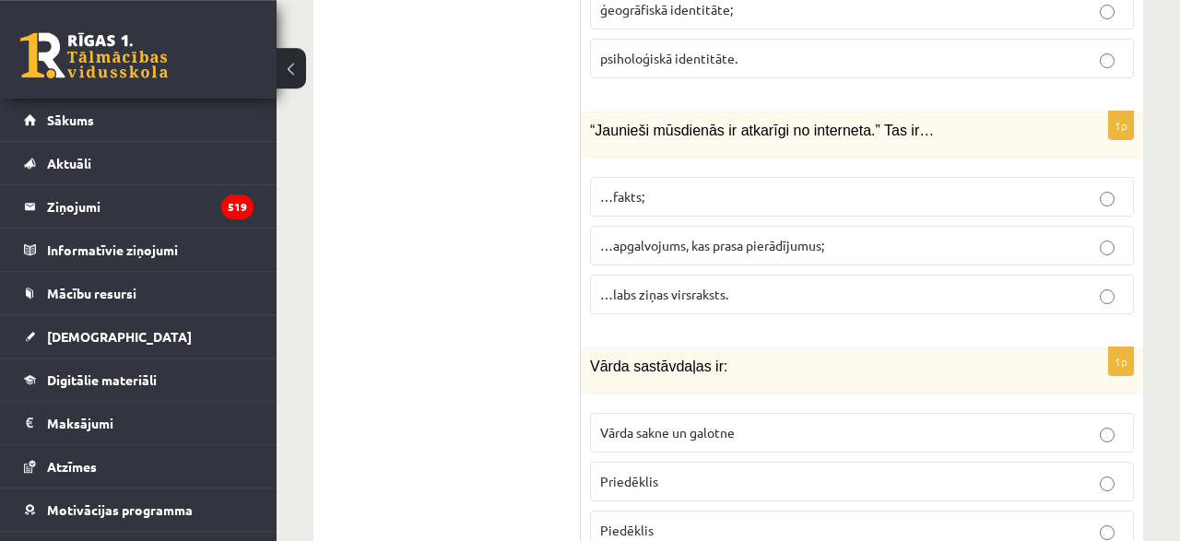
scroll to position [5939, 0]
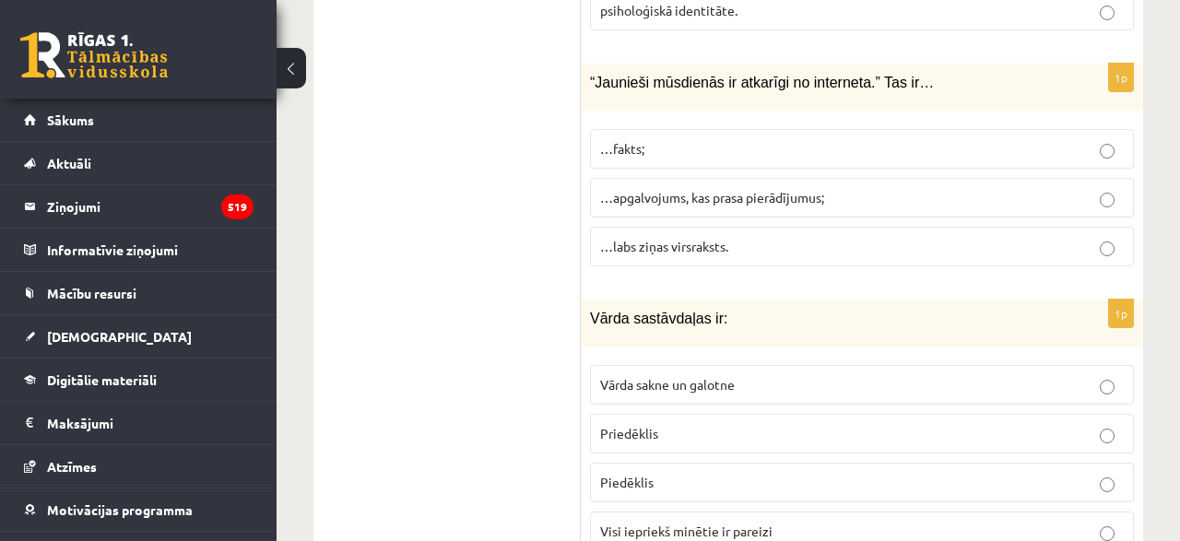
click at [689, 522] on p "Visi iepriekš minētie ir pareizi" at bounding box center [862, 531] width 524 height 19
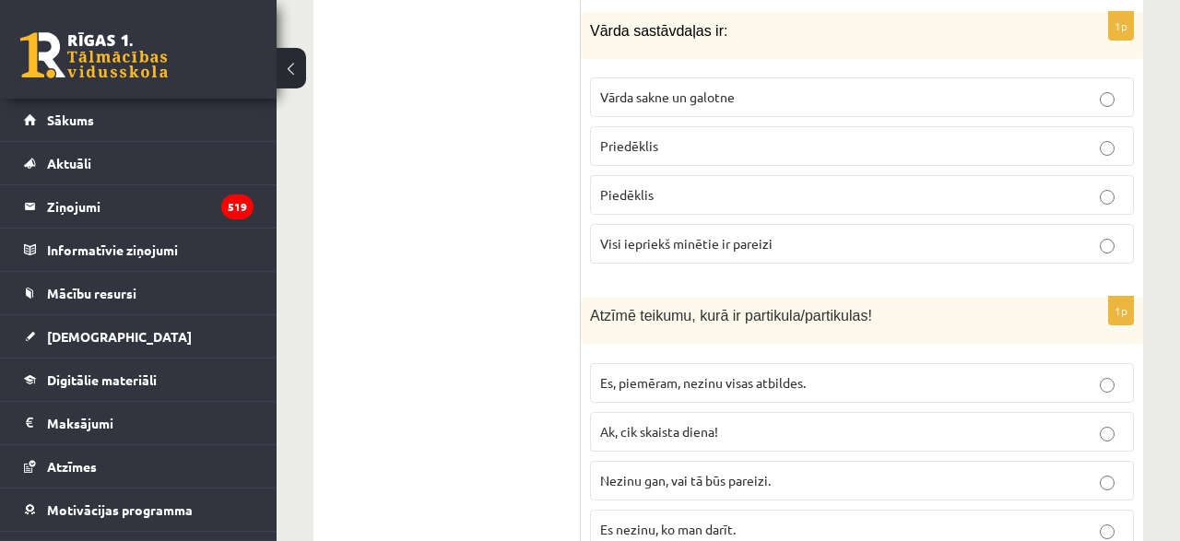
scroll to position [6322, 0]
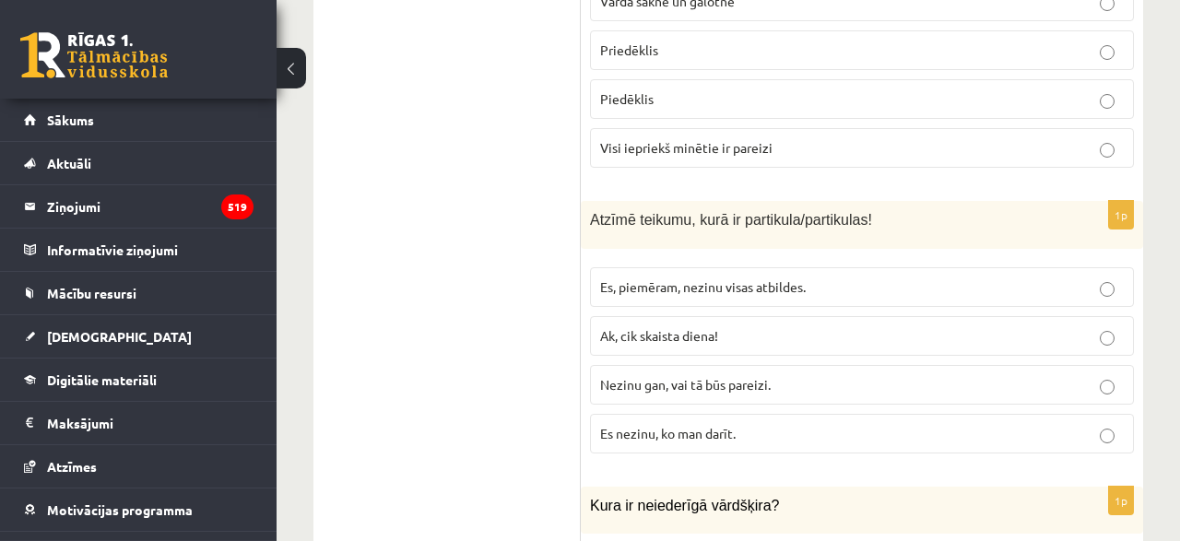
click at [655, 327] on span "Ak, cik skaista diena!" at bounding box center [659, 335] width 118 height 17
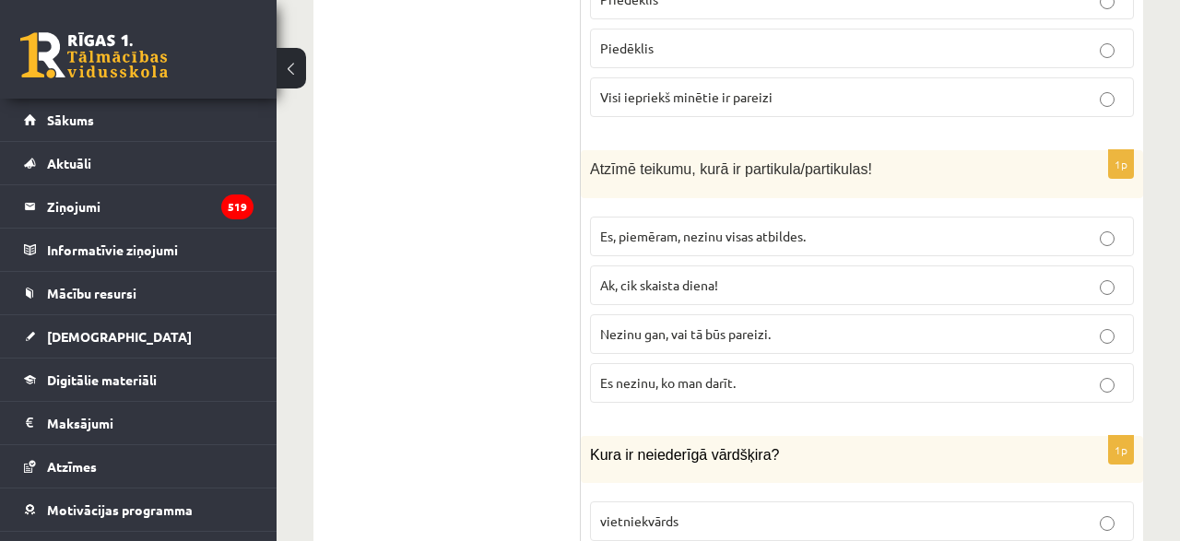
scroll to position [6418, 0]
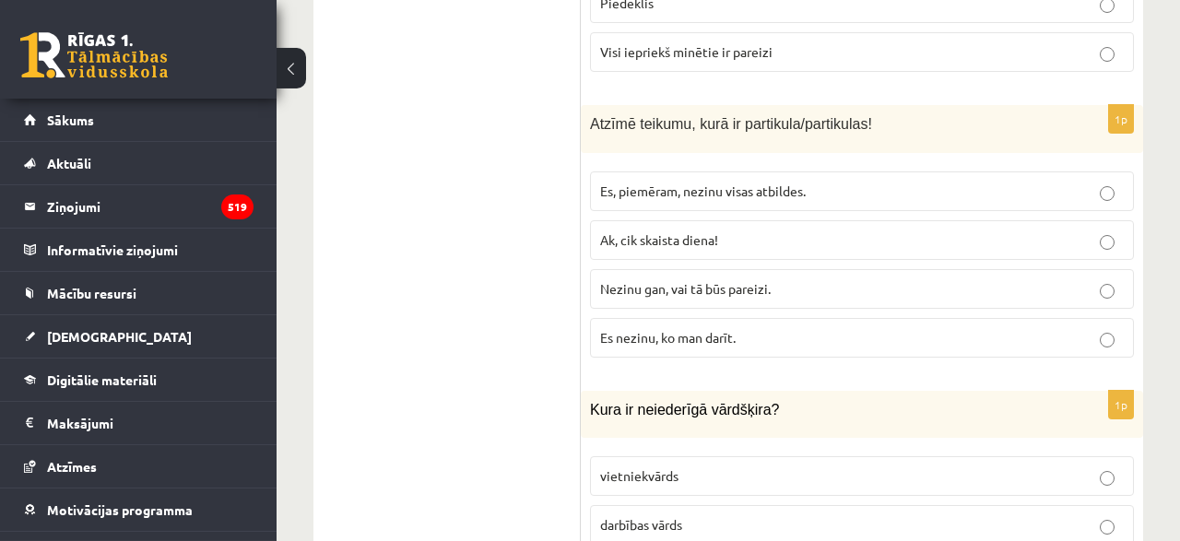
click at [690, 280] on span "Nezinu gan, vai tā būs pareizi." at bounding box center [685, 288] width 171 height 17
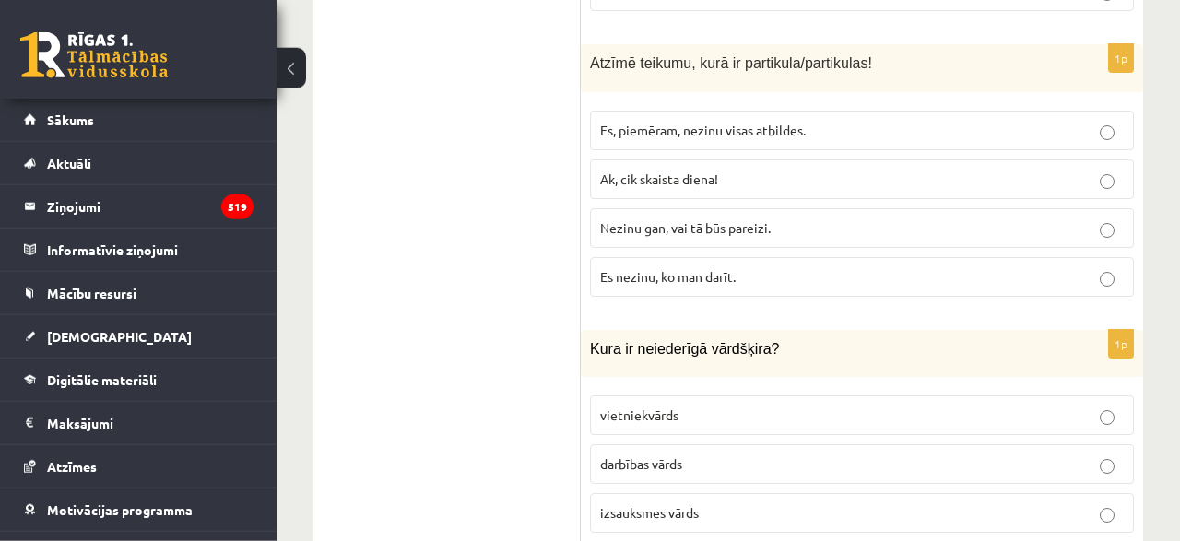
scroll to position [6514, 0]
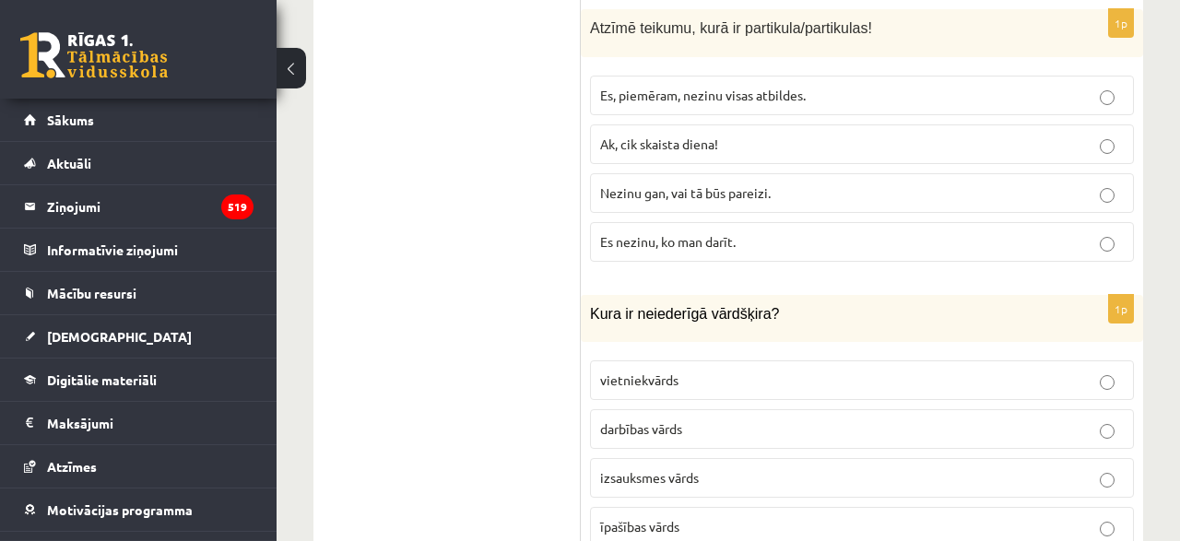
click at [666, 469] on span "izsauksmes vārds" at bounding box center [649, 477] width 99 height 17
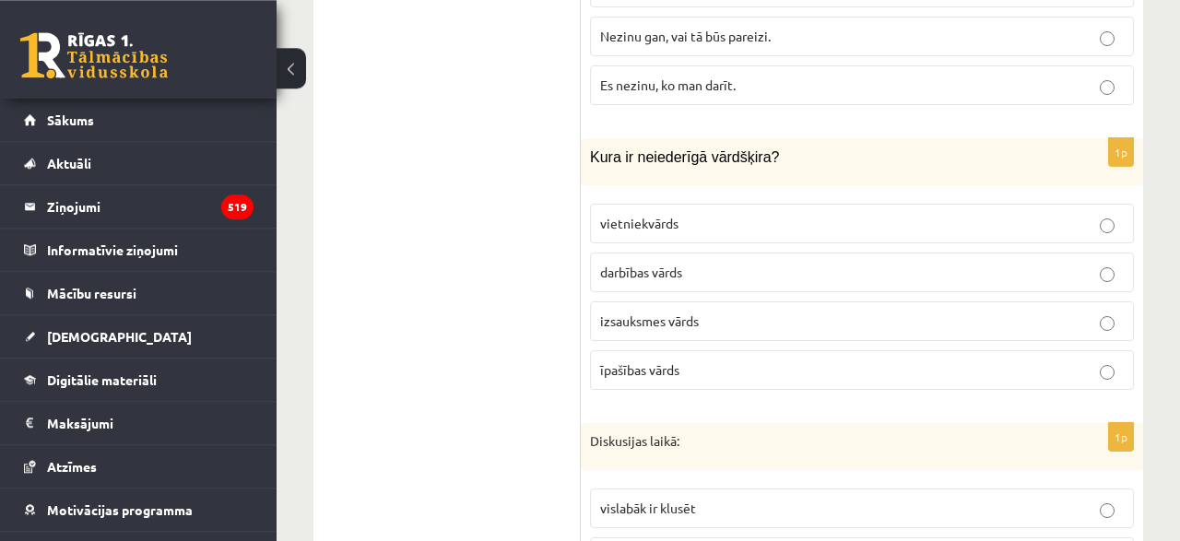
scroll to position [6706, 0]
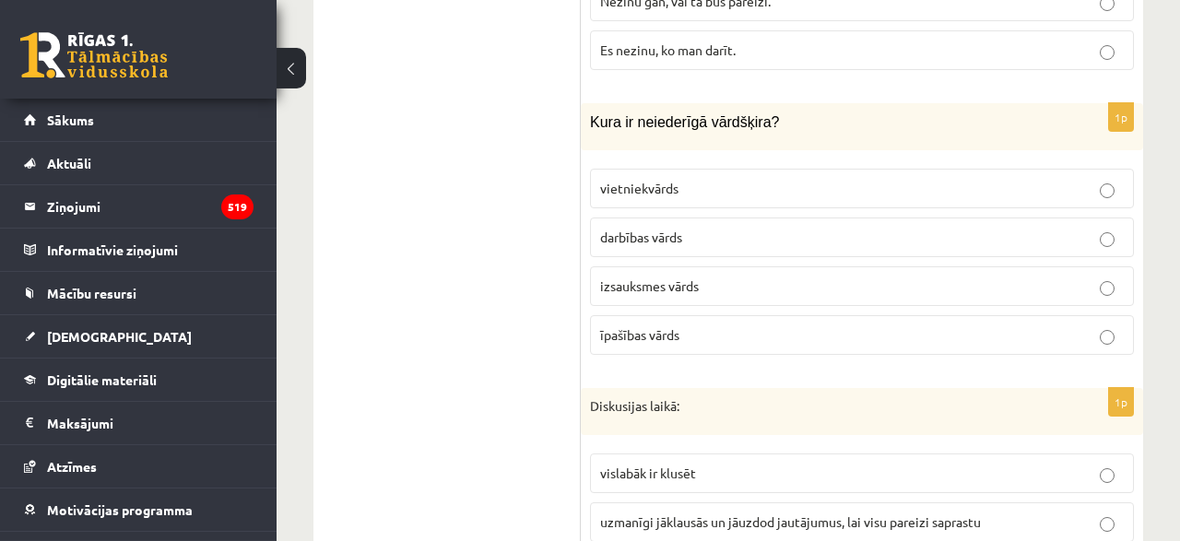
click at [722, 513] on span "uzmanīgi jāklausās un jāuzdod jautājumus, lai visu pareizi saprastu" at bounding box center [790, 521] width 381 height 17
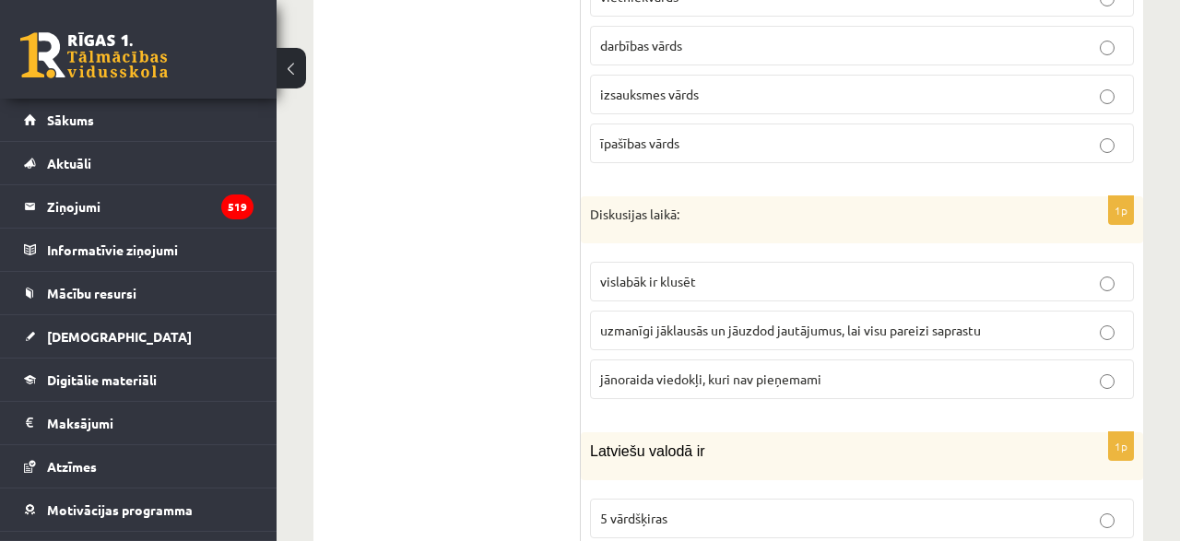
scroll to position [6993, 0]
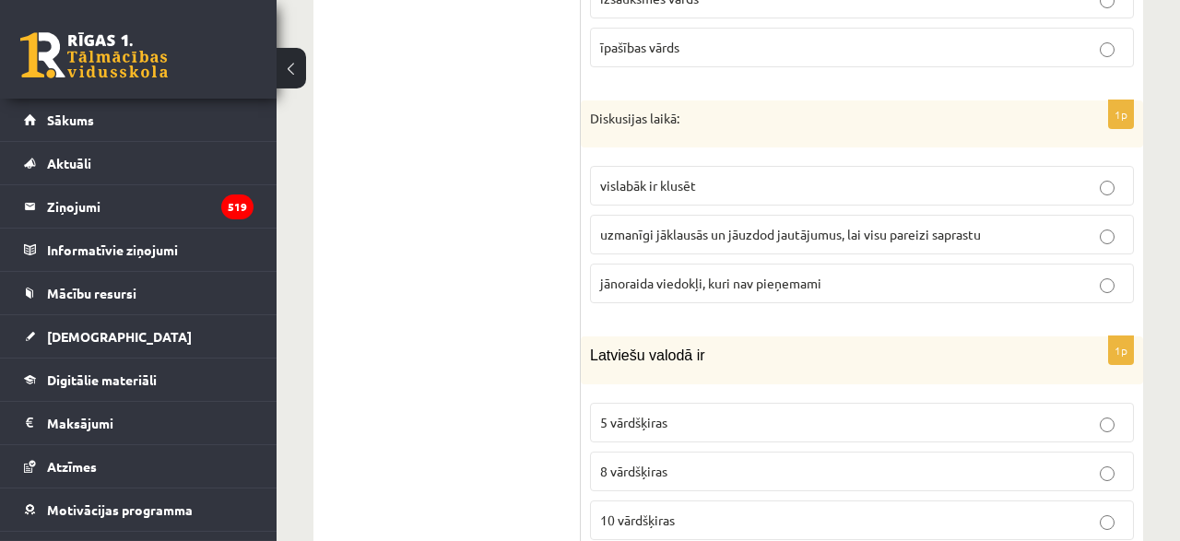
click at [650, 501] on label "10 vārdšķiras" at bounding box center [862, 521] width 544 height 40
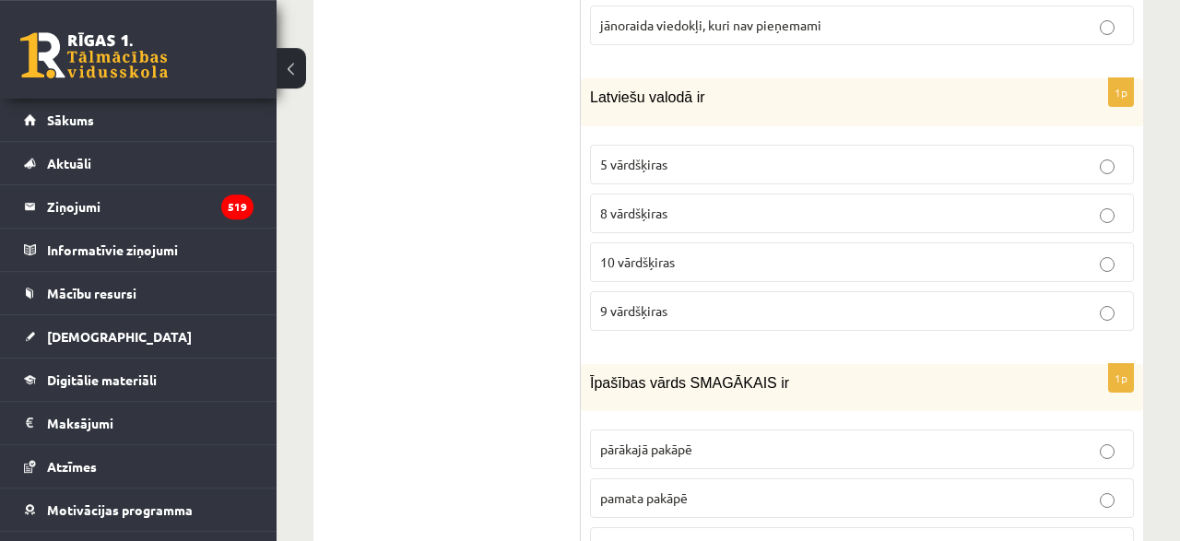
scroll to position [7281, 0]
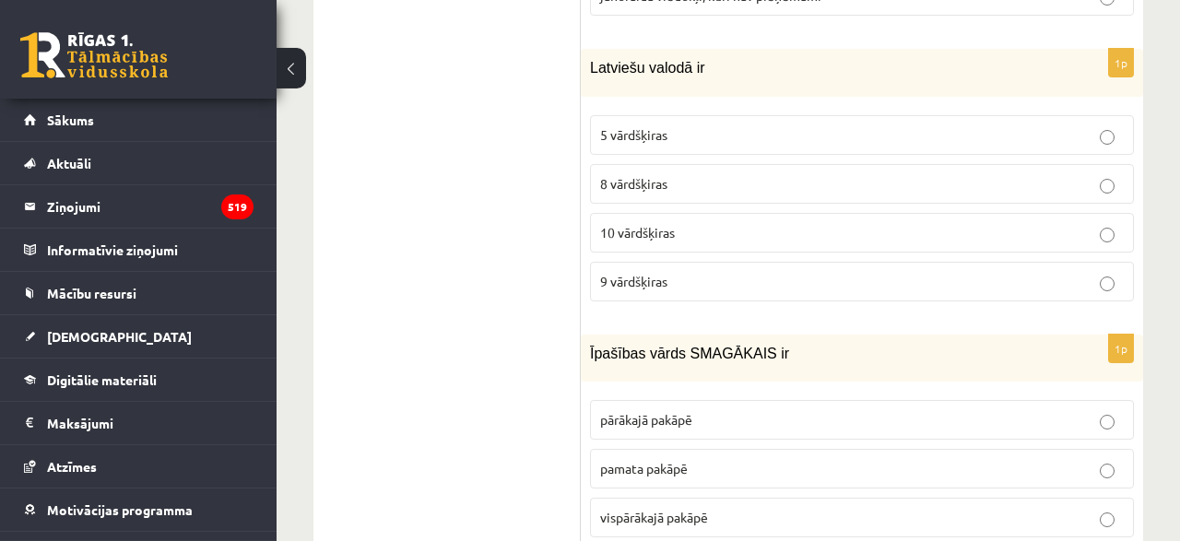
click at [681, 509] on span "vispārākajā pakāpē" at bounding box center [654, 517] width 108 height 17
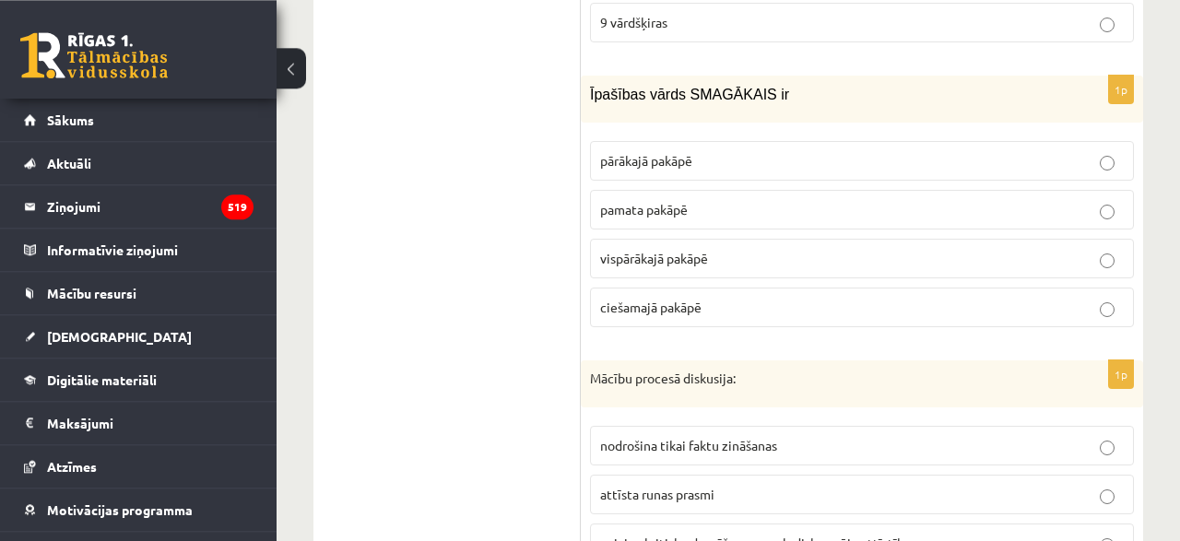
scroll to position [7568, 0]
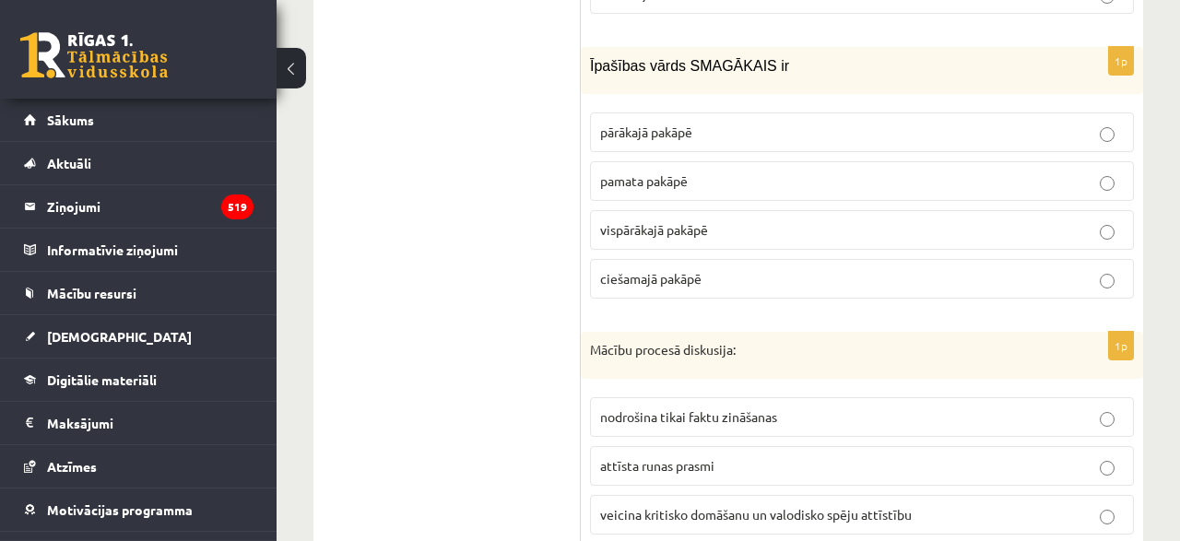
click at [682, 506] on span "veicina kritisko domāšanu un valodisko spēju attīstību" at bounding box center [756, 514] width 312 height 17
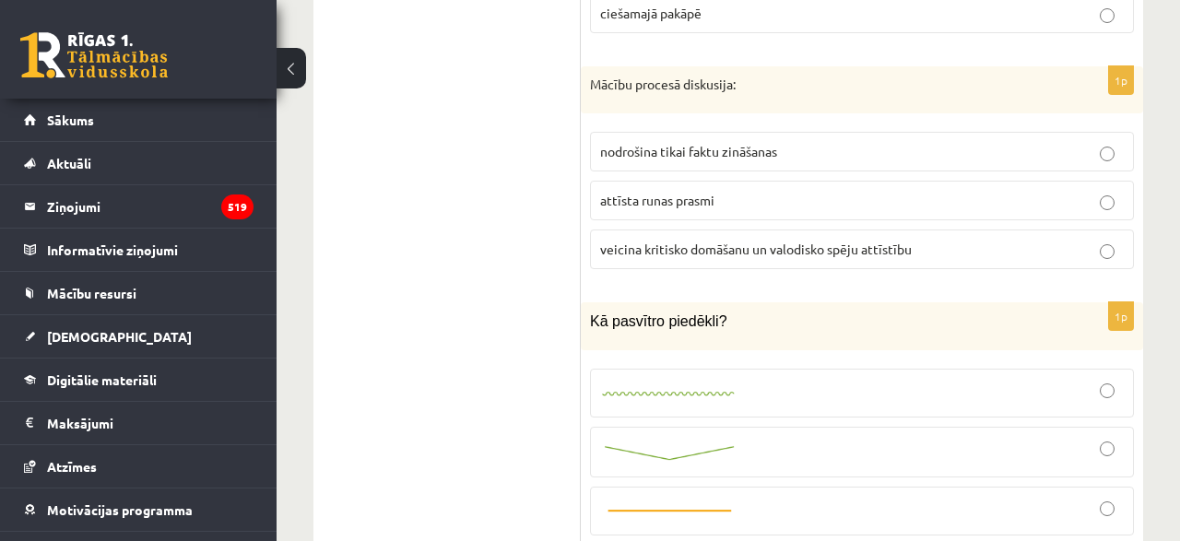
scroll to position [7856, 0]
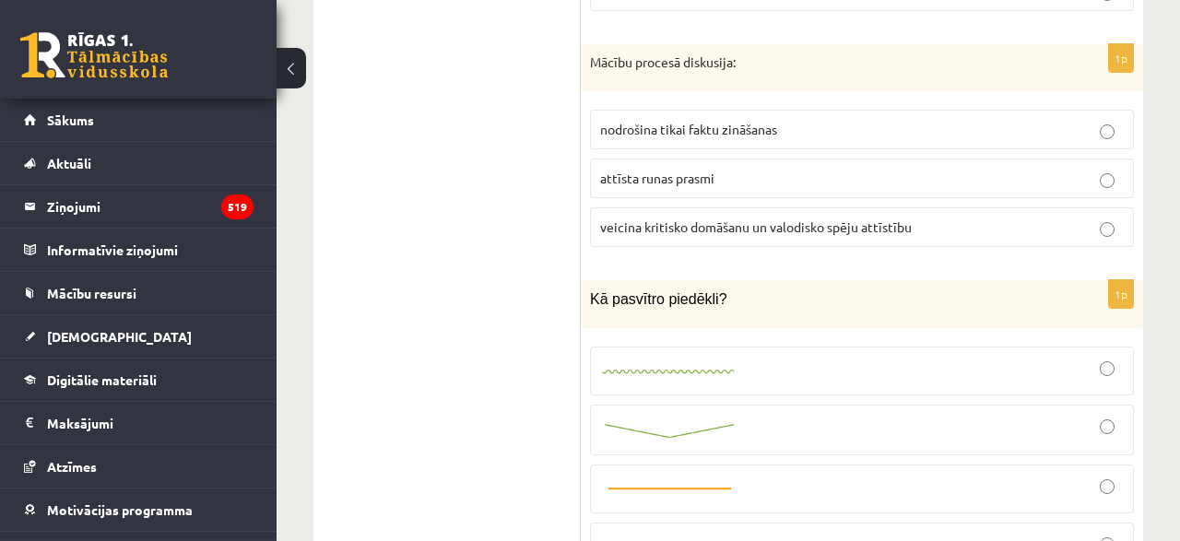
click at [707, 366] on img at bounding box center [669, 372] width 138 height 12
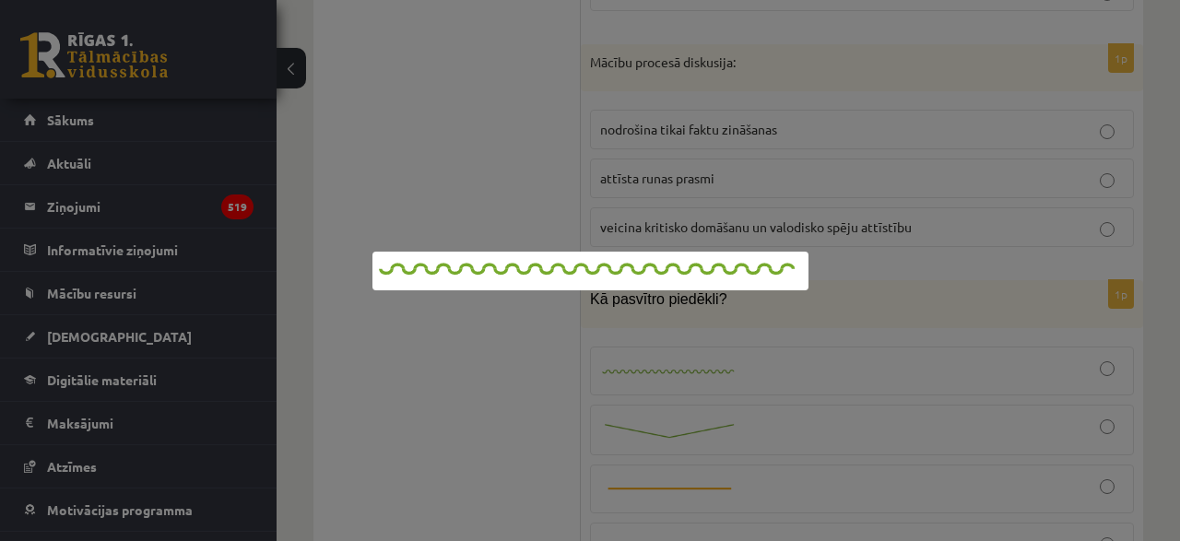
click at [694, 200] on div at bounding box center [590, 270] width 1180 height 541
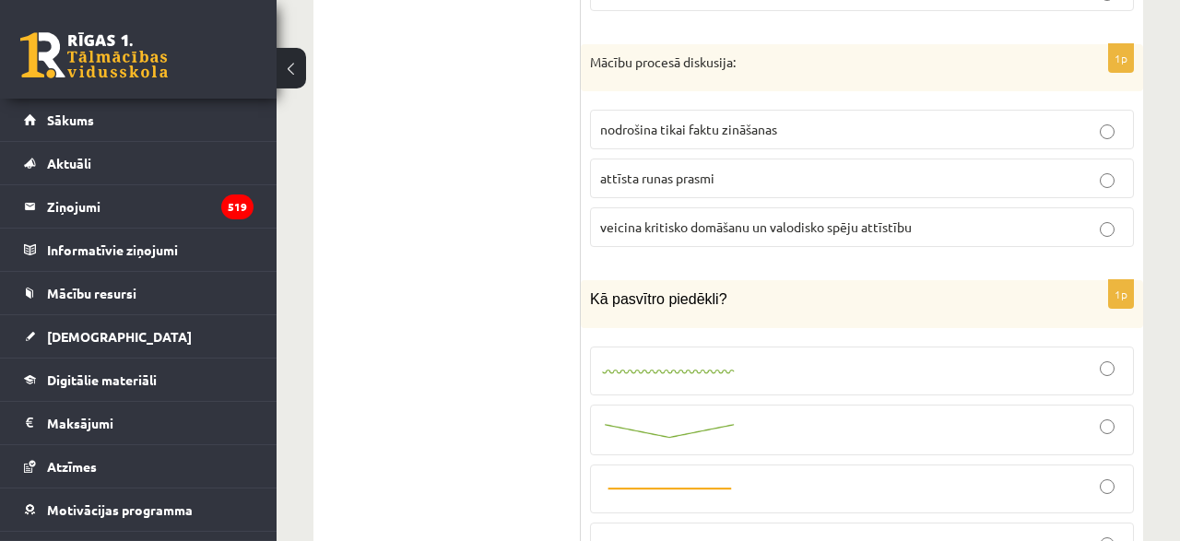
click at [793, 357] on div at bounding box center [862, 371] width 524 height 29
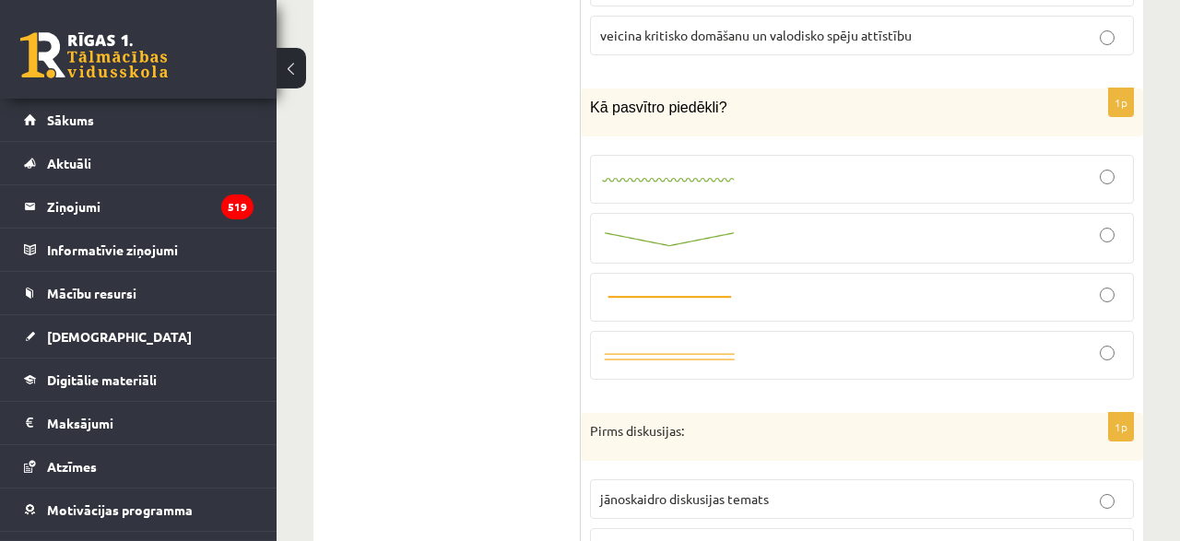
scroll to position [8239, 0]
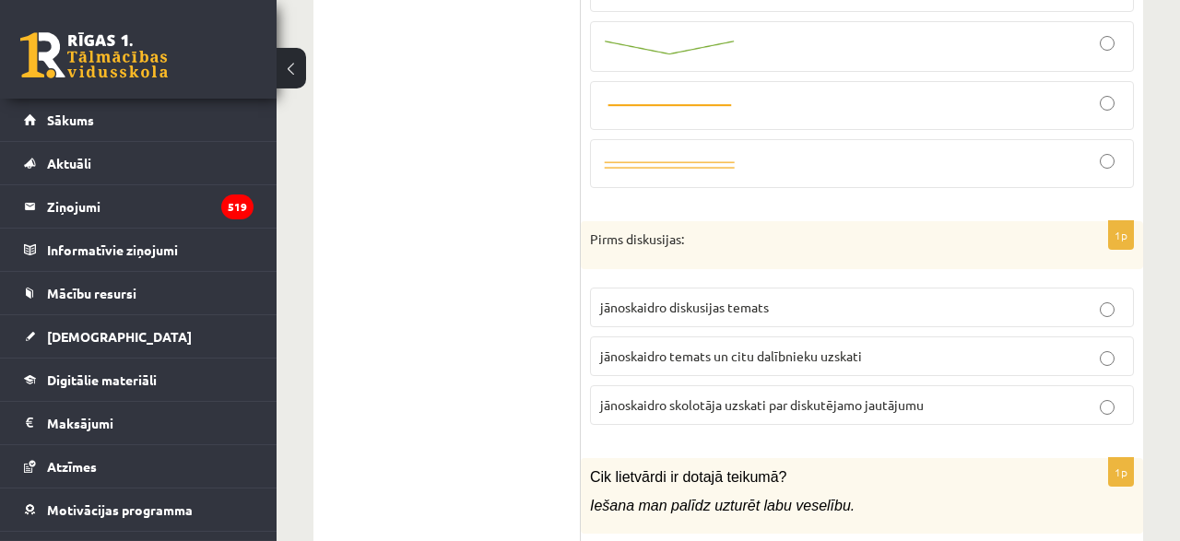
click at [756, 347] on p "jānoskaidro temats un citu dalībnieku uzskati" at bounding box center [862, 356] width 524 height 19
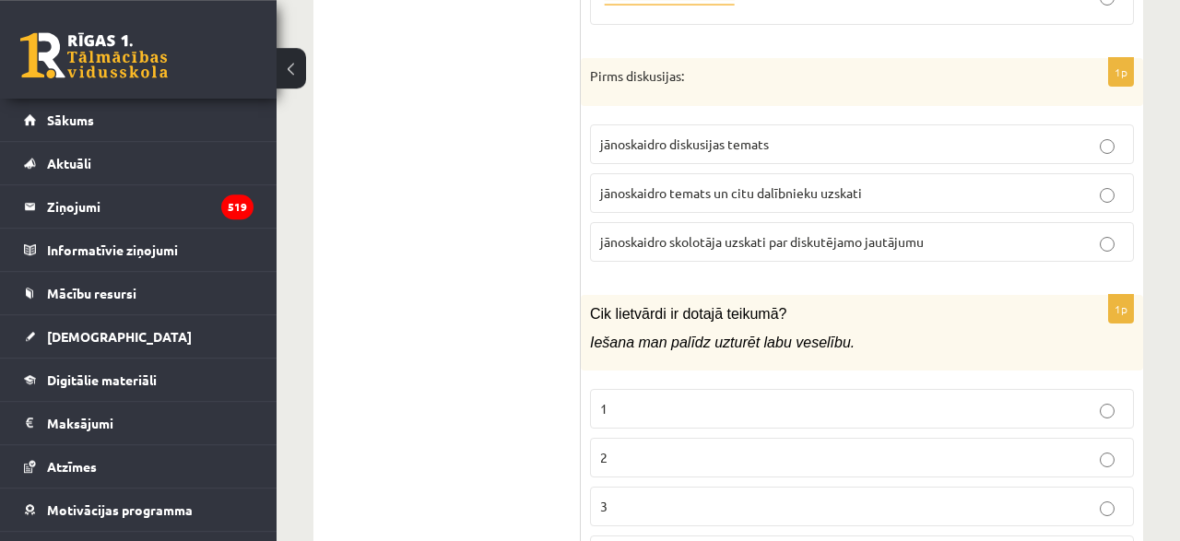
scroll to position [8431, 0]
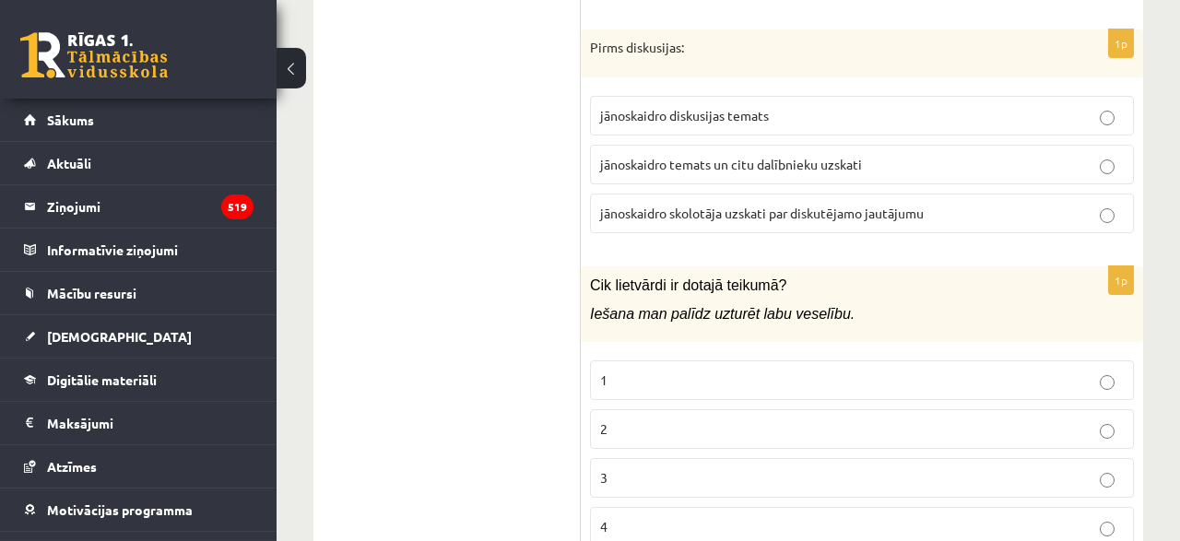
click at [674, 419] on p "2" at bounding box center [862, 428] width 524 height 19
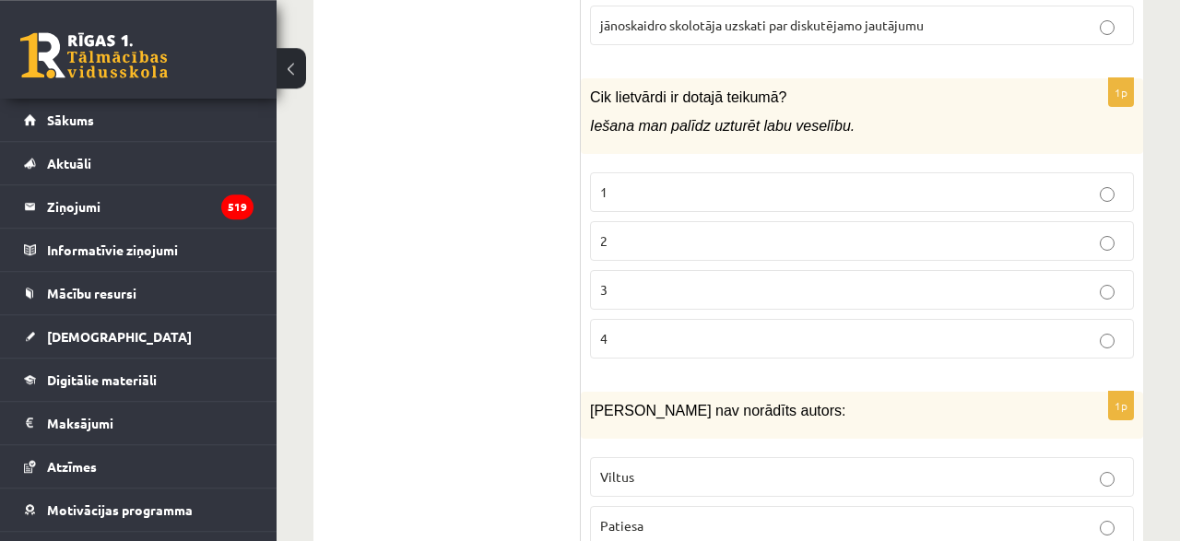
scroll to position [8623, 0]
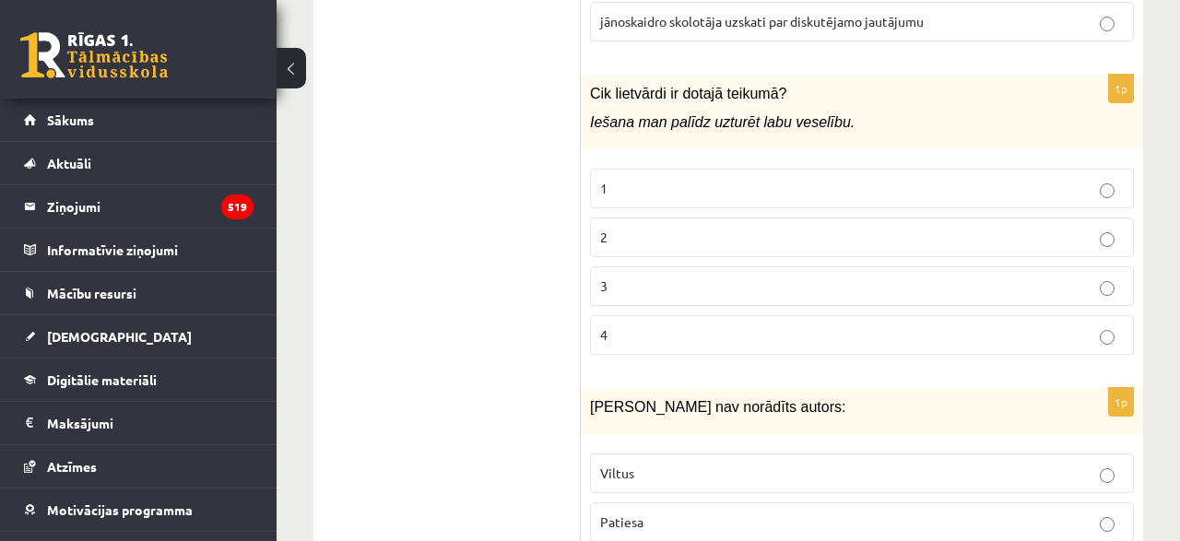
click at [626, 454] on label "Viltus" at bounding box center [862, 474] width 544 height 40
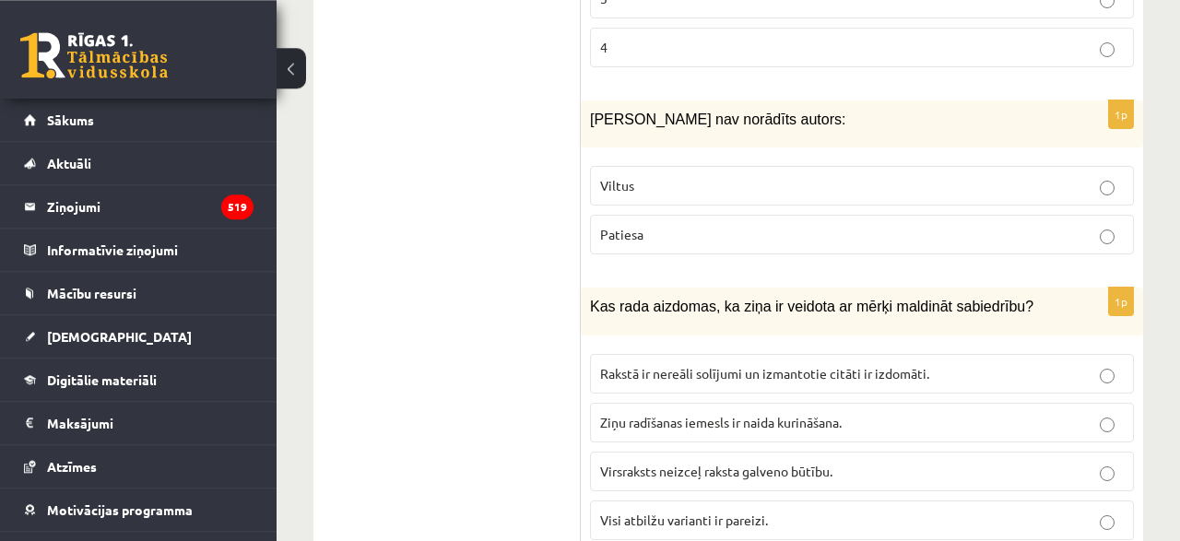
scroll to position [8911, 0]
click at [751, 365] on span "Rakstā ir nereāli solījumi un izmantotie citāti ir izdomāti." at bounding box center [764, 373] width 329 height 17
click at [775, 511] on p "Visi atbilžu varianti ir pareizi." at bounding box center [862, 520] width 524 height 19
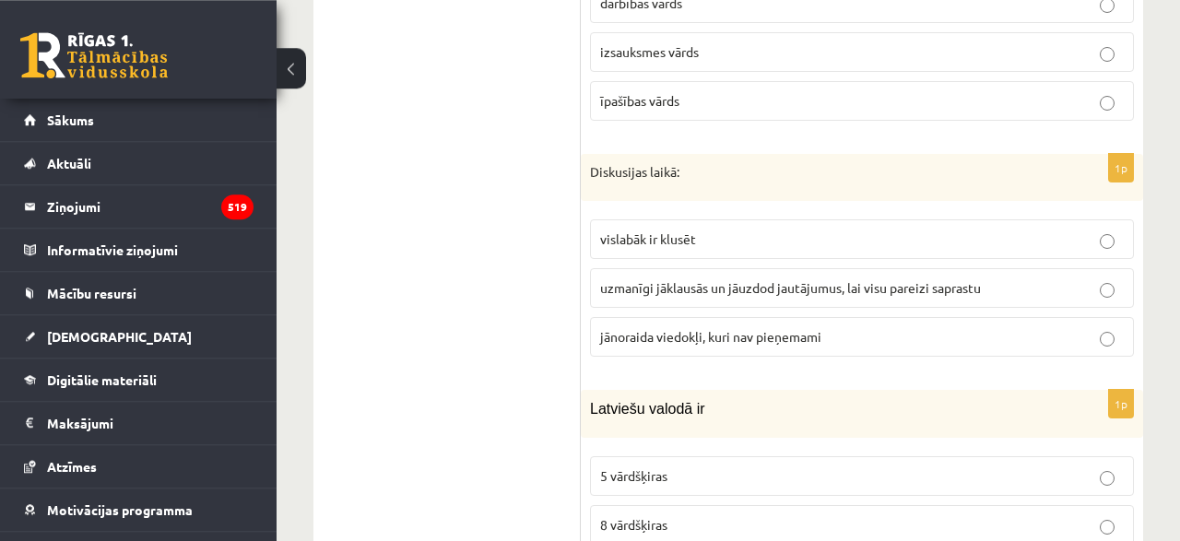
scroll to position [6982, 0]
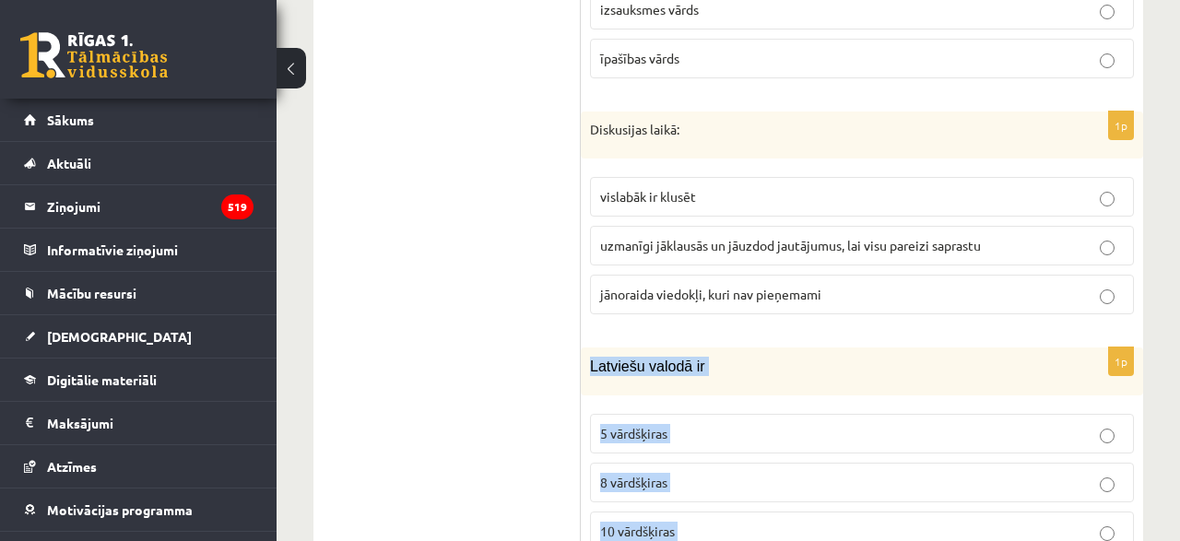
drag, startPoint x: 591, startPoint y: 211, endPoint x: 682, endPoint y: 421, distance: 229.1
click at [682, 395] on div "Latviešu valodā ir" at bounding box center [862, 371] width 562 height 47
copy div "Latviešu valodā ir 5 vārdšķiras 8 vārdšķiras 10 vārdšķiras 9 vārdšķiras"
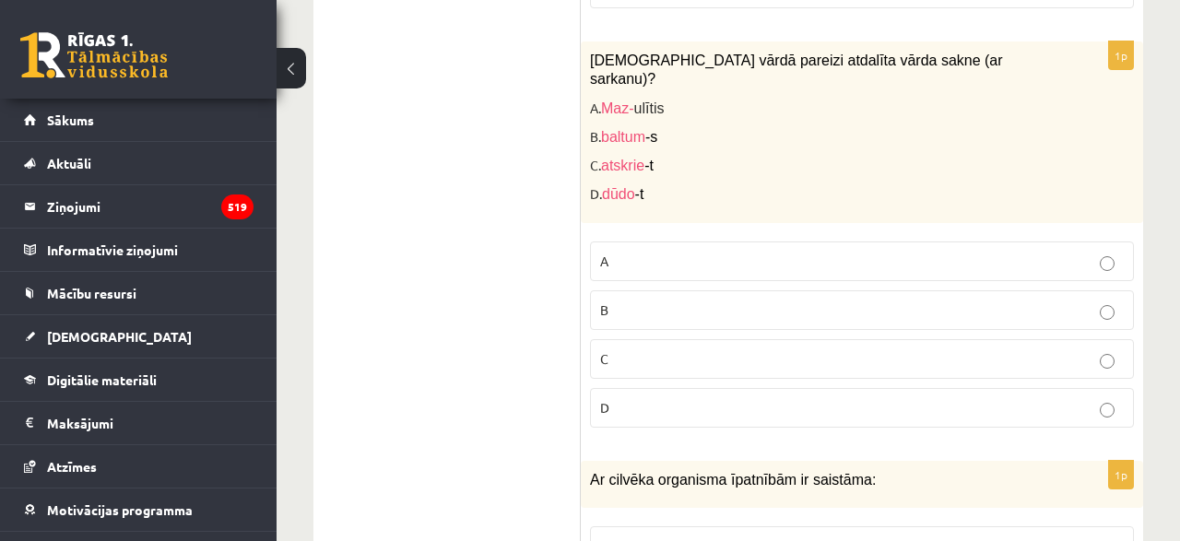
scroll to position [4873, 0]
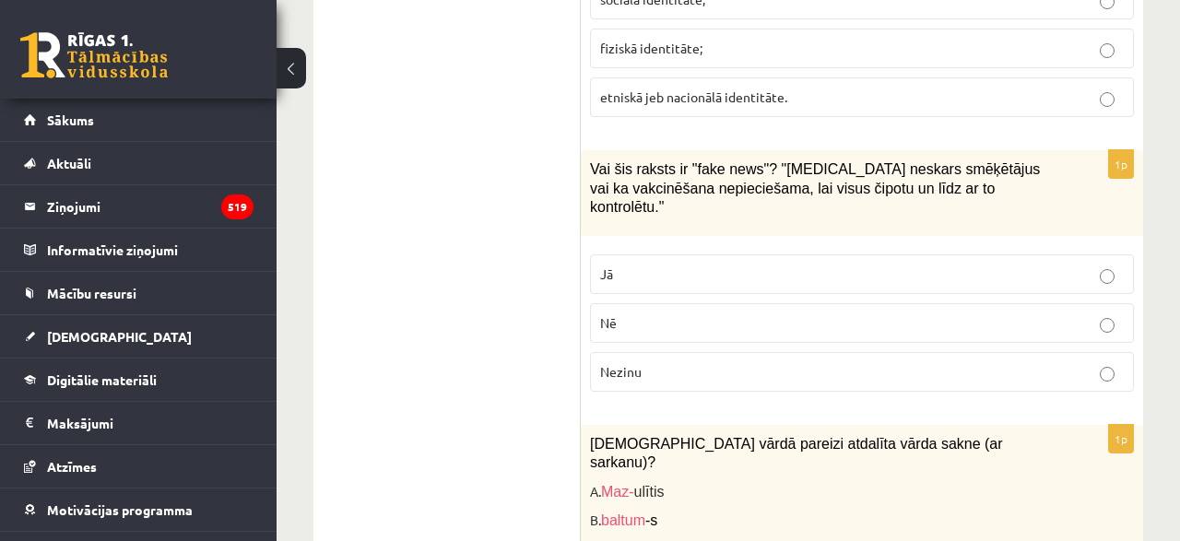
click at [517, 309] on ul "1. uzdevums 2. uzdevums 3. uzdevums" at bounding box center [456, 303] width 249 height 8953
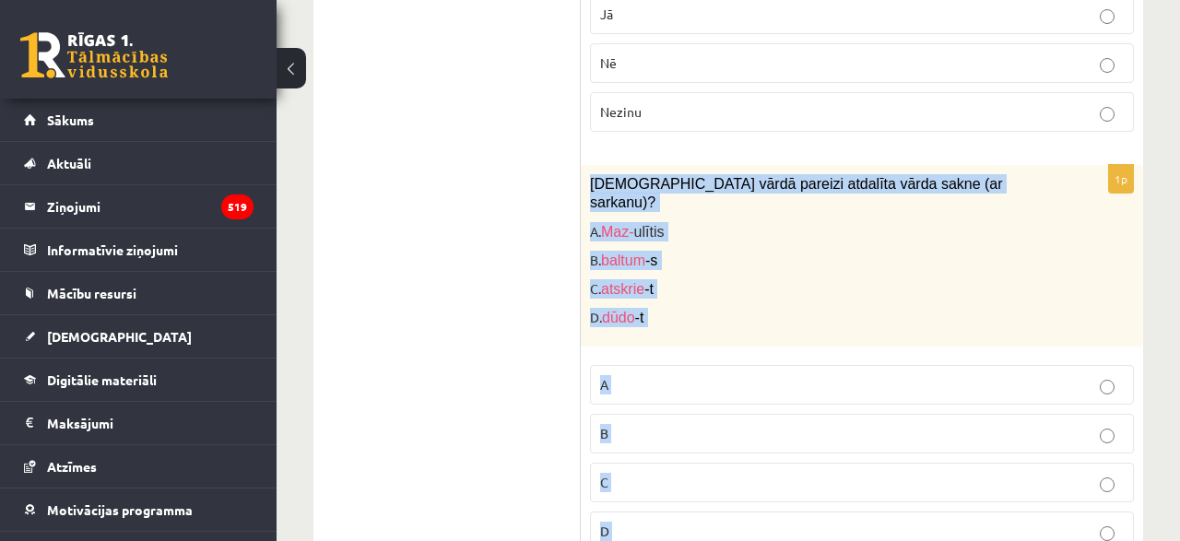
scroll to position [5152, 0]
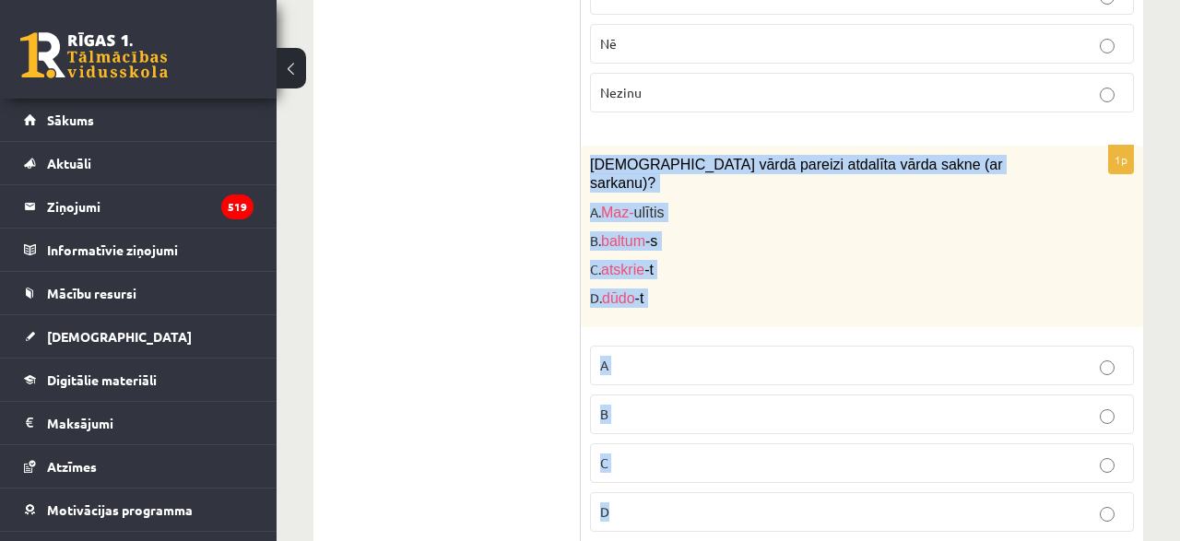
drag, startPoint x: 587, startPoint y: 324, endPoint x: 676, endPoint y: 392, distance: 111.2
click at [676, 327] on div "Kurā vārdā pareizi atdalīta vārda sakne (ar sarkanu)? A. Maz- ulītis B. baltum …" at bounding box center [862, 237] width 562 height 182
copy div "Kurā vārdā pareizi atdalīta vārda sakne (ar sarkanu)? A. Maz- ulītis B. baltum …"
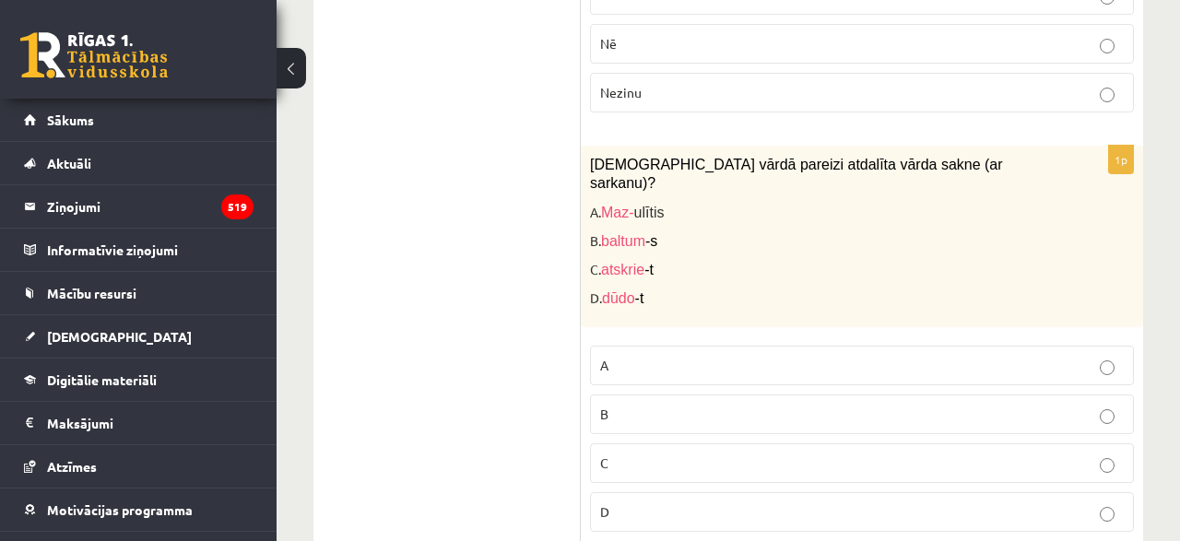
click at [518, 316] on ul "1. uzdevums 2. uzdevums 3. uzdevums" at bounding box center [456, 23] width 249 height 8953
click at [716, 356] on p "A" at bounding box center [862, 365] width 524 height 19
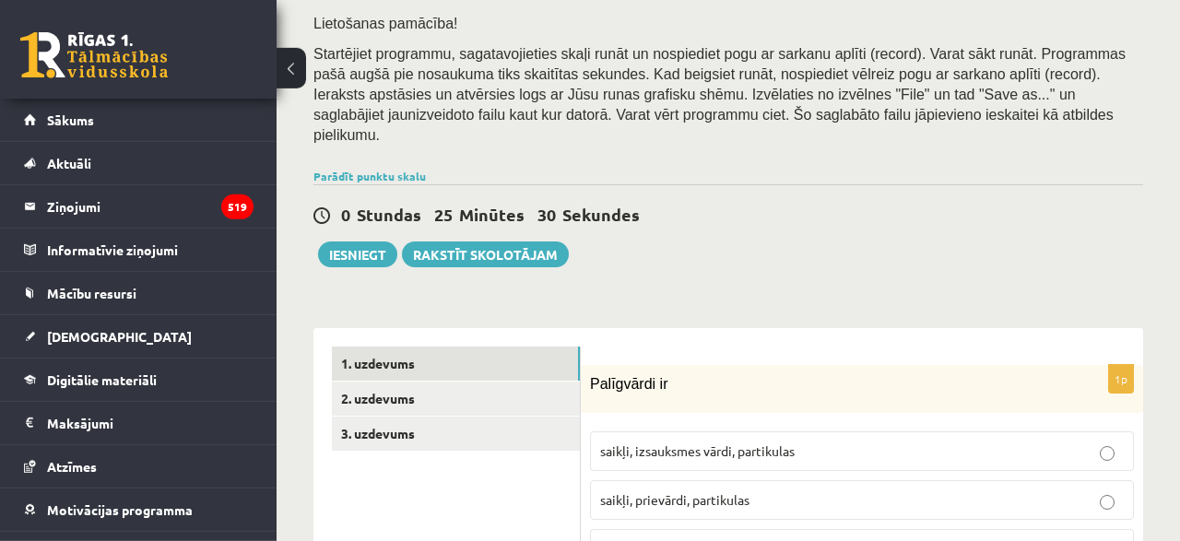
scroll to position [383, 0]
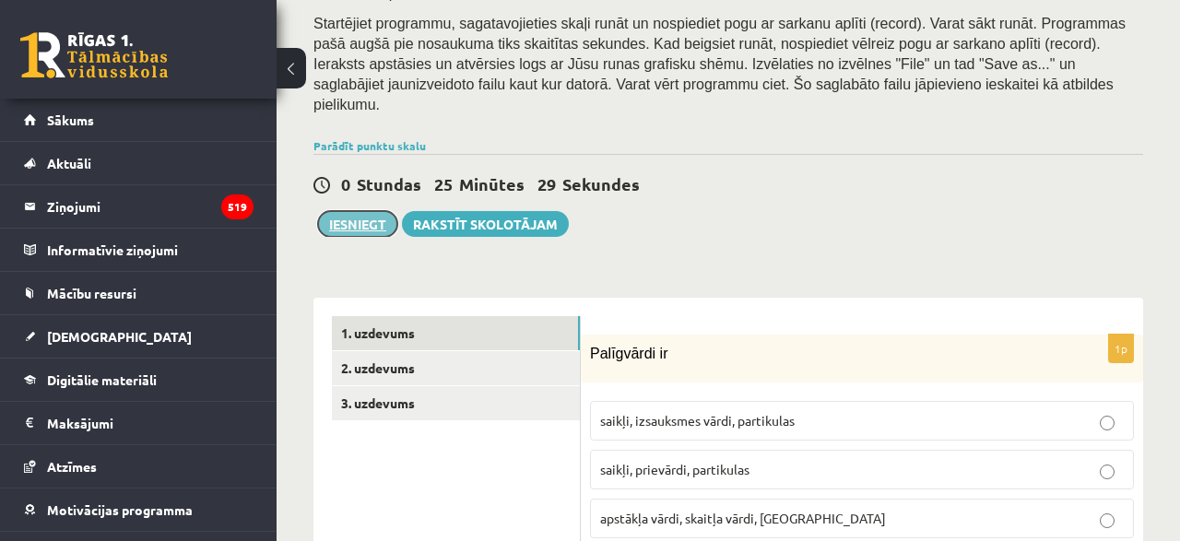
click at [357, 211] on button "Iesniegt" at bounding box center [357, 224] width 79 height 26
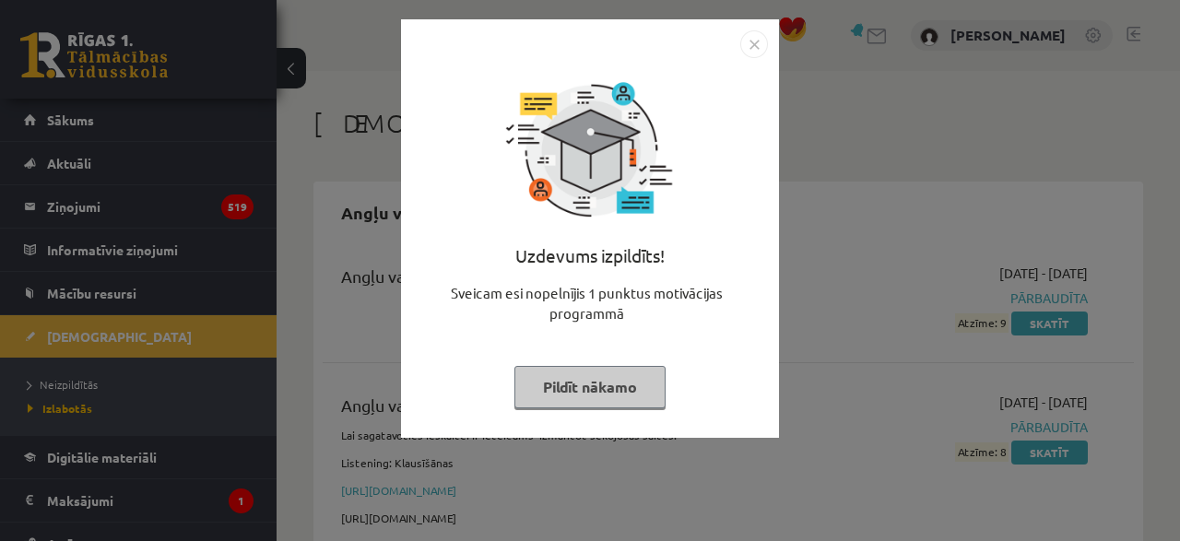
click at [560, 379] on button "Pildīt nākamo" at bounding box center [589, 387] width 151 height 42
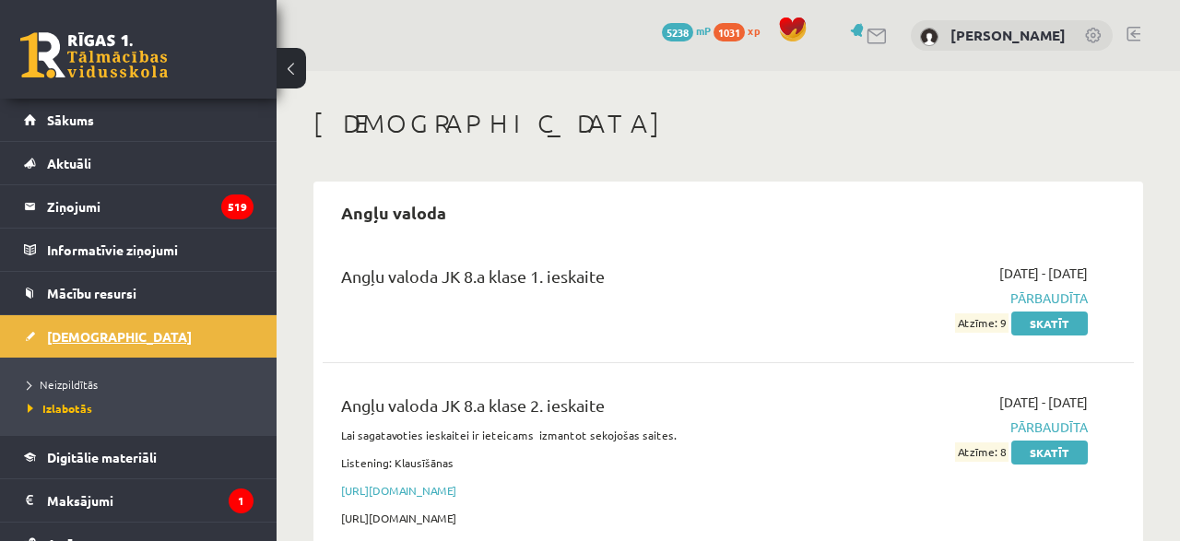
click at [87, 333] on span "[DEMOGRAPHIC_DATA]" at bounding box center [119, 336] width 145 height 17
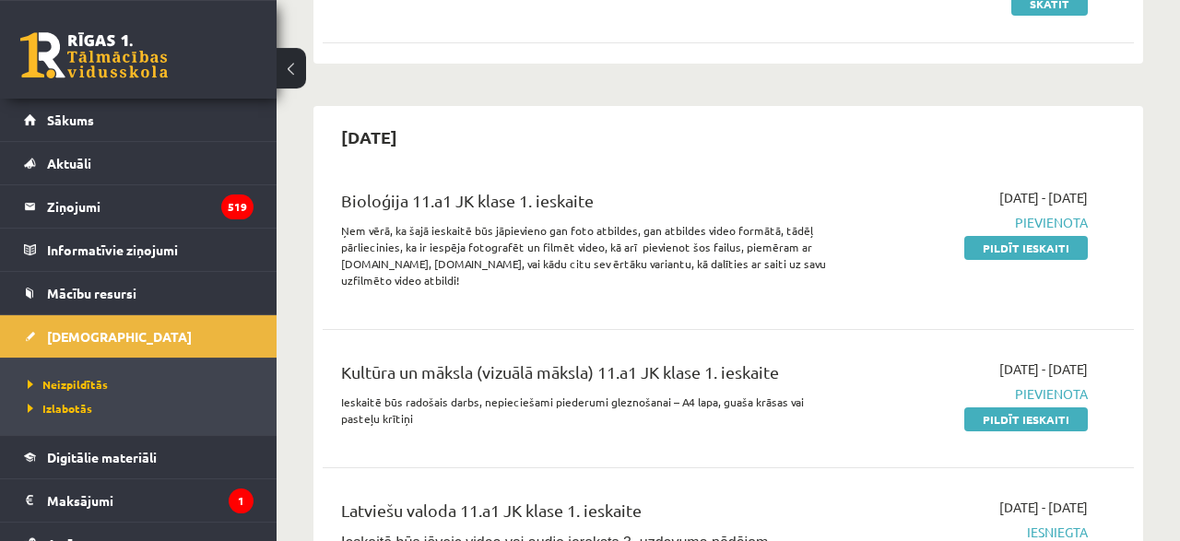
scroll to position [288, 0]
